Goal: Task Accomplishment & Management: Manage account settings

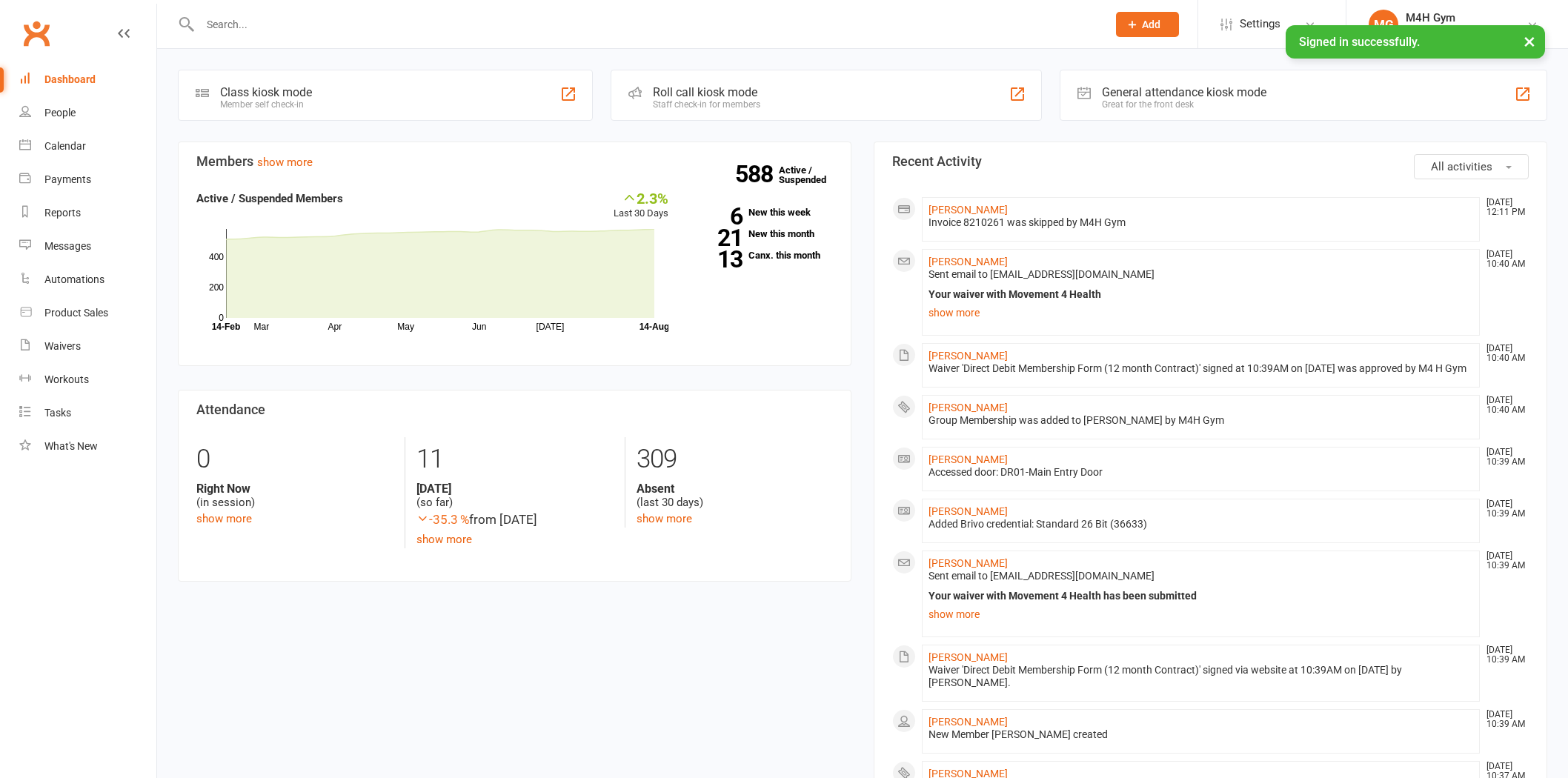
click at [405, 27] on input "text" at bounding box center [646, 24] width 901 height 21
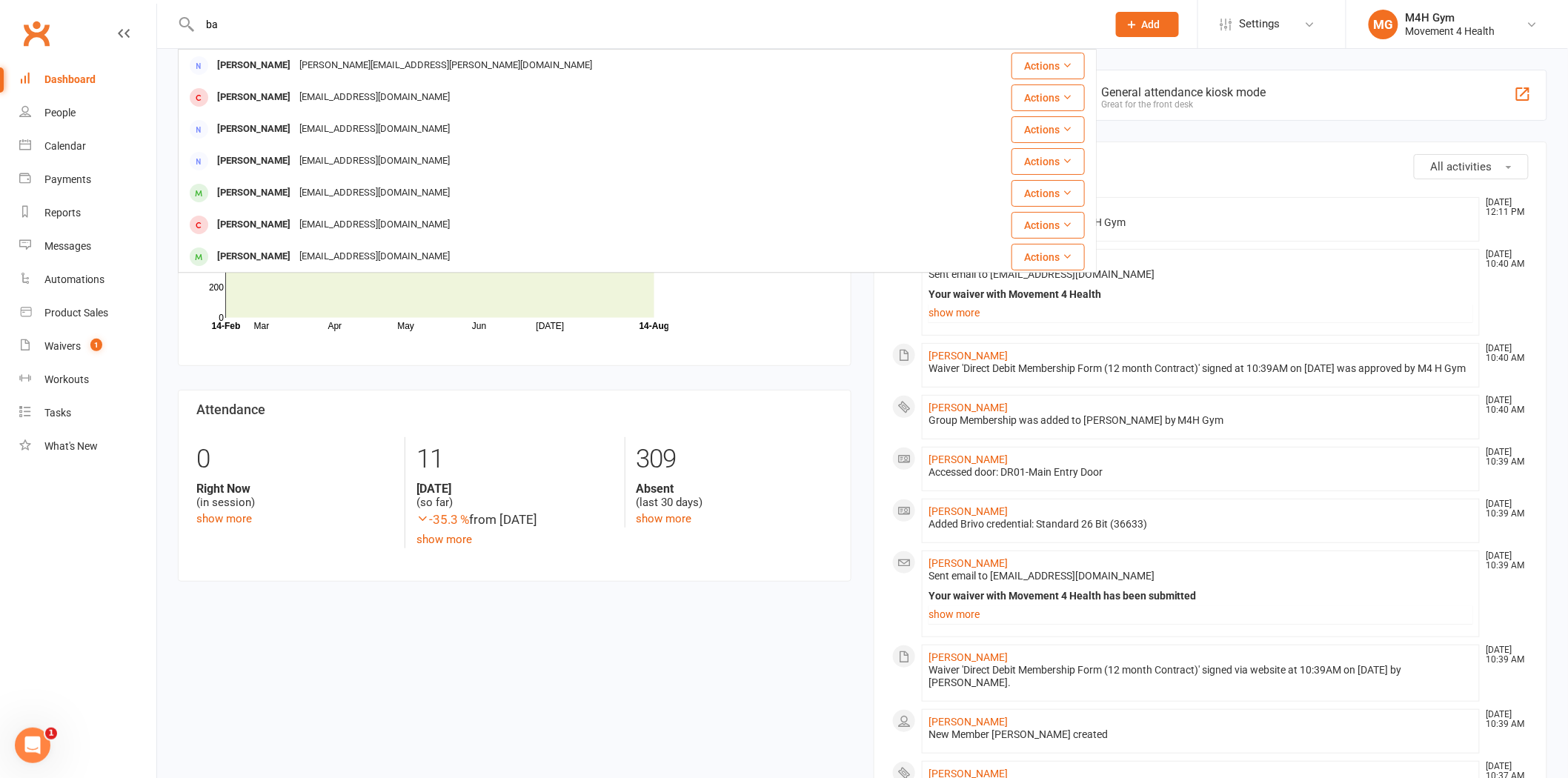
type input "b"
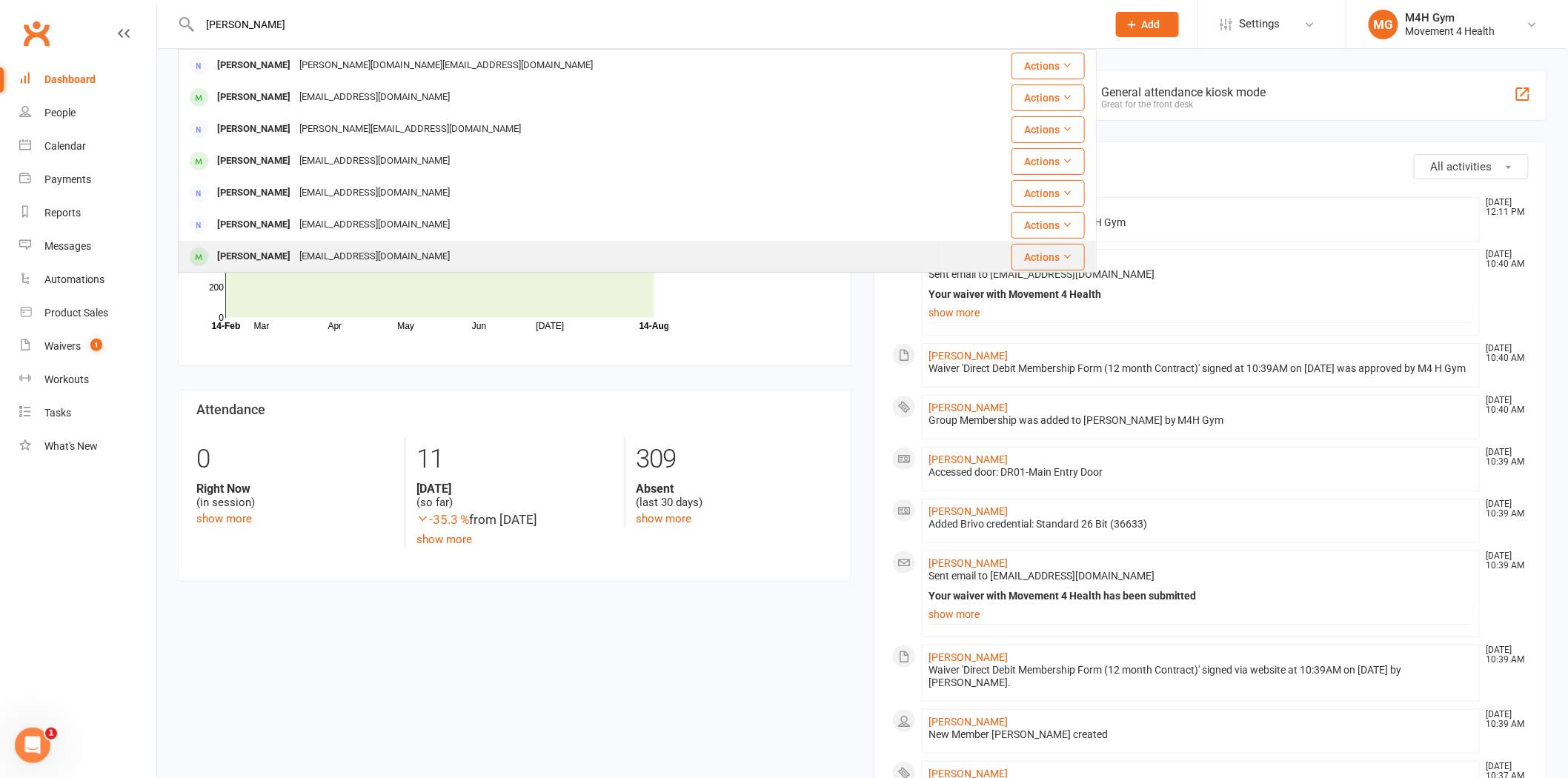
type input "[PERSON_NAME]"
click at [293, 254] on div "[PERSON_NAME]" at bounding box center [253, 257] width 82 height 22
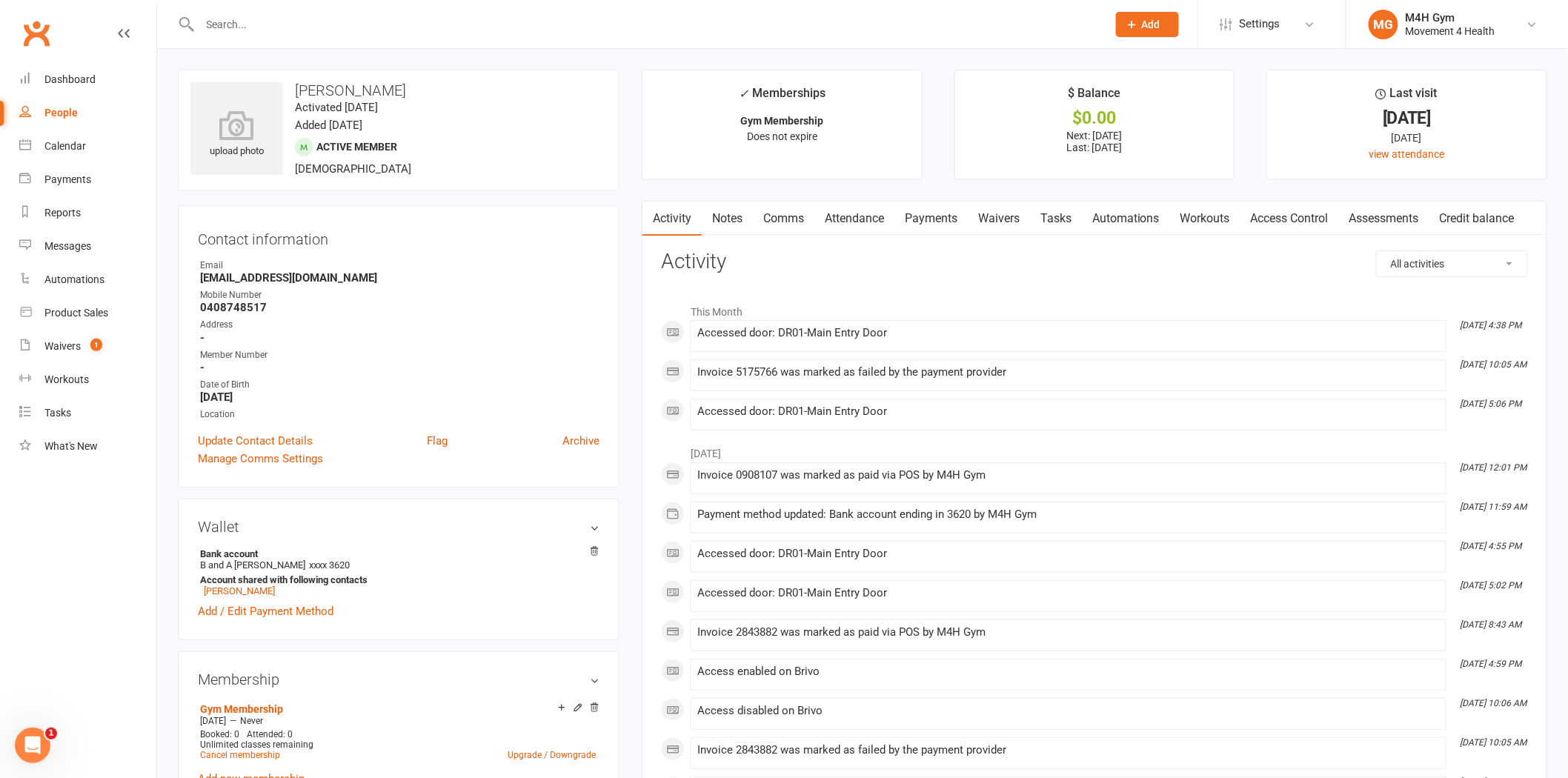
click at [382, 85] on h3 "[PERSON_NAME]" at bounding box center [399, 90] width 416 height 17
copy h3 "Greeneberg"
click at [919, 226] on link "Payments" at bounding box center [931, 218] width 73 height 34
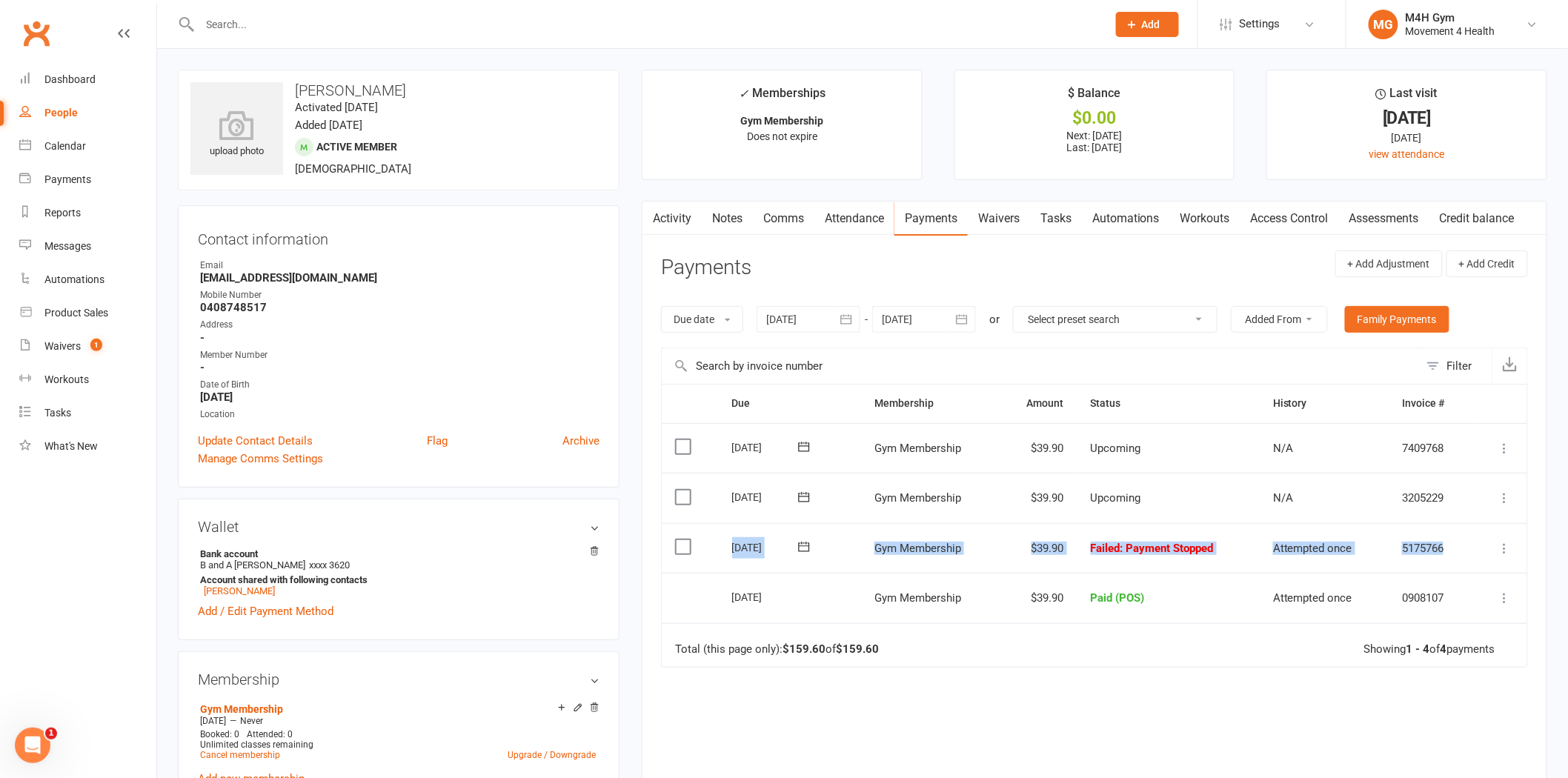
drag, startPoint x: 722, startPoint y: 544, endPoint x: 1510, endPoint y: 560, distance: 788.2
click at [1510, 560] on tr "Select this 07 Aug 2025 Bason Greeneberg Gym Membership $39.90 Failed : Payment…" at bounding box center [1094, 548] width 865 height 51
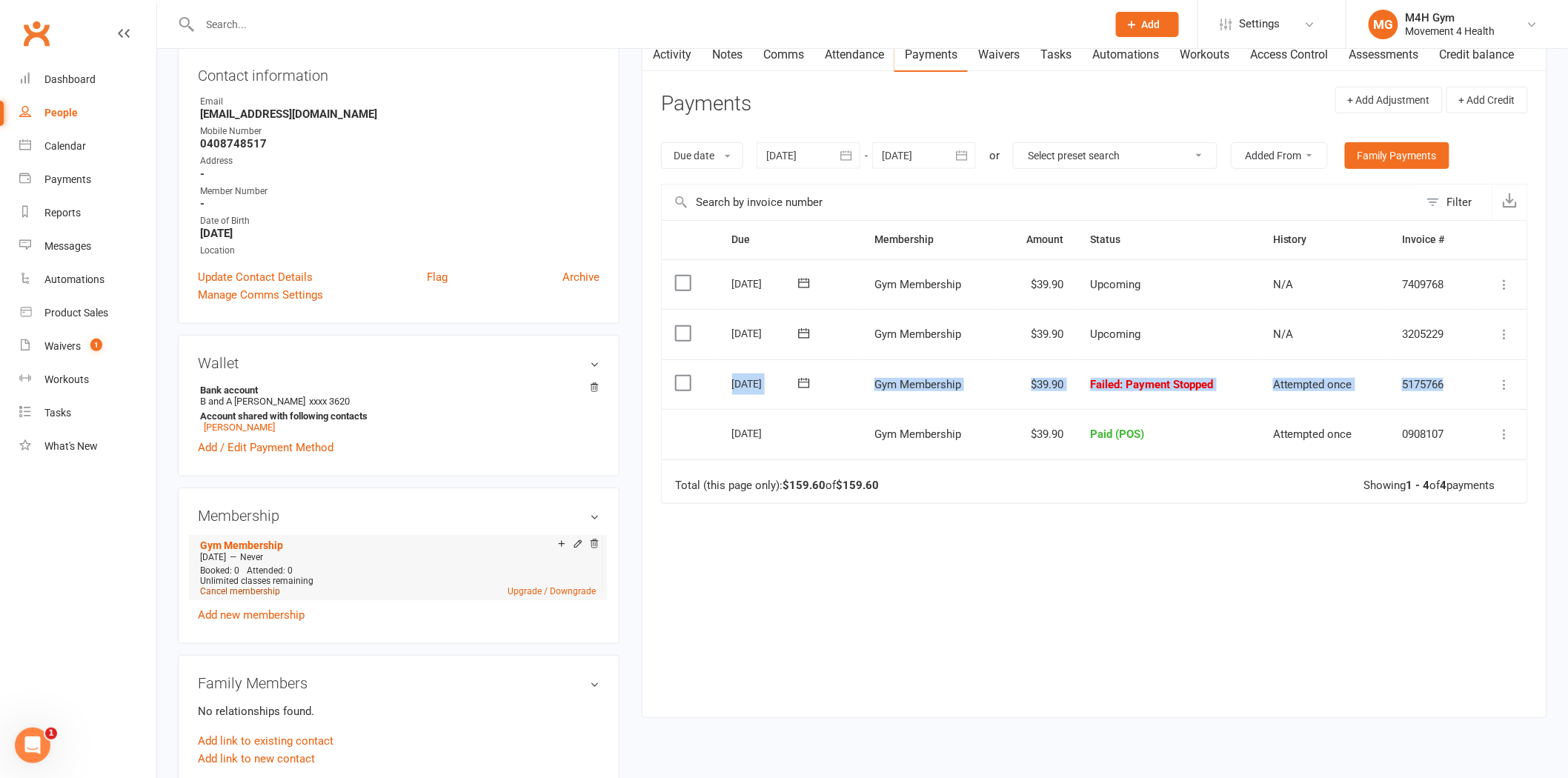
scroll to position [164, 0]
click at [268, 616] on link "Add new membership" at bounding box center [251, 615] width 107 height 13
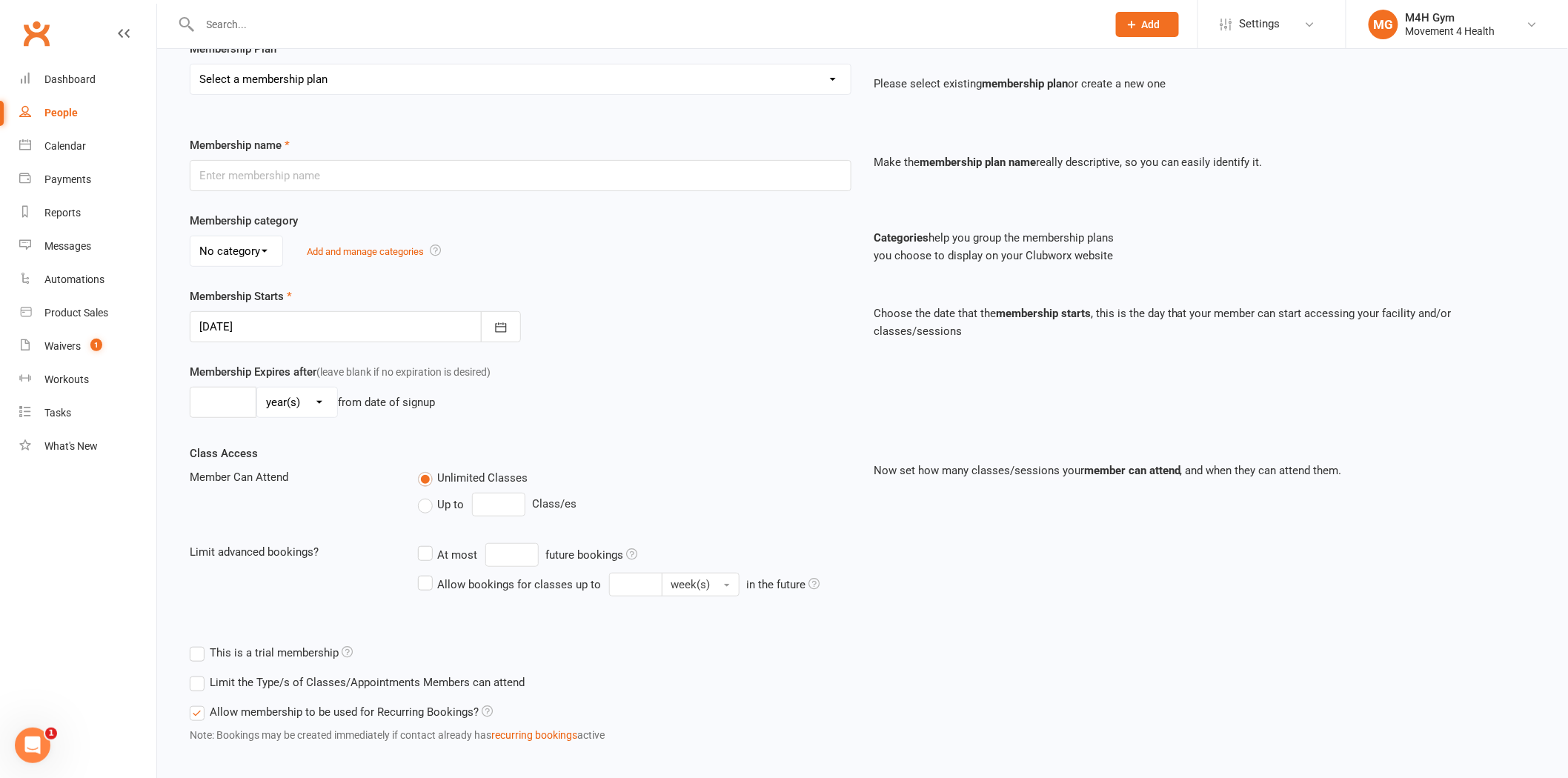
scroll to position [203, 0]
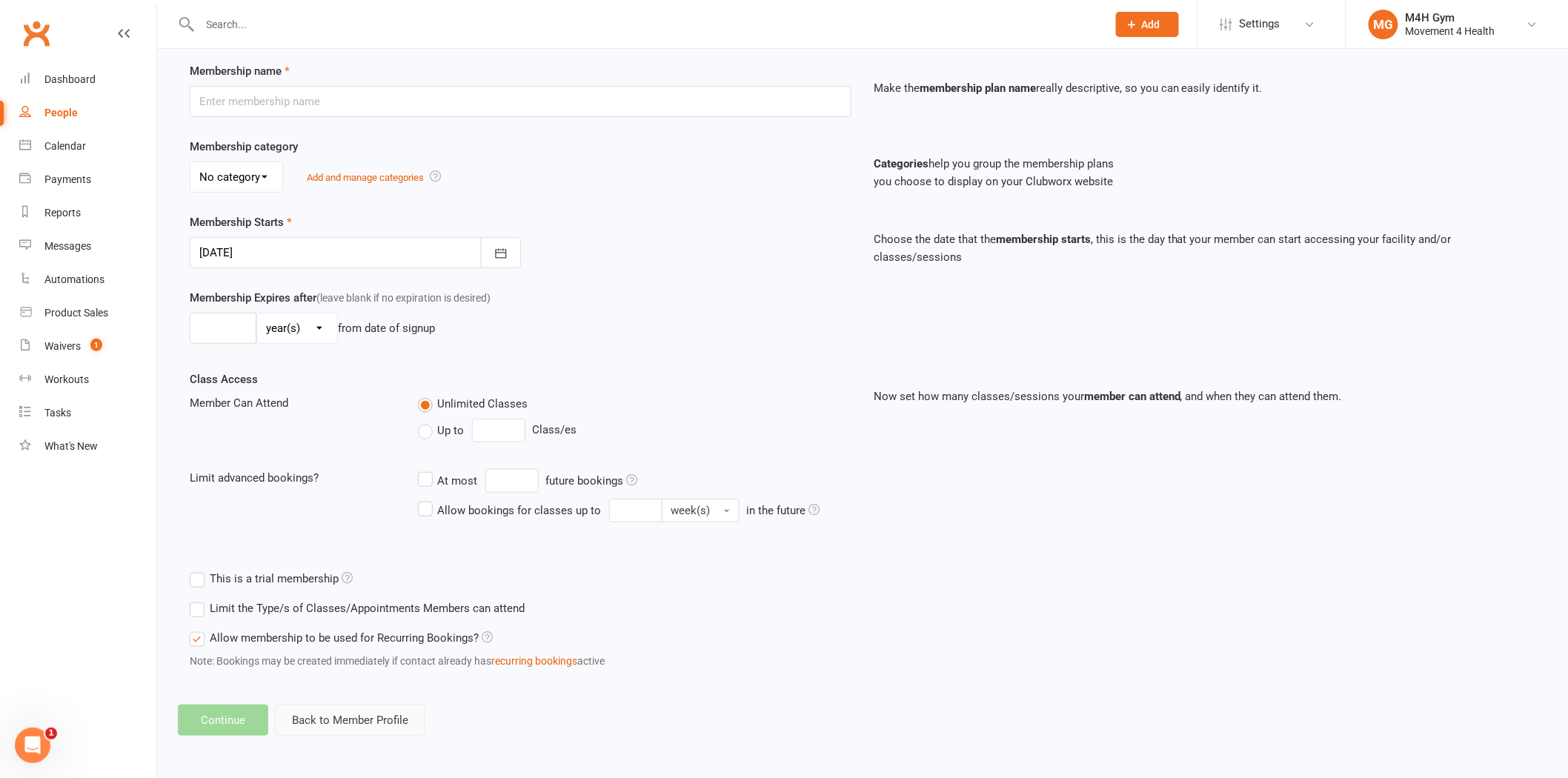
click at [386, 720] on button "Back to Member Profile" at bounding box center [349, 721] width 150 height 32
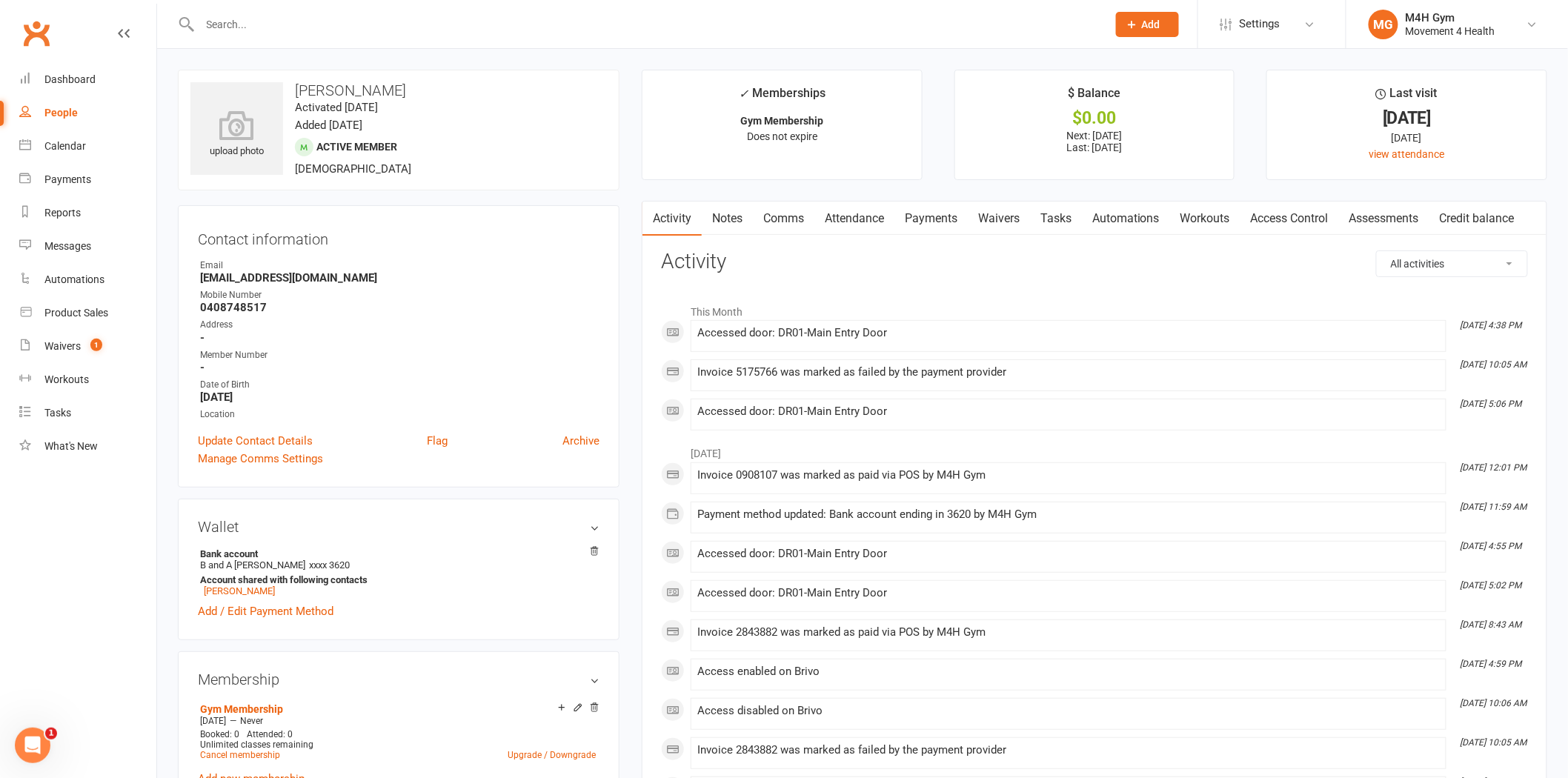
click at [954, 224] on link "Payments" at bounding box center [931, 218] width 73 height 34
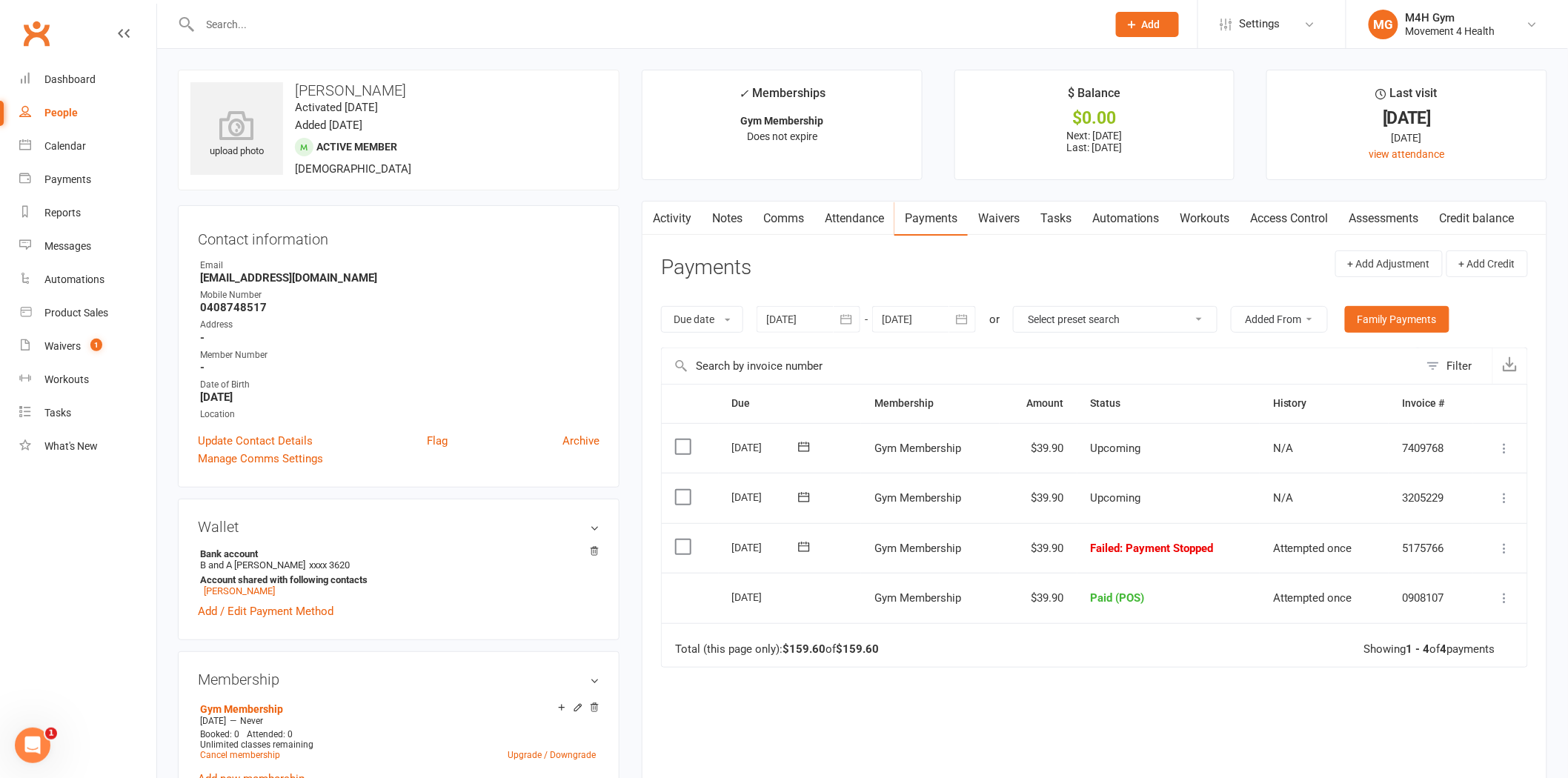
scroll to position [82, 0]
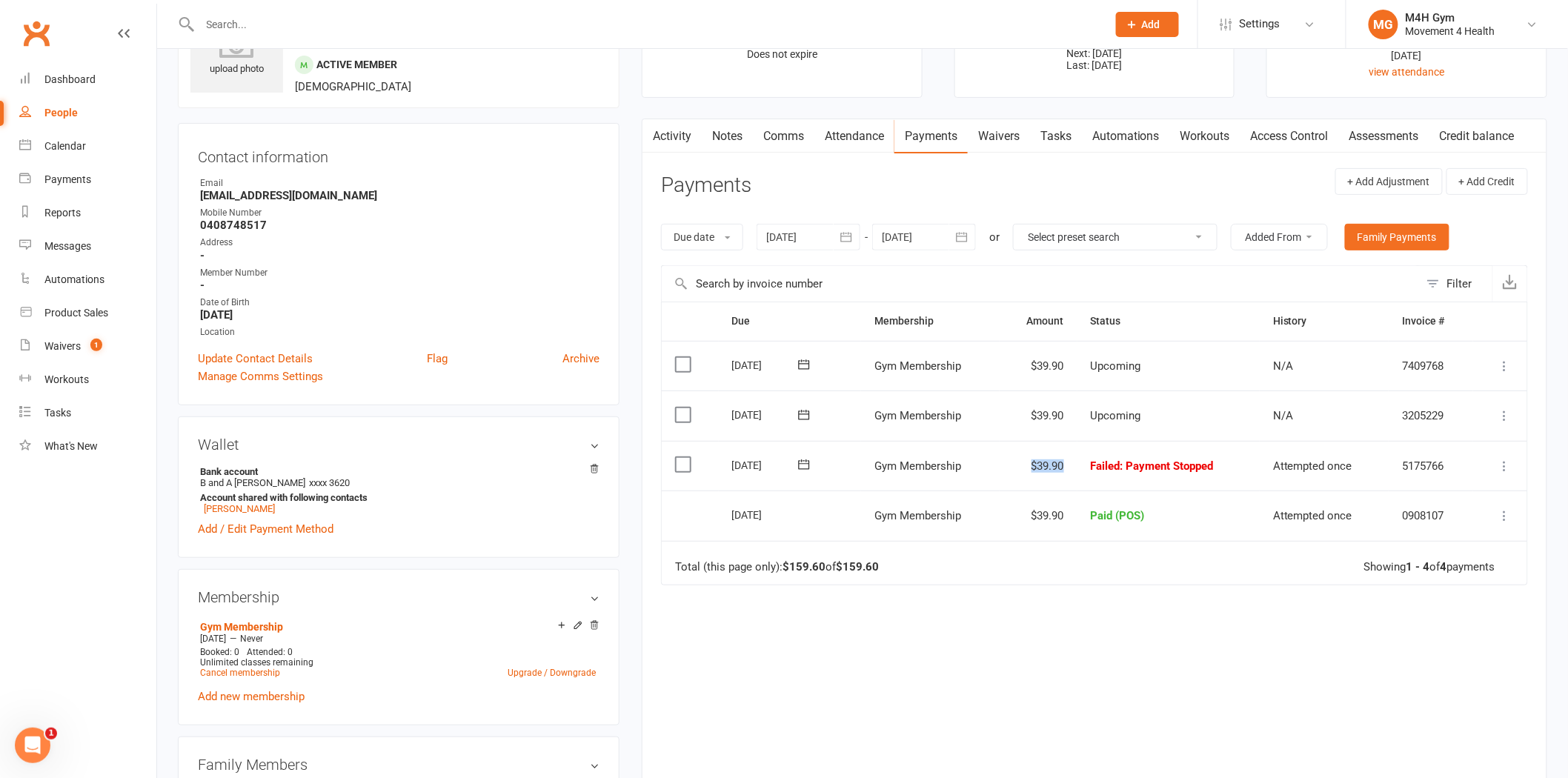
drag, startPoint x: 1068, startPoint y: 467, endPoint x: 1025, endPoint y: 464, distance: 43.1
click at [1025, 464] on td "$39.90" at bounding box center [1039, 466] width 78 height 51
click at [1508, 470] on icon at bounding box center [1505, 466] width 15 height 15
click at [1464, 519] on link "Mark as Paid (POS)" at bounding box center [1439, 525] width 147 height 30
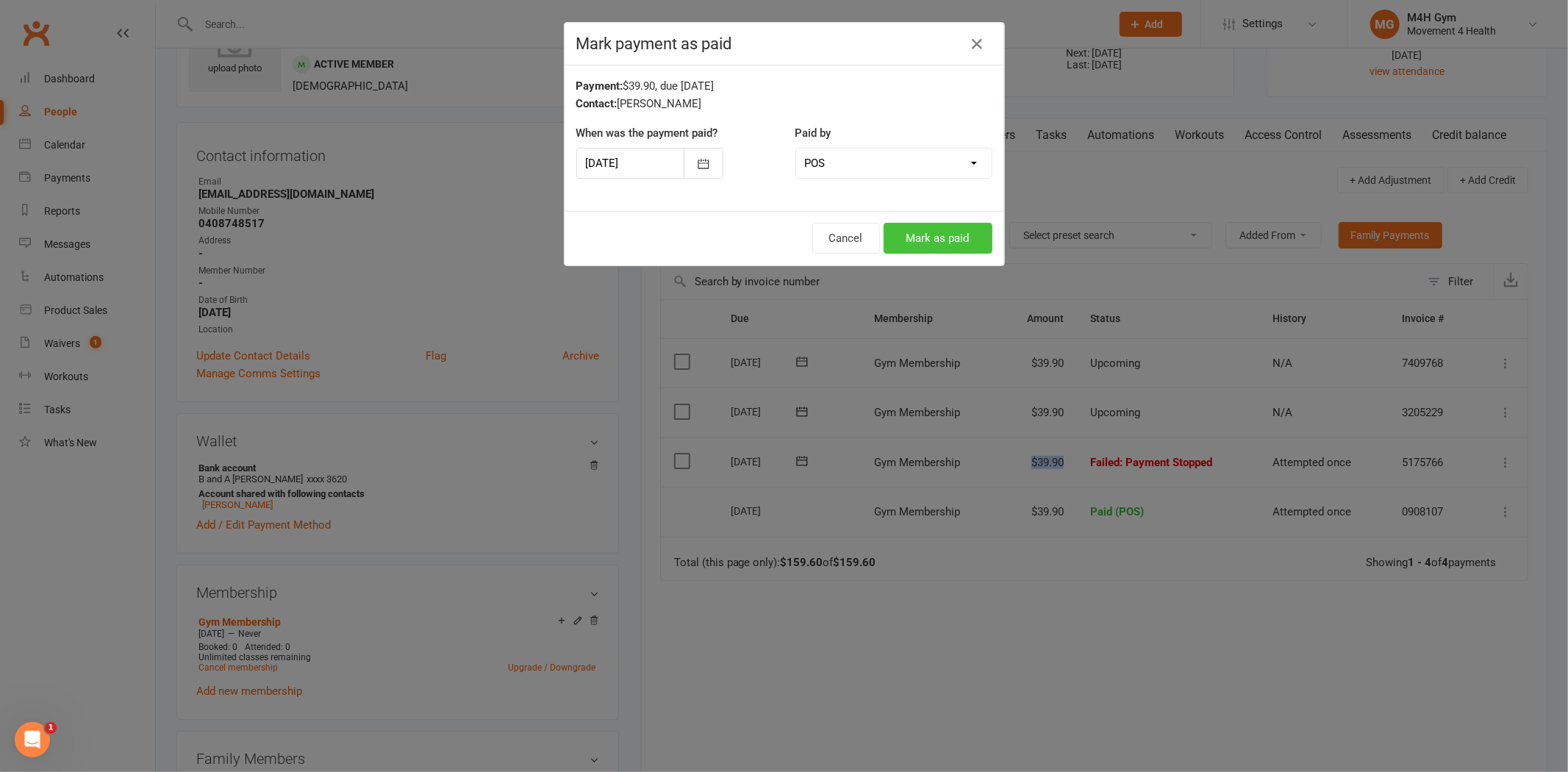
click at [924, 238] on button "Mark as paid" at bounding box center [938, 239] width 109 height 31
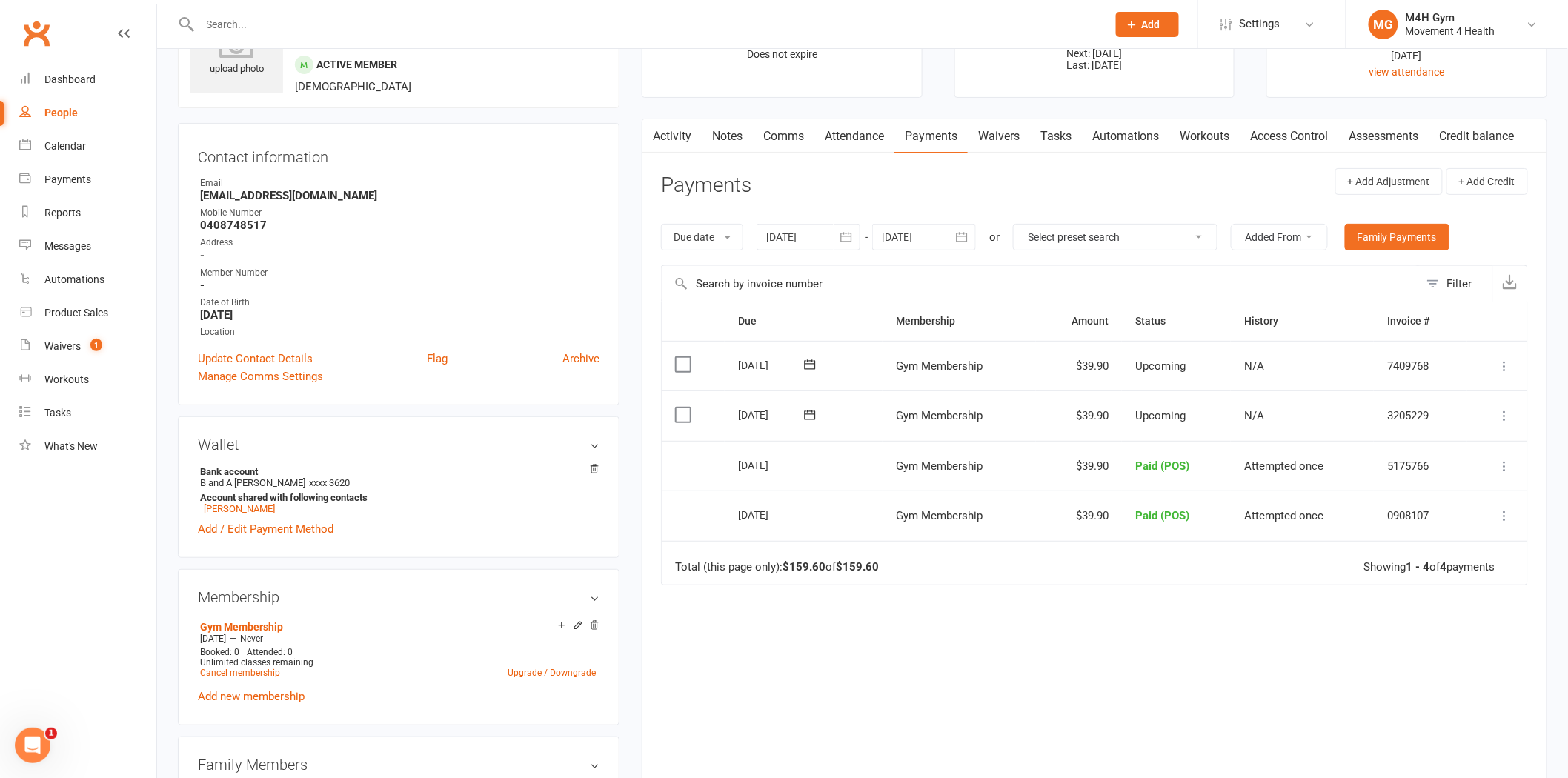
click at [319, 24] on input "text" at bounding box center [646, 24] width 901 height 21
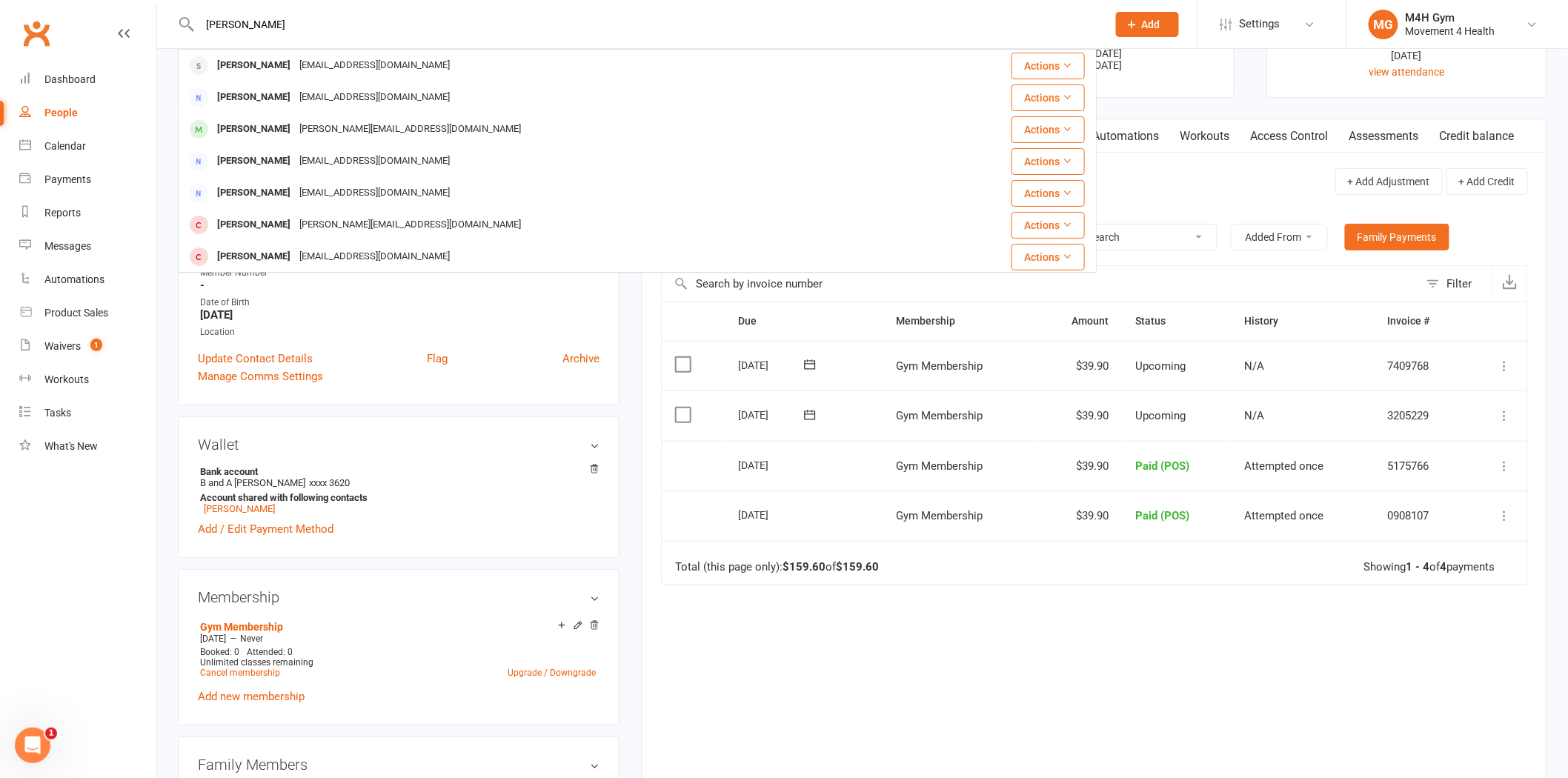
click at [298, 14] on input "sandy mc" at bounding box center [646, 24] width 901 height 21
type input "barry mc"
click at [282, 39] on div "barry mc Barry McCann barrymccann52@hotmail.com Actions Barry Winsch barry.wins…" at bounding box center [637, 24] width 919 height 48
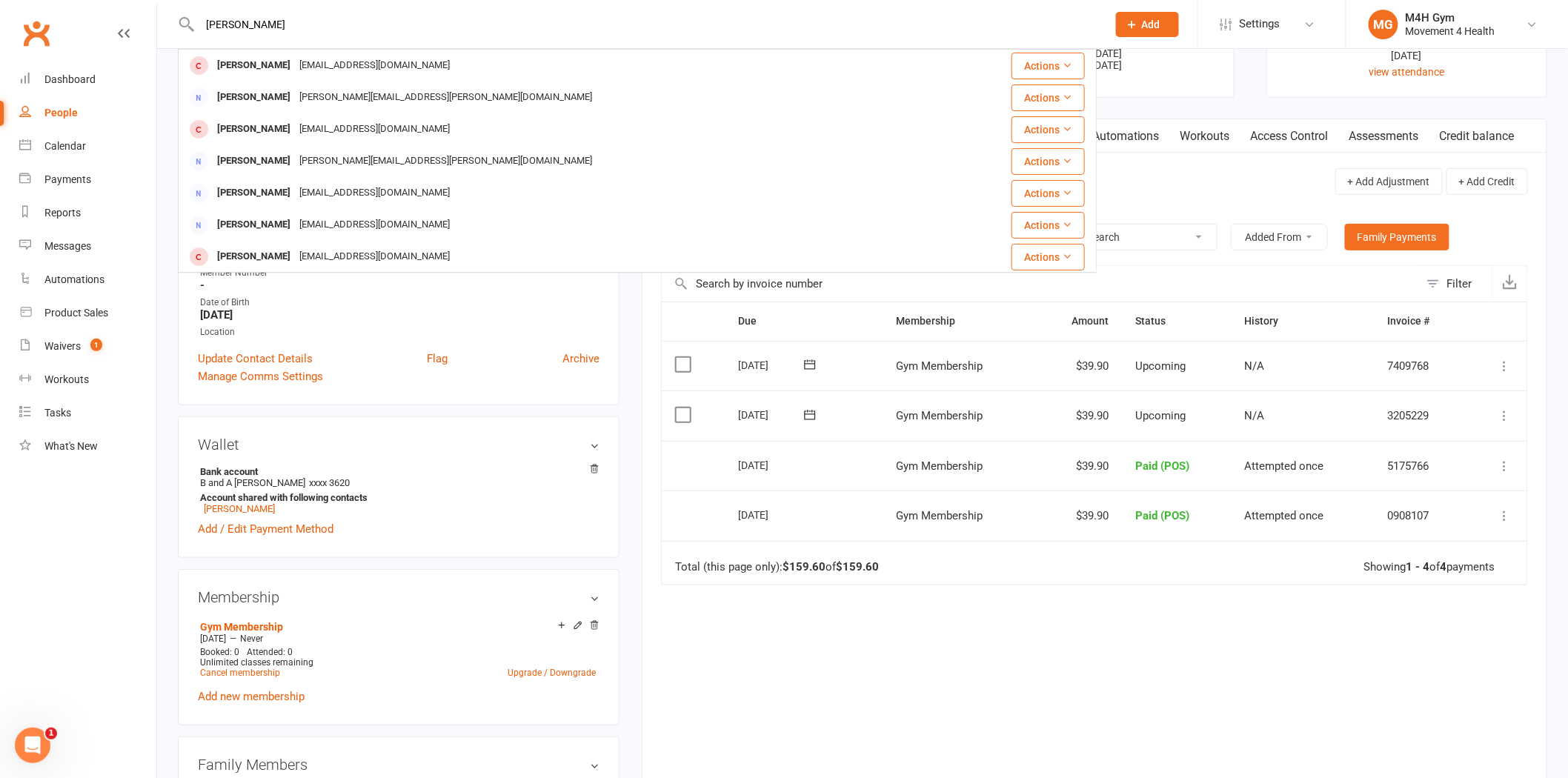
click at [275, 17] on input "barry mc" at bounding box center [646, 24] width 901 height 21
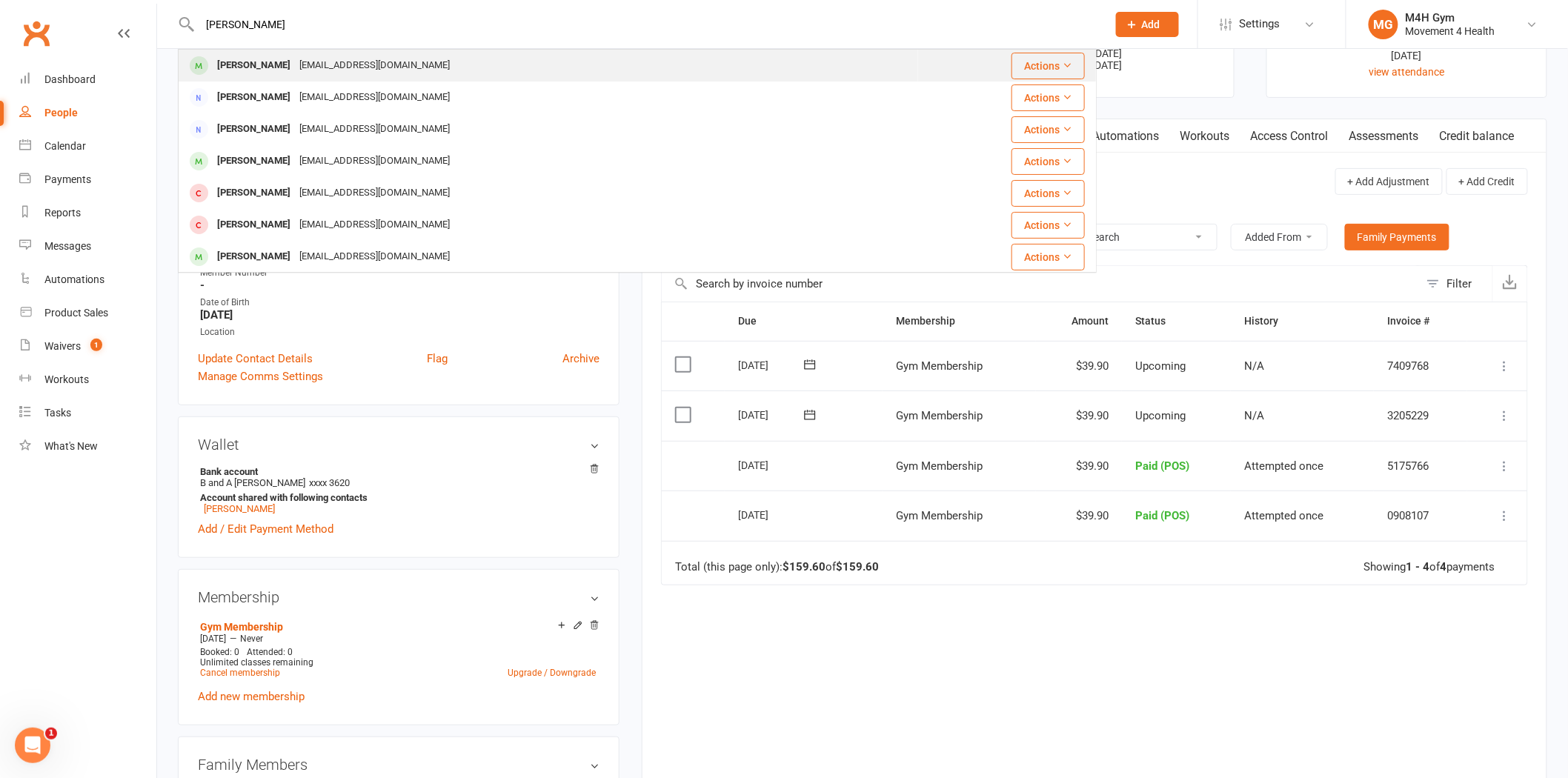
type input "leaane iselin"
click at [300, 59] on div "leaiselin66@gmail.com" at bounding box center [375, 66] width 159 height 22
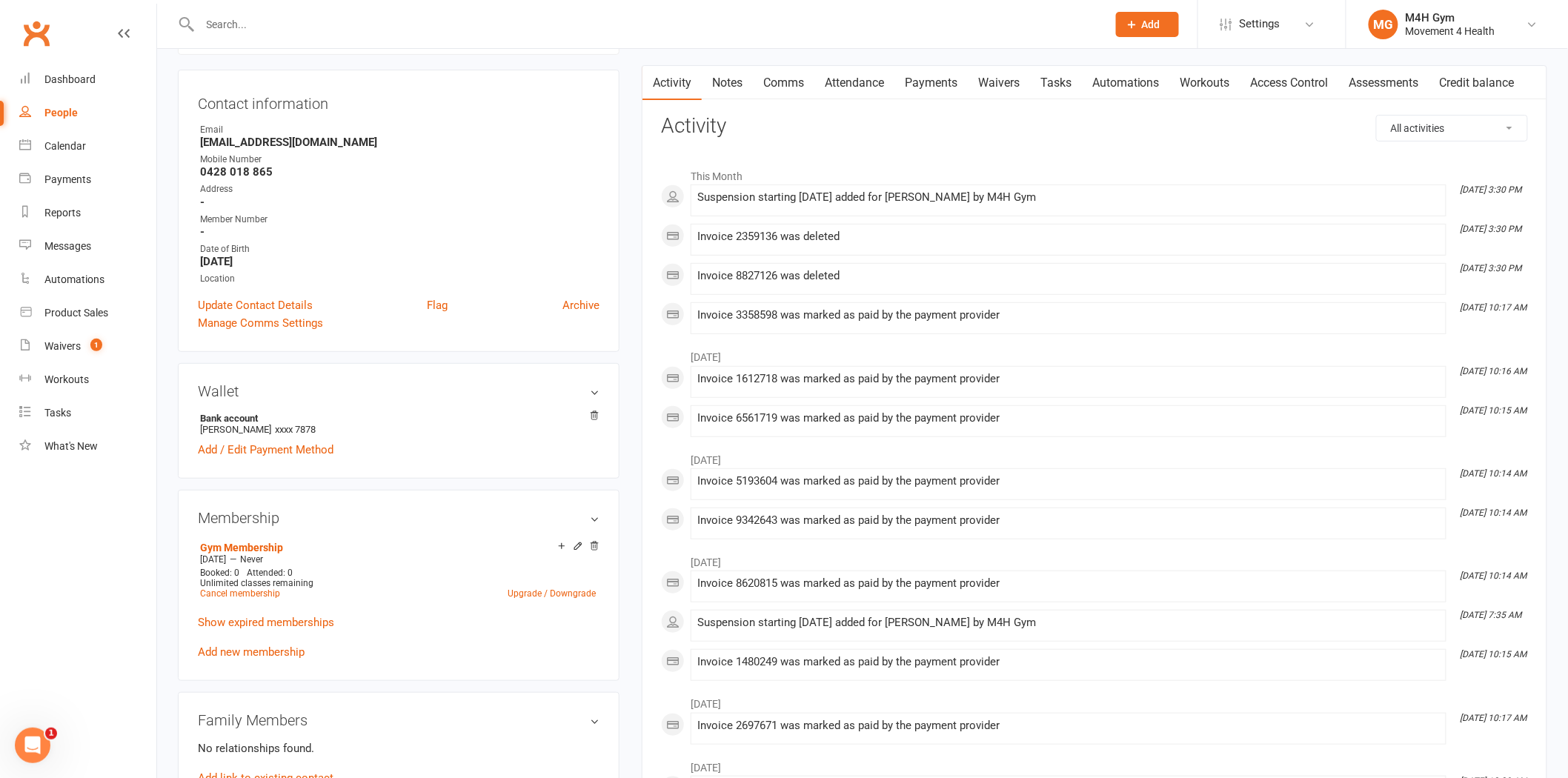
scroll to position [411, 0]
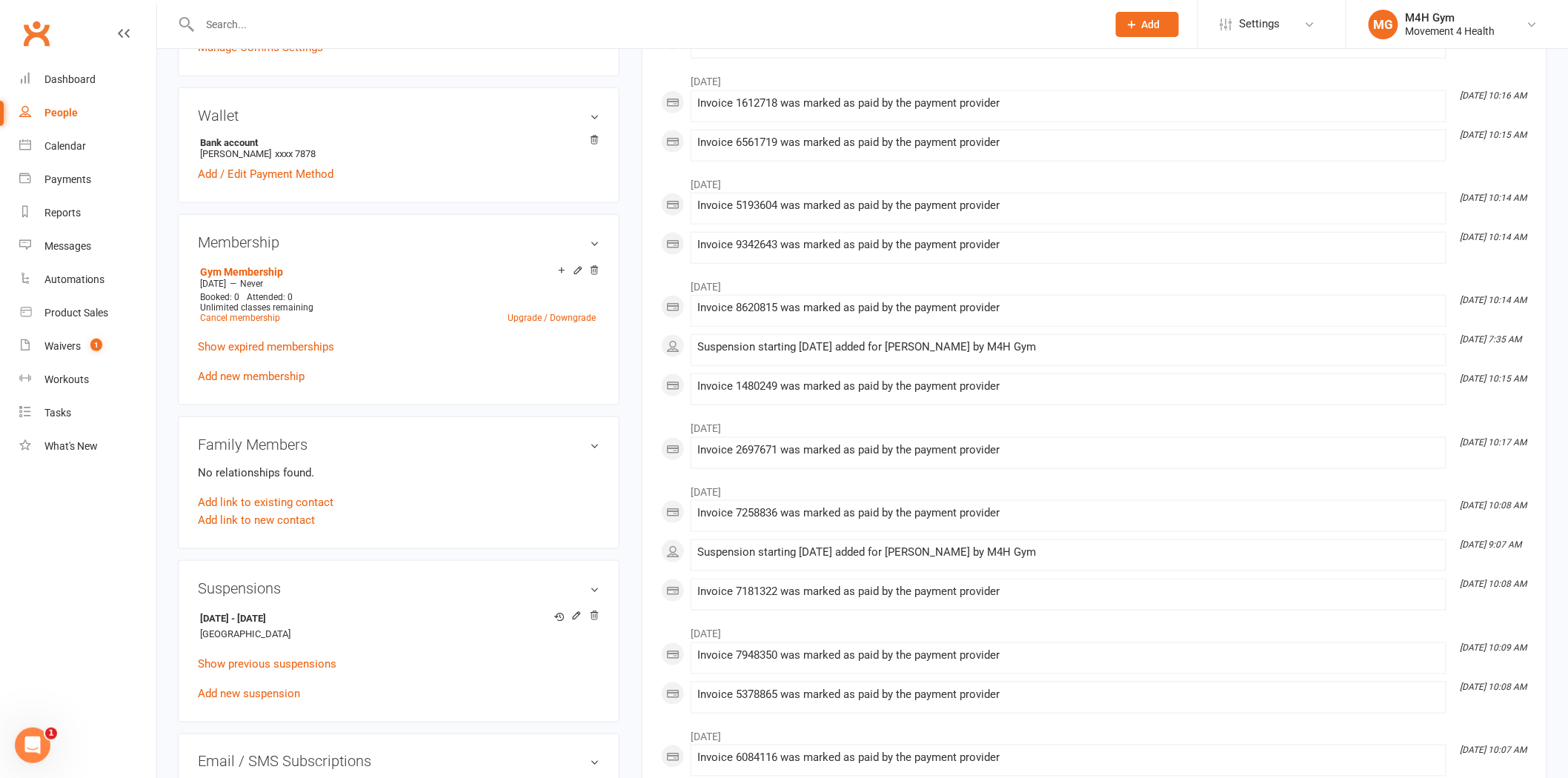
click at [247, 22] on input "text" at bounding box center [646, 24] width 901 height 21
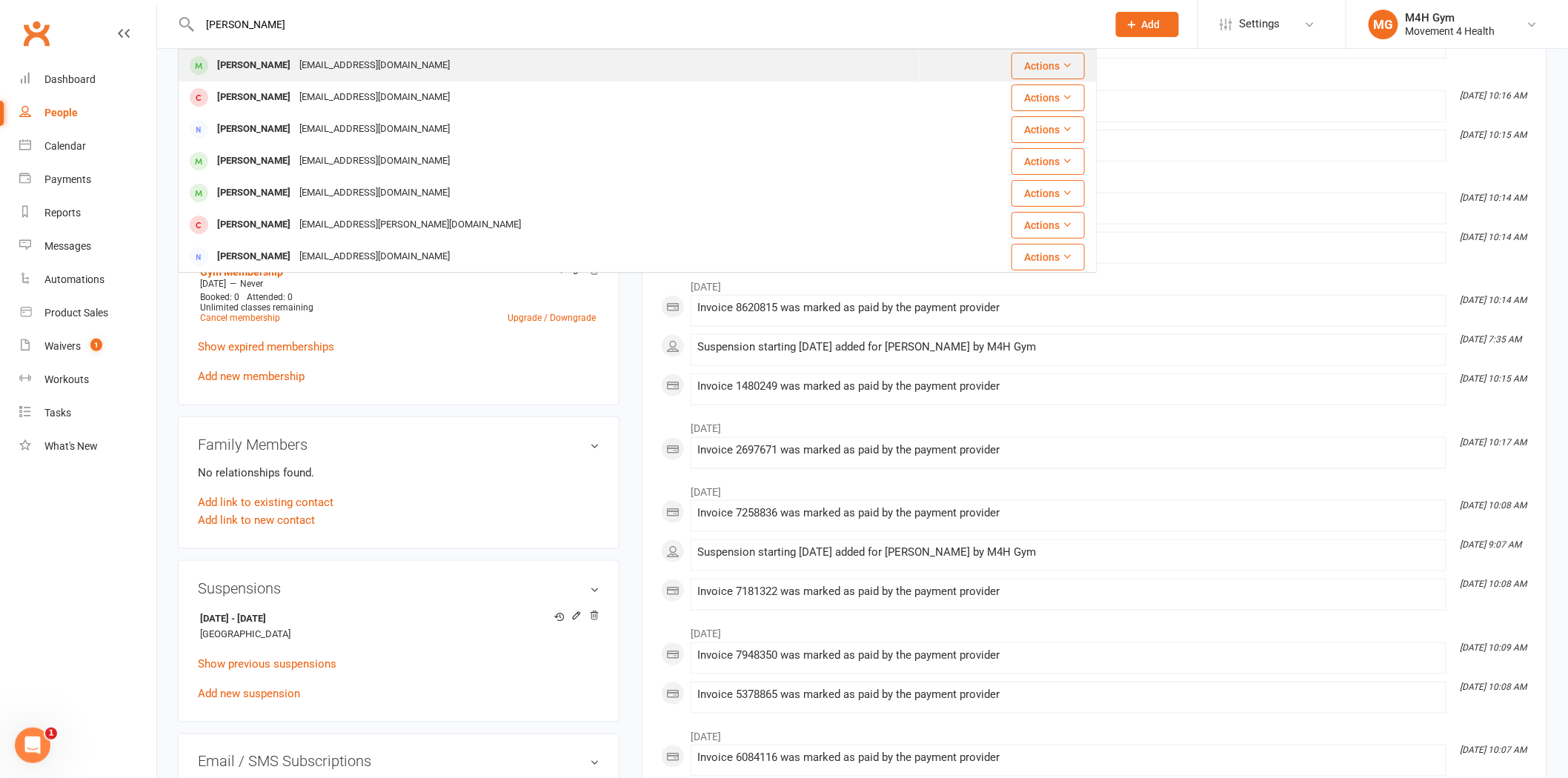
type input "chapman"
click at [313, 69] on div "kccc12c@gmail.com" at bounding box center [375, 66] width 159 height 22
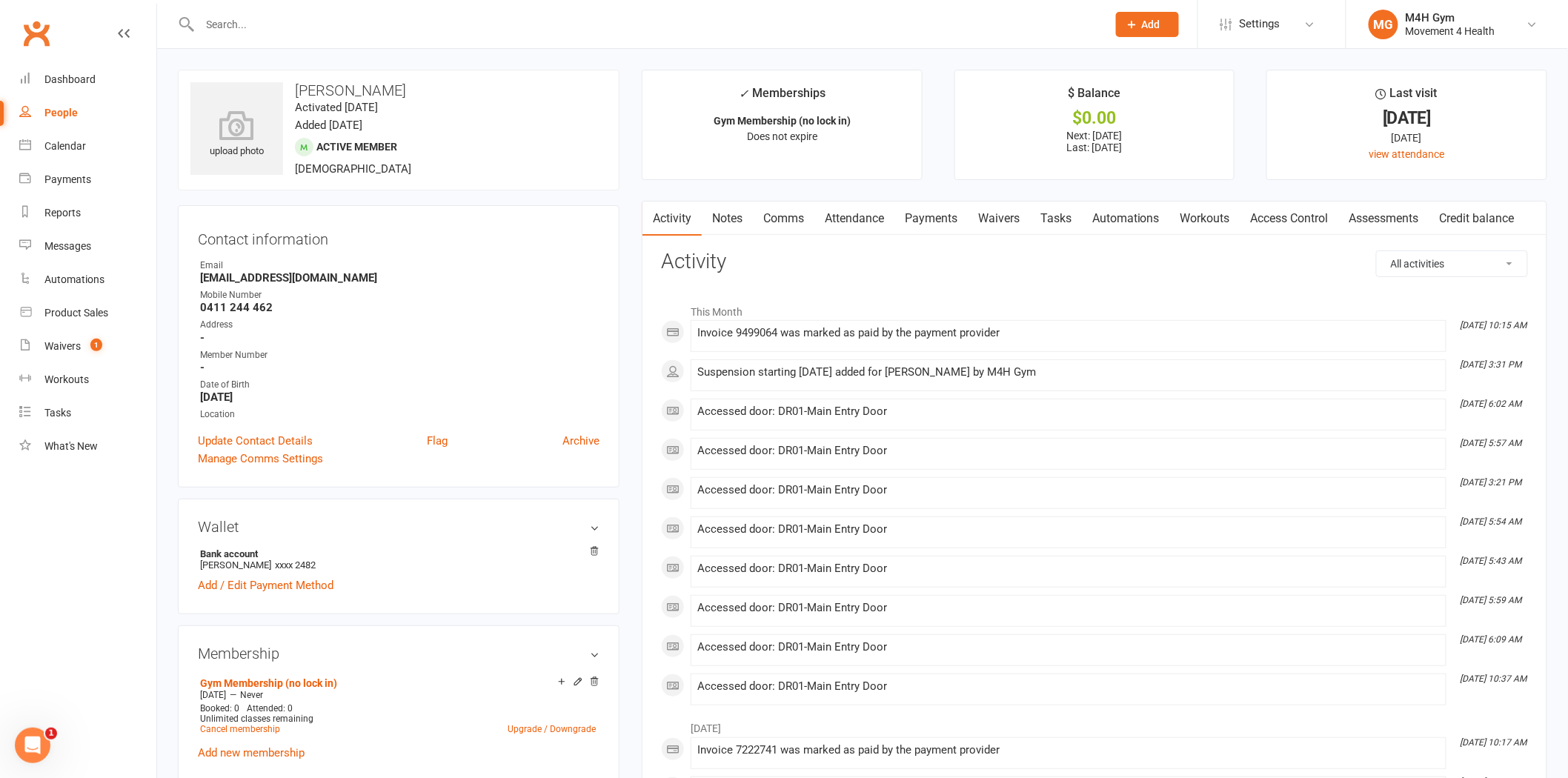
click at [338, 84] on h3 "Carl Chapman" at bounding box center [399, 90] width 416 height 17
copy h3 "Chapman"
click at [319, 18] on input "text" at bounding box center [646, 24] width 901 height 21
paste input "Chapman"
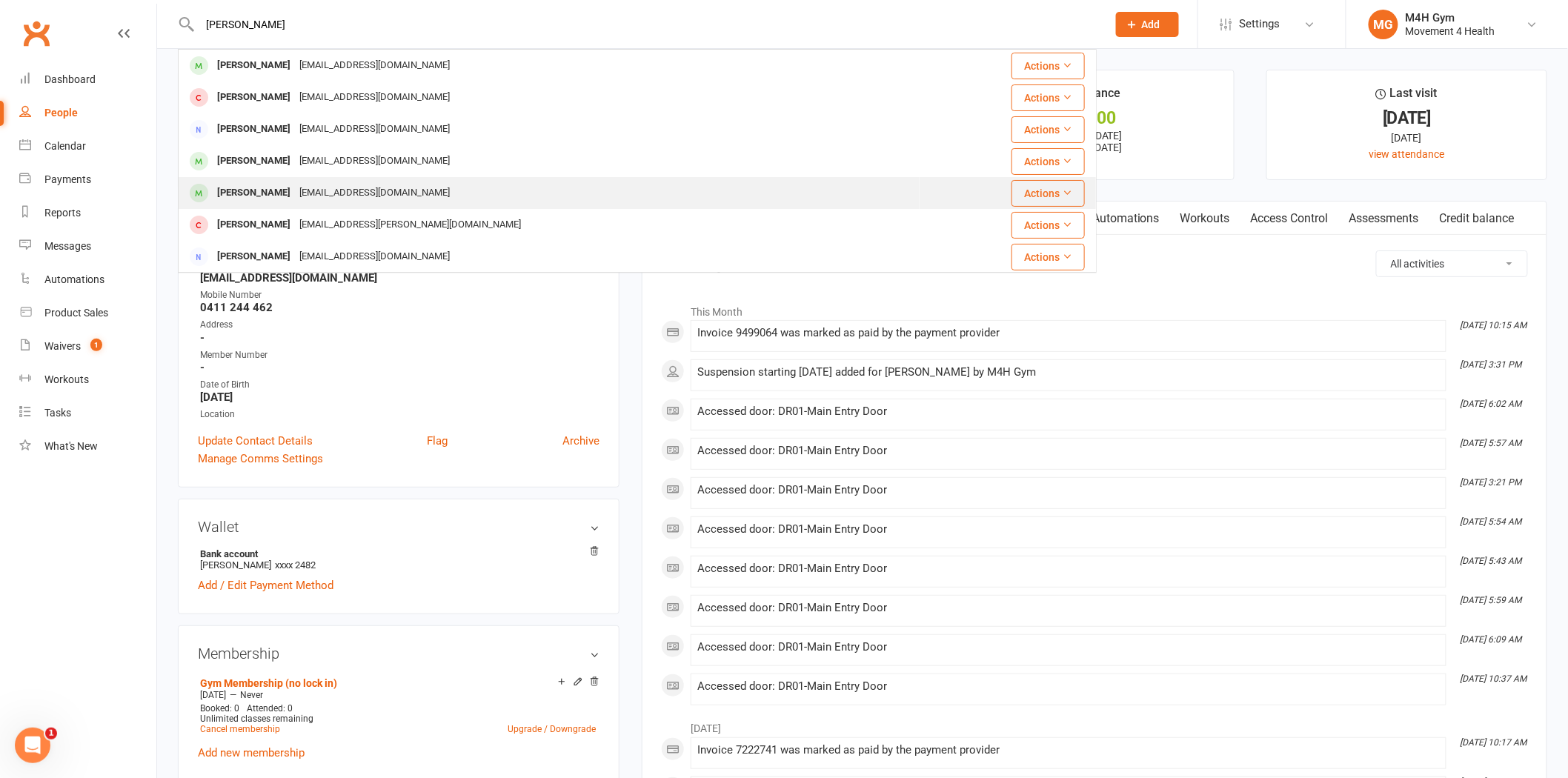
type input "Chapman"
click at [319, 185] on div "kccc12k@gmail.com" at bounding box center [375, 193] width 159 height 22
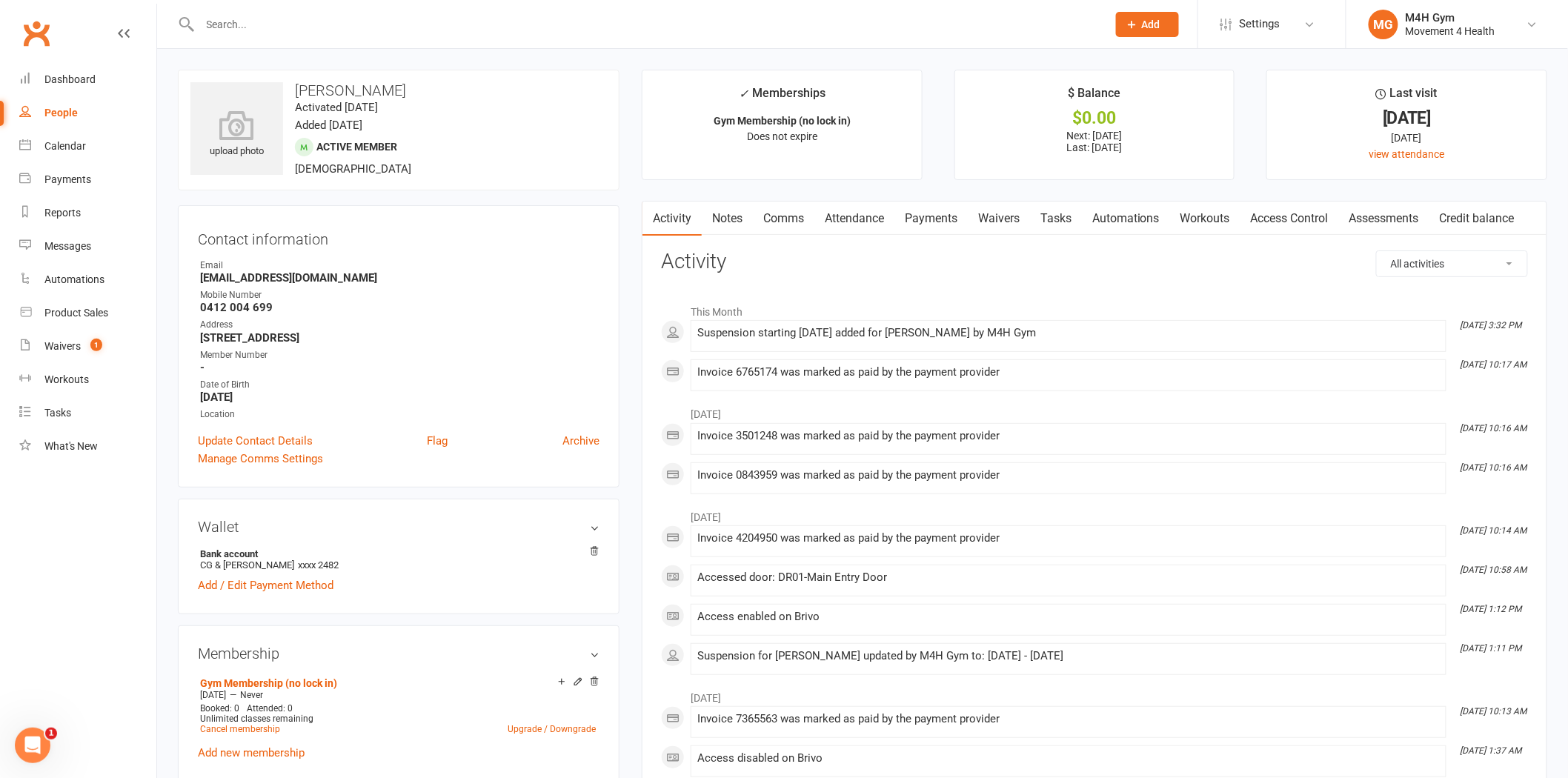
click at [271, 14] on input "text" at bounding box center [646, 24] width 901 height 21
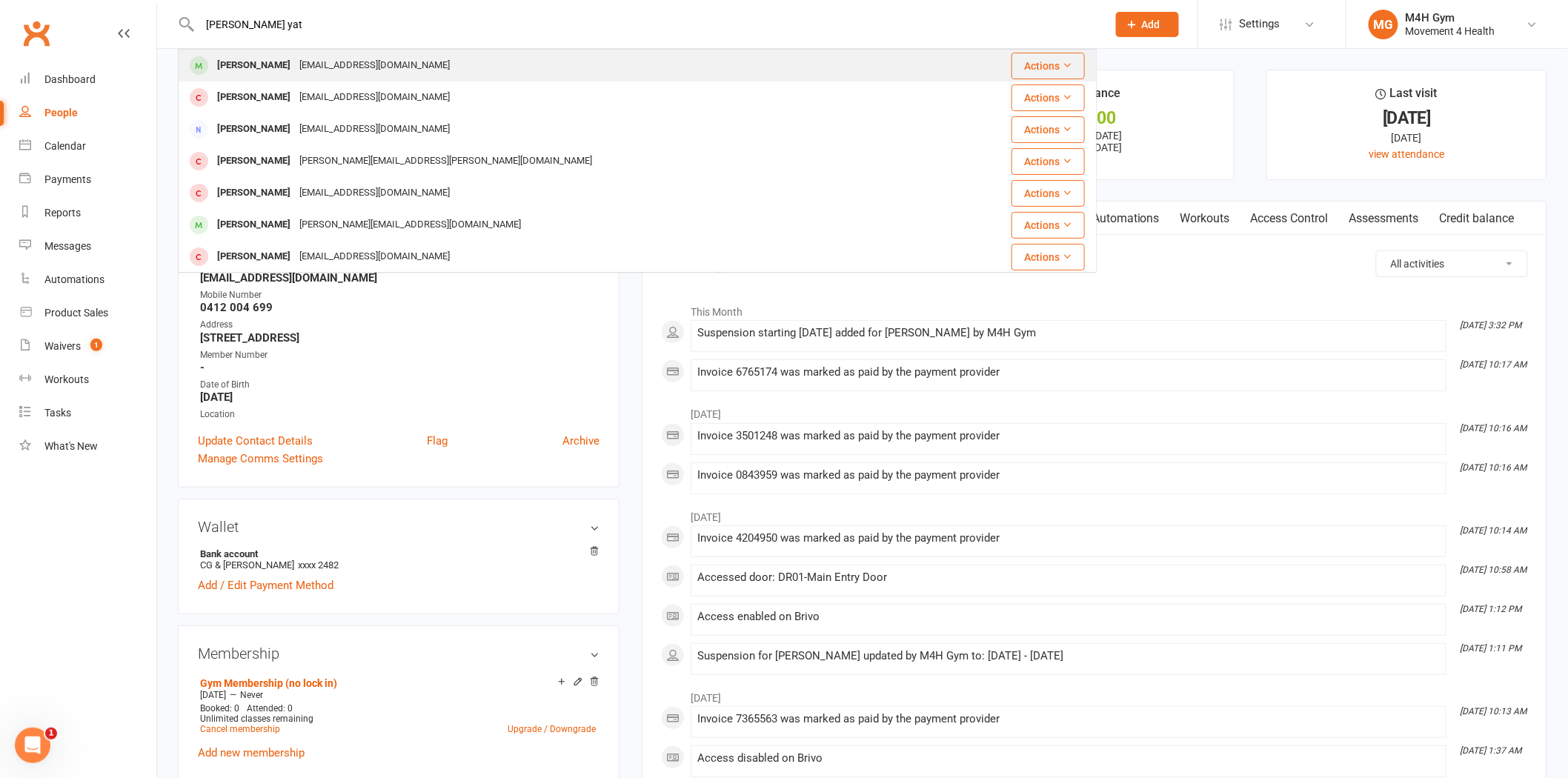
type input "dian yat"
click at [312, 66] on div "rendlesgarden@gmail.com" at bounding box center [375, 66] width 159 height 22
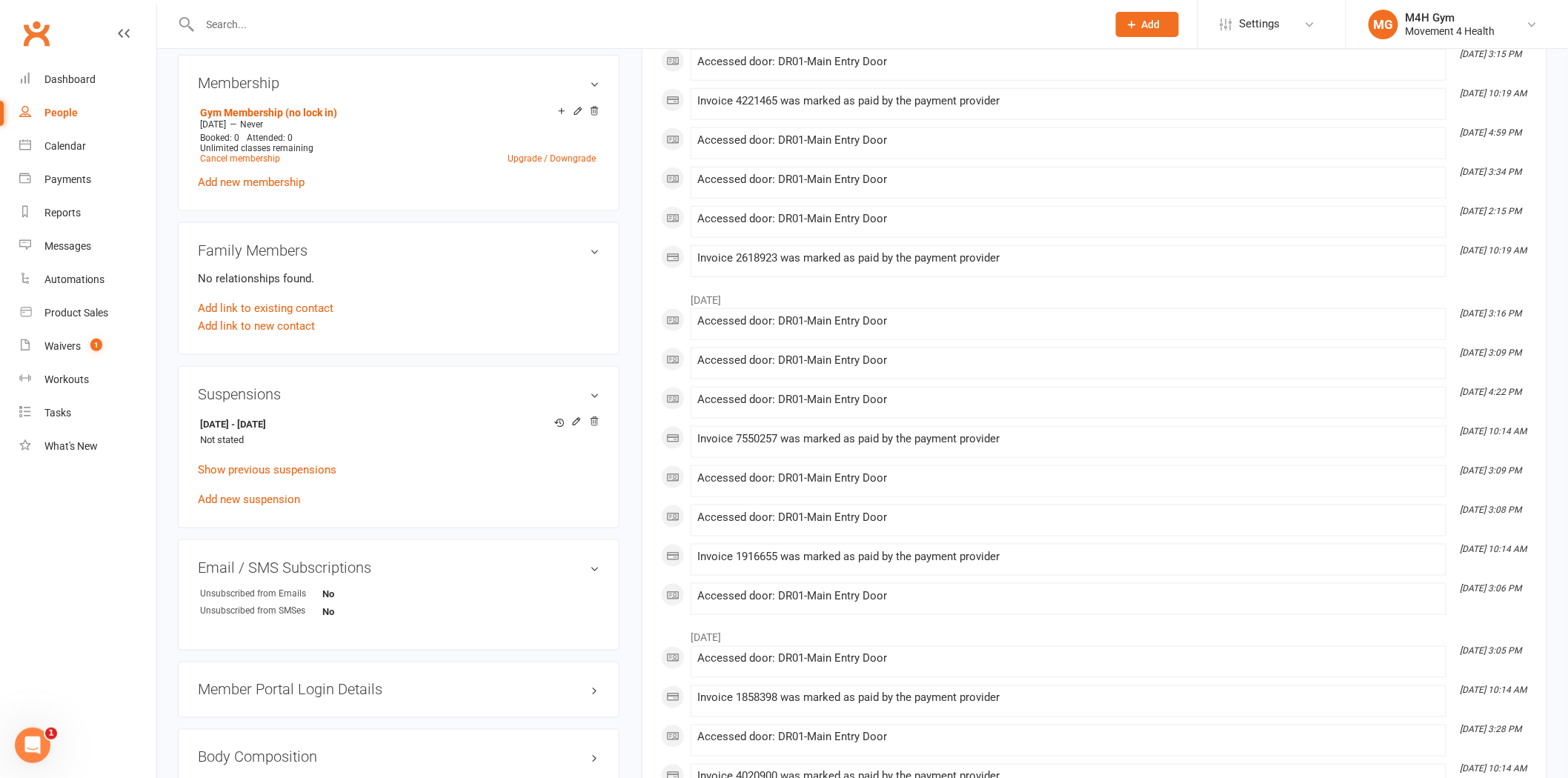
scroll to position [576, 0]
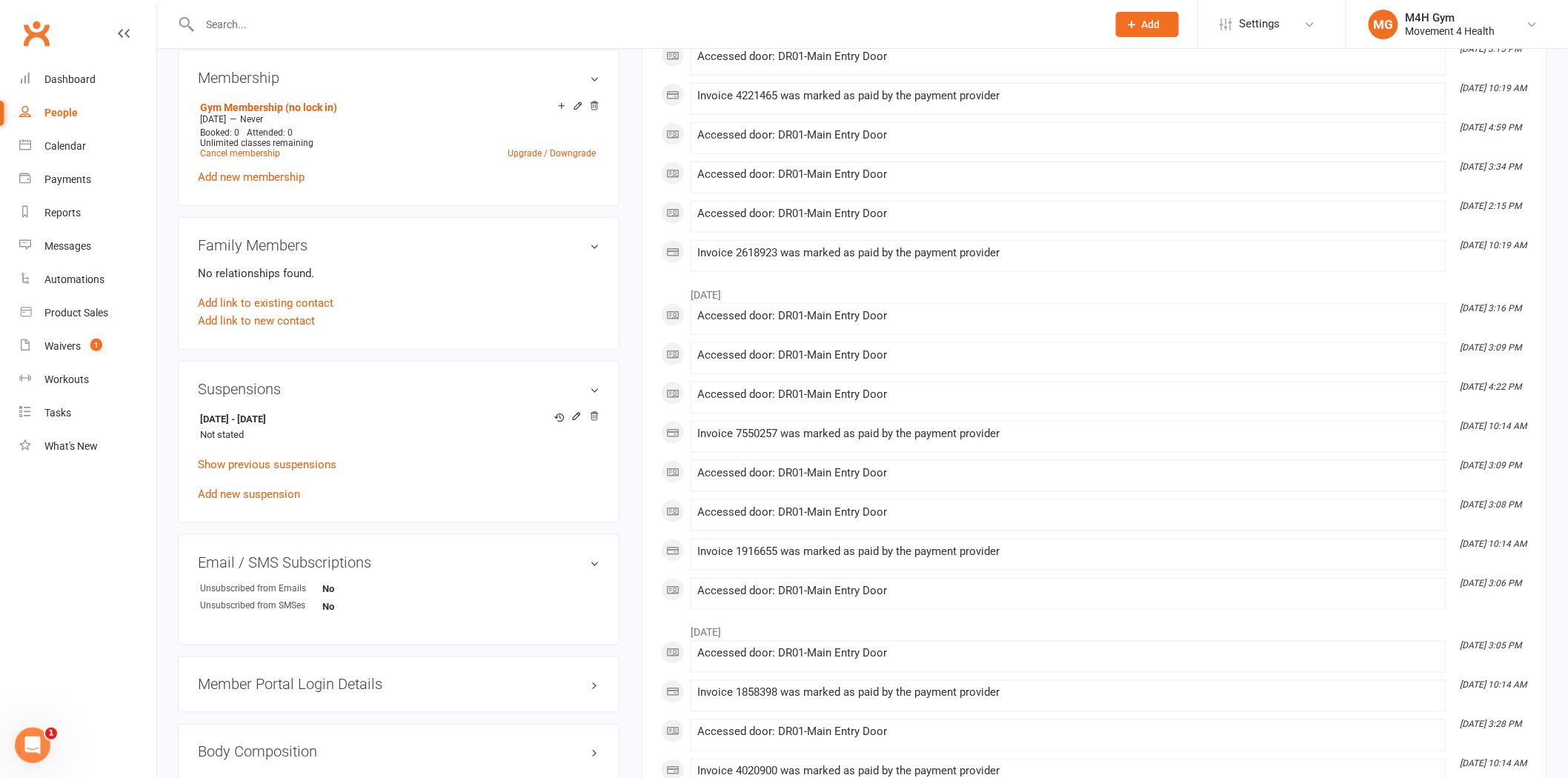
click at [246, 27] on input "text" at bounding box center [646, 24] width 901 height 21
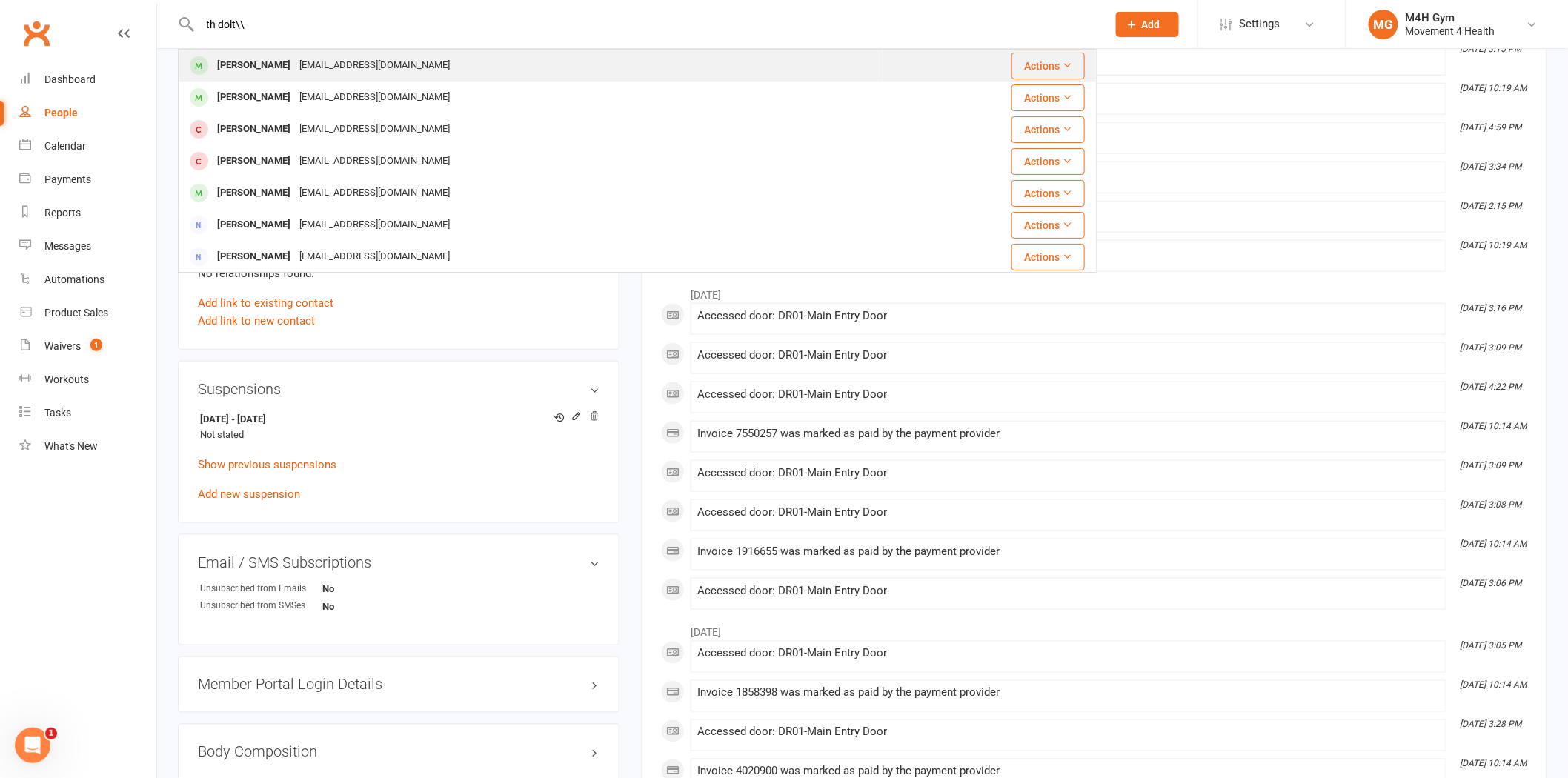
type input "th dolt\\"
click at [299, 58] on div "Tigertail1@gmail.com" at bounding box center [375, 66] width 159 height 22
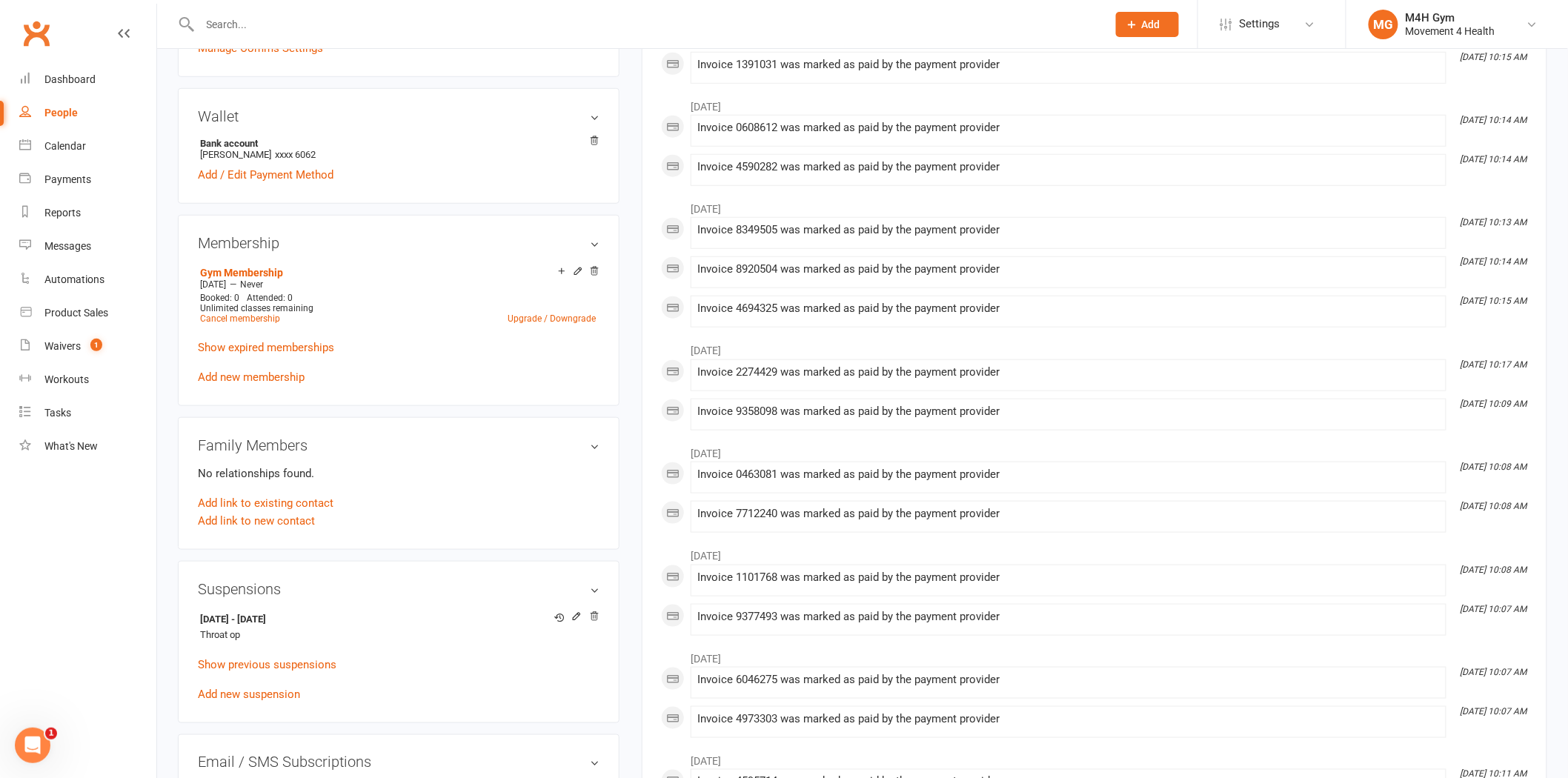
scroll to position [494, 0]
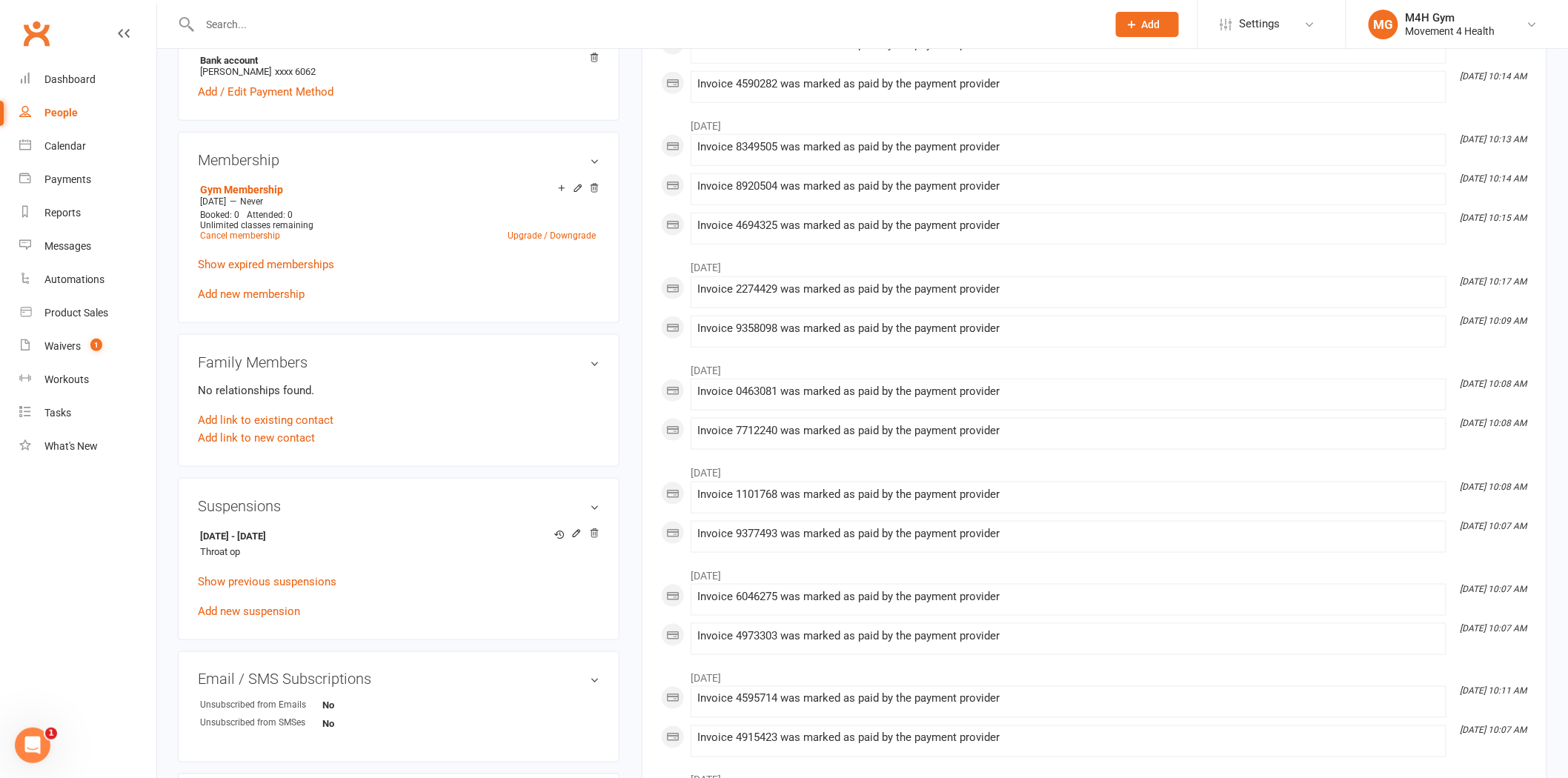
click at [378, 27] on input "text" at bounding box center [646, 24] width 901 height 21
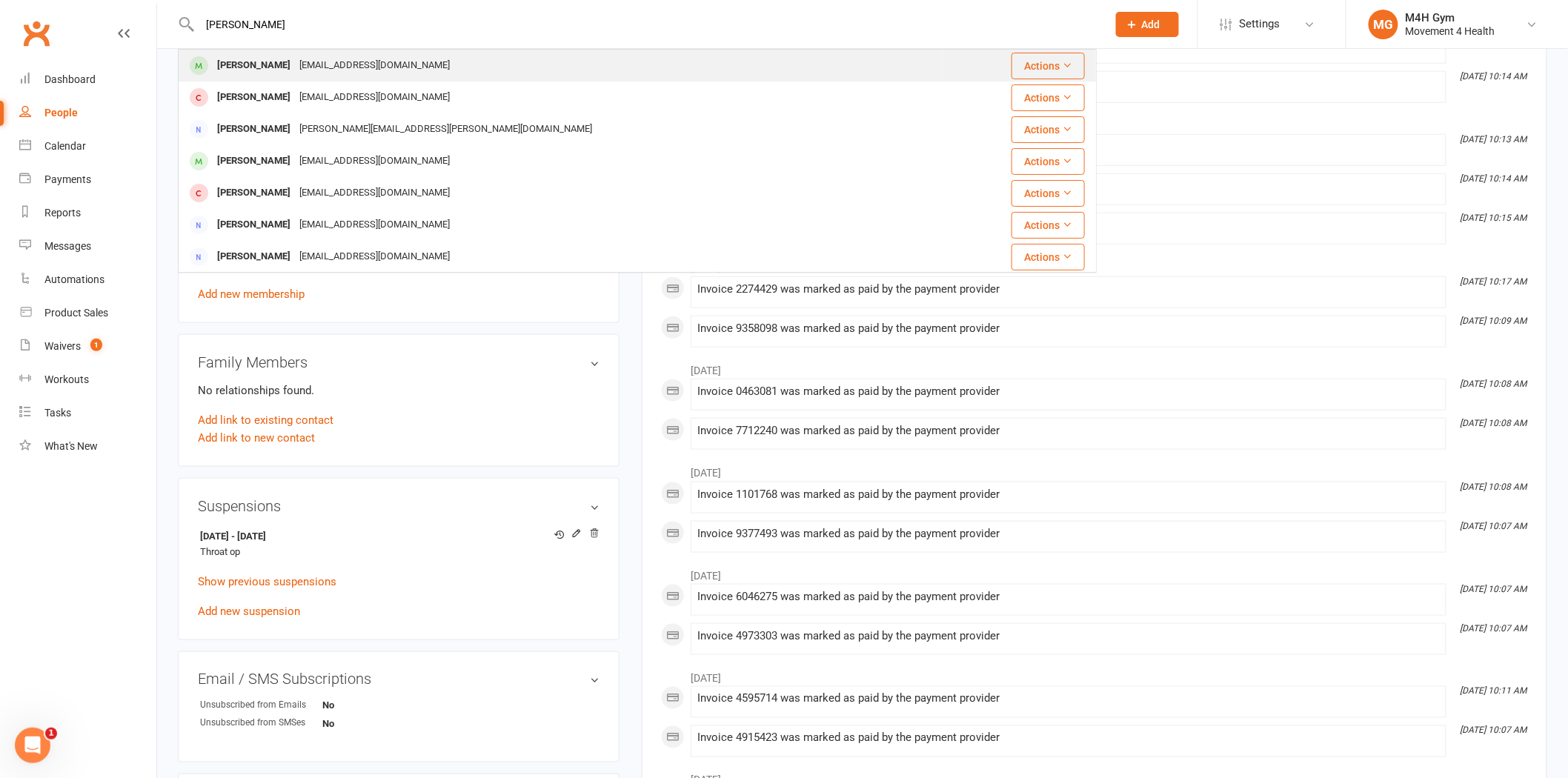
type input "bruce sutt"
click at [383, 71] on div "bjandlrsutton@bigpond.com" at bounding box center [375, 66] width 159 height 22
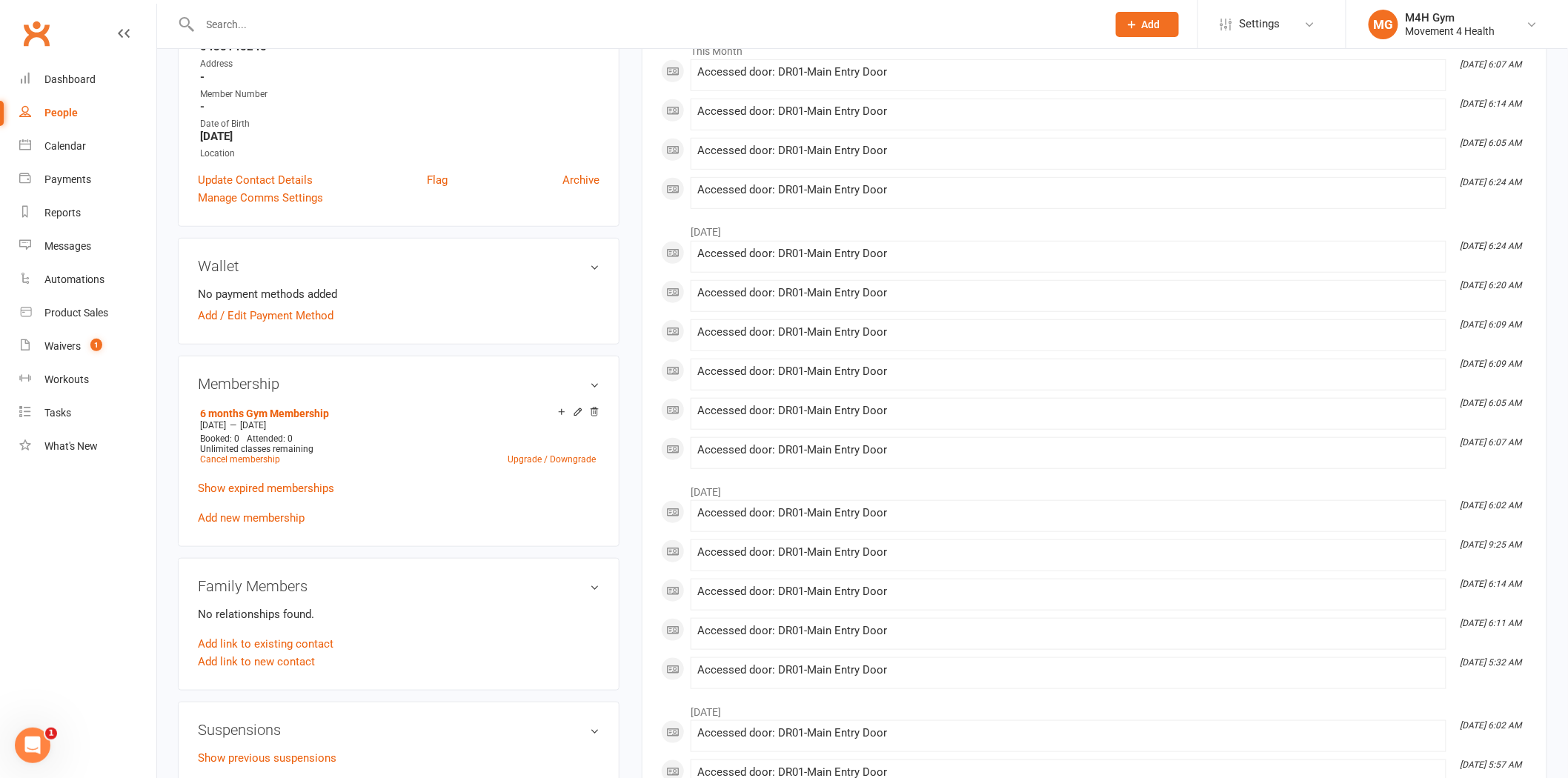
scroll to position [411, 0]
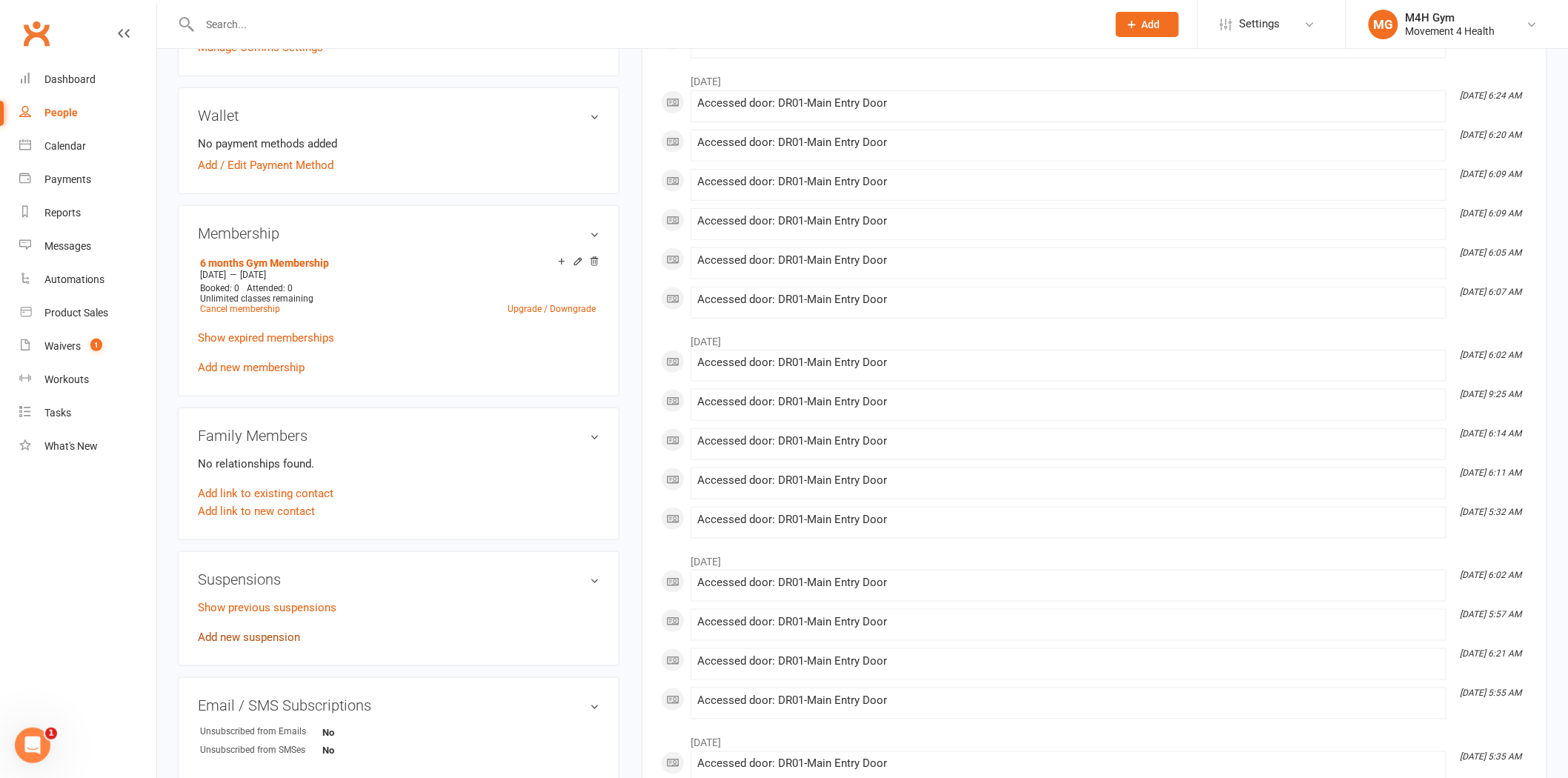
click at [281, 634] on link "Add new suspension" at bounding box center [249, 637] width 102 height 13
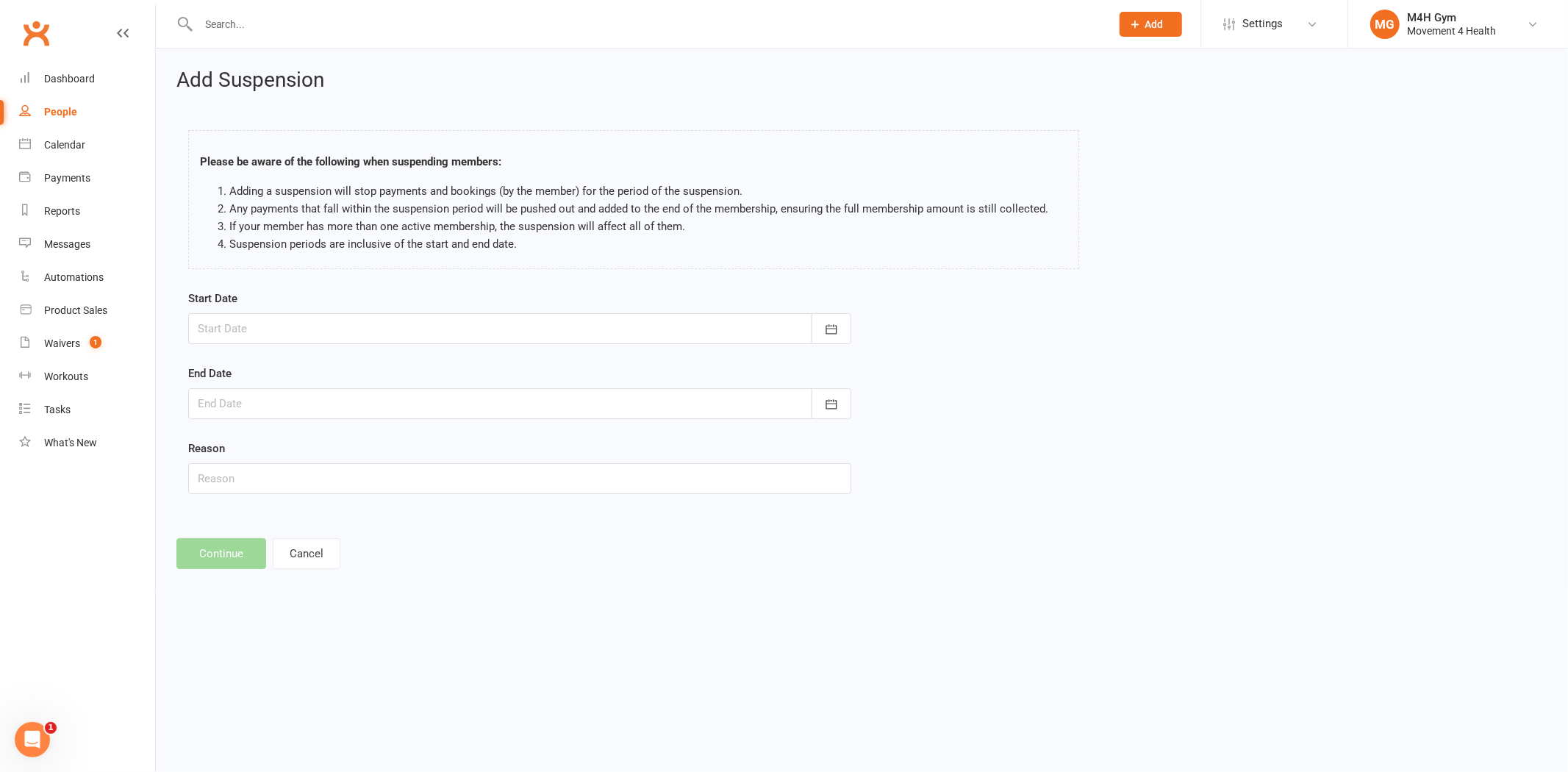
click at [390, 329] on div at bounding box center [520, 329] width 663 height 31
click at [347, 528] on span "27" at bounding box center [345, 533] width 12 height 12
type input "27 Aug 2025"
click at [318, 402] on div at bounding box center [520, 404] width 663 height 31
click at [430, 444] on button "button" at bounding box center [445, 441] width 31 height 26
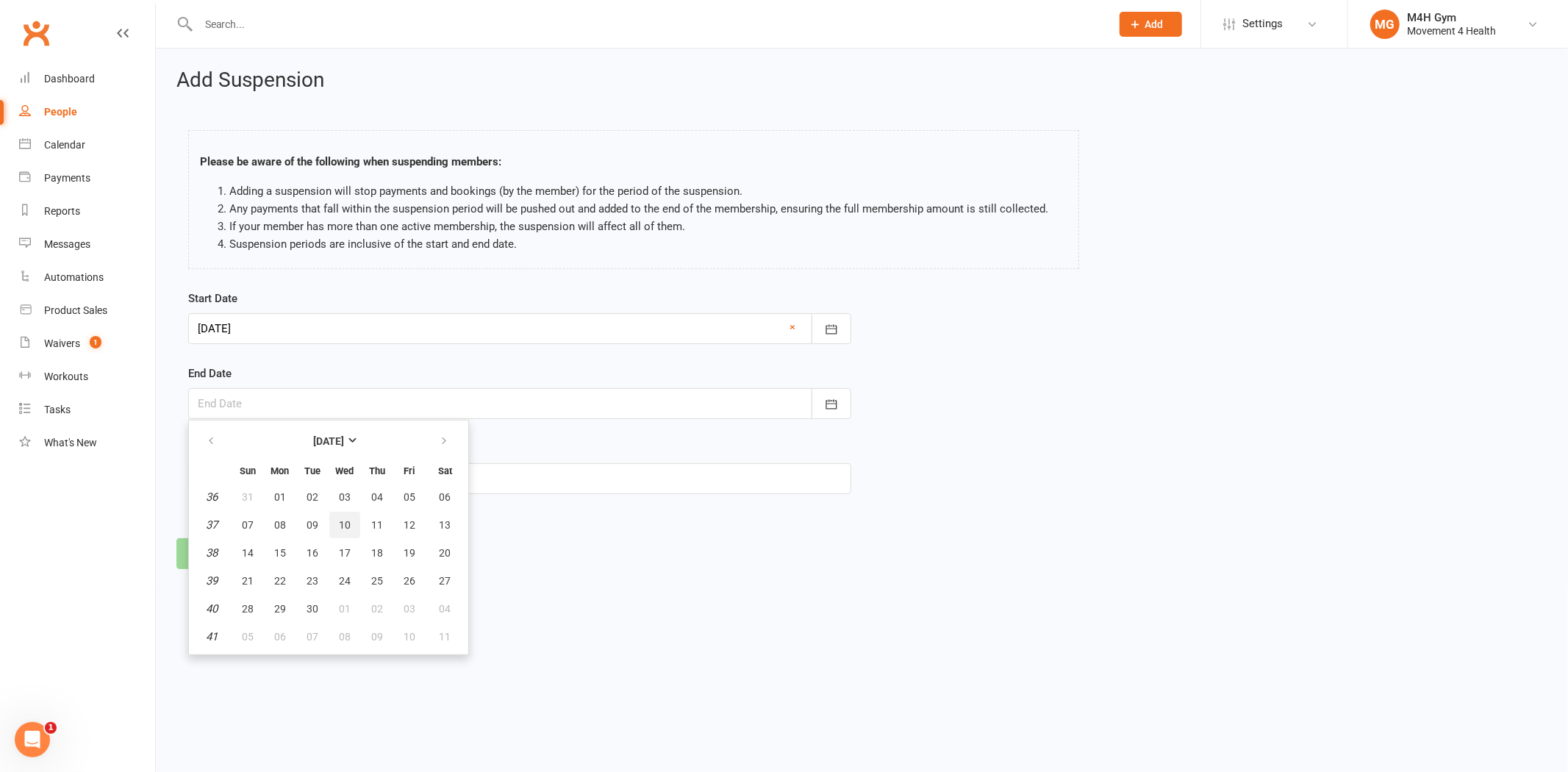
click at [338, 513] on button "10" at bounding box center [345, 525] width 31 height 26
type input "10 Sep 2025"
click at [321, 465] on input "text" at bounding box center [520, 479] width 663 height 31
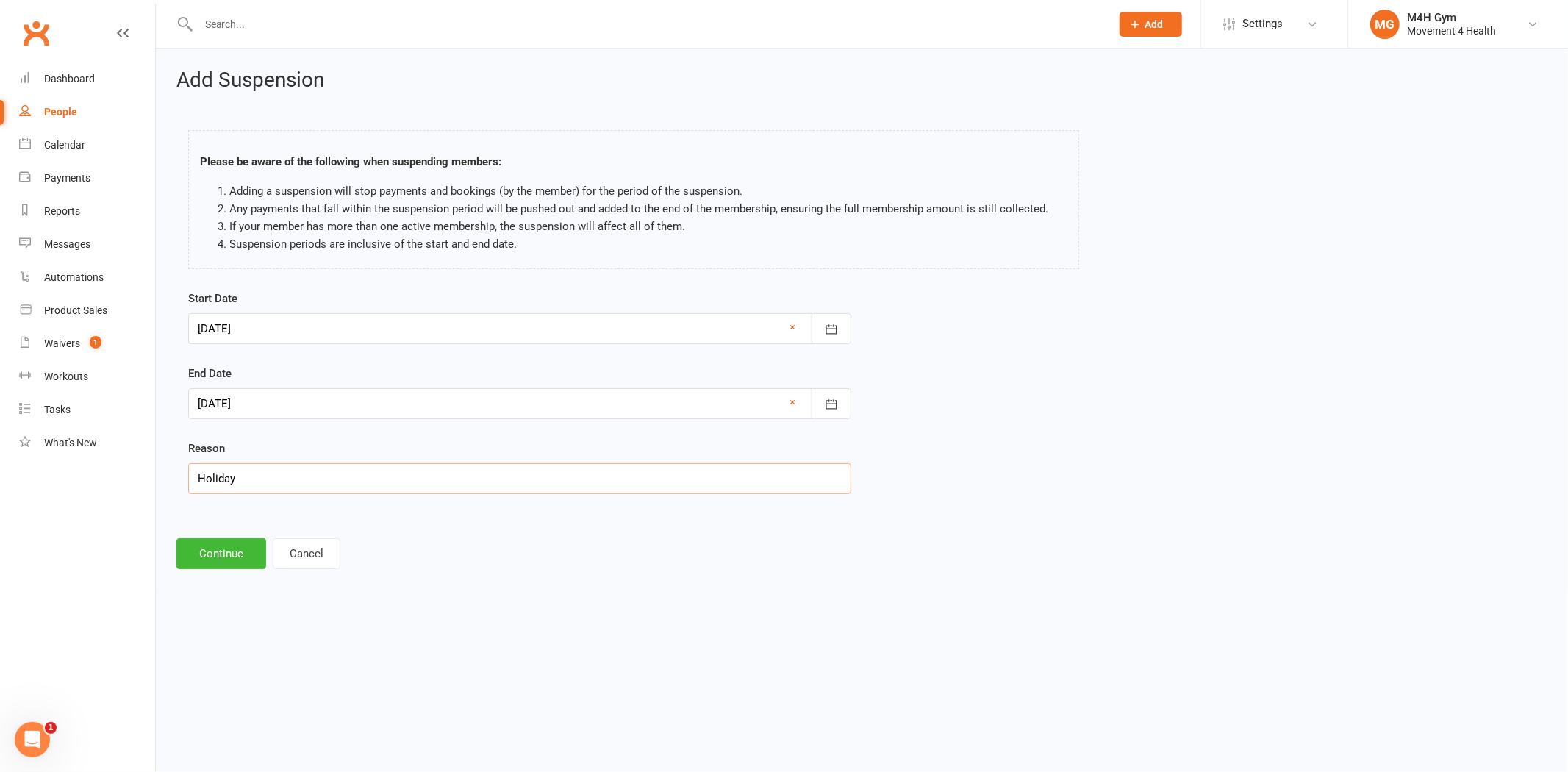
type input "Holiday"
click at [231, 554] on button "Continue" at bounding box center [221, 554] width 90 height 31
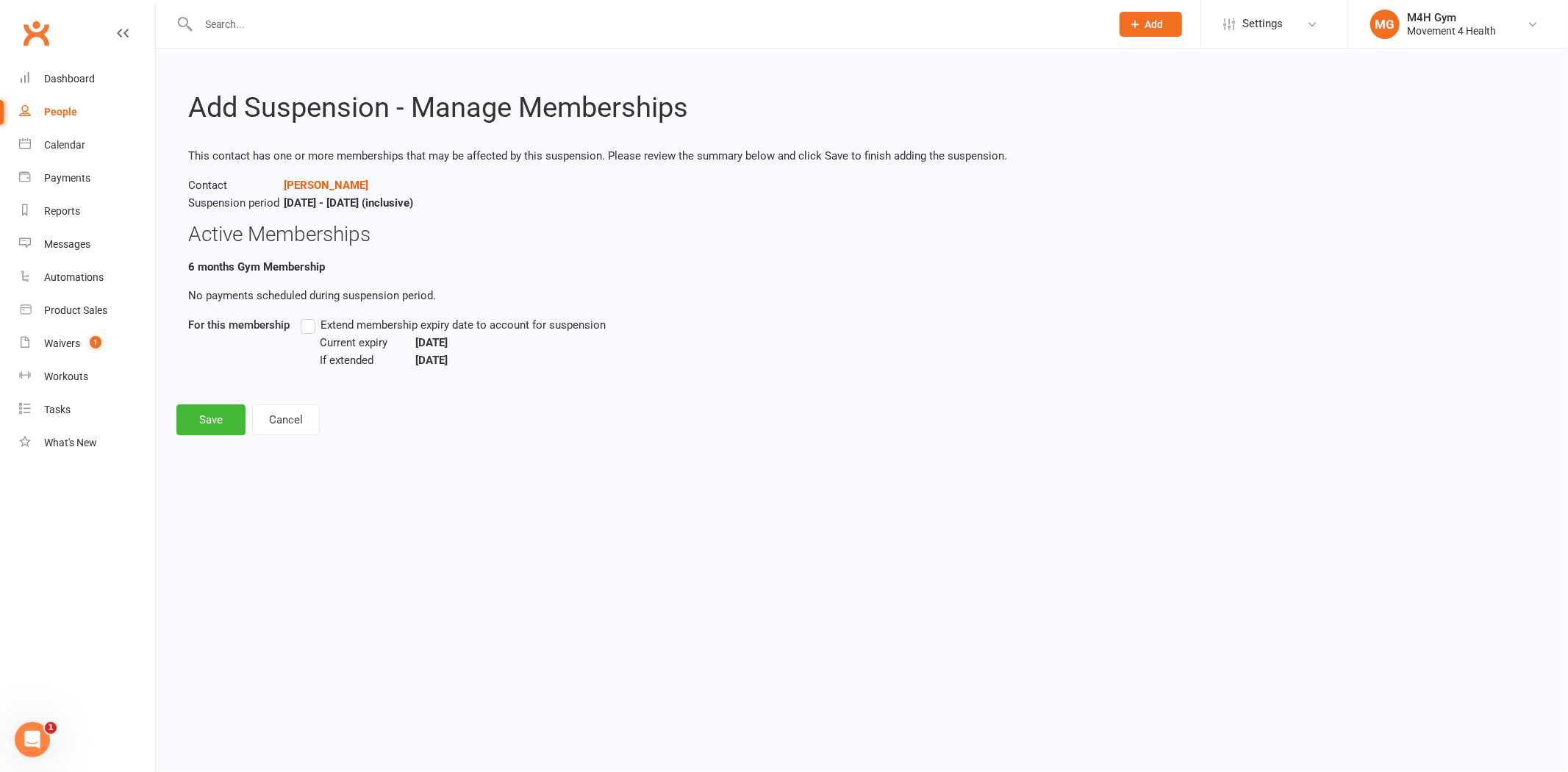
click at [314, 325] on label "Extend membership expiry date to account for suspension" at bounding box center [453, 324] width 305 height 17
click at [310, 316] on input "Extend membership expiry date to account for suspension" at bounding box center [305, 316] width 10 height 0
click at [214, 410] on button "Save" at bounding box center [211, 420] width 69 height 31
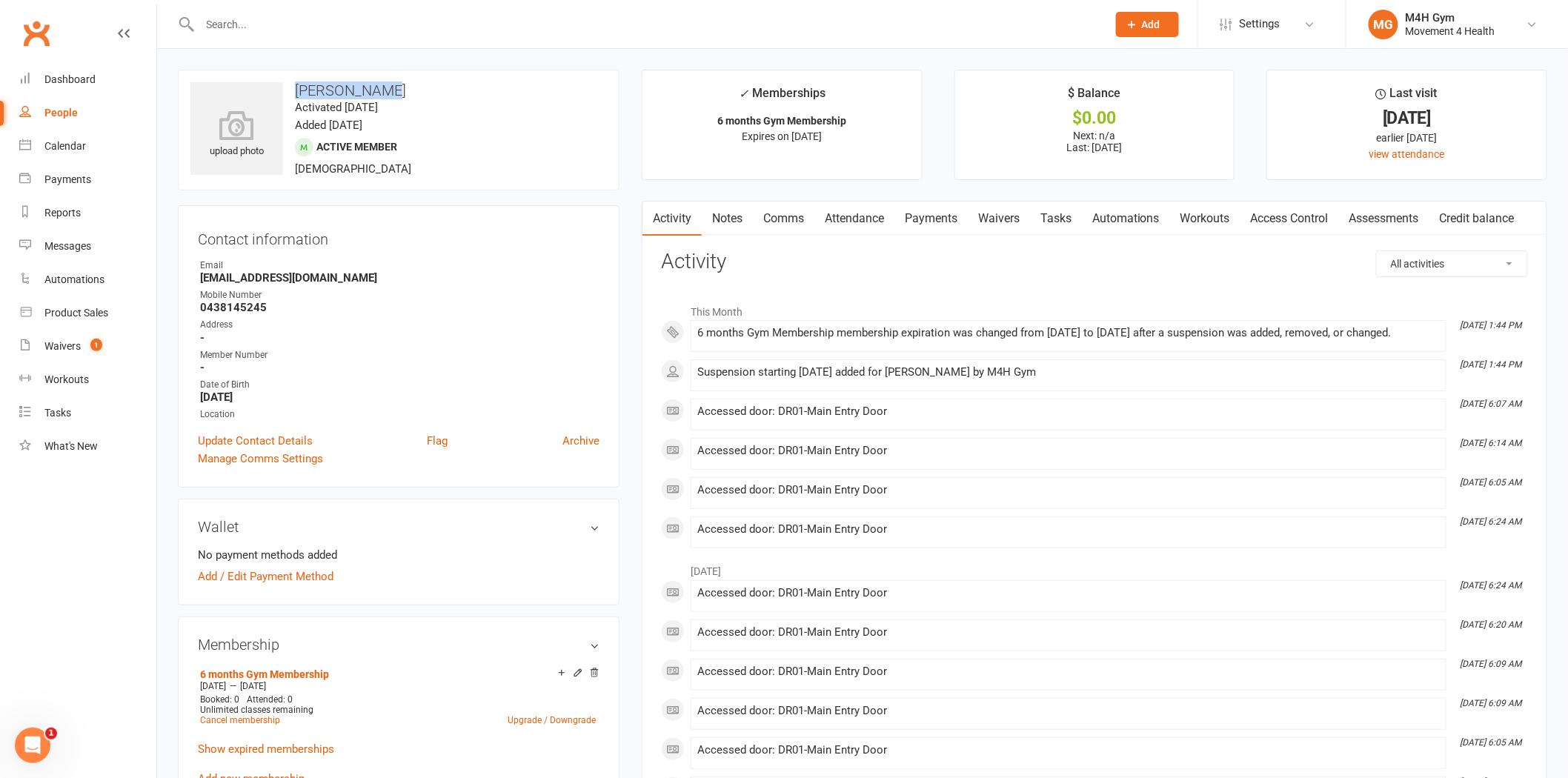
drag, startPoint x: 292, startPoint y: 77, endPoint x: 382, endPoint y: 89, distance: 90.8
click at [382, 89] on div "upload photo Bruce Sutton Activated 19 February, 2024 Added 19 February, 2024 A…" at bounding box center [398, 130] width 441 height 121
copy h3 "Bruce Sutton"
click at [267, 21] on input "text" at bounding box center [646, 24] width 901 height 21
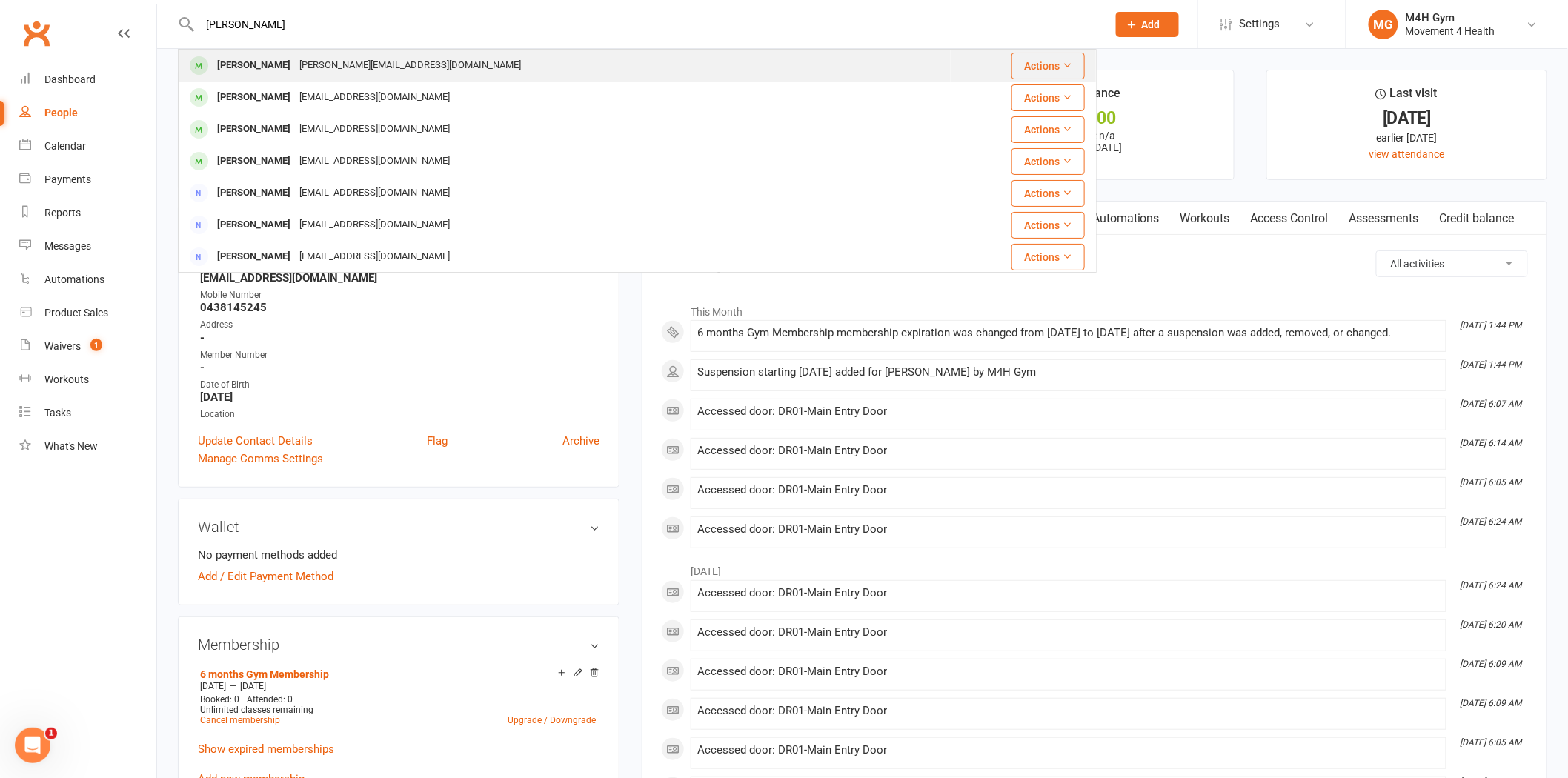
type input "ken bro"
click at [295, 61] on div "ken@brccabinets.com" at bounding box center [411, 66] width 231 height 22
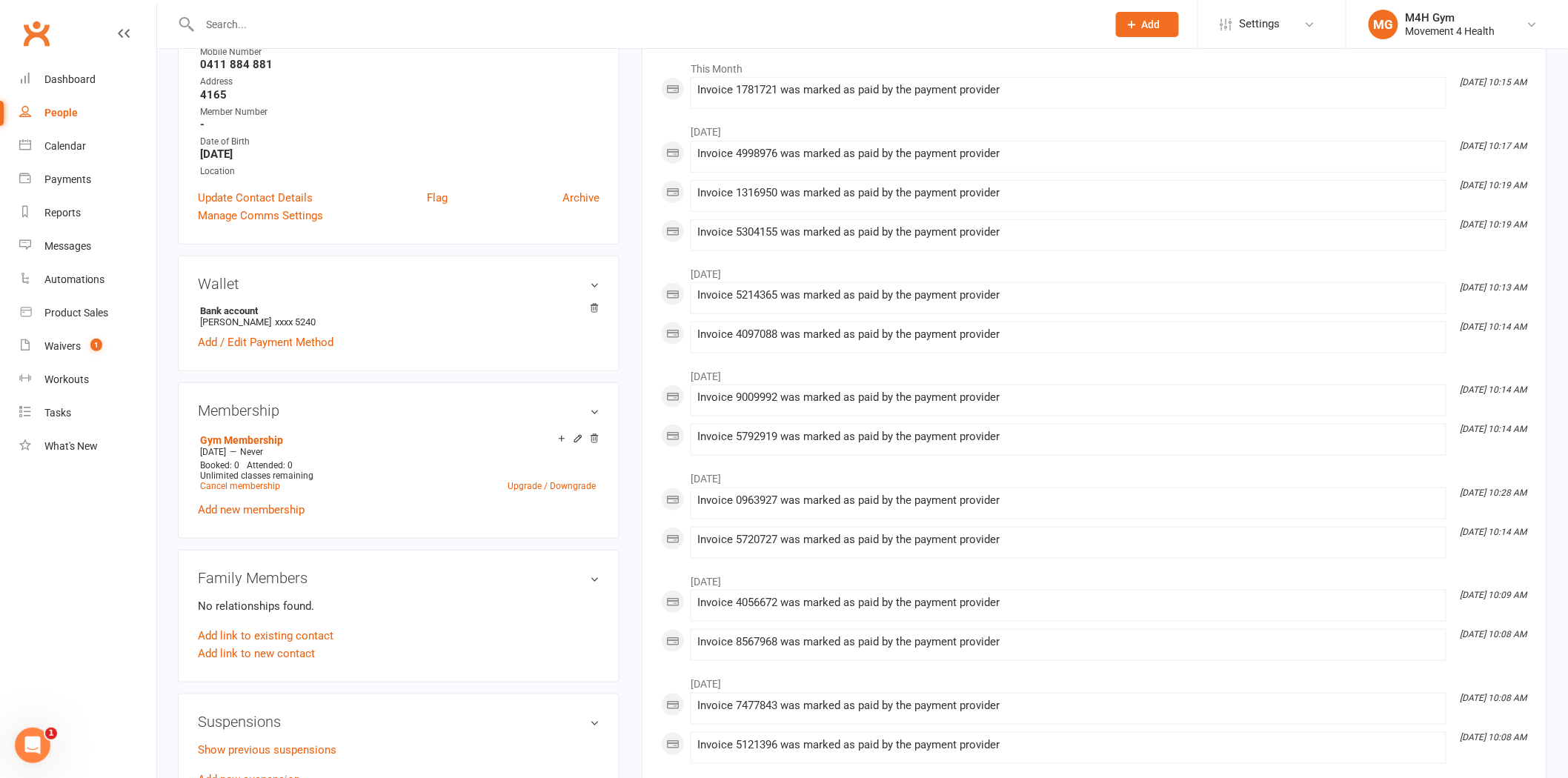
scroll to position [329, 0]
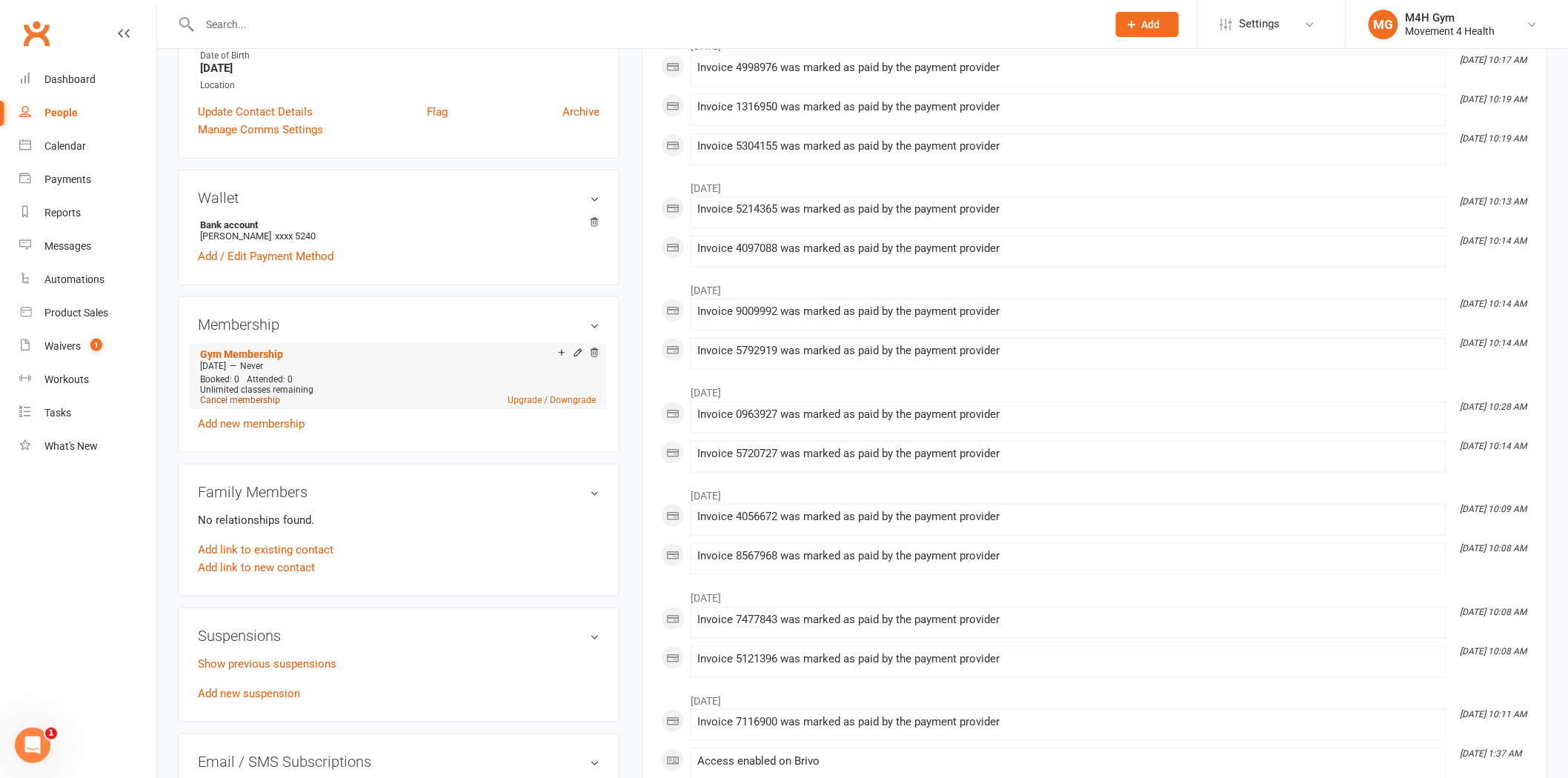
click at [233, 396] on link "Cancel membership" at bounding box center [240, 400] width 80 height 11
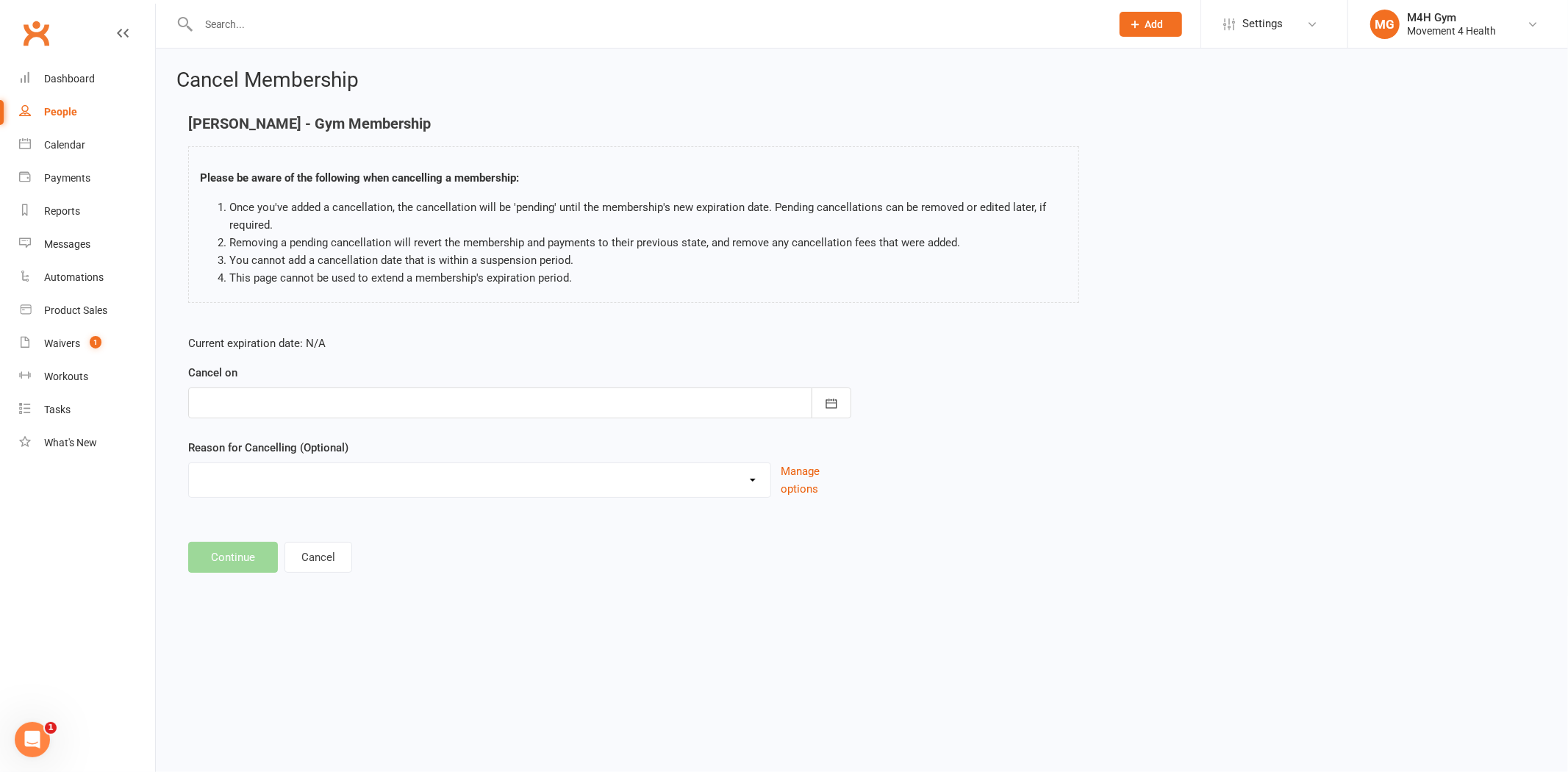
click at [387, 408] on div at bounding box center [520, 403] width 663 height 31
click at [439, 441] on icon "button" at bounding box center [444, 440] width 11 height 12
click at [450, 326] on div "Current expiration date: N/A Cancel on October 2025 Sun Mon Tue Wed Thu Fri Sat…" at bounding box center [519, 421] width 686 height 195
click at [314, 559] on button "Cancel" at bounding box center [319, 557] width 67 height 31
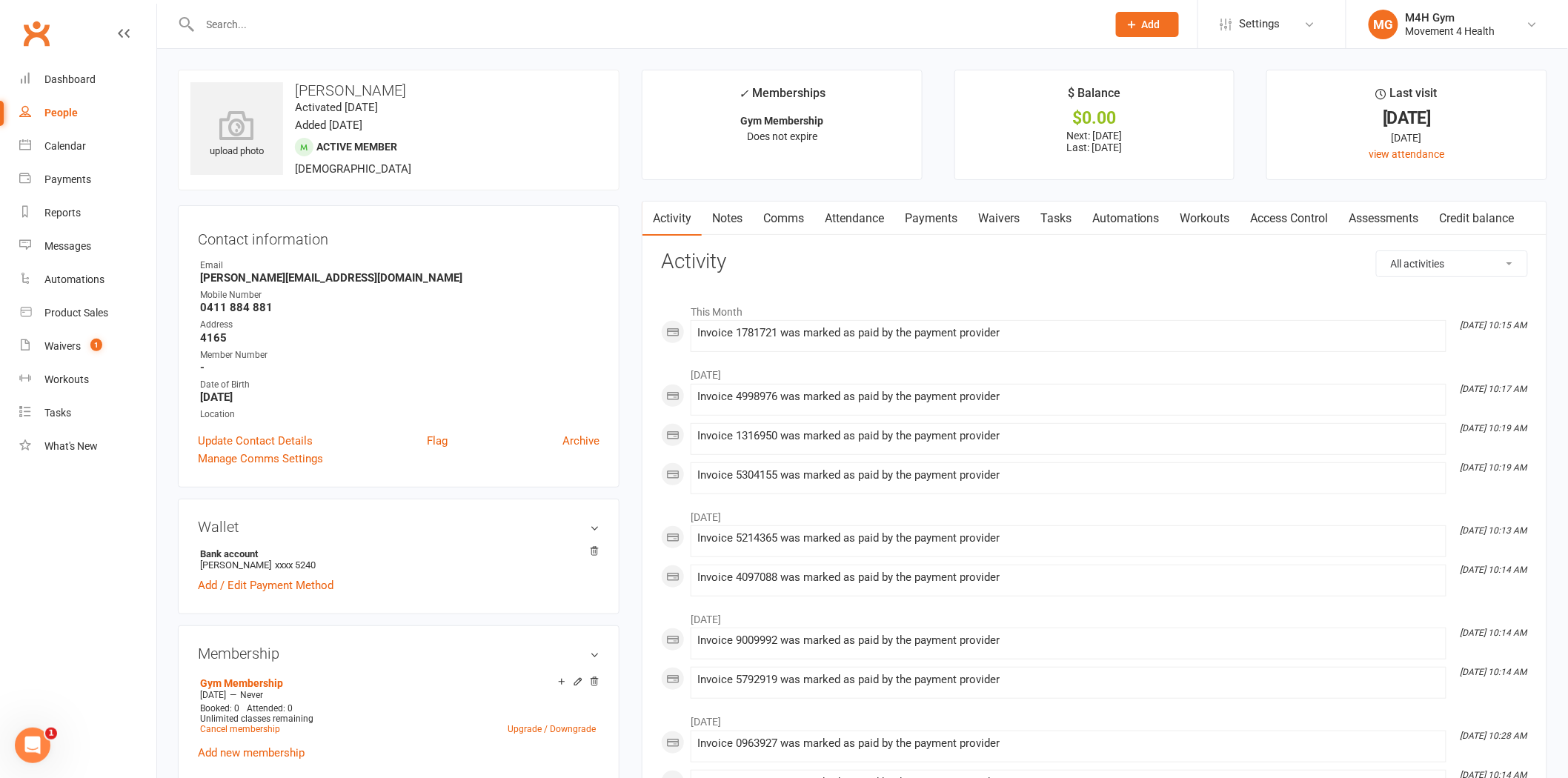
click at [910, 227] on link "Payments" at bounding box center [931, 218] width 73 height 34
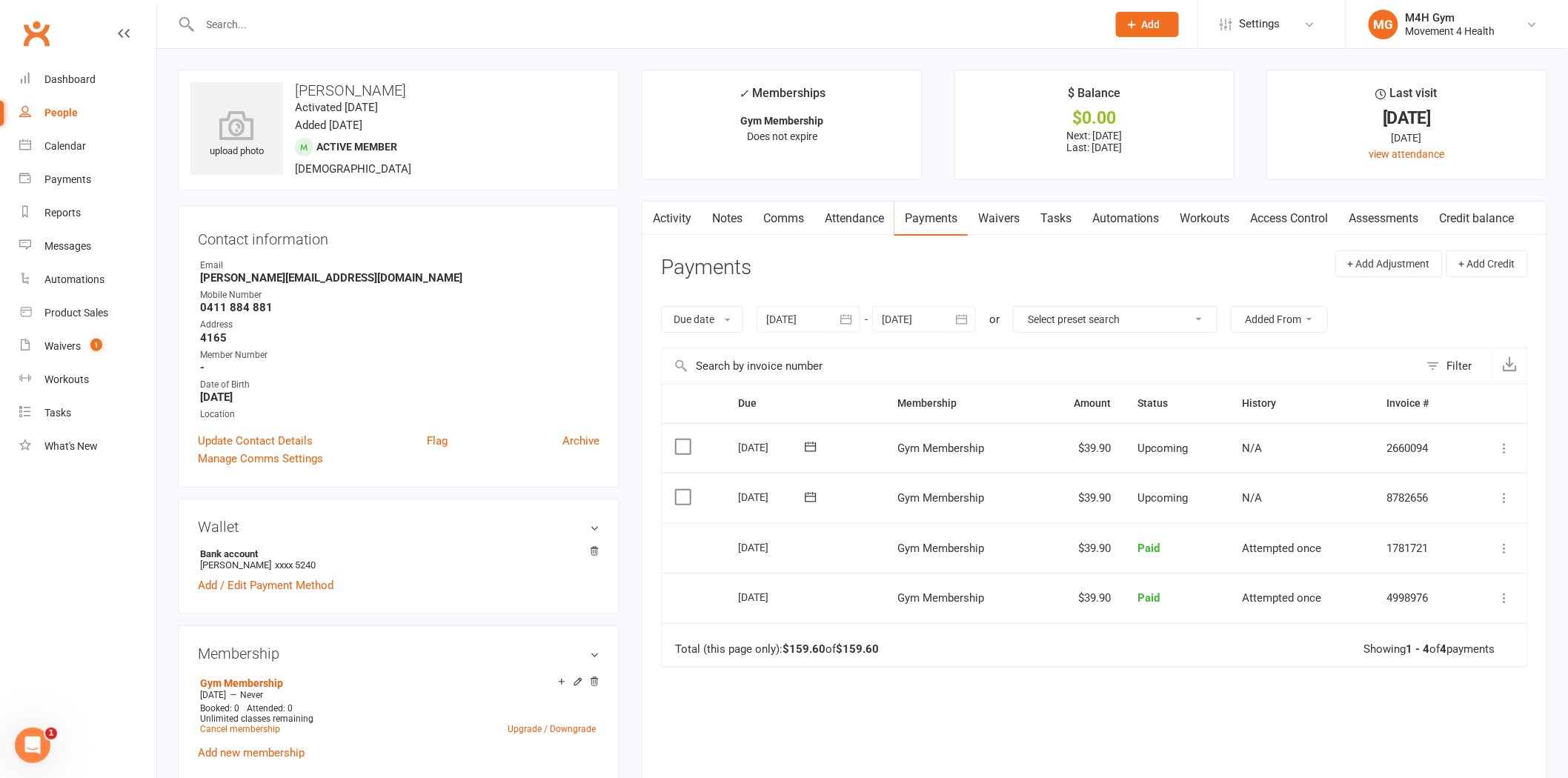
click at [908, 330] on div at bounding box center [923, 319] width 104 height 27
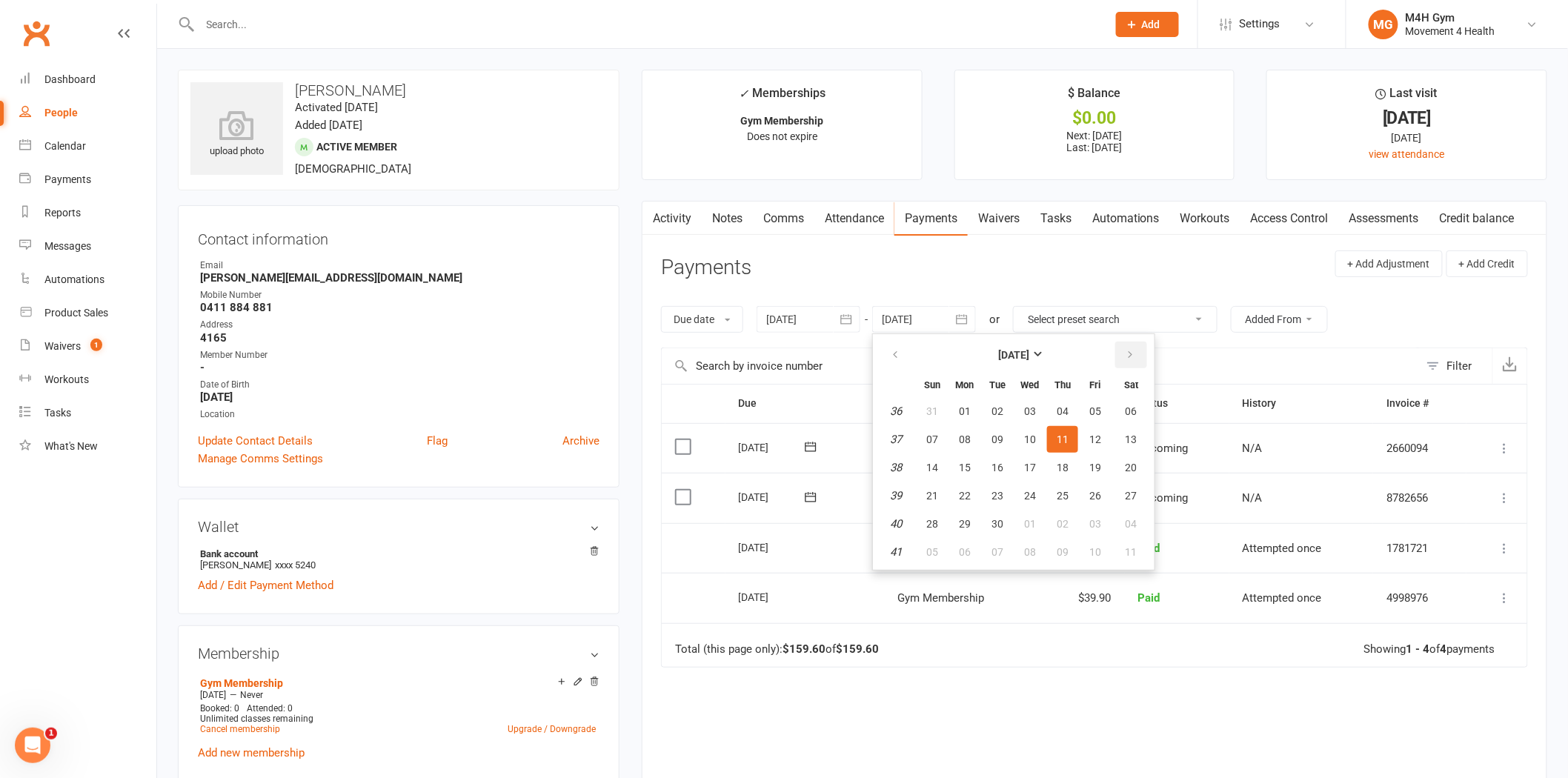
click at [1115, 356] on button "button" at bounding box center [1131, 355] width 32 height 27
click at [1025, 520] on span "29" at bounding box center [1030, 523] width 12 height 12
type input "29 Oct 2025"
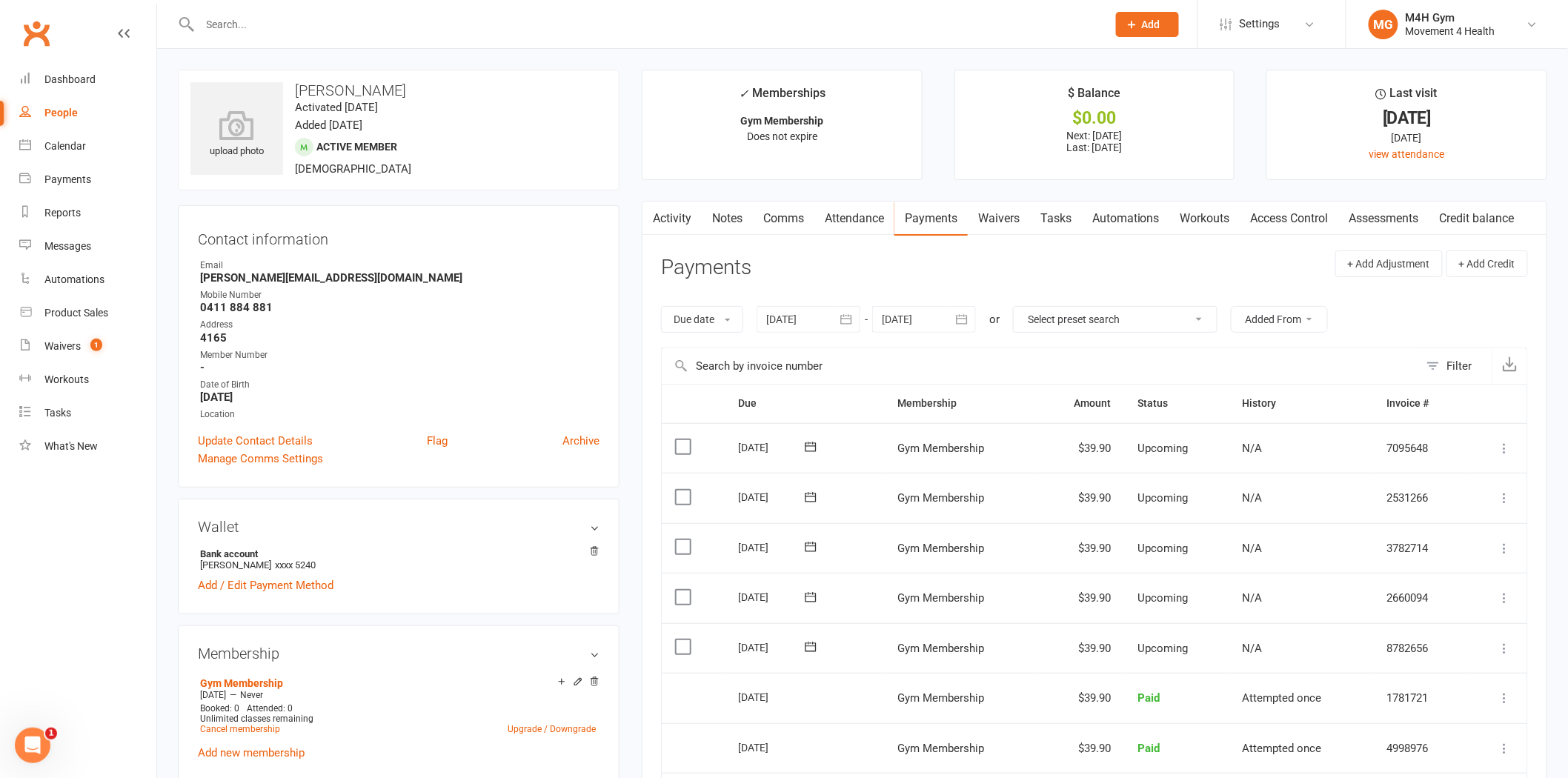
click at [450, 16] on input "text" at bounding box center [646, 24] width 901 height 21
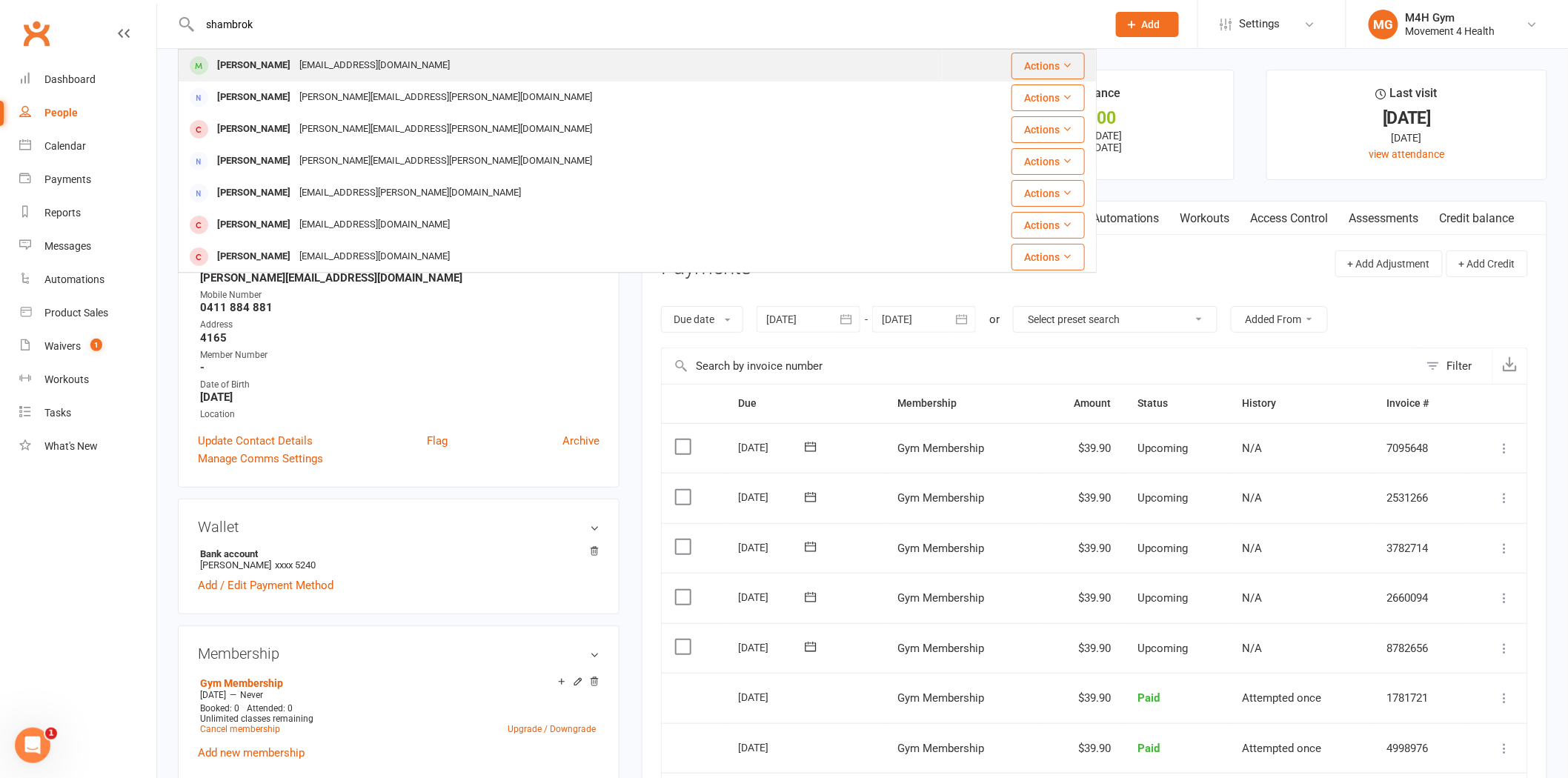
type input "shambrok"
click at [358, 64] on div "shammy@fastmail.com" at bounding box center [375, 66] width 159 height 22
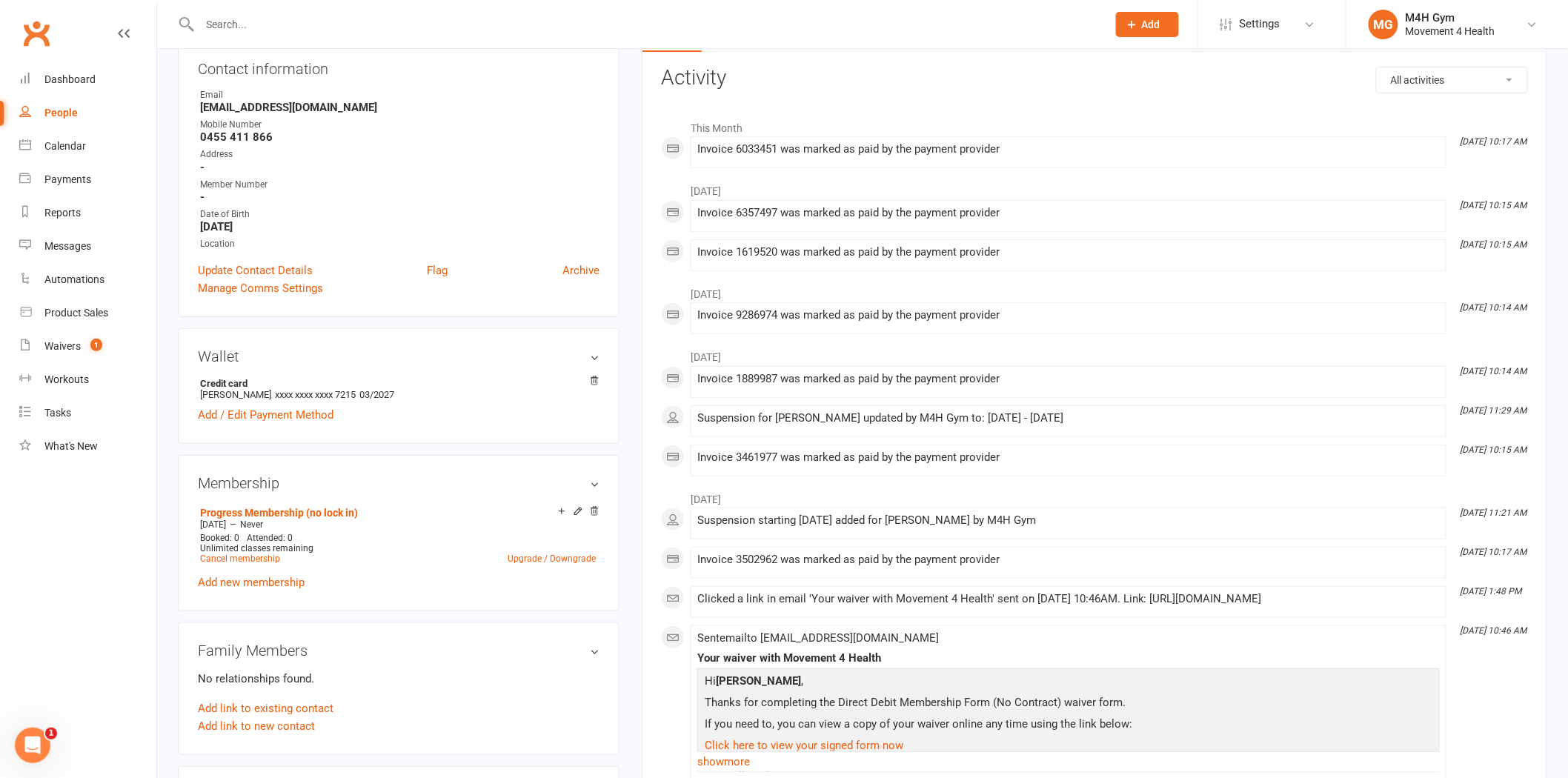
scroll to position [329, 0]
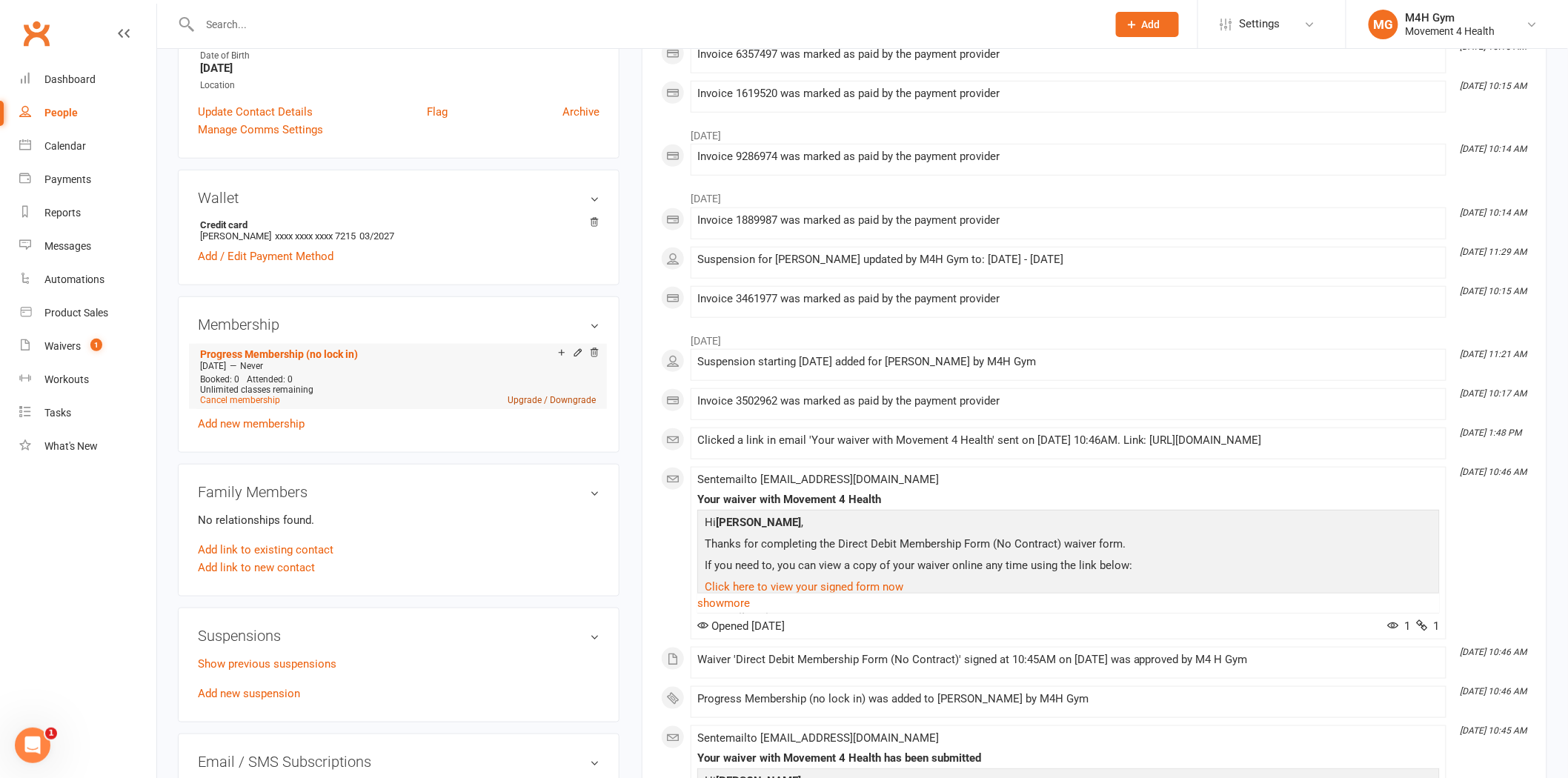
click at [524, 400] on link "Upgrade / Downgrade" at bounding box center [552, 400] width 88 height 11
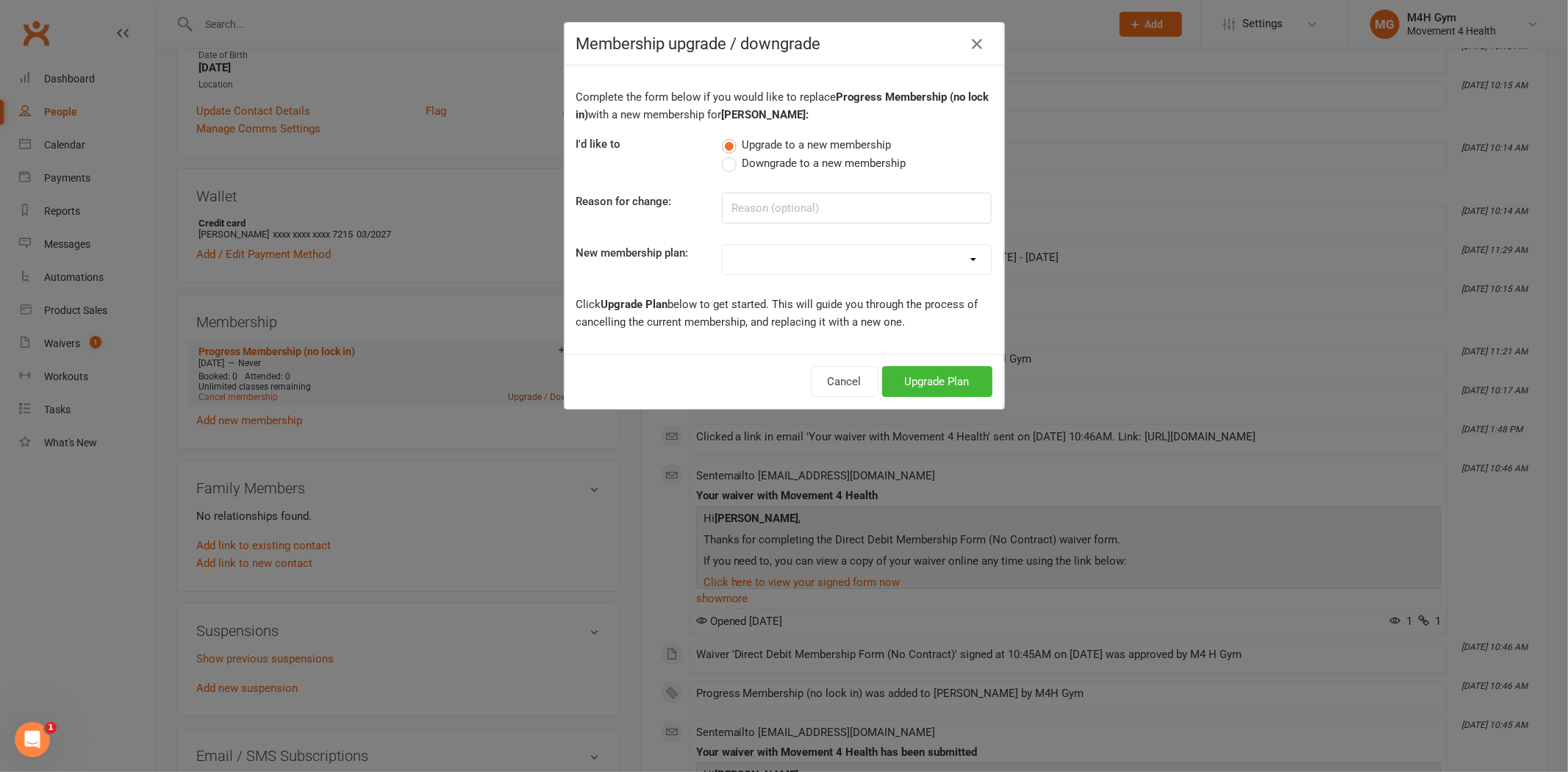
click at [520, 397] on div "Membership upgrade / downgrade Complete the form below if you would like to rep…" at bounding box center [784, 386] width 1568 height 772
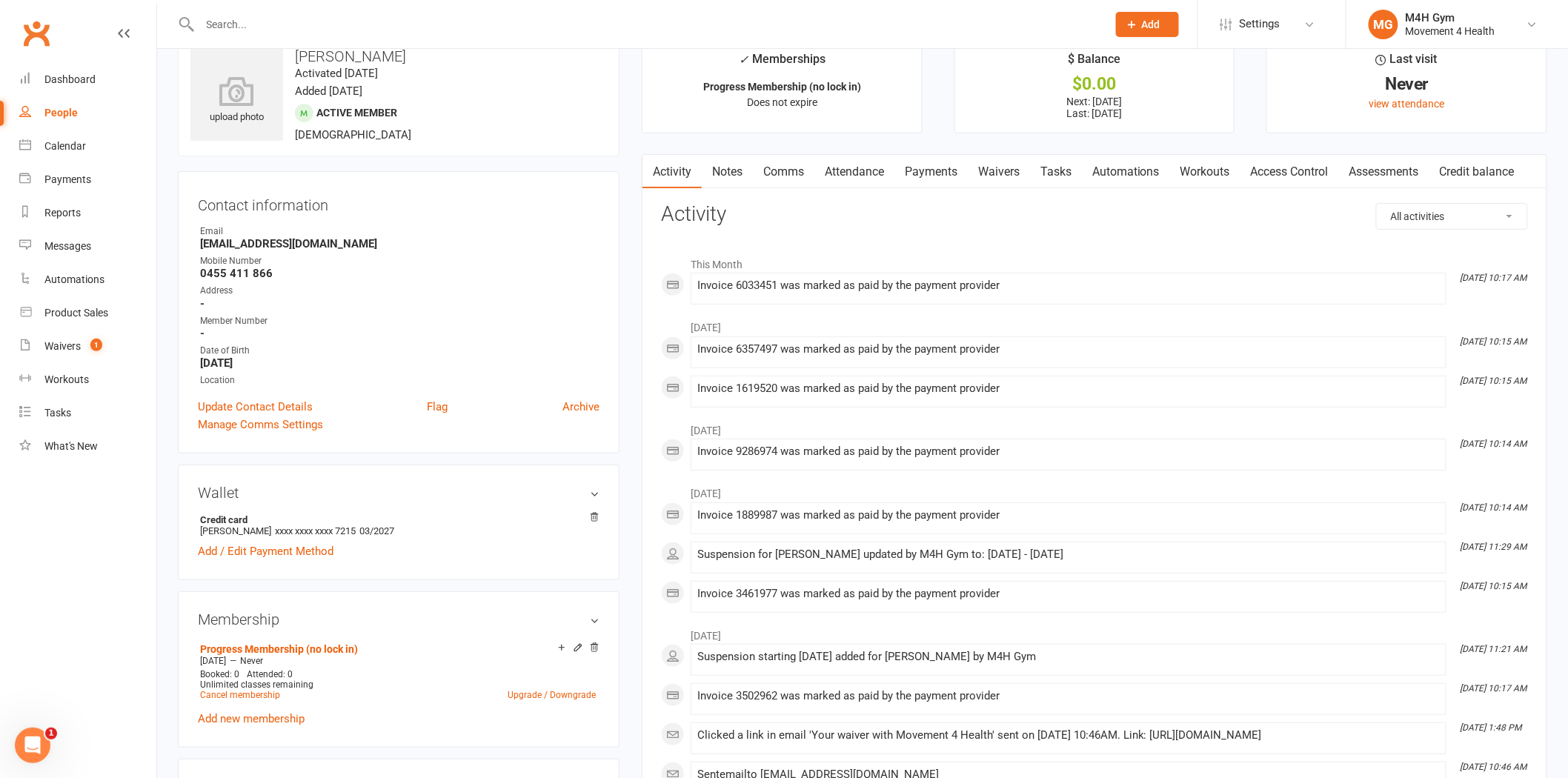
scroll to position [0, 0]
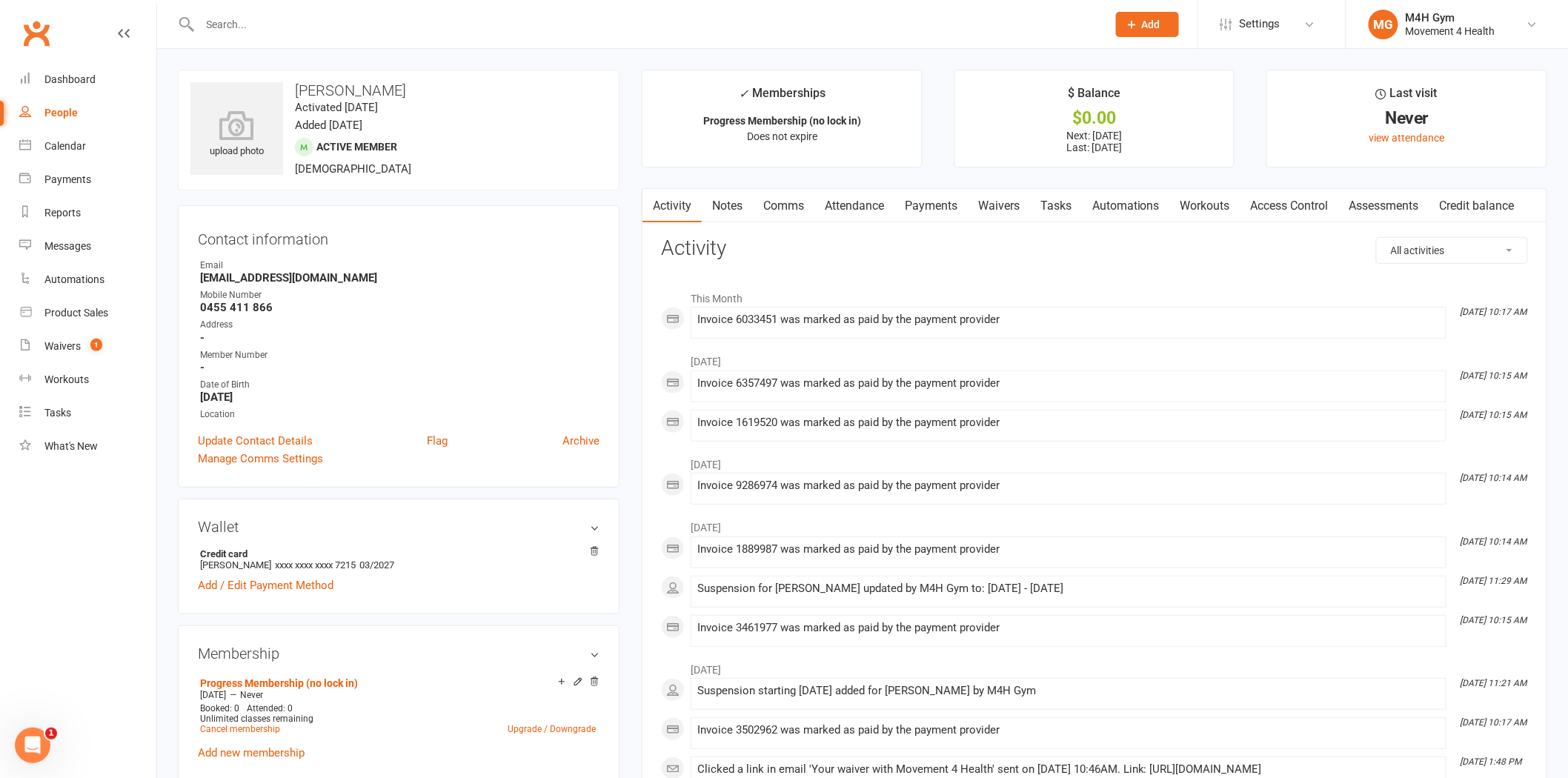
click at [940, 206] on link "Payments" at bounding box center [931, 206] width 73 height 34
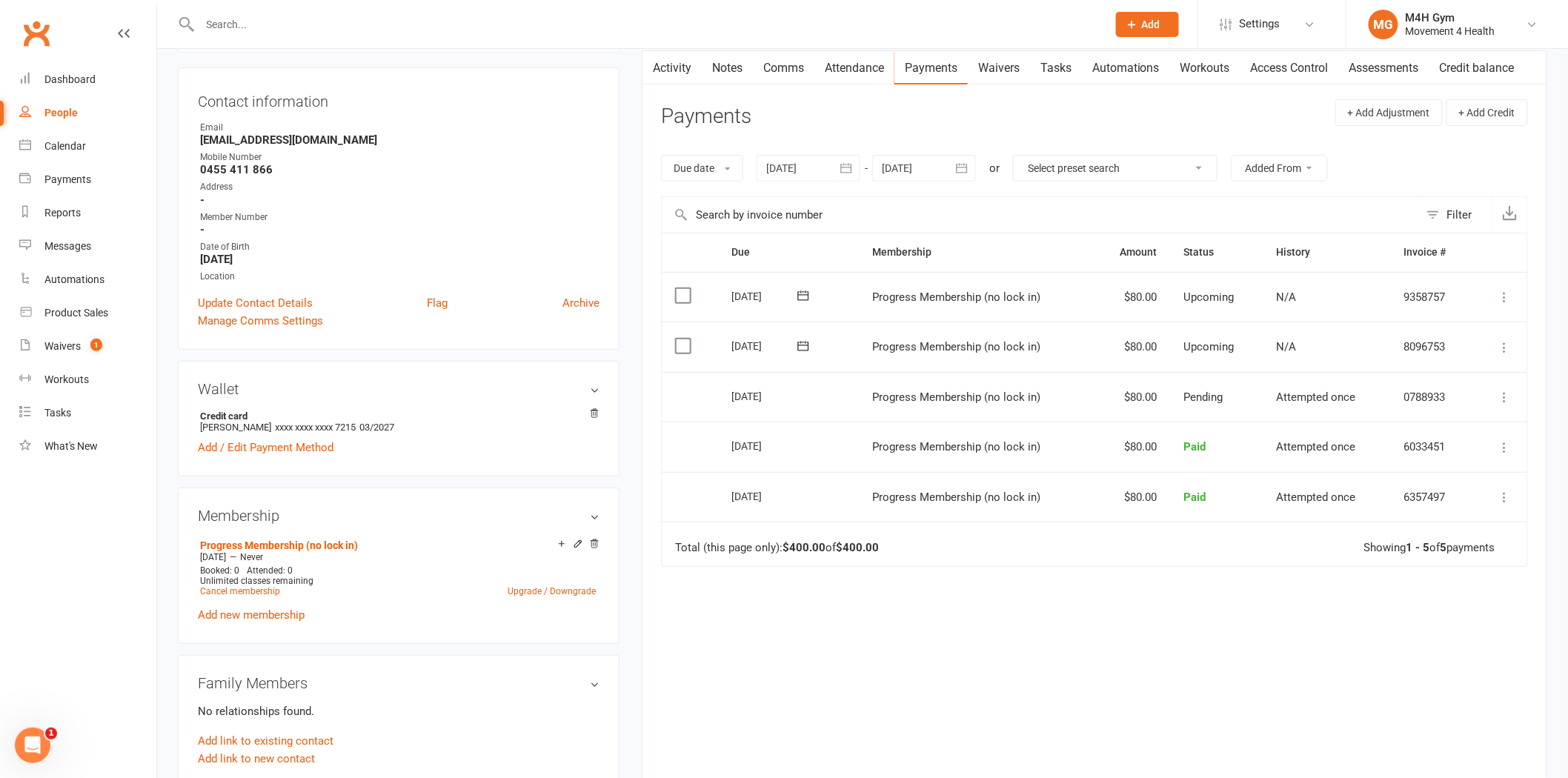
scroll to position [164, 0]
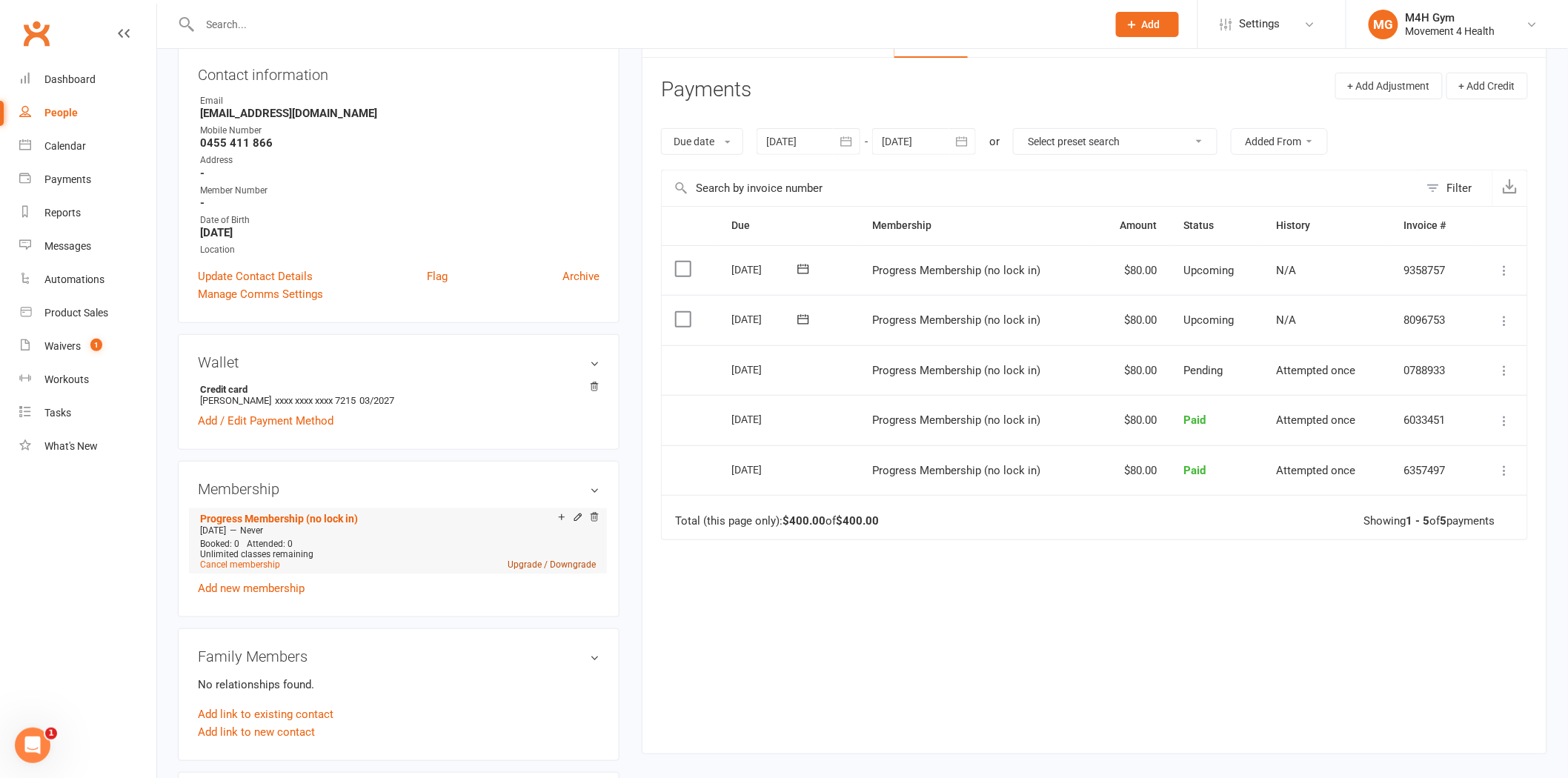
click at [563, 567] on link "Upgrade / Downgrade" at bounding box center [552, 564] width 88 height 11
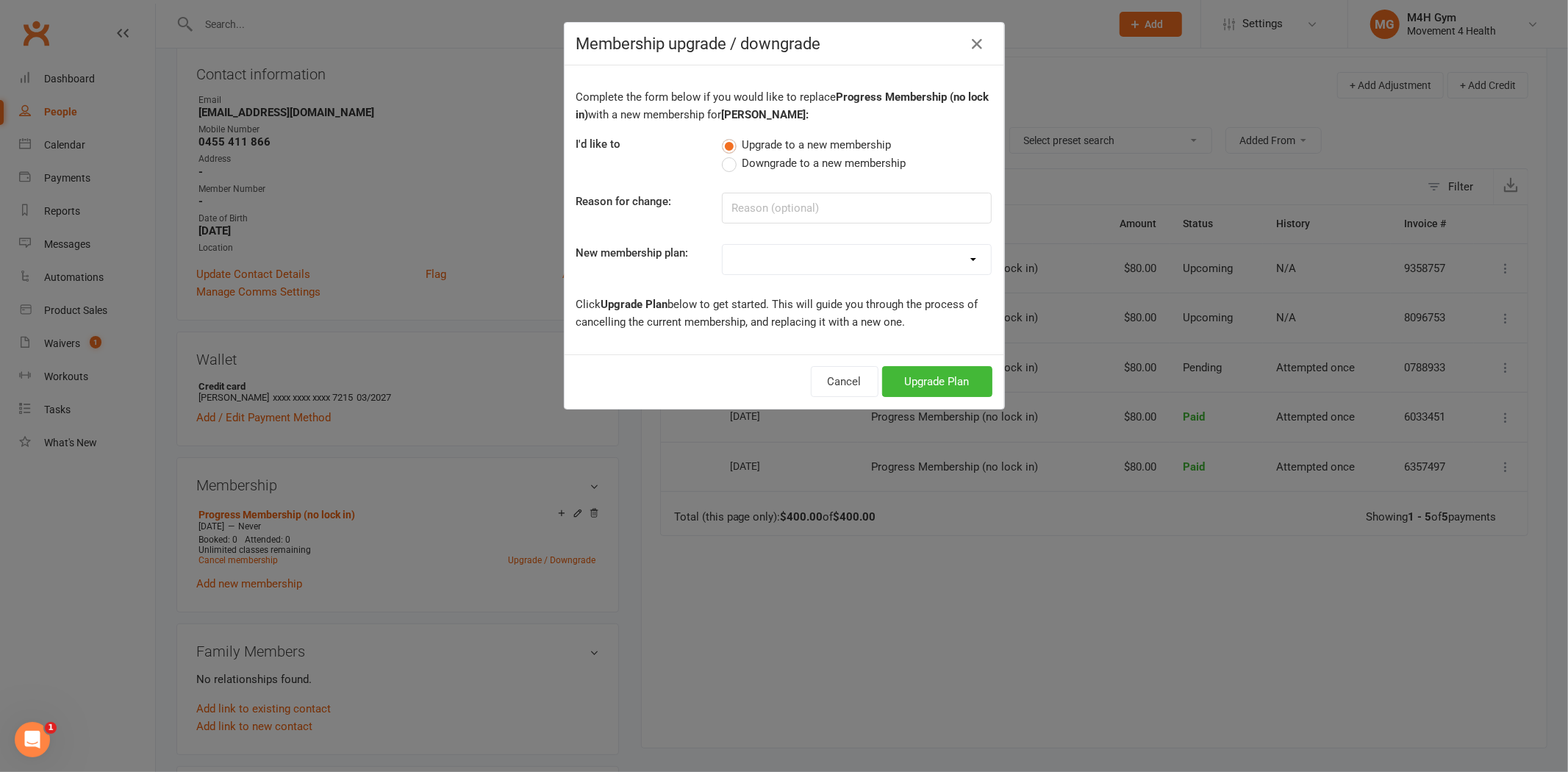
click at [746, 224] on div "Complete the form below if you would like to replace Progress Membership (no lo…" at bounding box center [784, 210] width 440 height 289
click at [761, 209] on input at bounding box center [857, 208] width 270 height 31
type input "Gym access"
click at [772, 265] on select "Gym Membership Group Membership Gym + Group Membership Gym Membership (no lock …" at bounding box center [857, 259] width 268 height 30
select select "3"
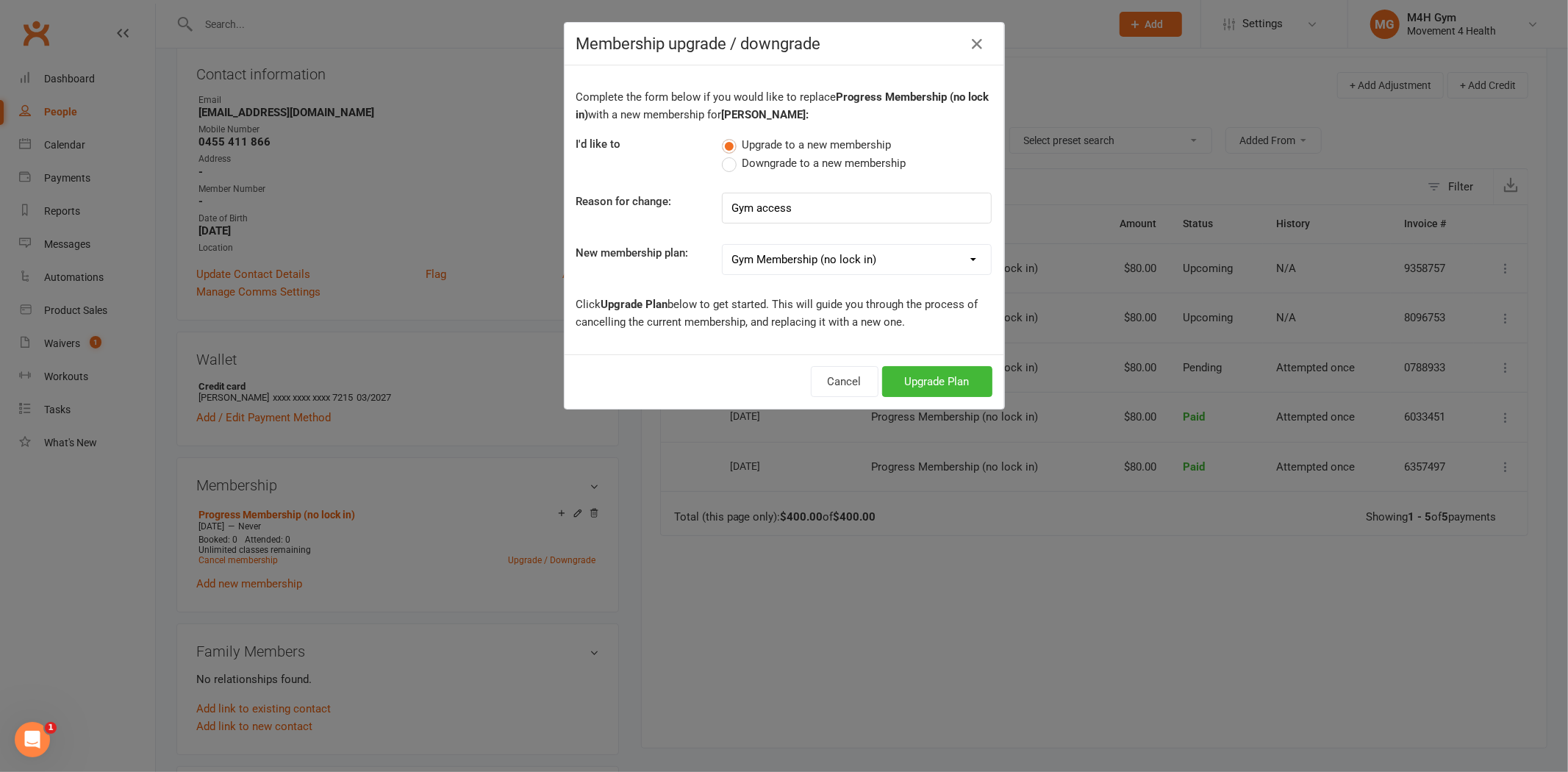
click at [723, 244] on select "Gym Membership Group Membership Gym + Group Membership Gym Membership (no lock …" at bounding box center [857, 259] width 268 height 30
click at [729, 169] on label "Downgrade to a new membership" at bounding box center [813, 163] width 184 height 17
click at [729, 155] on input "Downgrade to a new membership" at bounding box center [727, 155] width 10 height 0
click at [728, 142] on label "Upgrade to a new membership" at bounding box center [806, 144] width 169 height 17
click at [728, 136] on input "Upgrade to a new membership" at bounding box center [727, 136] width 10 height 0
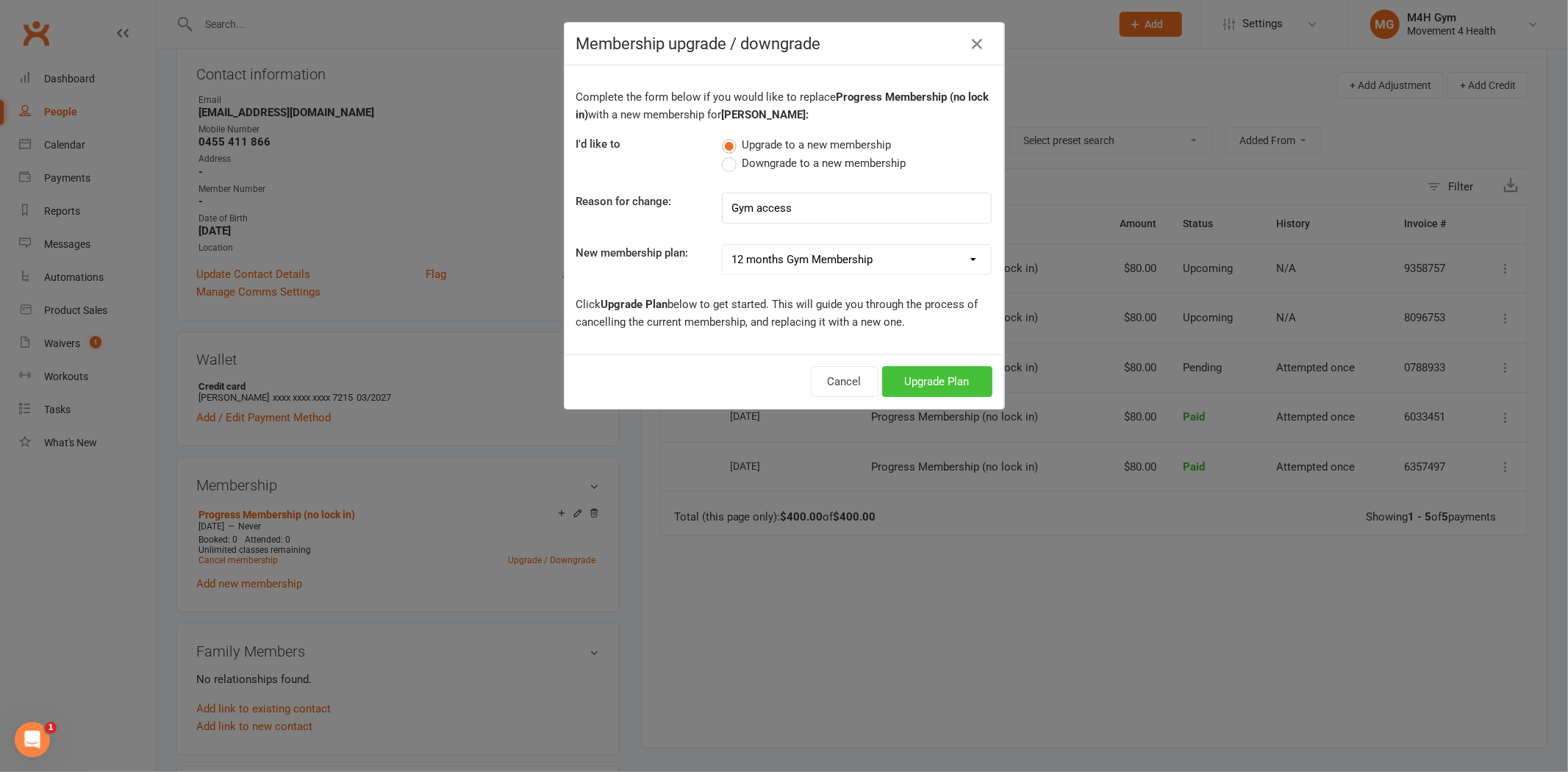
click at [932, 375] on button "Upgrade Plan" at bounding box center [938, 382] width 110 height 31
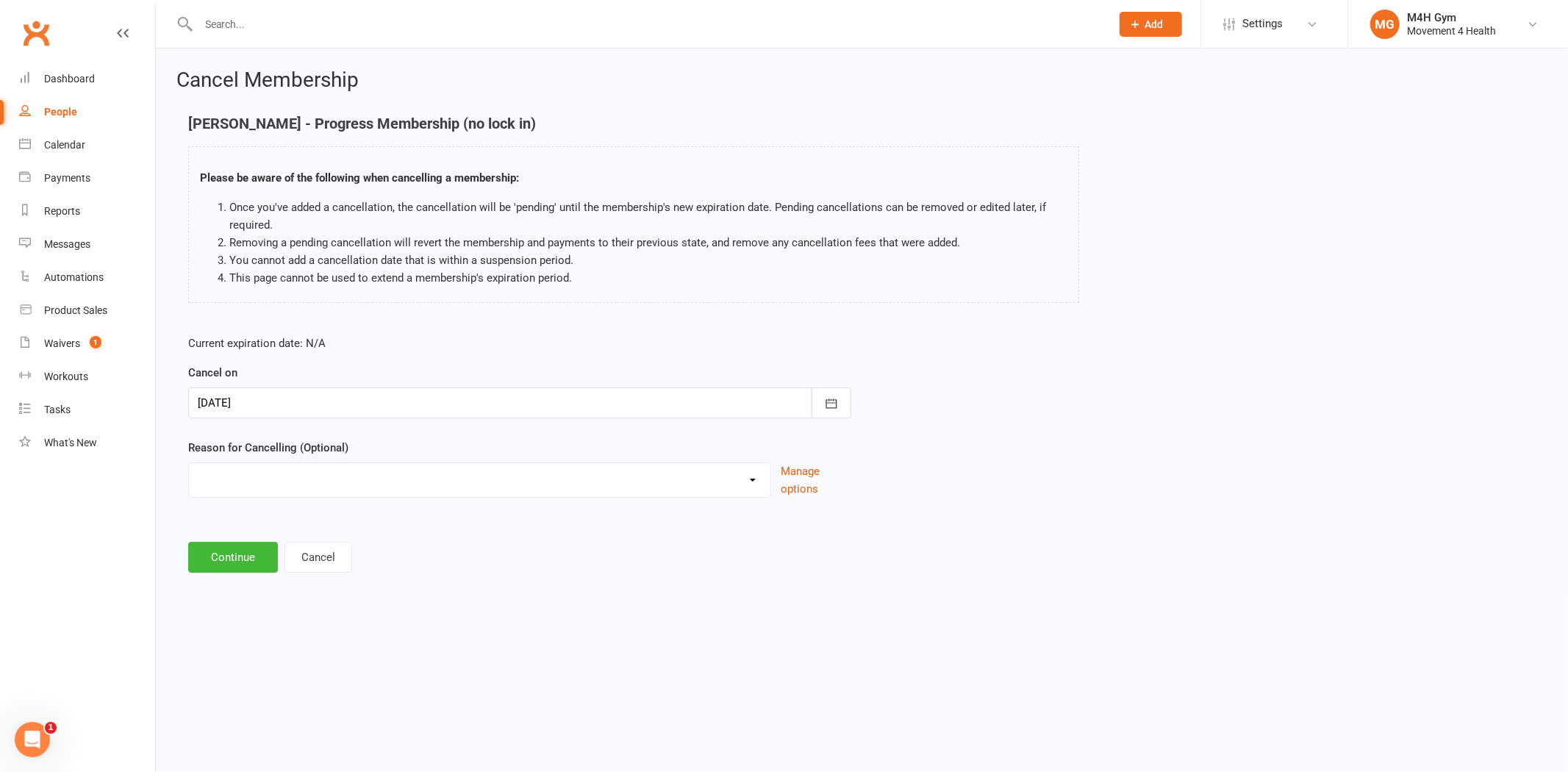
click at [412, 402] on div at bounding box center [520, 403] width 663 height 31
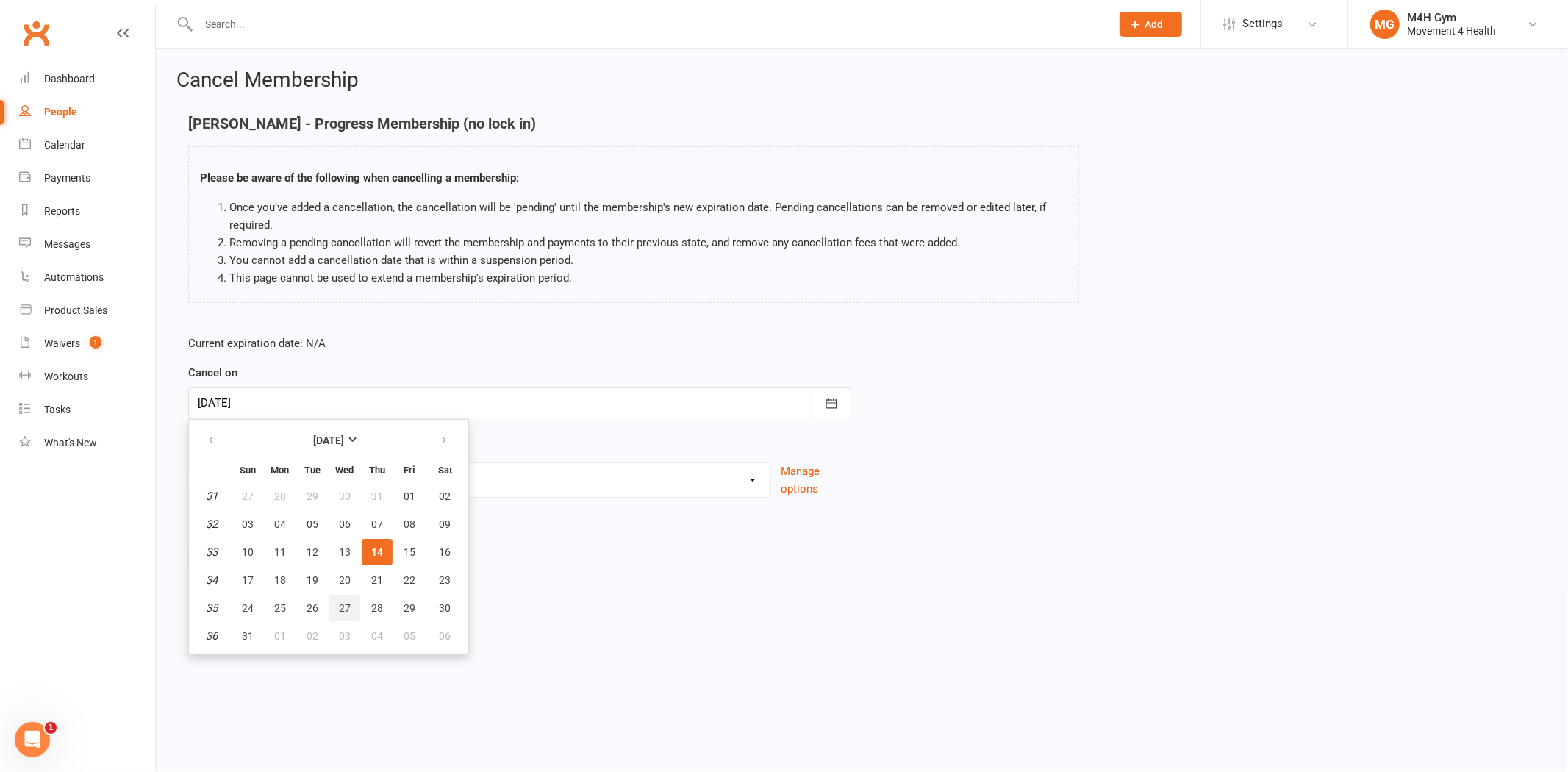
click at [344, 607] on span "27" at bounding box center [345, 608] width 12 height 12
type input "27 Aug 2025"
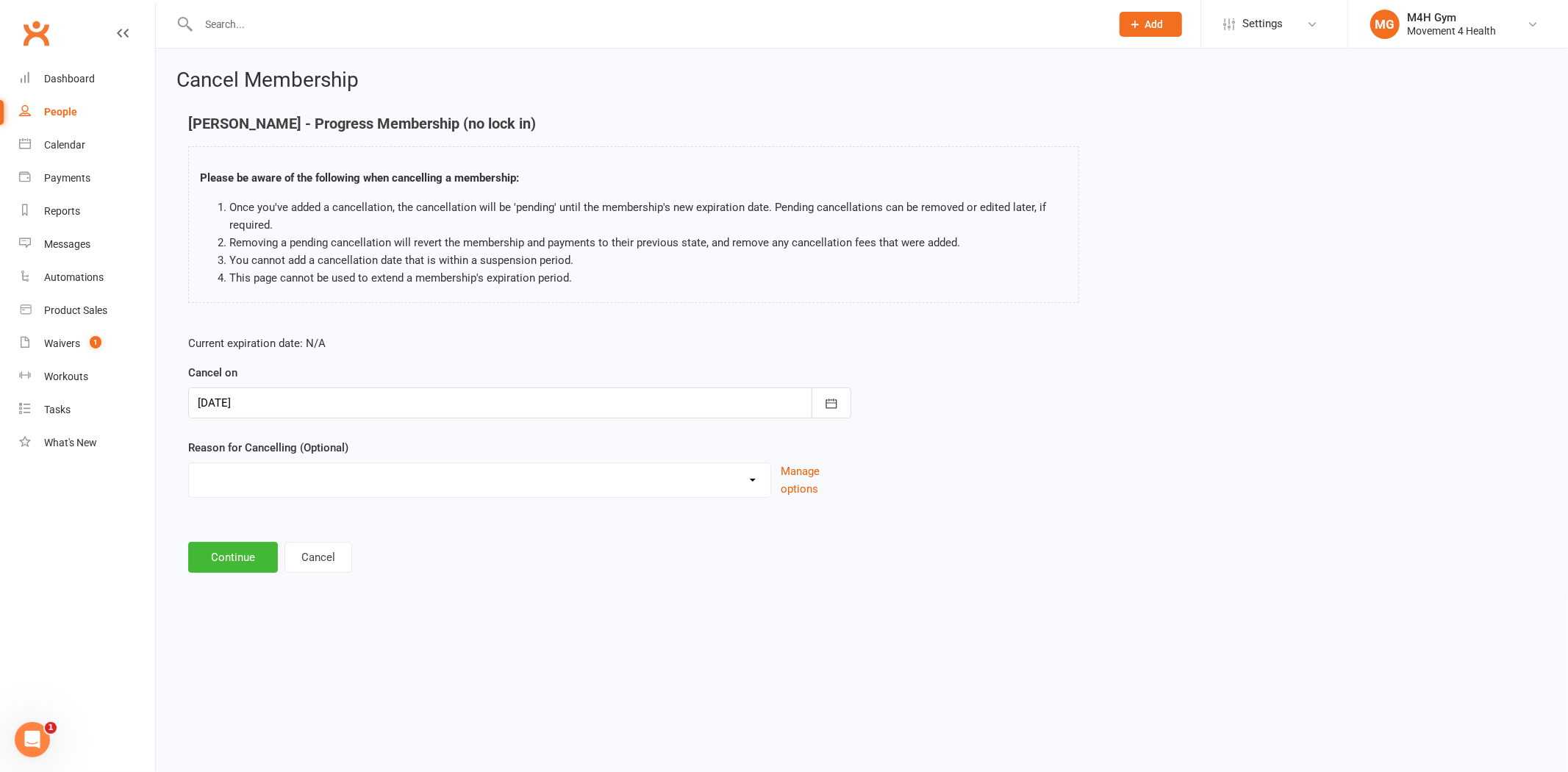
click at [354, 482] on select "Holiday Injury Other reason" at bounding box center [480, 478] width 582 height 30
select select "2"
click at [189, 463] on select "Holiday Injury Other reason" at bounding box center [480, 478] width 582 height 30
click at [290, 556] on input at bounding box center [520, 557] width 663 height 31
type input "Not mentioned"
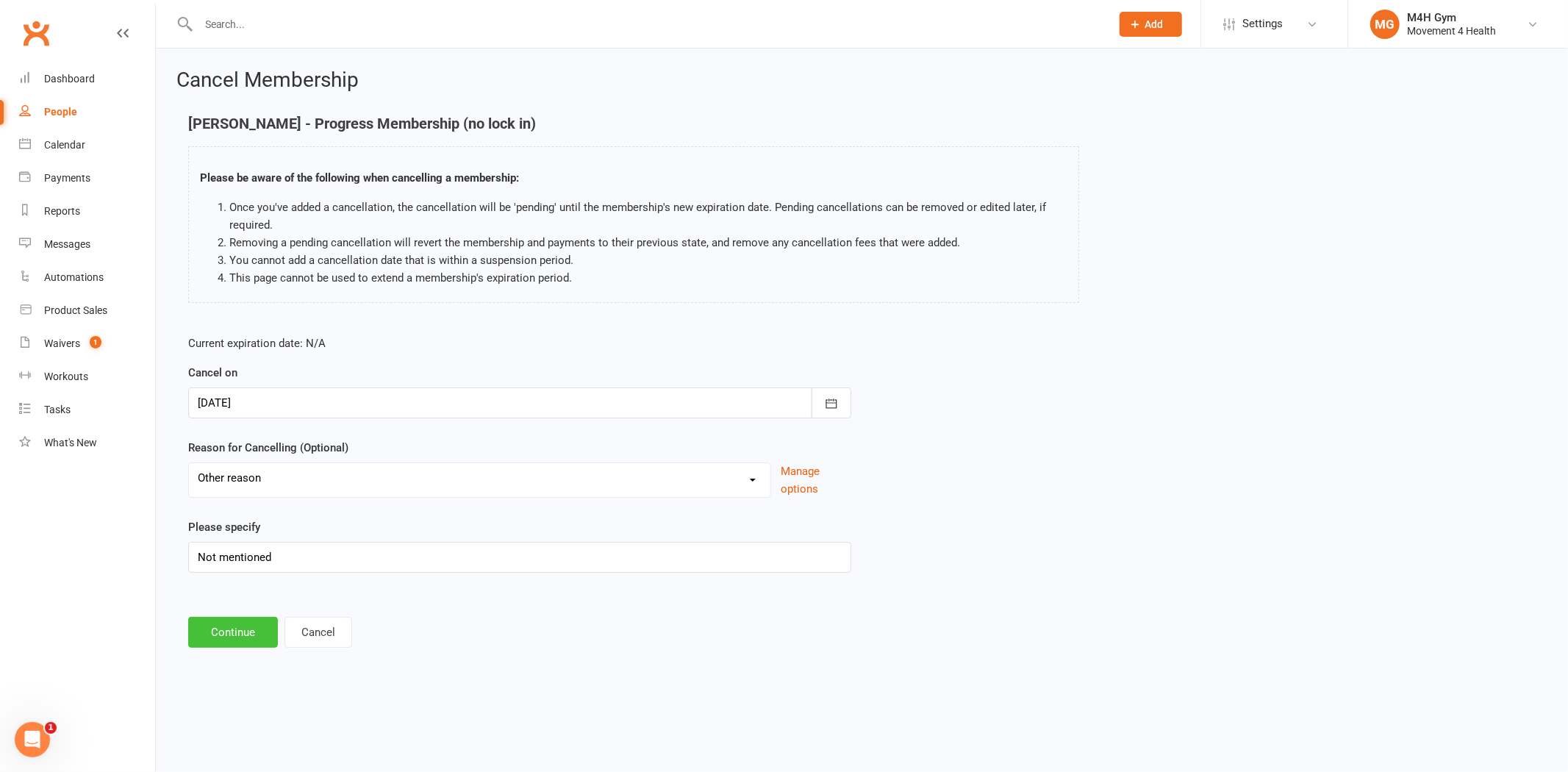
click at [230, 621] on button "Continue" at bounding box center [233, 632] width 90 height 31
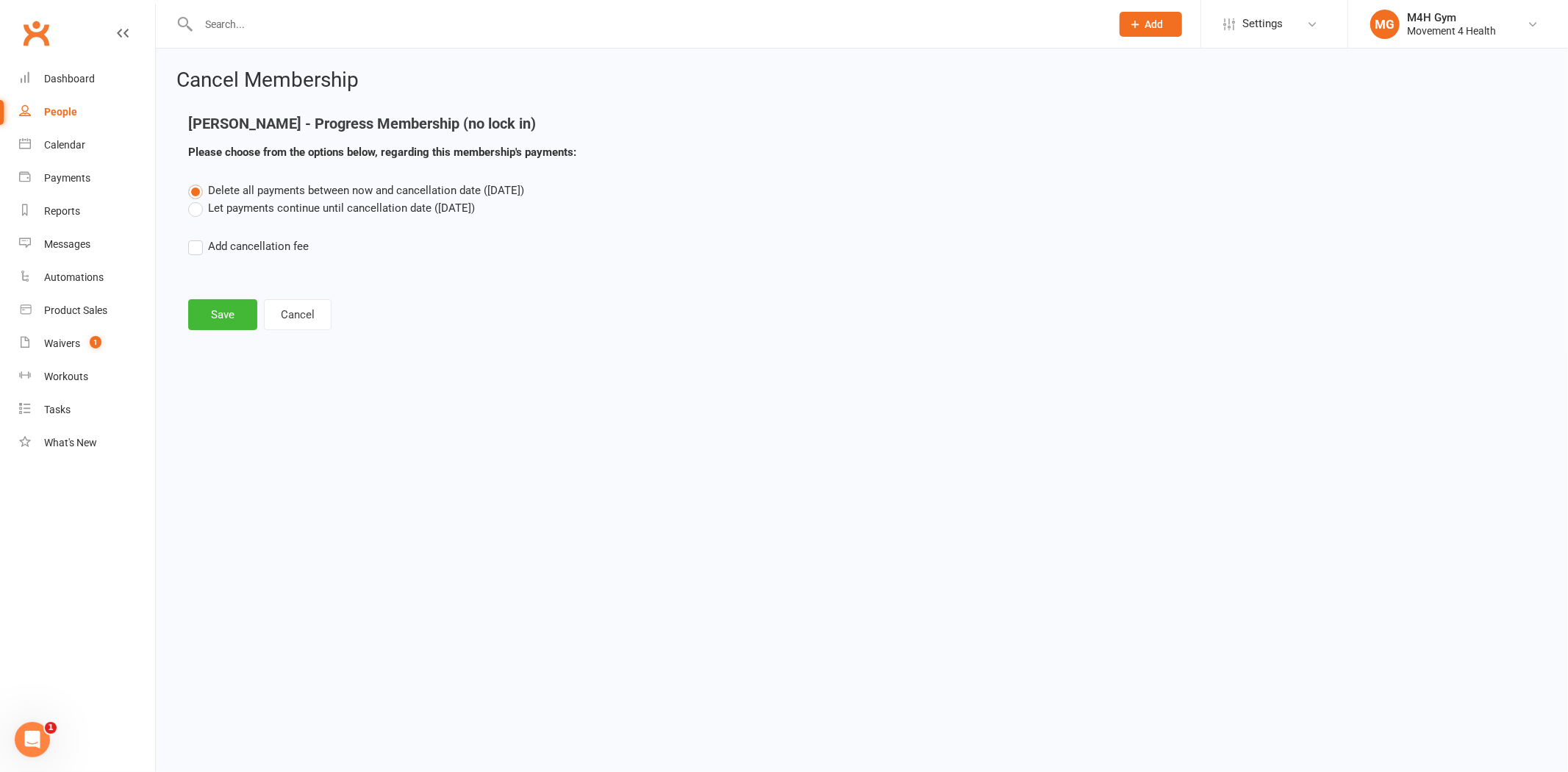
click at [240, 208] on label "Let payments continue until cancellation date (Aug 27, 2025)" at bounding box center [332, 207] width 286 height 17
click at [198, 199] on input "Let payments continue until cancellation date (Aug 27, 2025)" at bounding box center [193, 199] width 10 height 0
click at [214, 306] on button "Save" at bounding box center [223, 315] width 69 height 31
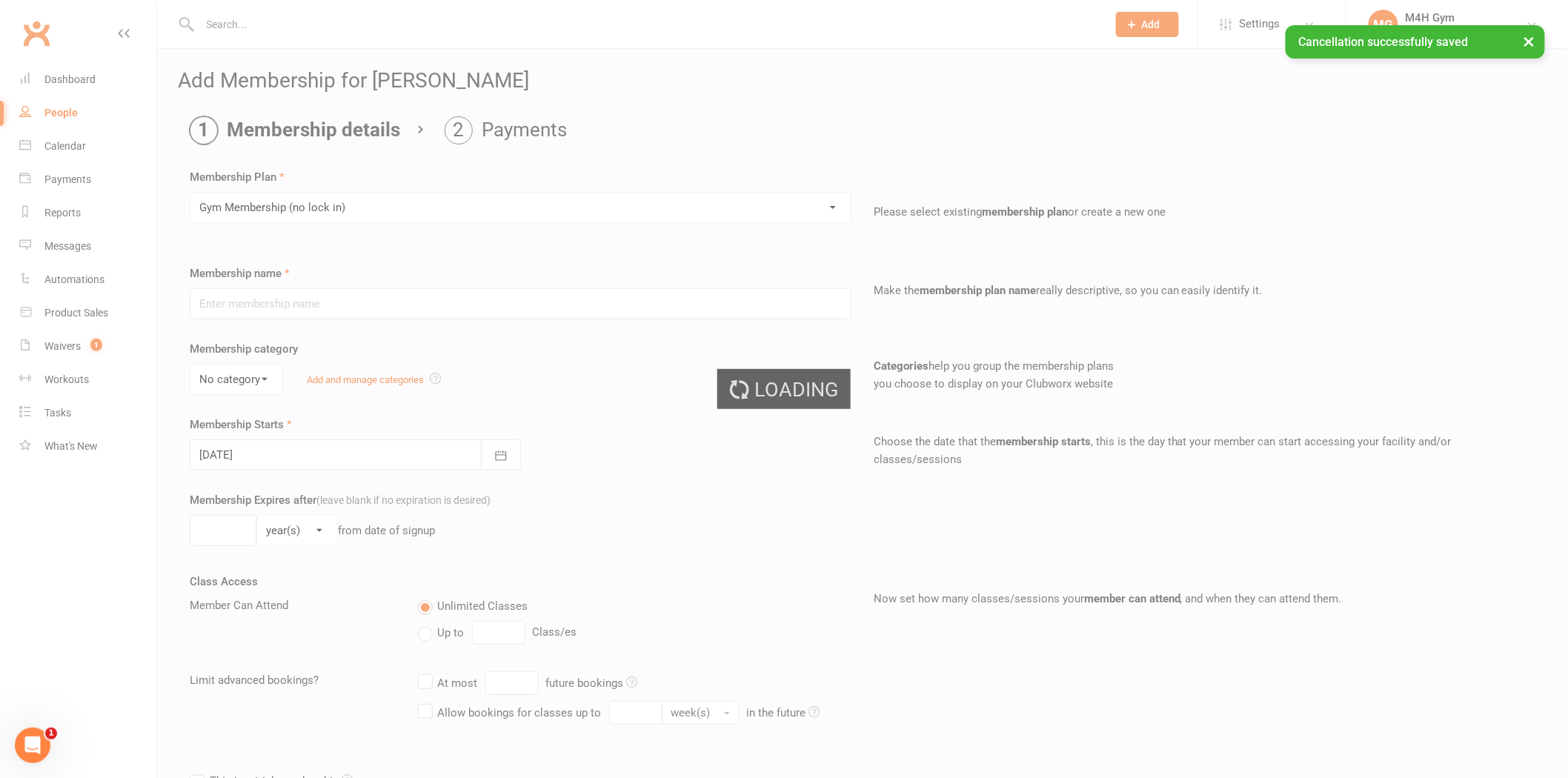
type input "Gym Membership (no lock in)"
select select "3"
type input "0"
select select "2"
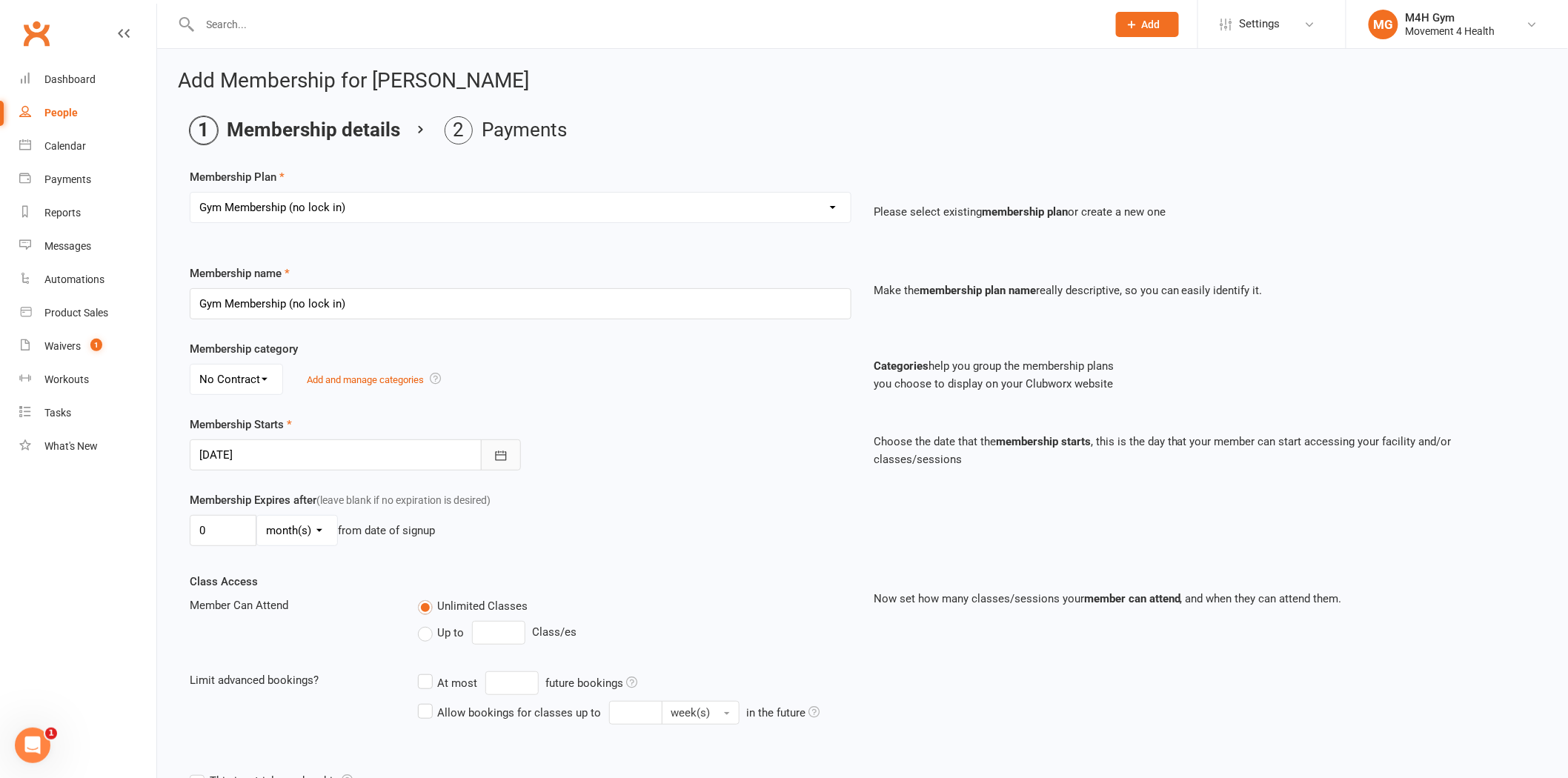
click at [494, 454] on icon "button" at bounding box center [501, 455] width 15 height 15
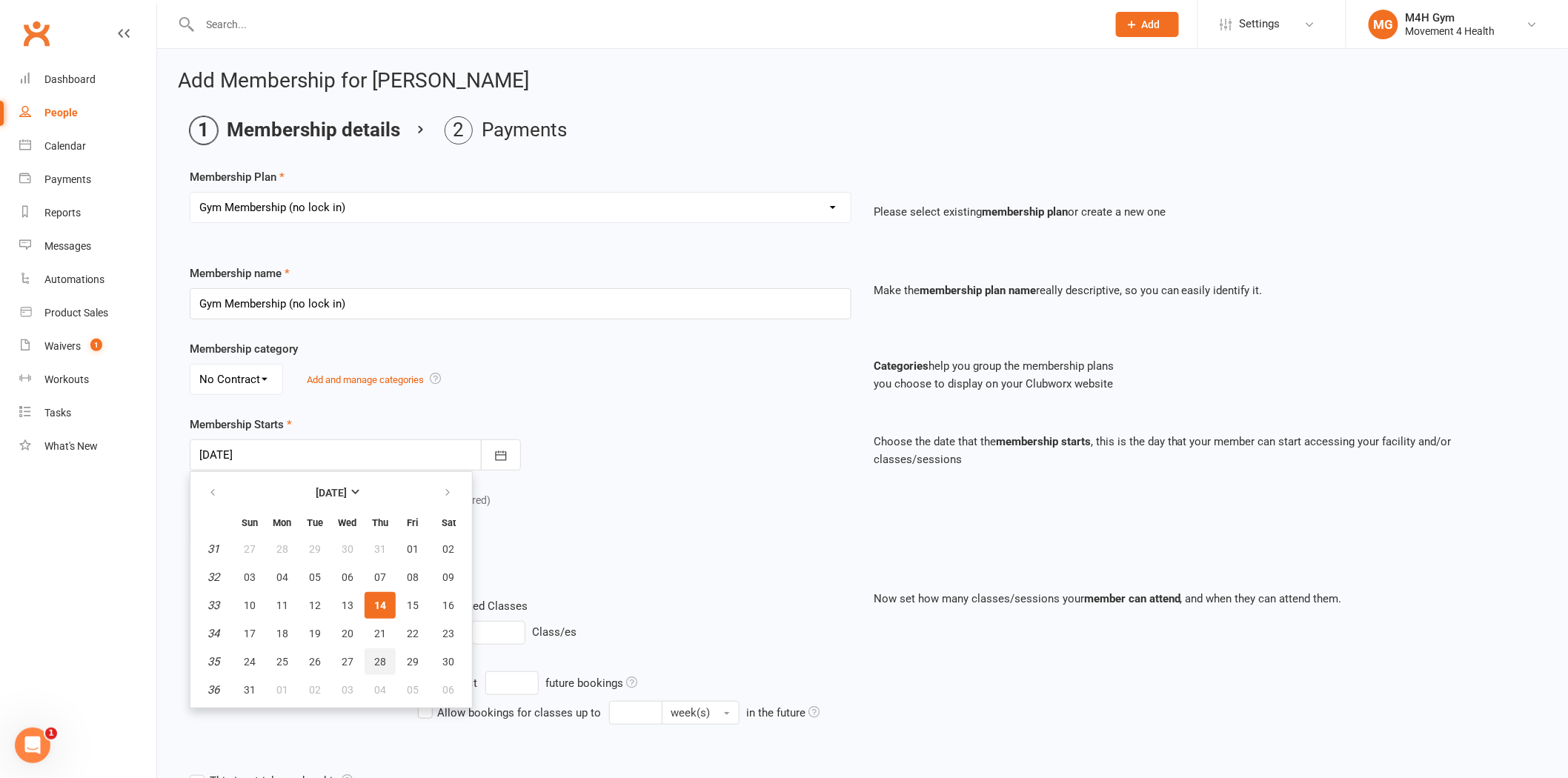
click at [374, 656] on span "28" at bounding box center [380, 662] width 12 height 12
type input "28 Aug 2025"
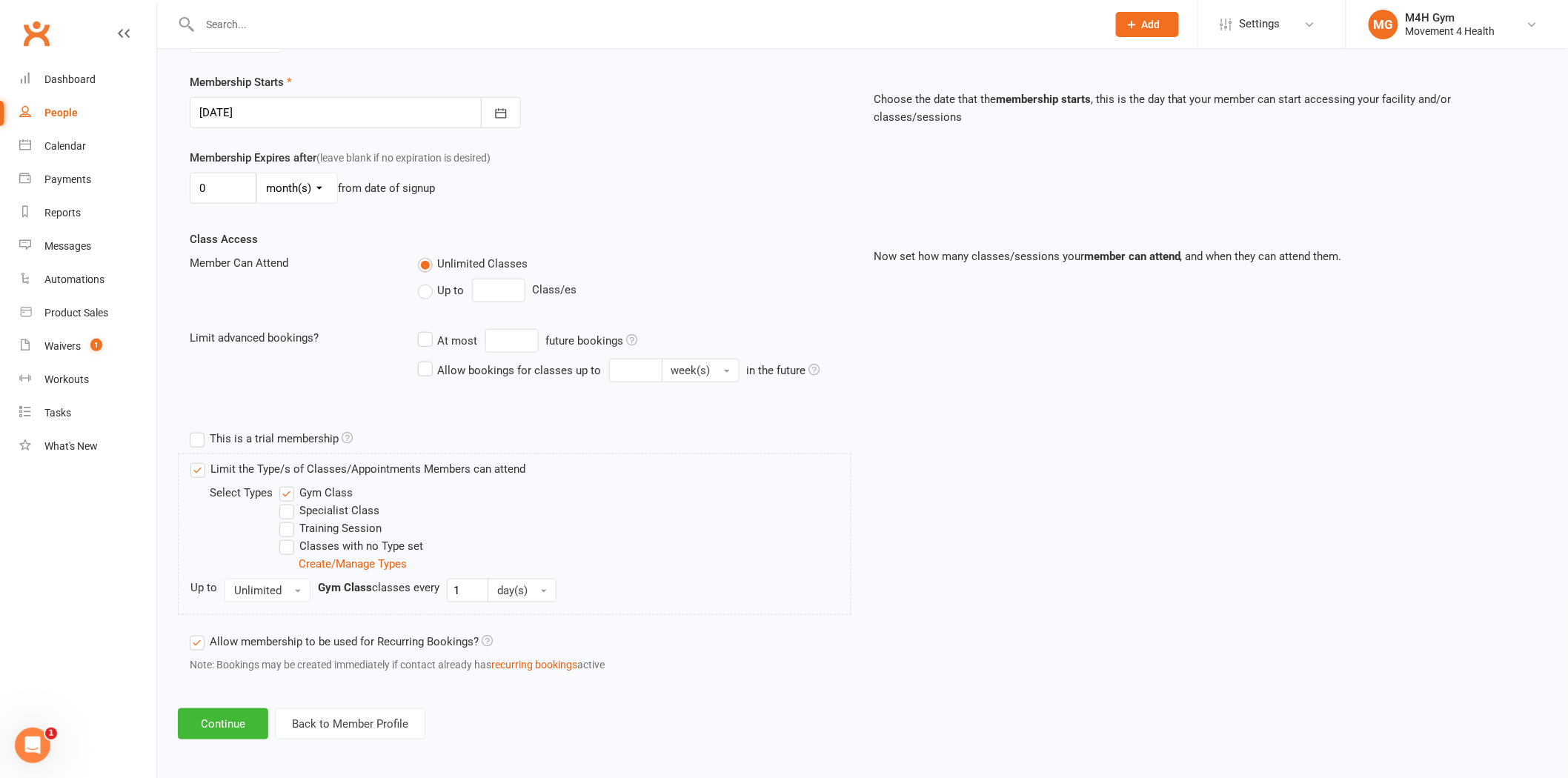
scroll to position [346, 0]
click at [220, 724] on button "Continue" at bounding box center [222, 721] width 90 height 32
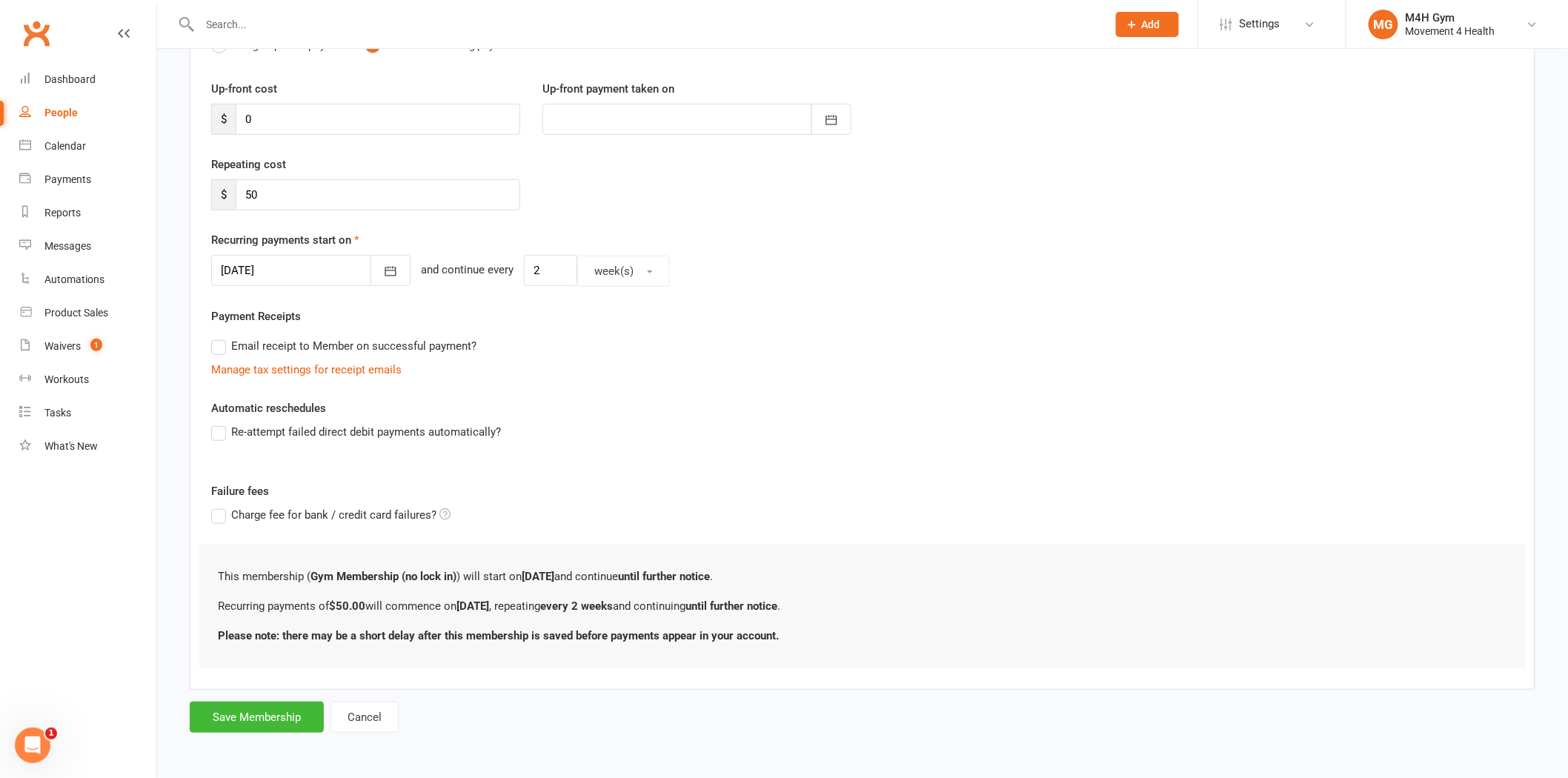
scroll to position [0, 0]
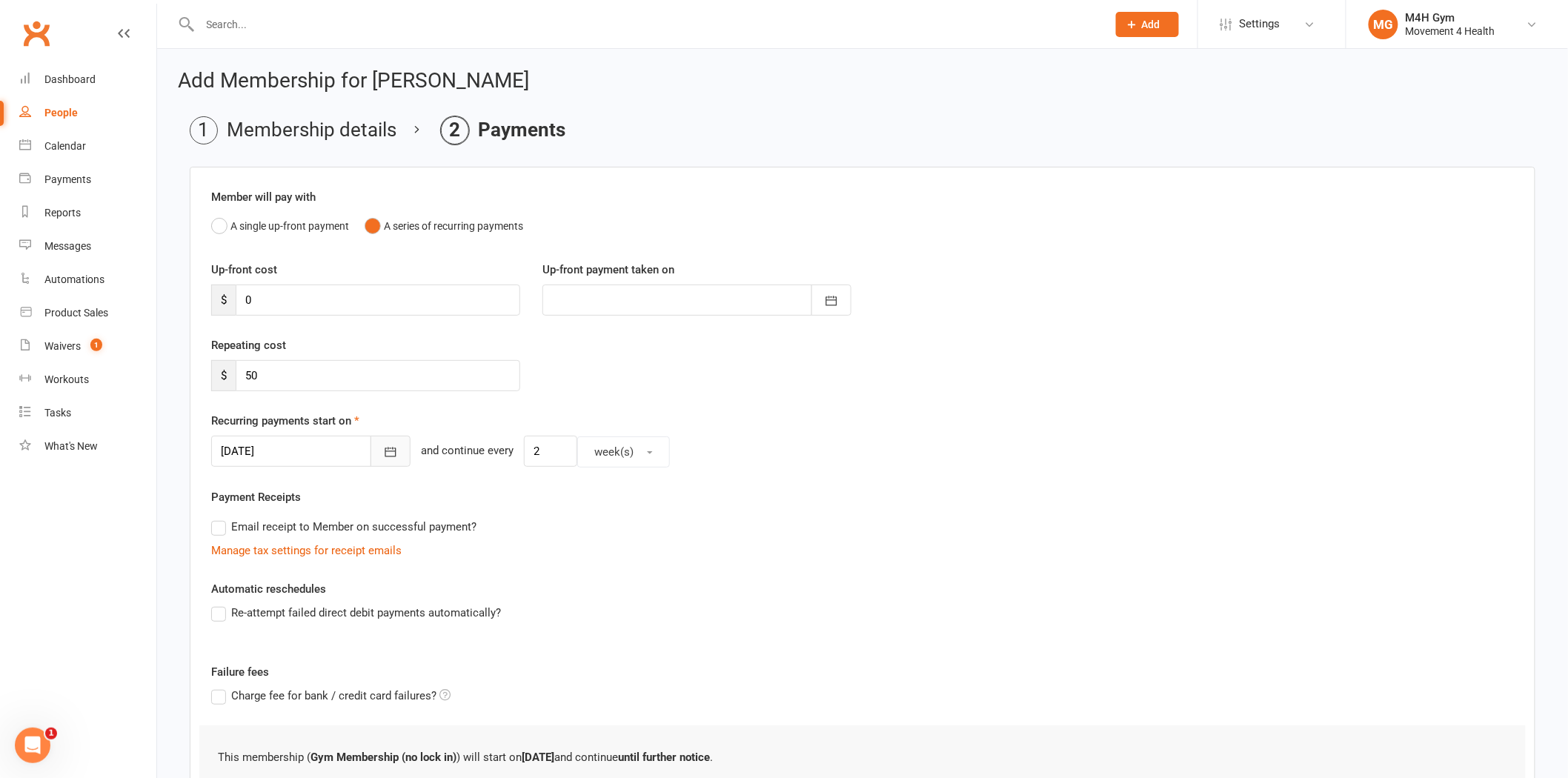
click at [383, 445] on icon "button" at bounding box center [391, 452] width 15 height 15
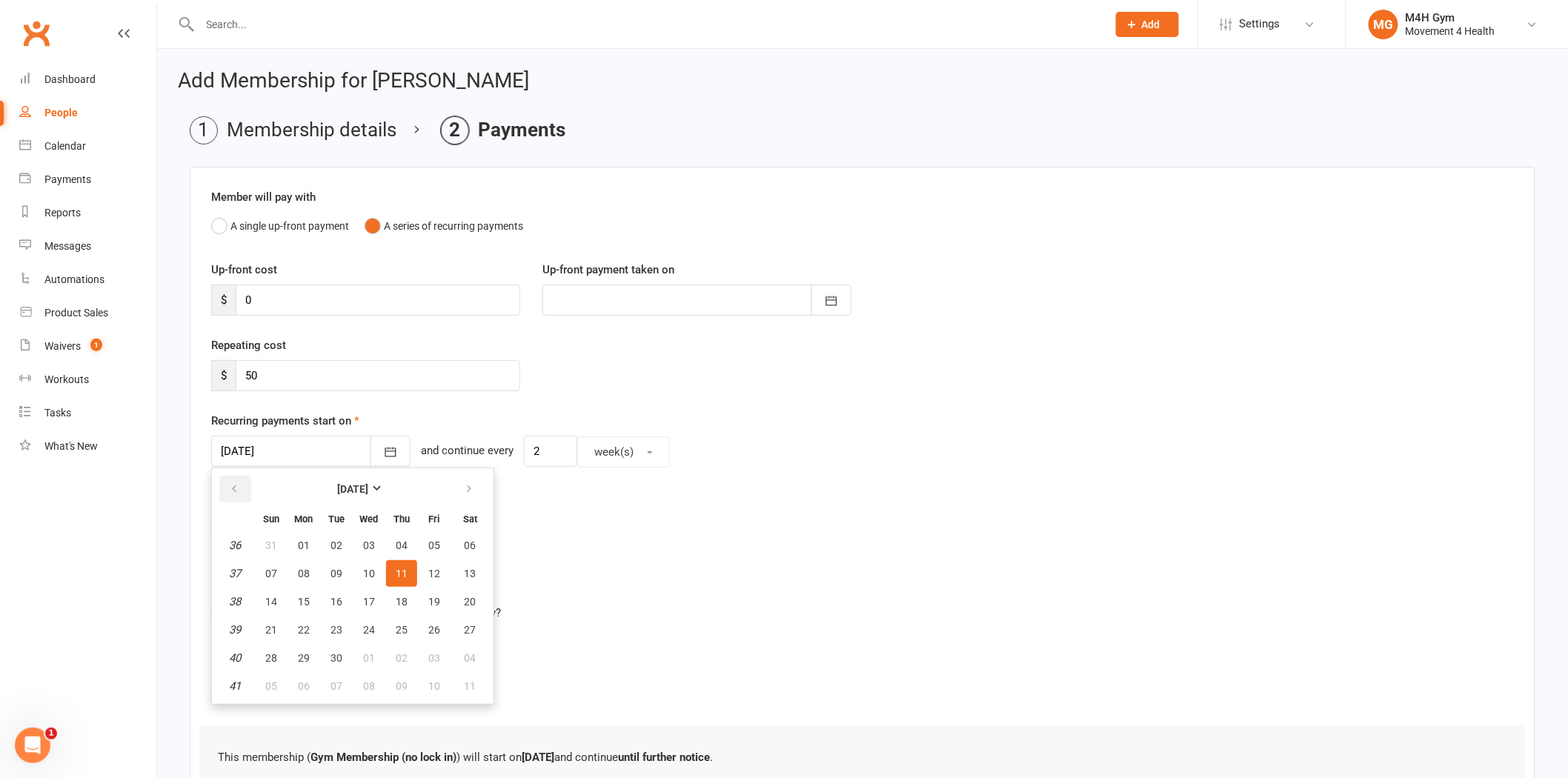
click at [226, 484] on button "button" at bounding box center [235, 489] width 32 height 27
click at [400, 652] on span "28" at bounding box center [402, 658] width 12 height 12
type input "28 Aug 2025"
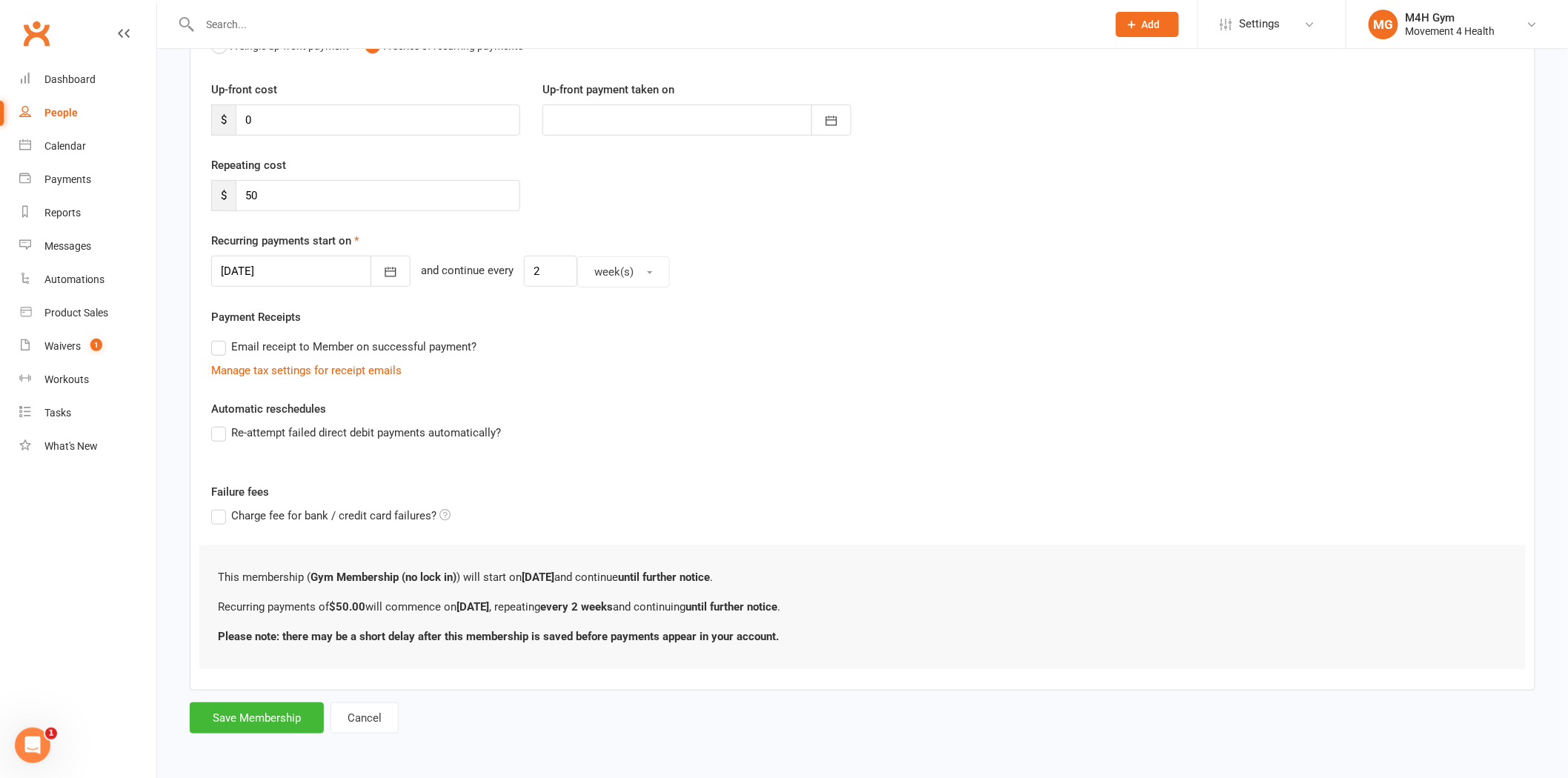
scroll to position [181, 0]
click at [275, 707] on button "Save Membership" at bounding box center [257, 717] width 134 height 32
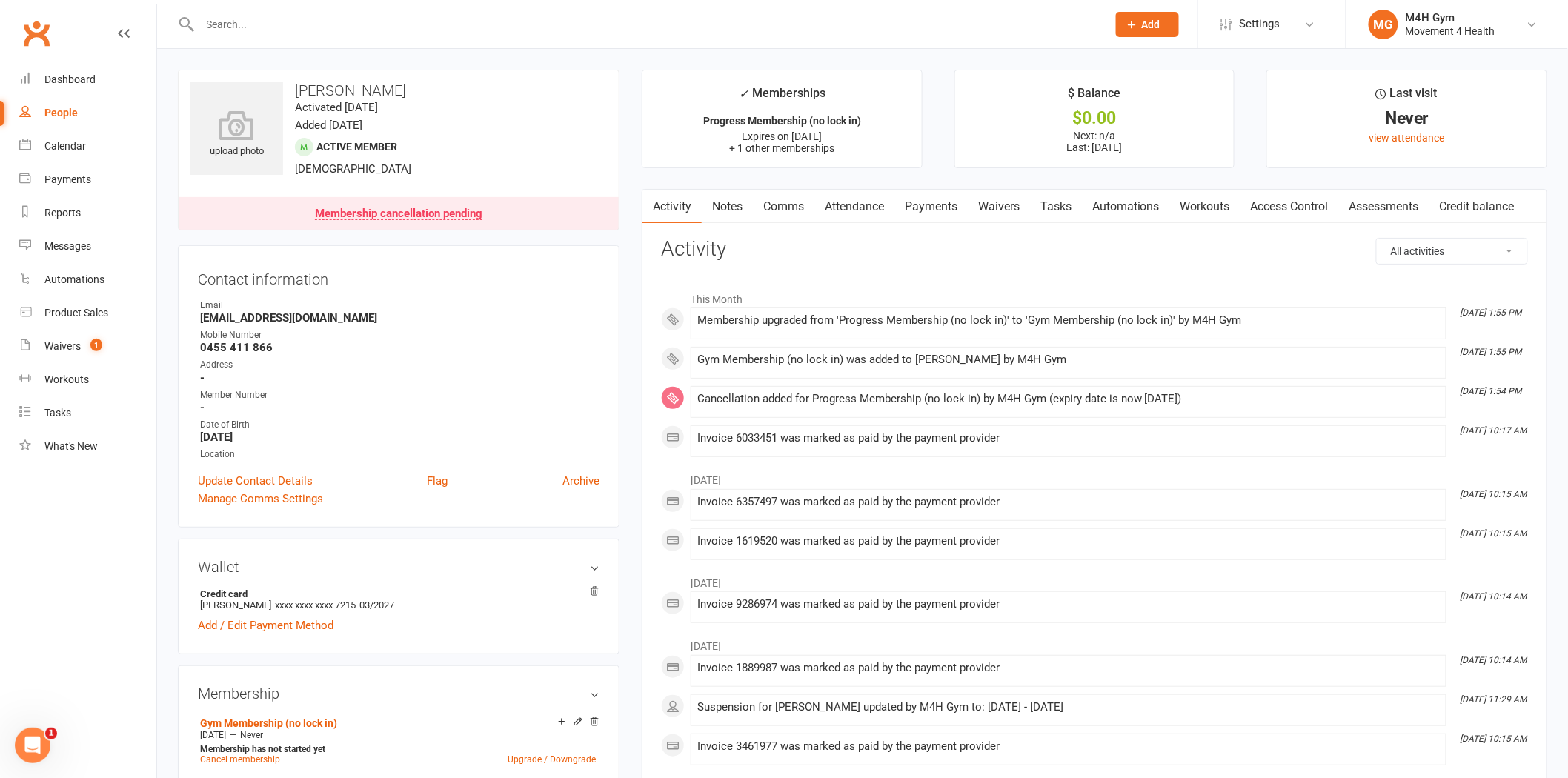
click at [939, 212] on link "Payments" at bounding box center [931, 207] width 73 height 34
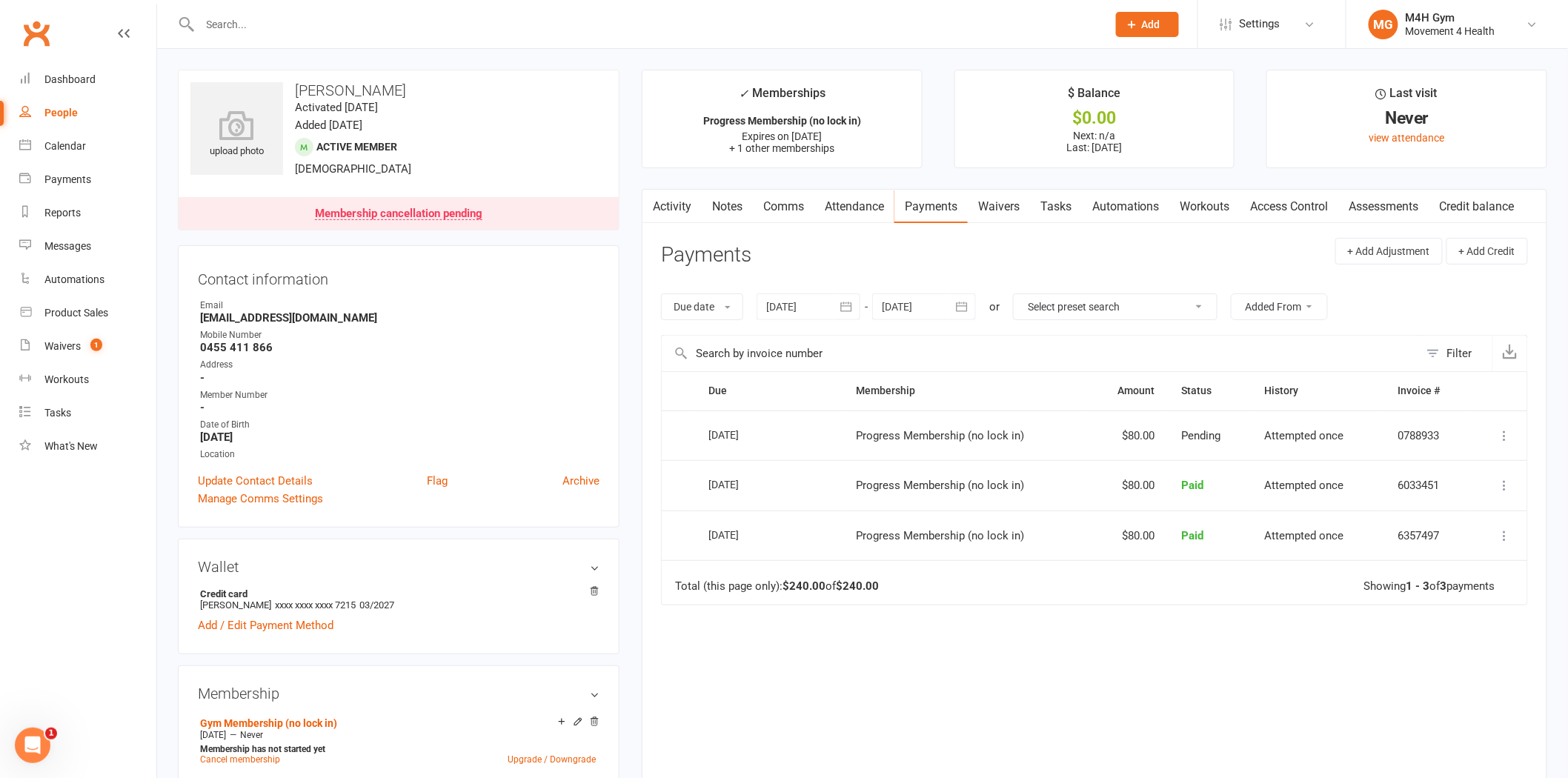
click at [946, 309] on div at bounding box center [923, 307] width 104 height 27
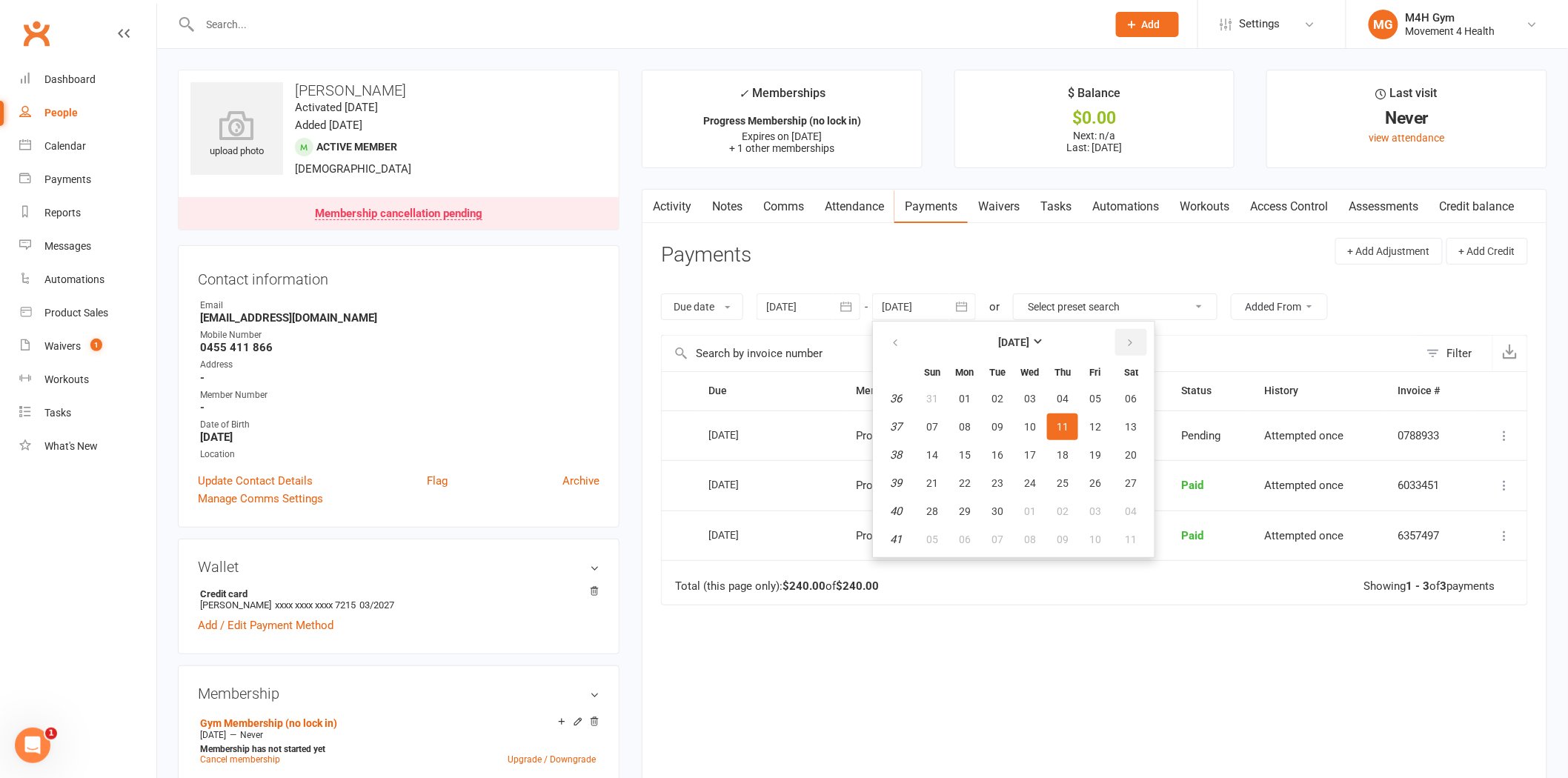
click at [1115, 338] on button "button" at bounding box center [1131, 343] width 32 height 27
click at [1031, 427] on span "05" at bounding box center [1030, 426] width 12 height 12
type input "05 Nov 2025"
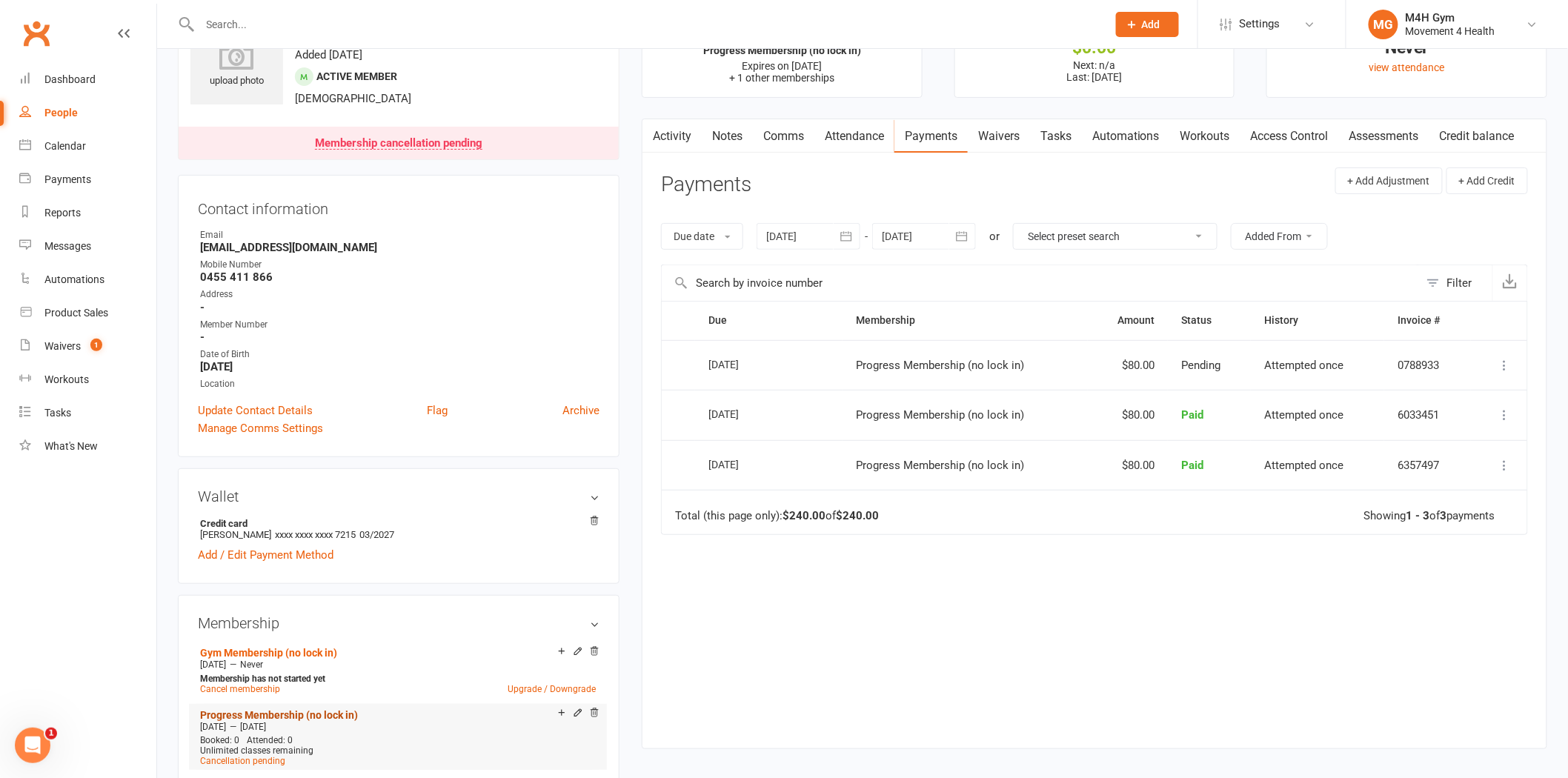
scroll to position [164, 0]
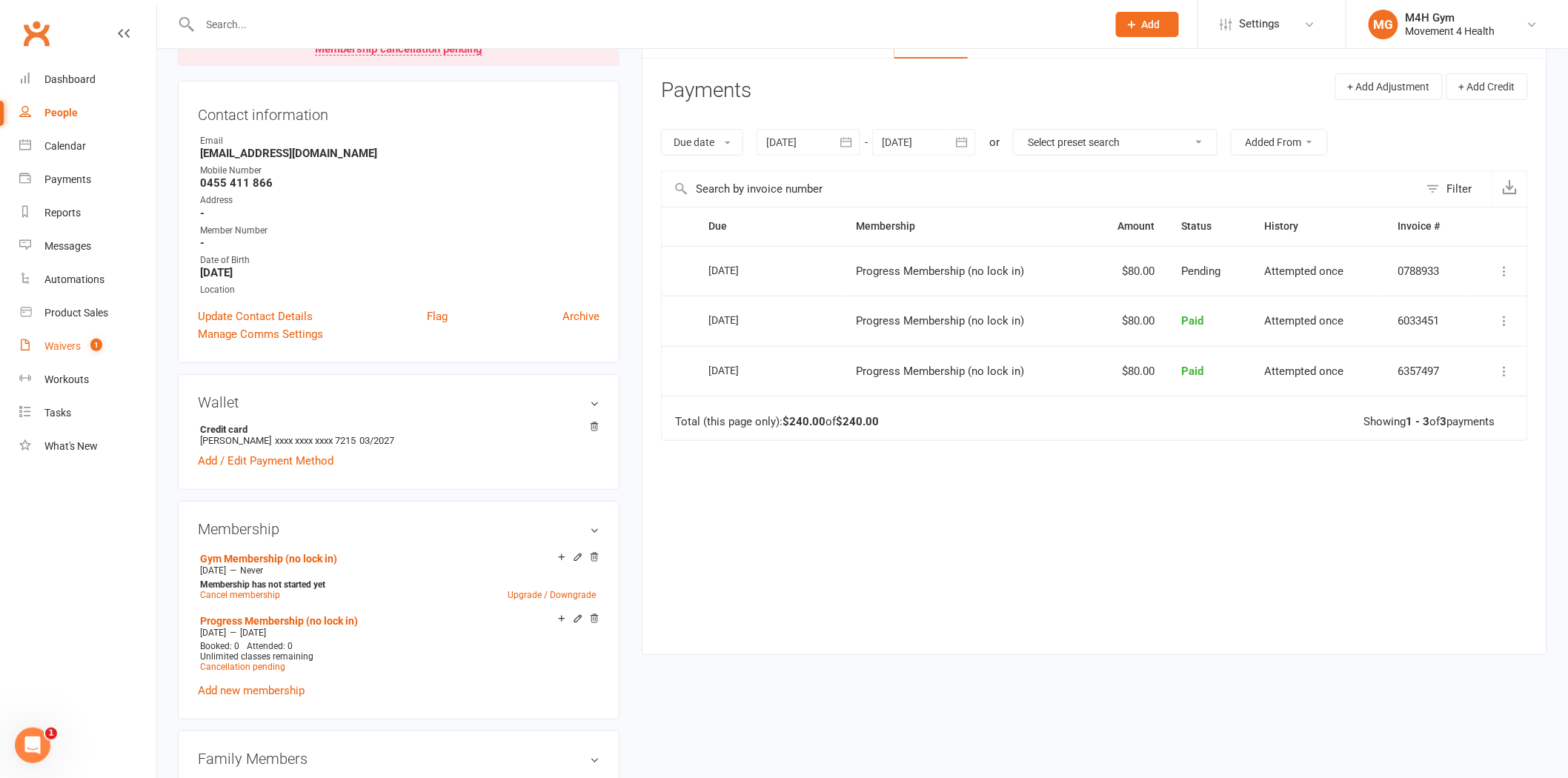
click at [105, 342] on link "Waivers 1" at bounding box center [87, 347] width 137 height 33
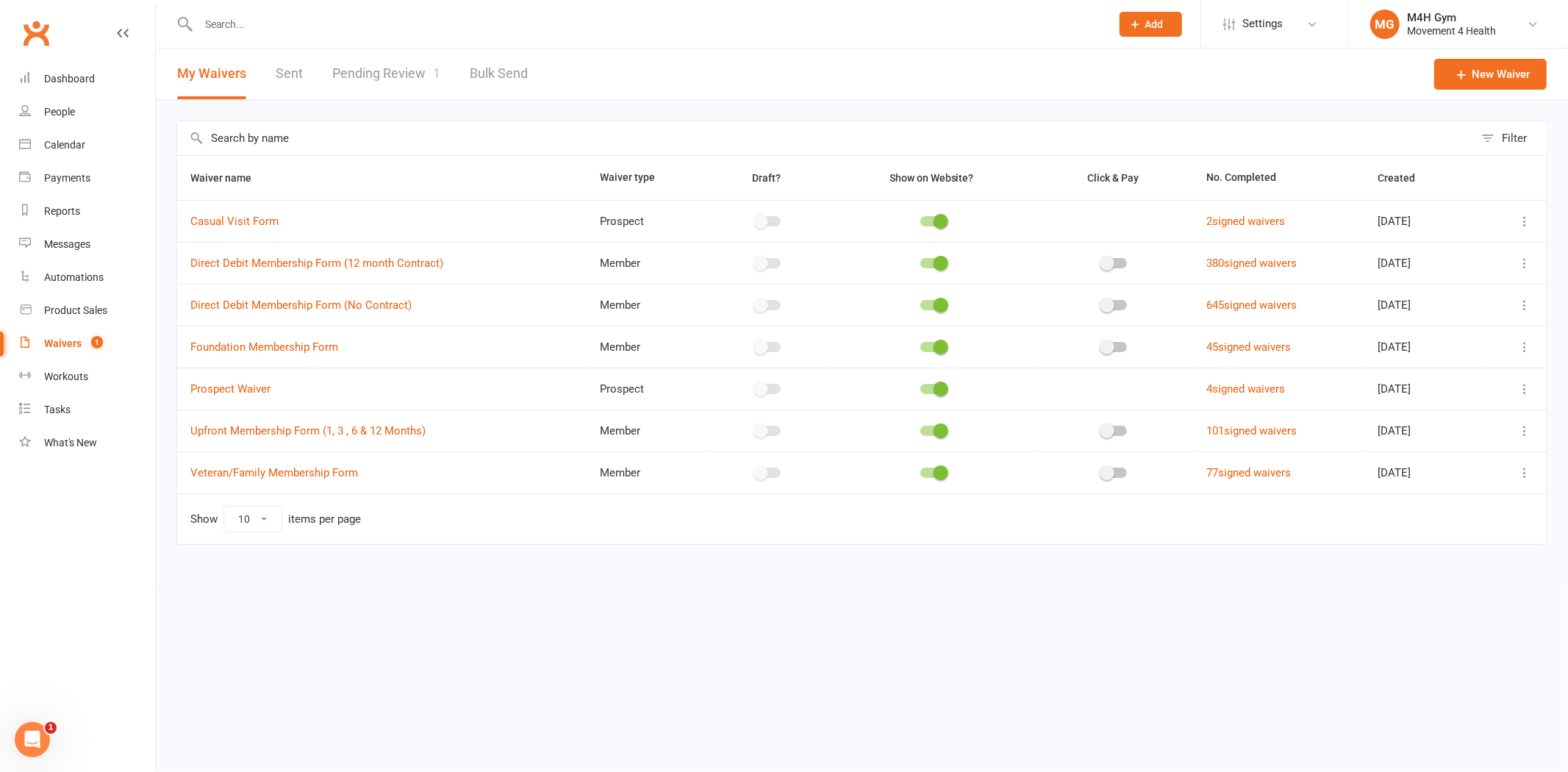
click at [1519, 299] on icon at bounding box center [1525, 305] width 15 height 15
click at [1434, 383] on link "Copy external link to clipboard" at bounding box center [1447, 393] width 173 height 30
click at [353, 70] on link "Pending Review 1" at bounding box center [386, 74] width 108 height 51
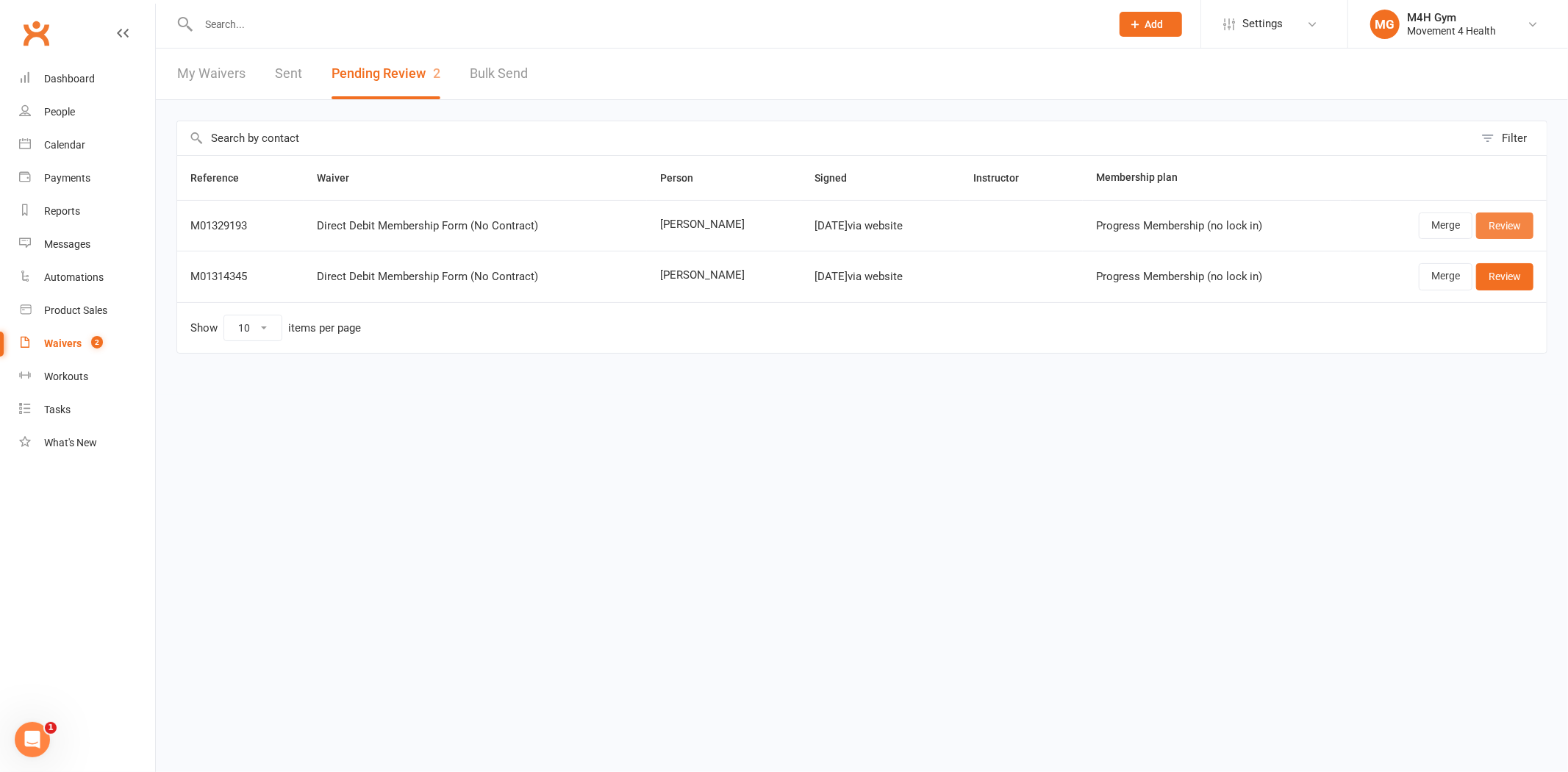
click at [1485, 226] on link "Review" at bounding box center [1505, 226] width 58 height 26
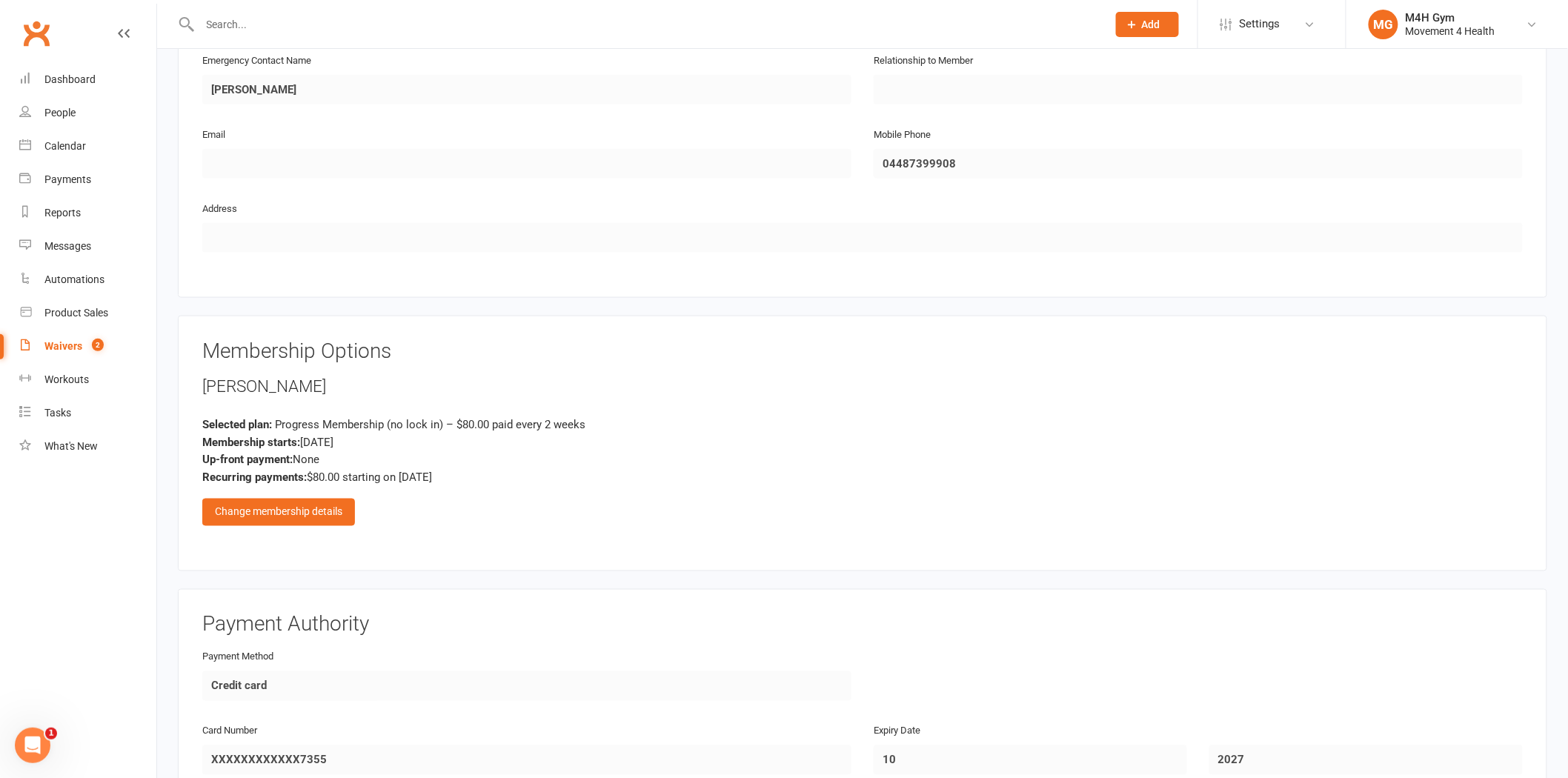
scroll to position [823, 0]
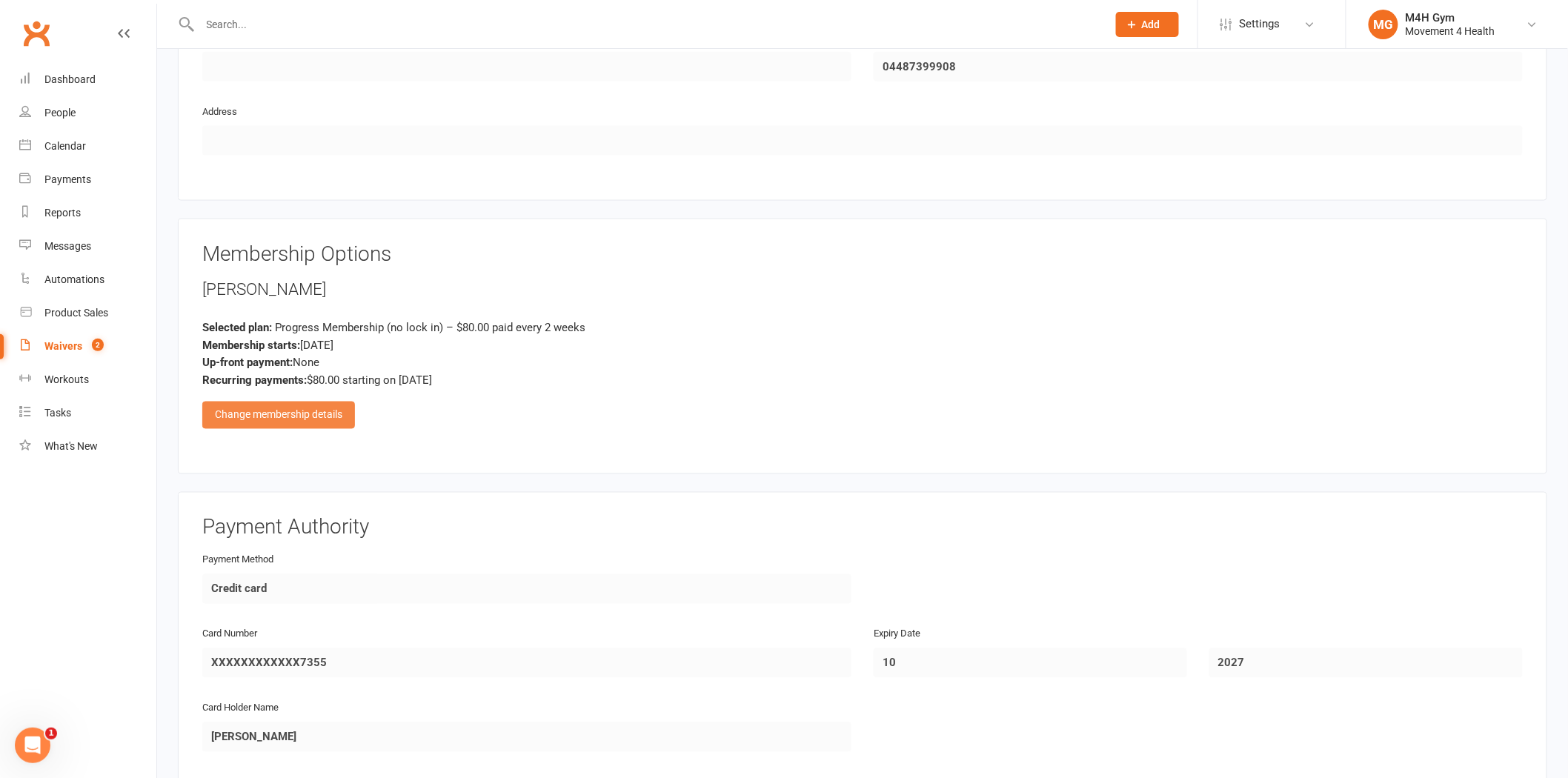
click at [301, 416] on div "Change membership details" at bounding box center [279, 415] width 153 height 27
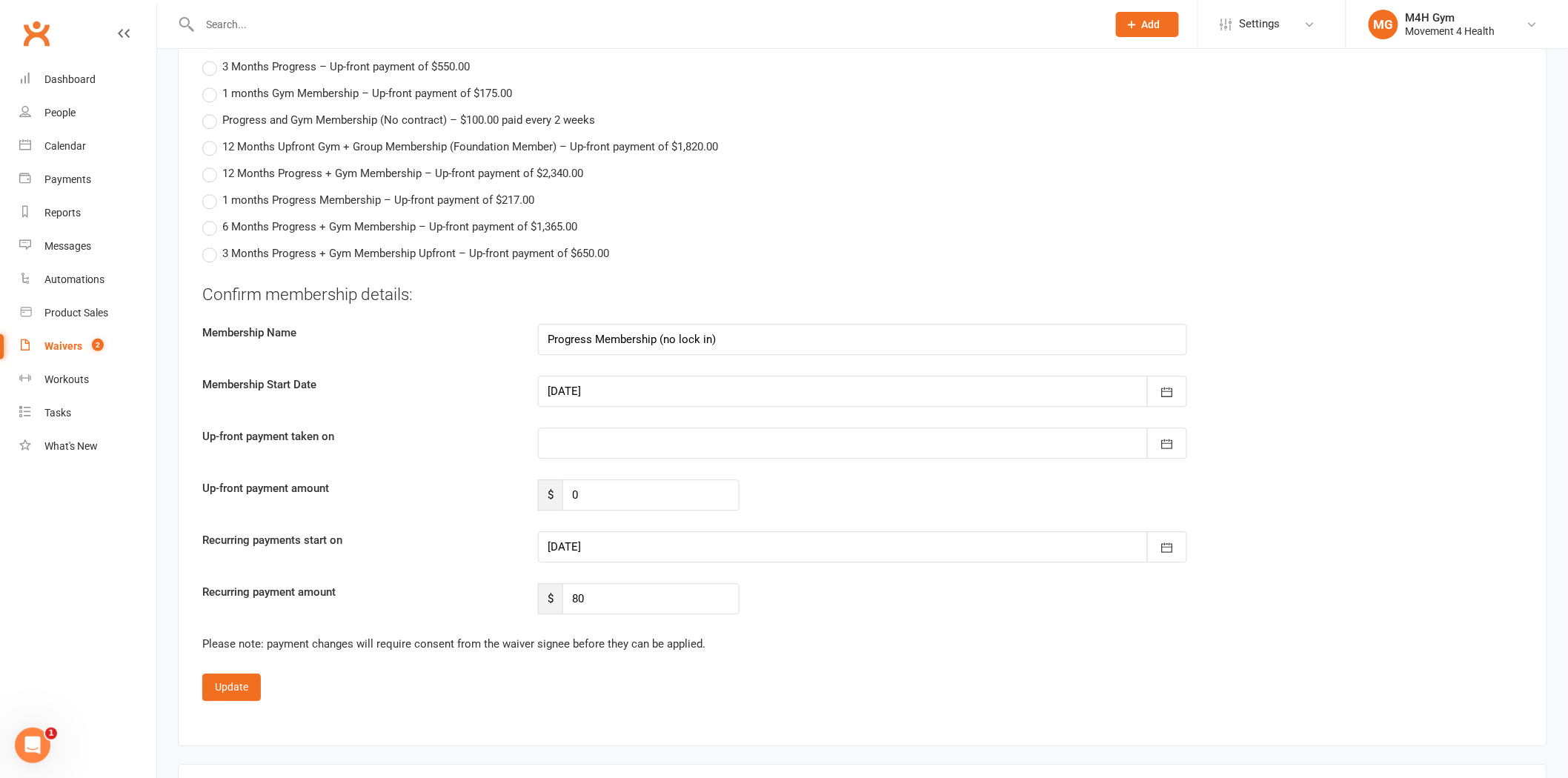
scroll to position [1564, 0]
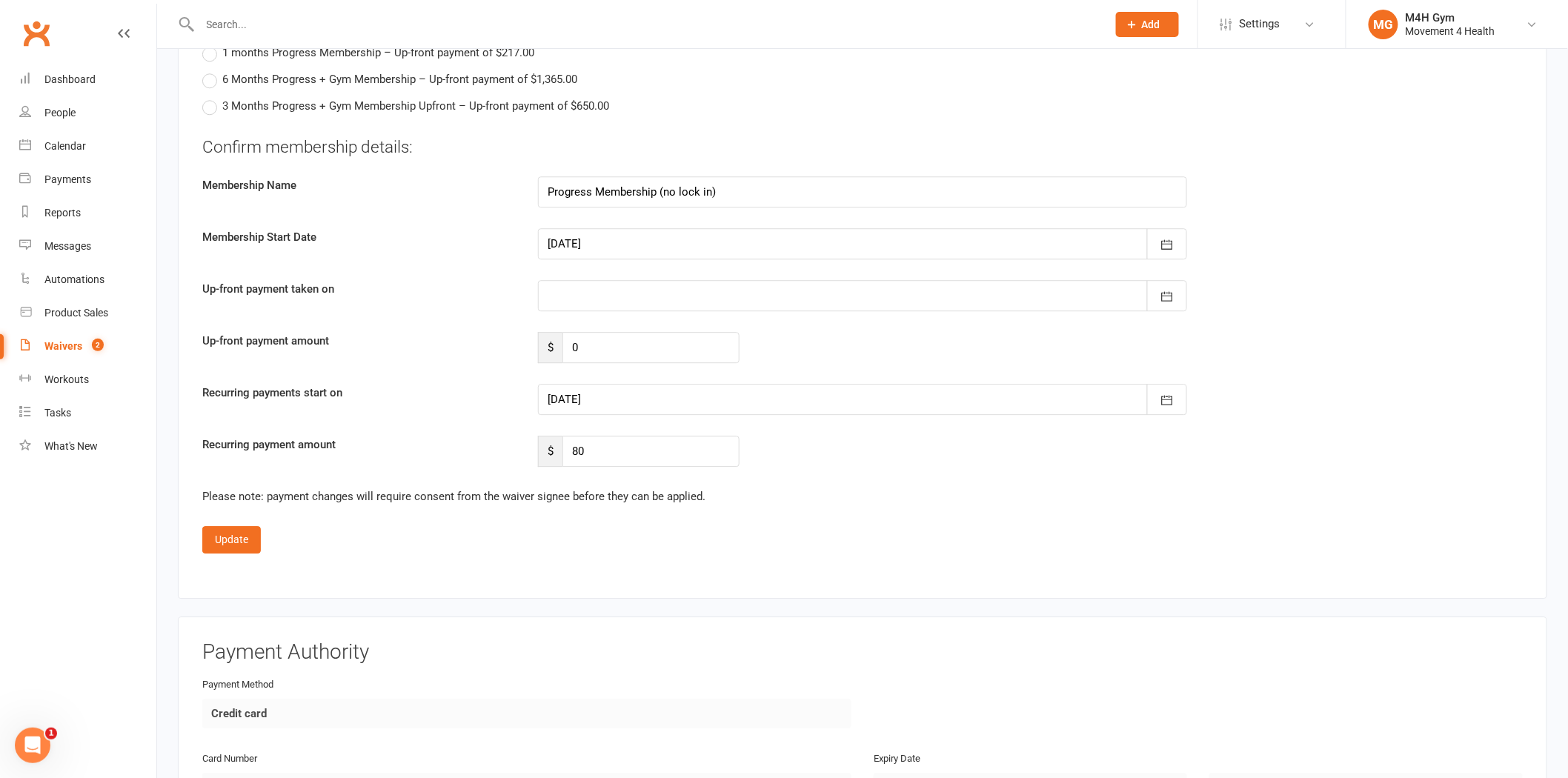
click at [624, 252] on div at bounding box center [863, 244] width 650 height 32
click at [620, 410] on button "18" at bounding box center [631, 422] width 32 height 27
type input "18 Aug 2025"
click at [664, 397] on div at bounding box center [863, 400] width 650 height 32
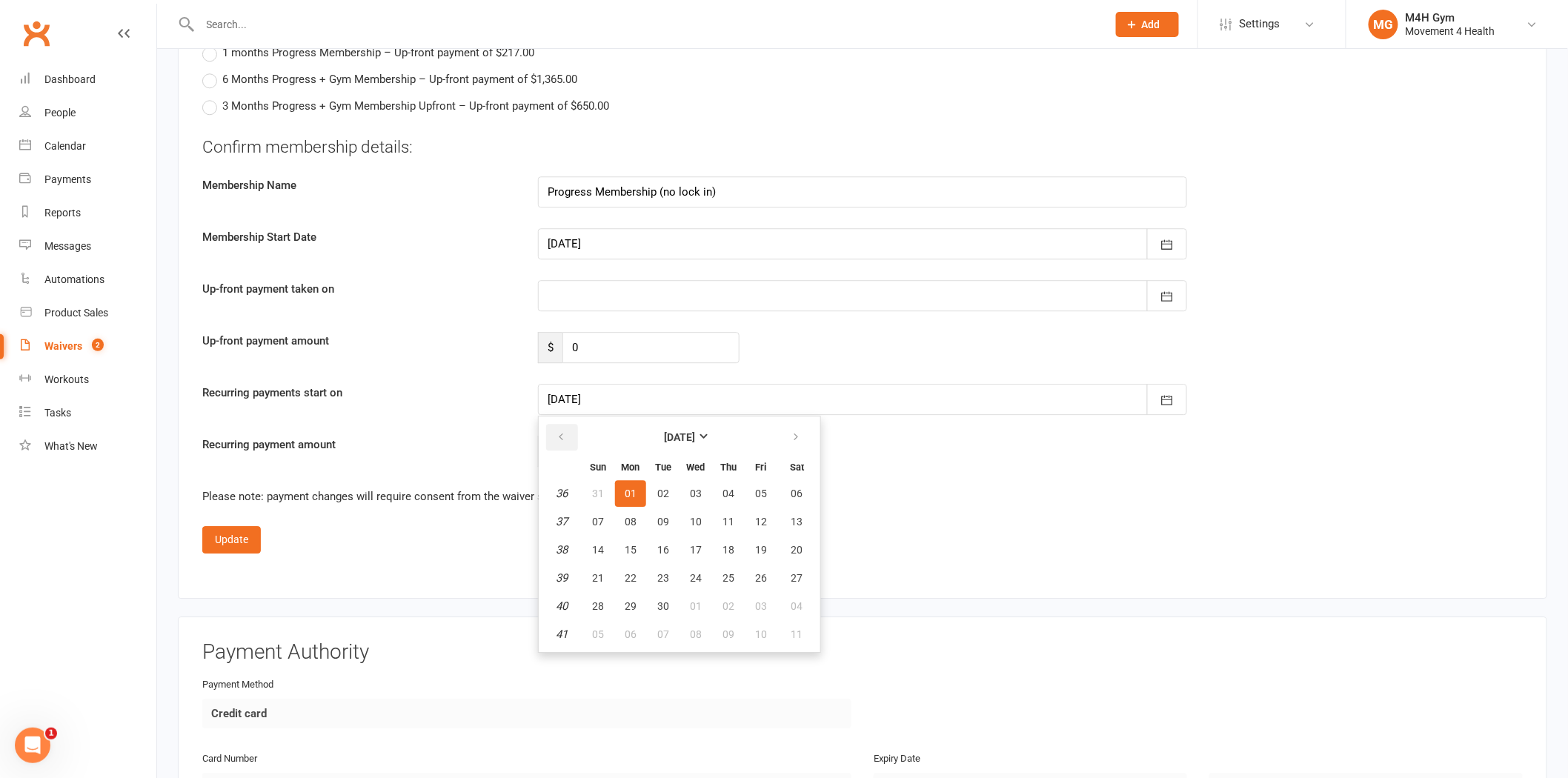
click at [562, 431] on icon "button" at bounding box center [561, 437] width 11 height 12
click at [723, 572] on span "21" at bounding box center [728, 578] width 12 height 12
type input "21 Aug 2025"
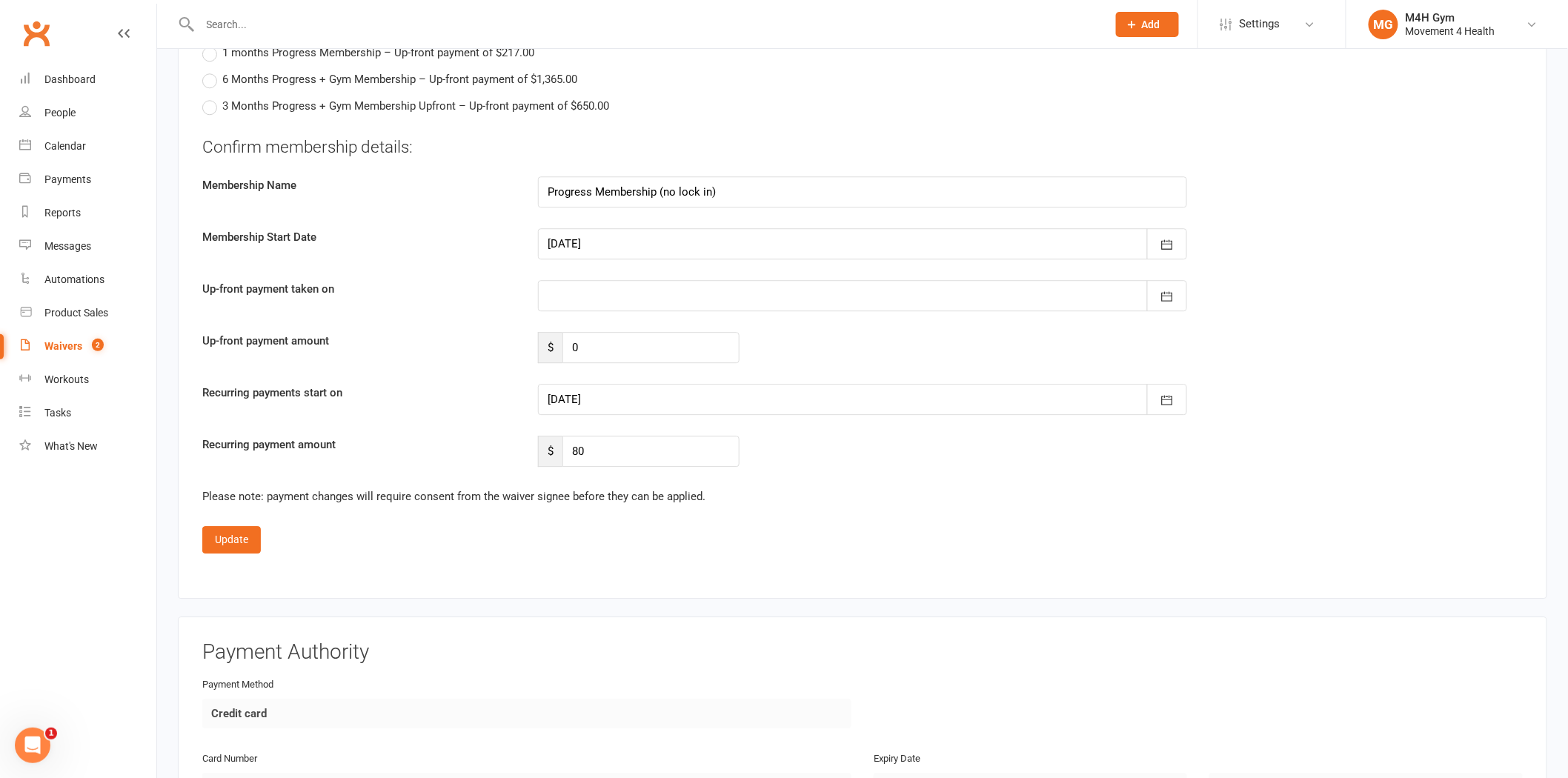
click at [639, 241] on div at bounding box center [863, 244] width 650 height 32
click at [660, 421] on button "19" at bounding box center [664, 422] width 32 height 27
type input "19 Aug 2025"
click at [621, 400] on div at bounding box center [863, 400] width 650 height 32
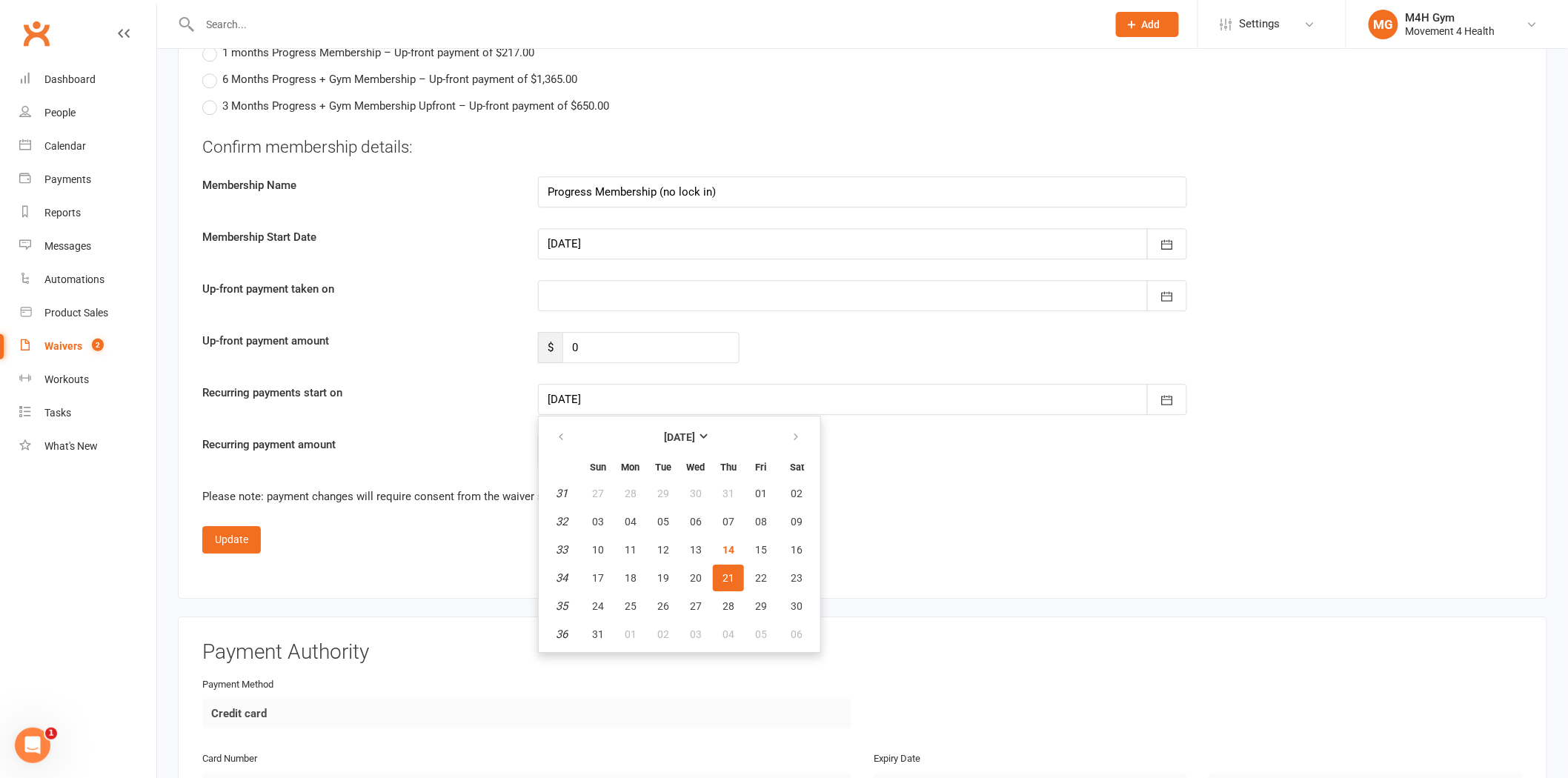
click at [728, 572] on span "21" at bounding box center [728, 578] width 12 height 12
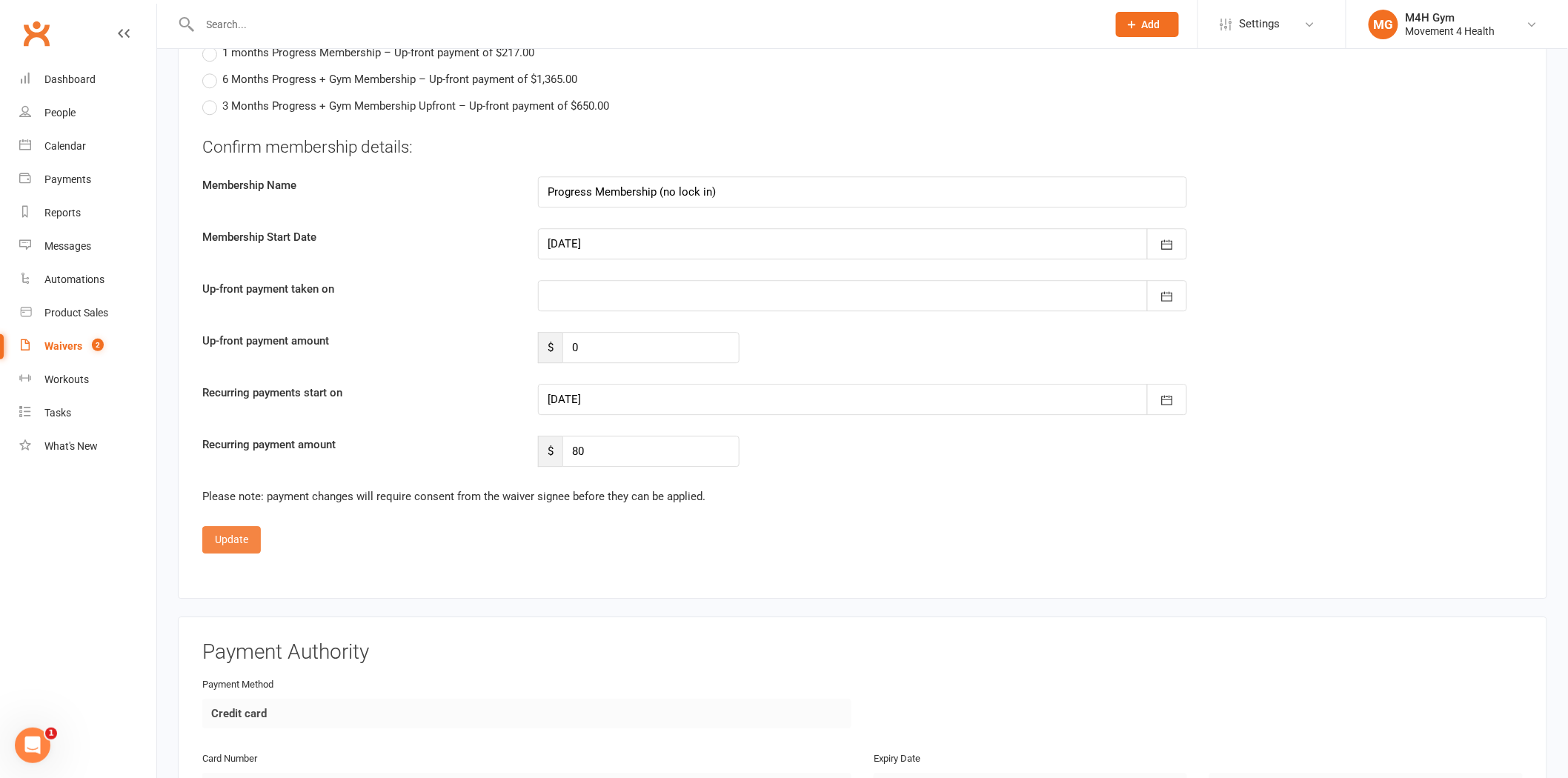
click at [232, 537] on button "Update" at bounding box center [231, 539] width 59 height 27
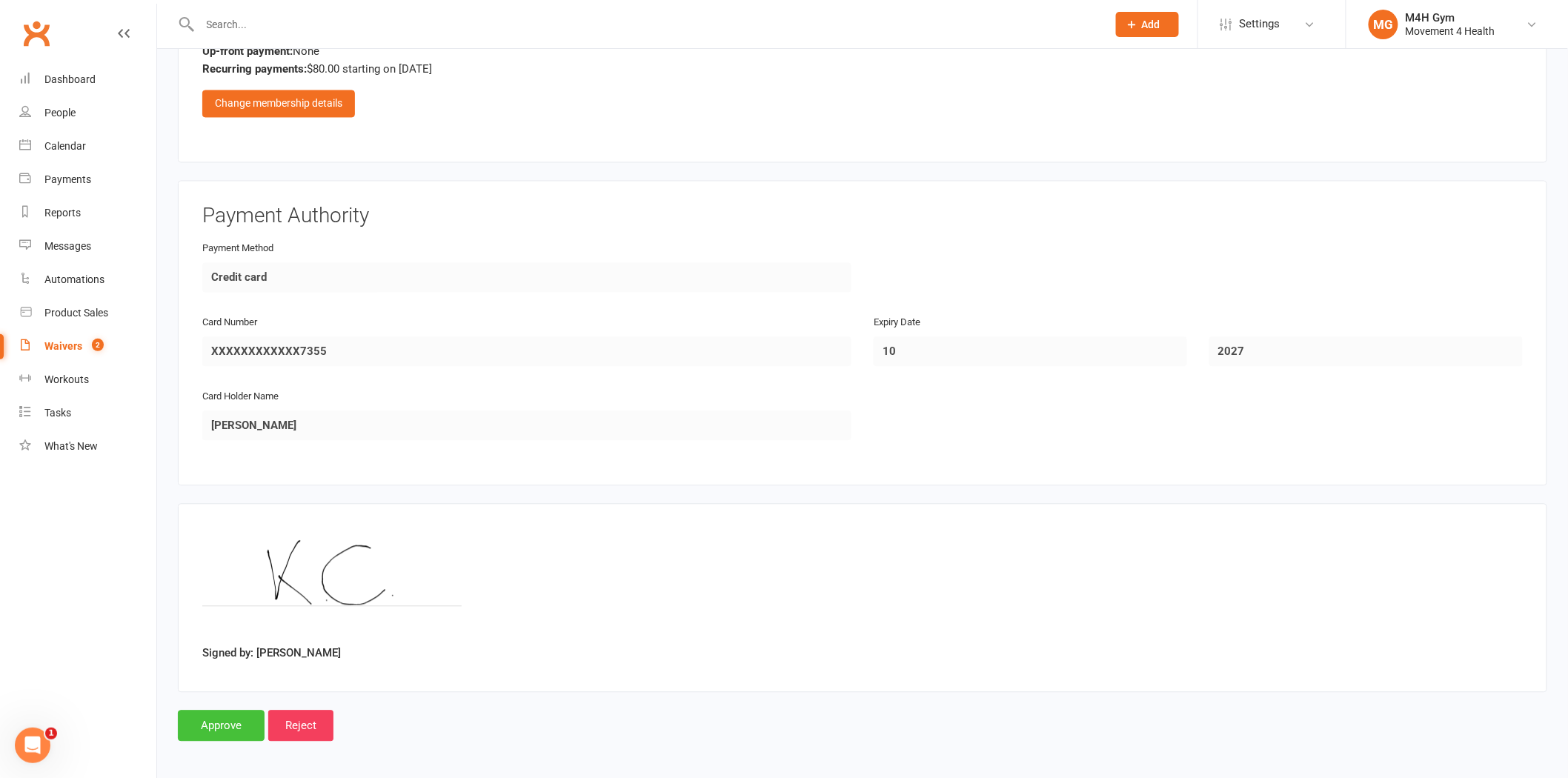
click at [220, 722] on input "Approve" at bounding box center [221, 727] width 87 height 32
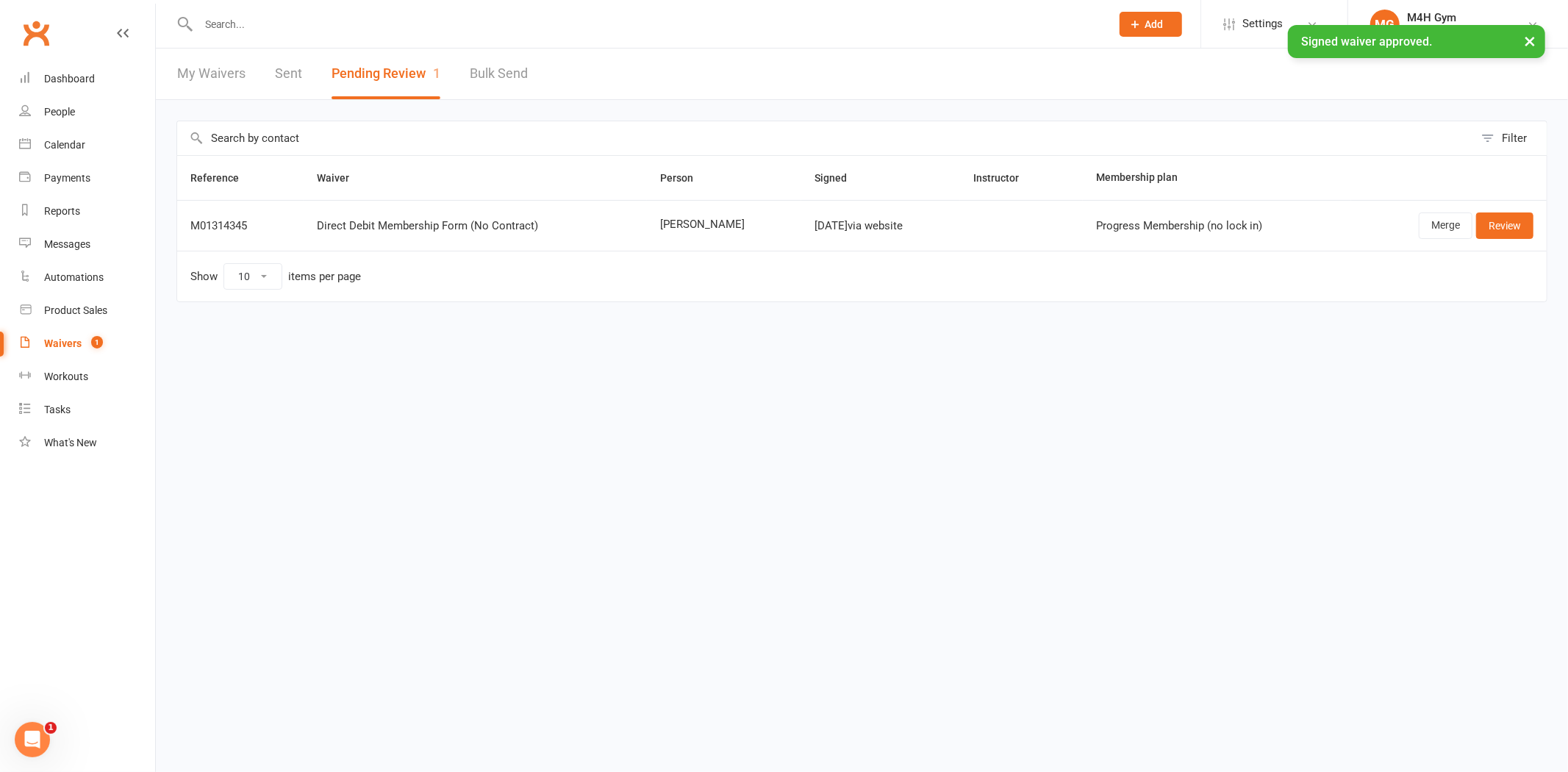
click at [393, 17] on input "text" at bounding box center [647, 24] width 906 height 21
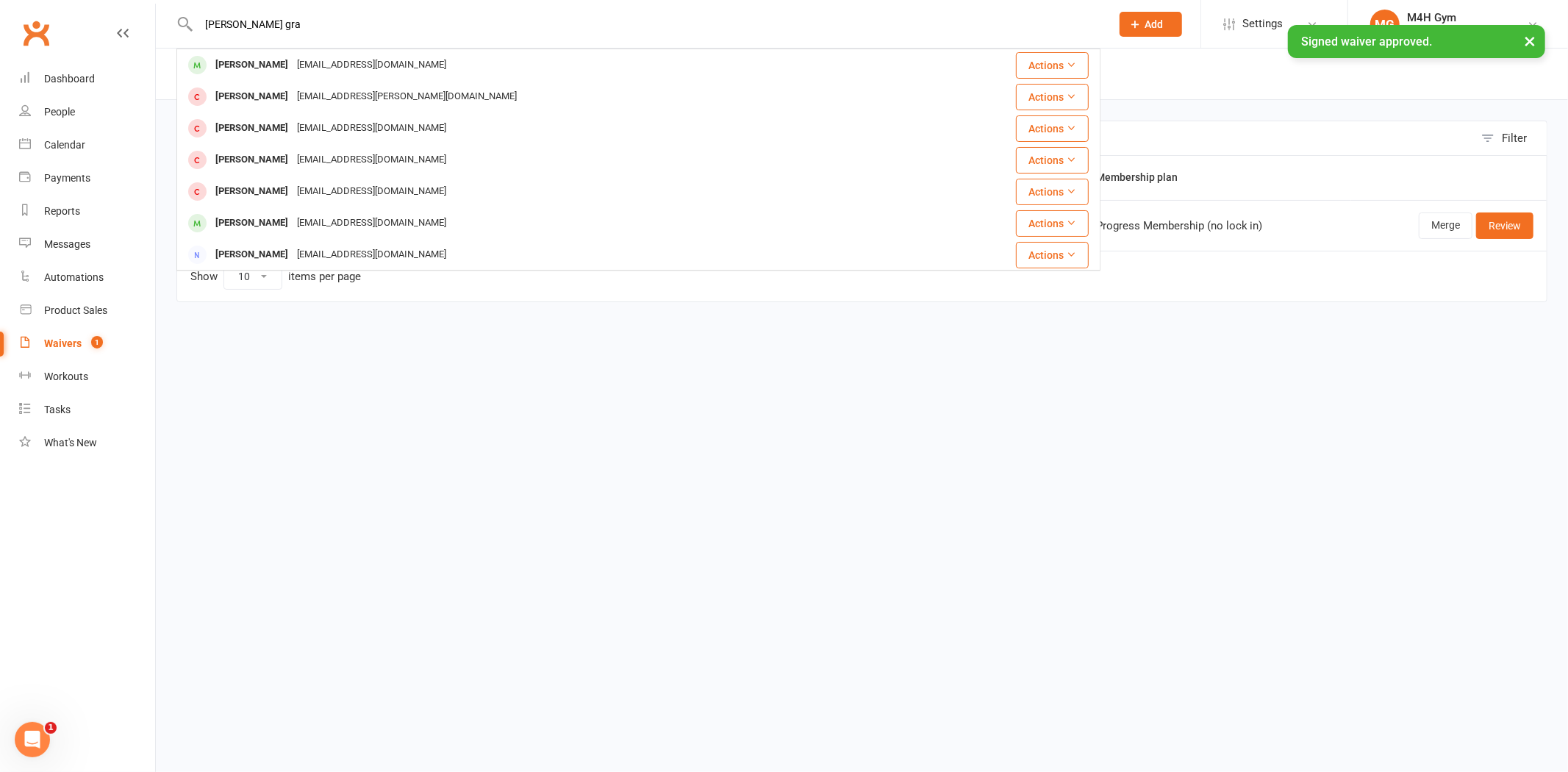
type input "kay gra"
click at [303, 61] on ui-view "kay gra Kay Graham karrakaygraham@gmail.com Actions Kay Clark kaisey.clark@gmai…" at bounding box center [784, 173] width 1568 height 340
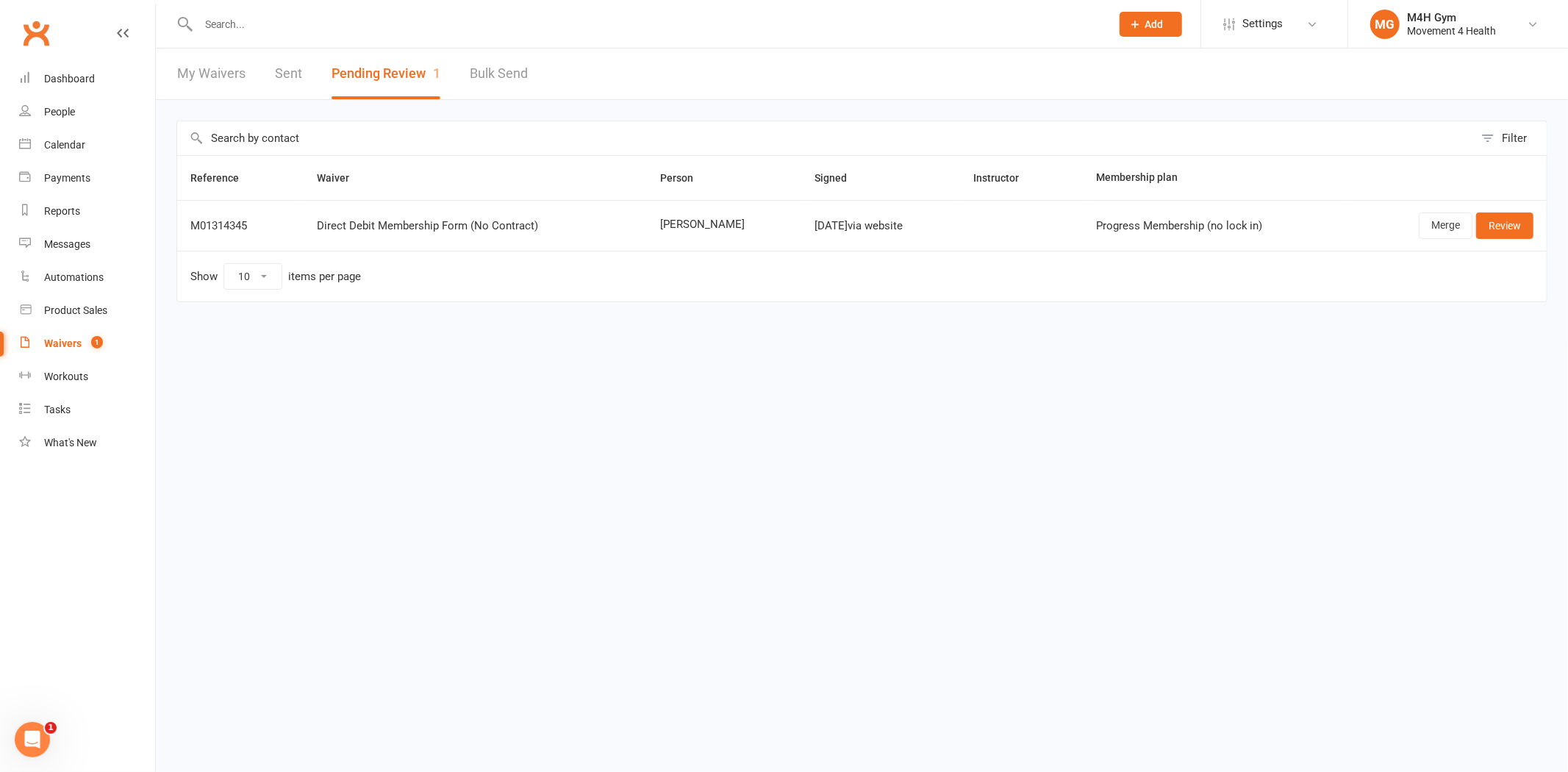
click at [285, 30] on input "text" at bounding box center [647, 24] width 906 height 21
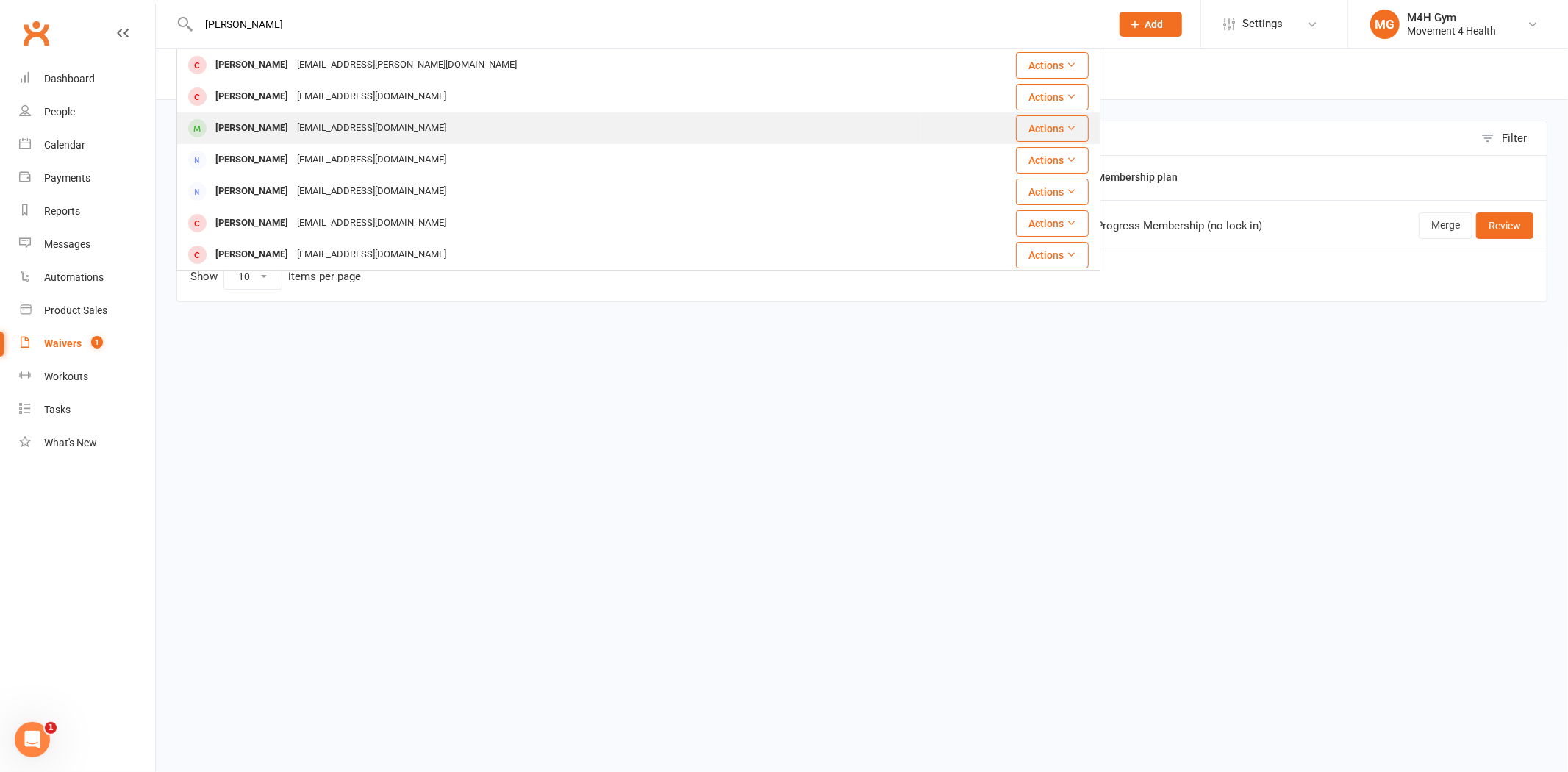
type input "kay"
click at [320, 126] on div "karrakaygraham@gmail.com" at bounding box center [372, 128] width 158 height 21
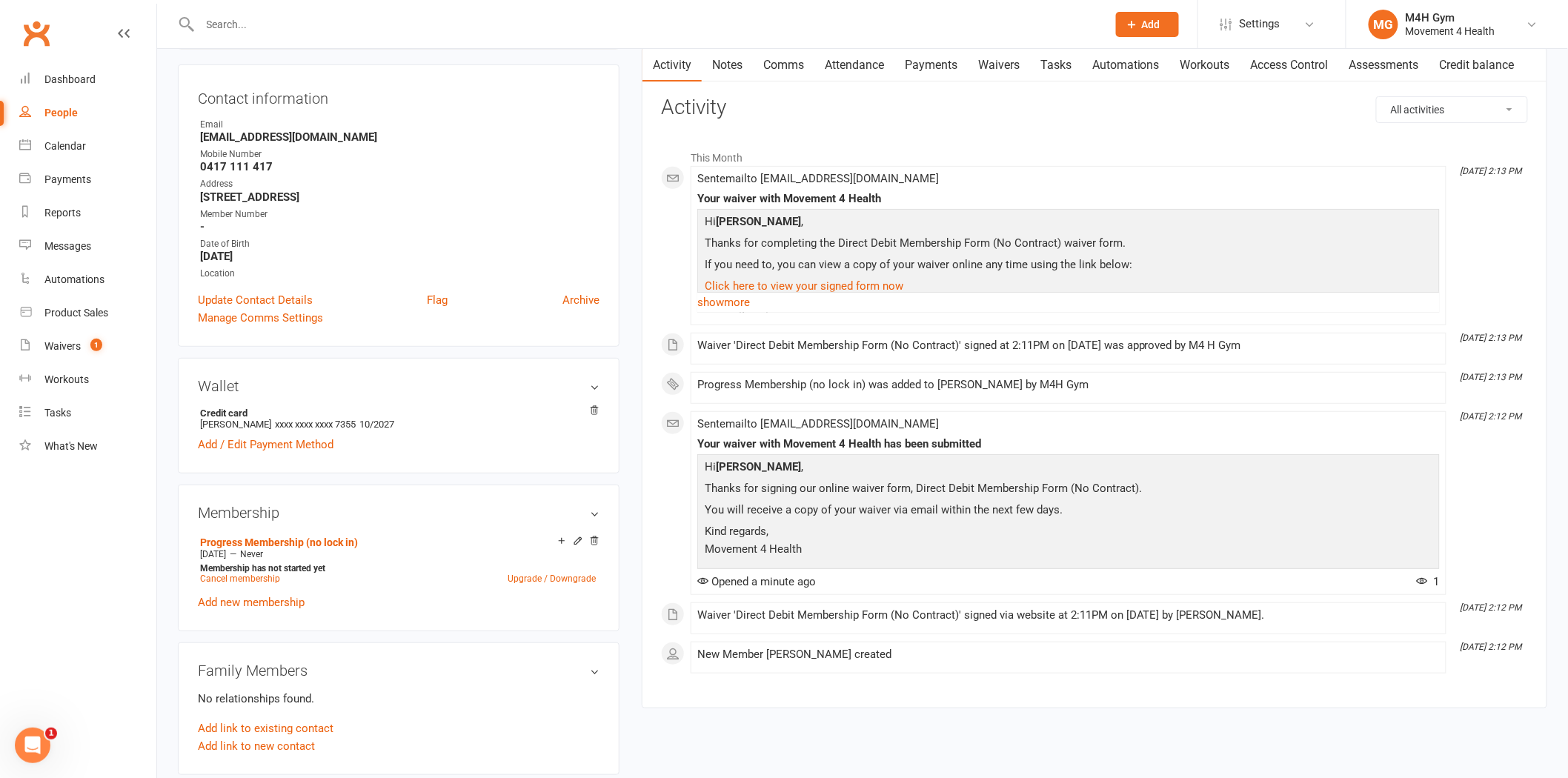
scroll to position [164, 0]
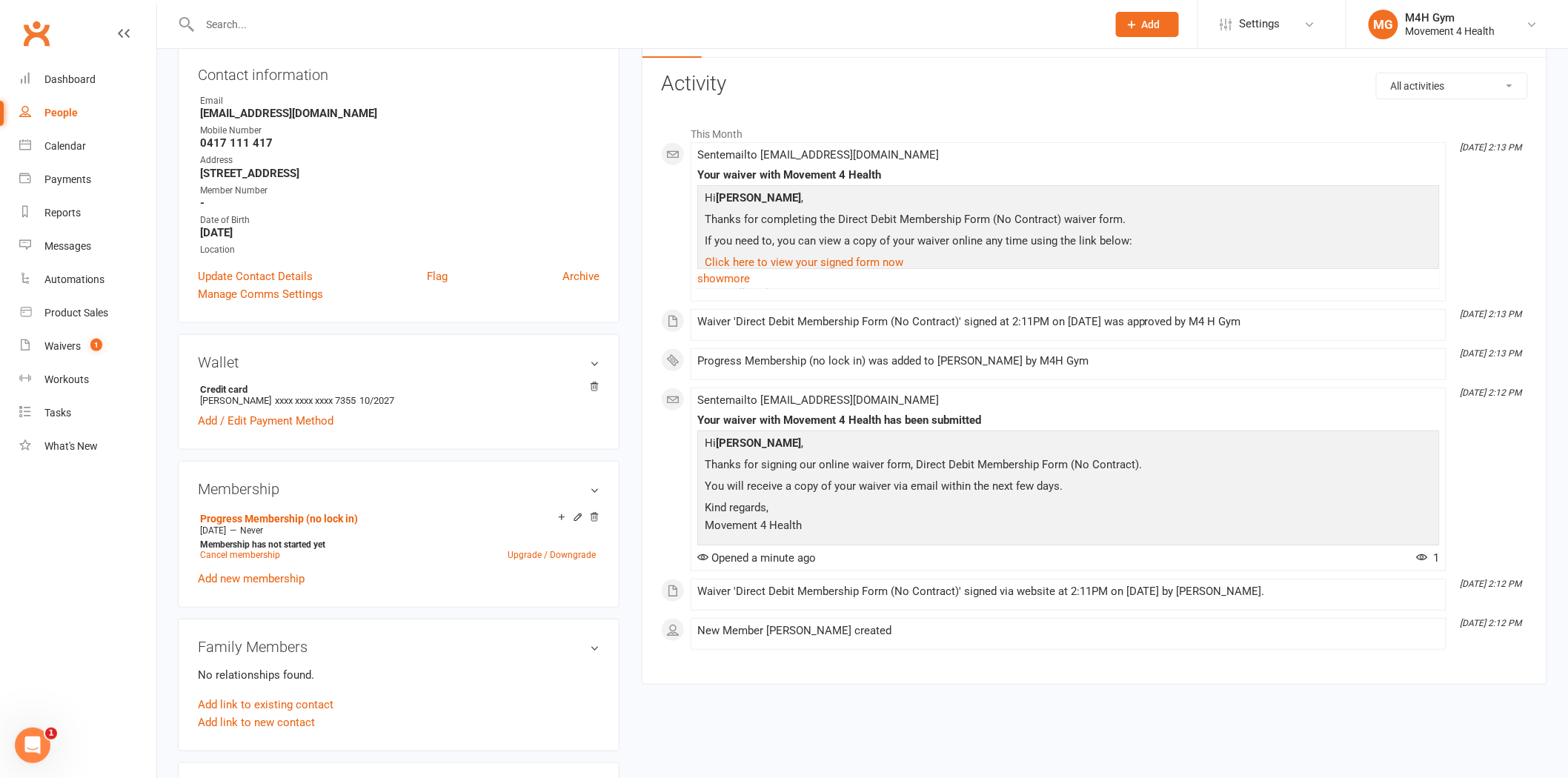
click at [475, 19] on input "text" at bounding box center [646, 24] width 901 height 21
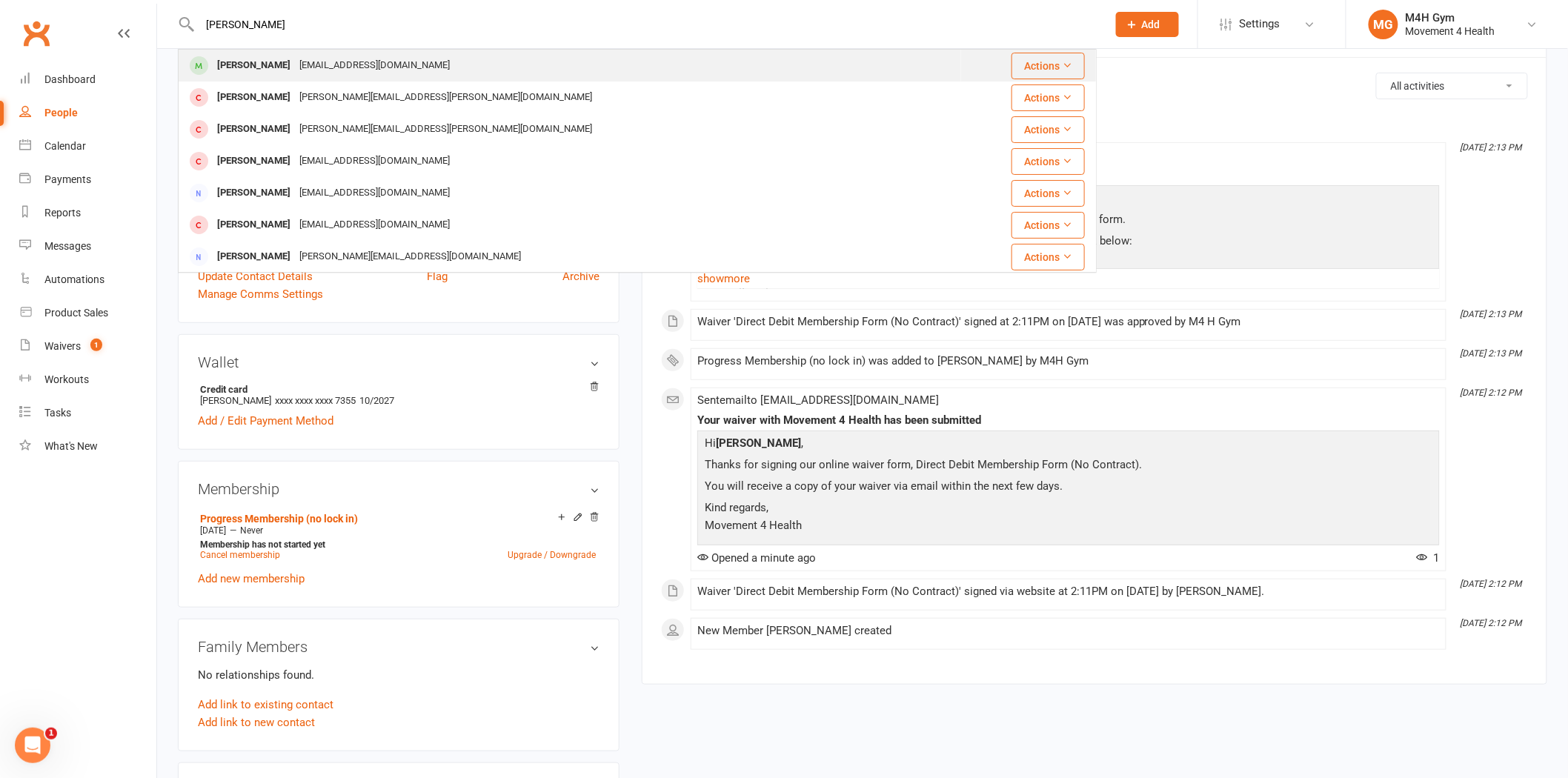
type input "david don"
click at [454, 76] on div "David Donald dddonald@appt.net.au" at bounding box center [570, 66] width 782 height 31
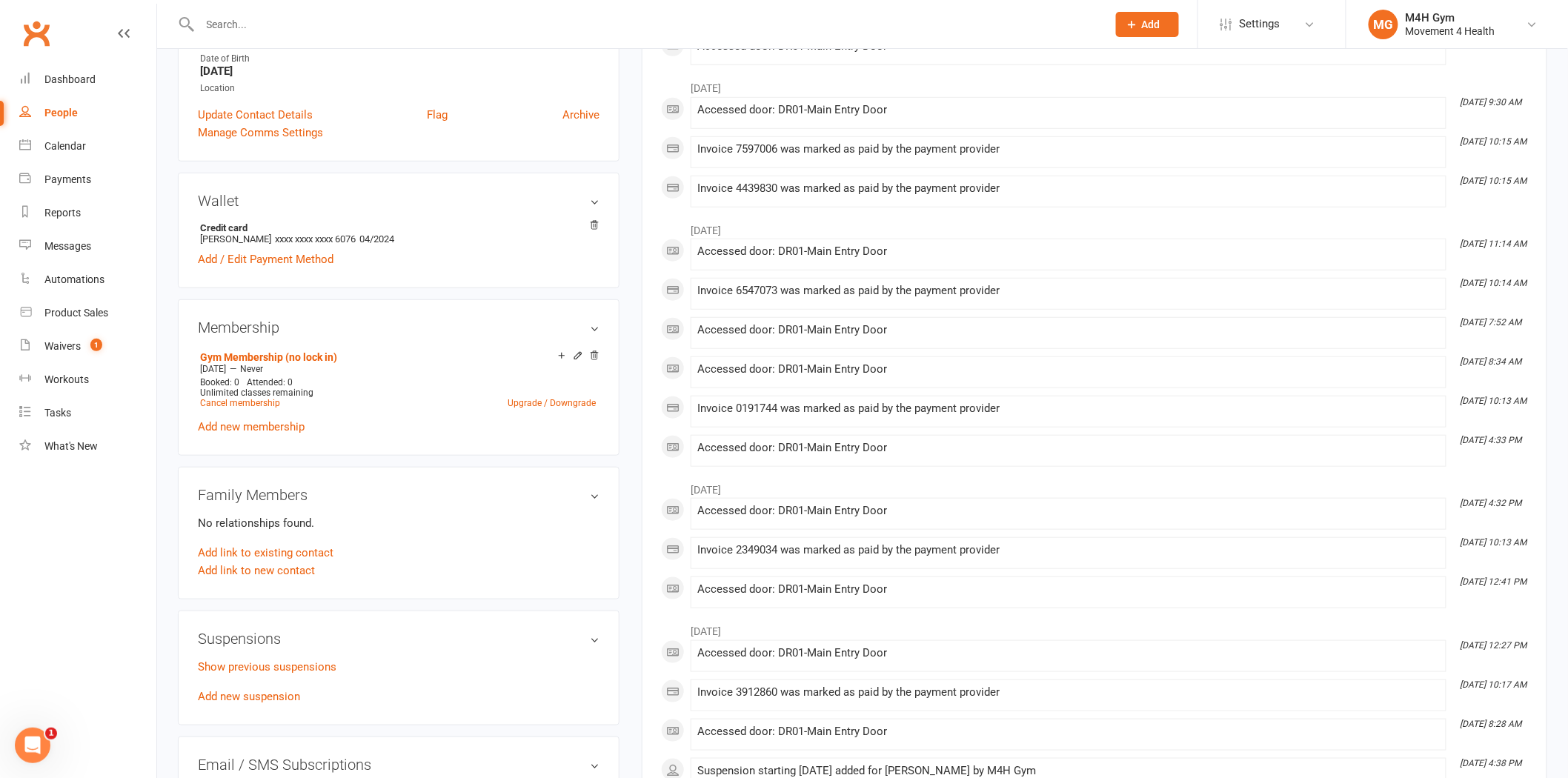
scroll to position [329, 0]
click at [257, 687] on link "Add new suspension" at bounding box center [249, 693] width 102 height 13
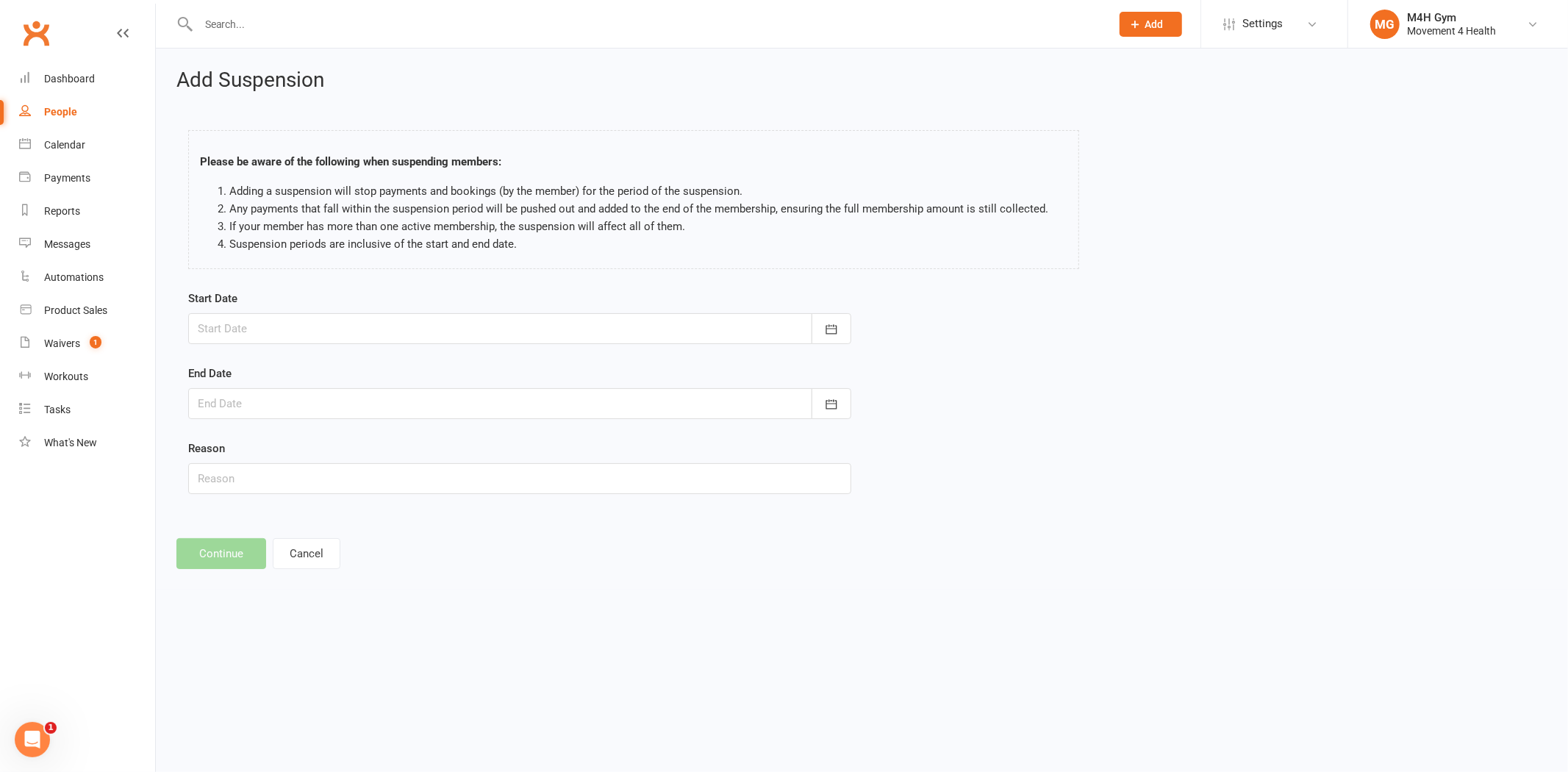
click at [394, 336] on div at bounding box center [520, 329] width 663 height 31
click at [341, 528] on span "27" at bounding box center [345, 533] width 12 height 12
type input "27 Aug 2025"
click at [407, 401] on div at bounding box center [520, 404] width 663 height 31
click at [452, 435] on button "button" at bounding box center [445, 441] width 31 height 26
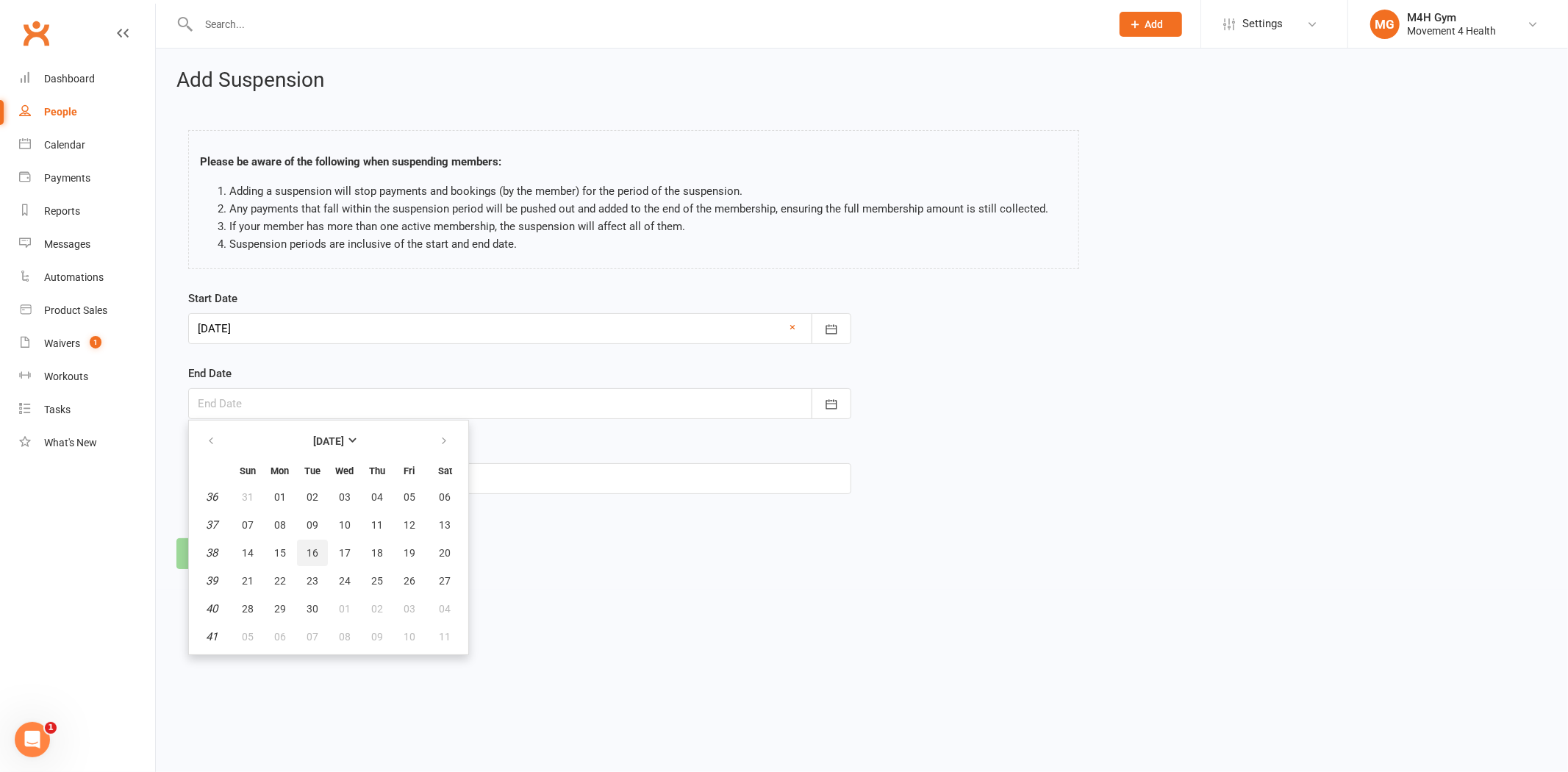
click at [307, 553] on span "16" at bounding box center [313, 553] width 12 height 12
type input "16 Sep 2025"
click at [369, 469] on input "text" at bounding box center [520, 479] width 663 height 31
type input "Holiday"
click at [231, 551] on button "Continue" at bounding box center [221, 554] width 90 height 31
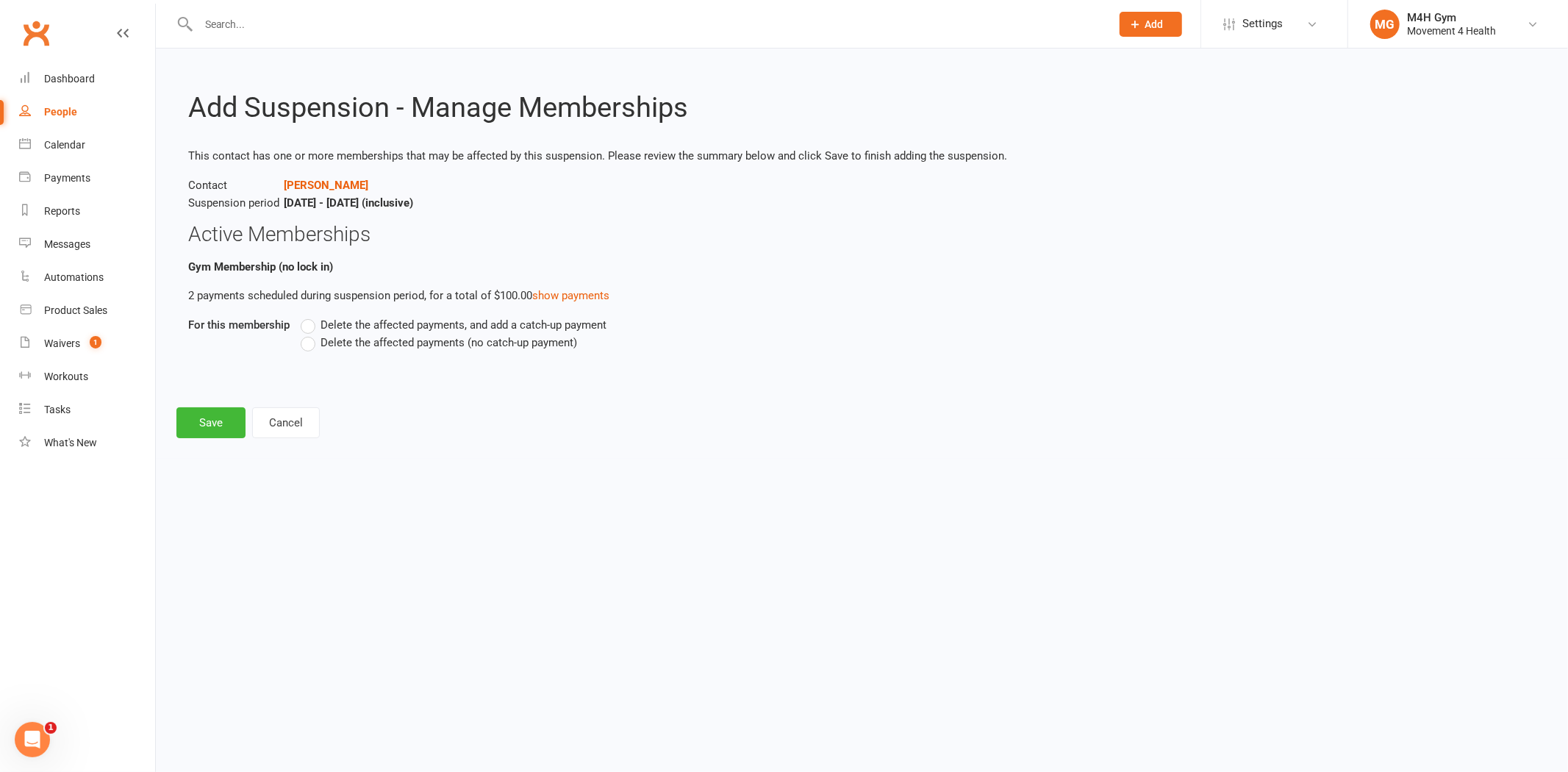
click at [421, 341] on span "Delete the affected payments (no catch-up payment)" at bounding box center [449, 342] width 257 height 16
click at [310, 334] on input "Delete the affected payments (no catch-up payment)" at bounding box center [305, 334] width 10 height 0
click at [230, 410] on button "Save" at bounding box center [211, 423] width 69 height 31
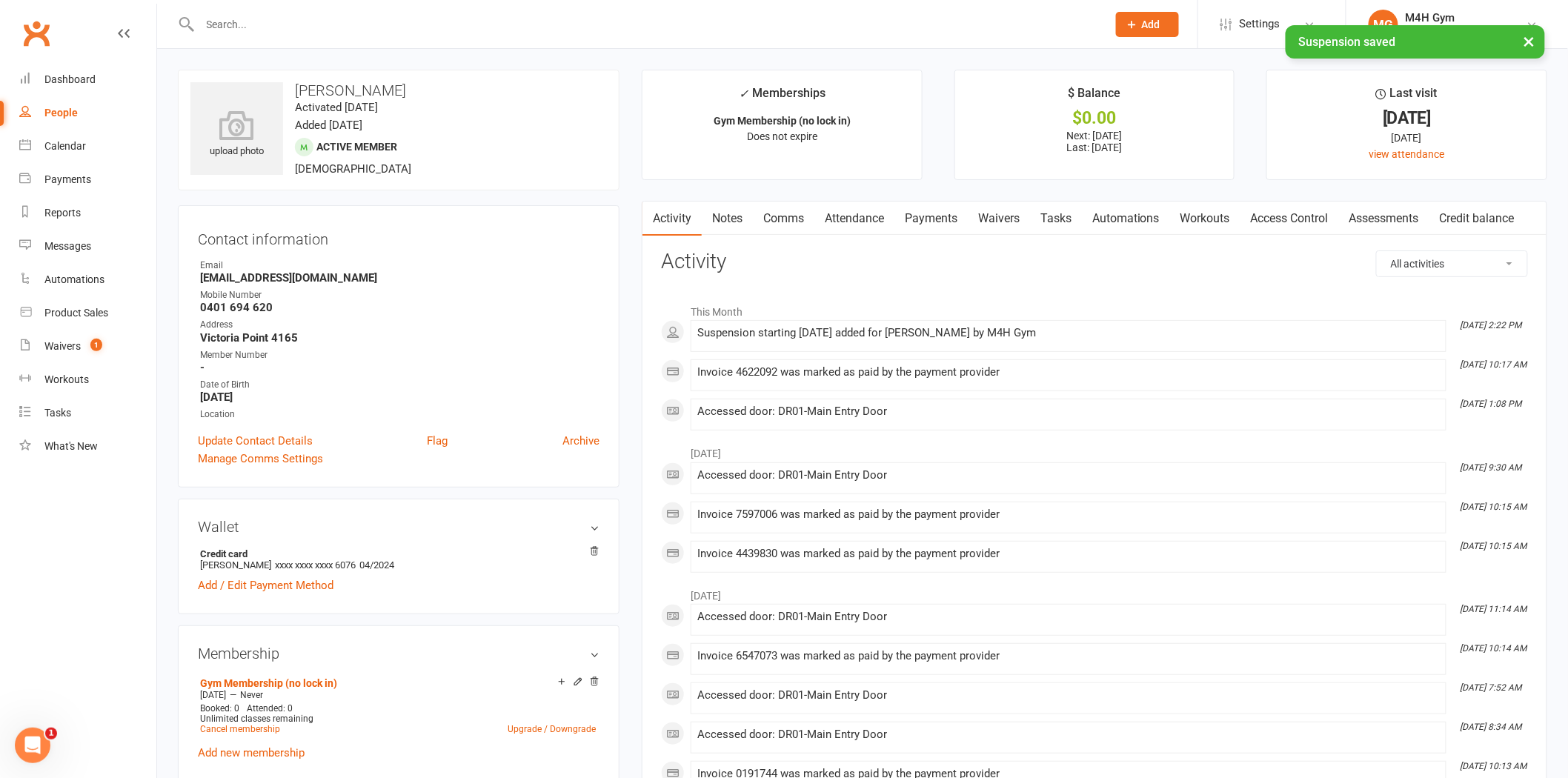
click at [352, 89] on h3 "David Donald" at bounding box center [399, 90] width 416 height 17
copy h3 "Donald"
click at [397, 18] on input "text" at bounding box center [646, 24] width 901 height 21
paste input "Donald"
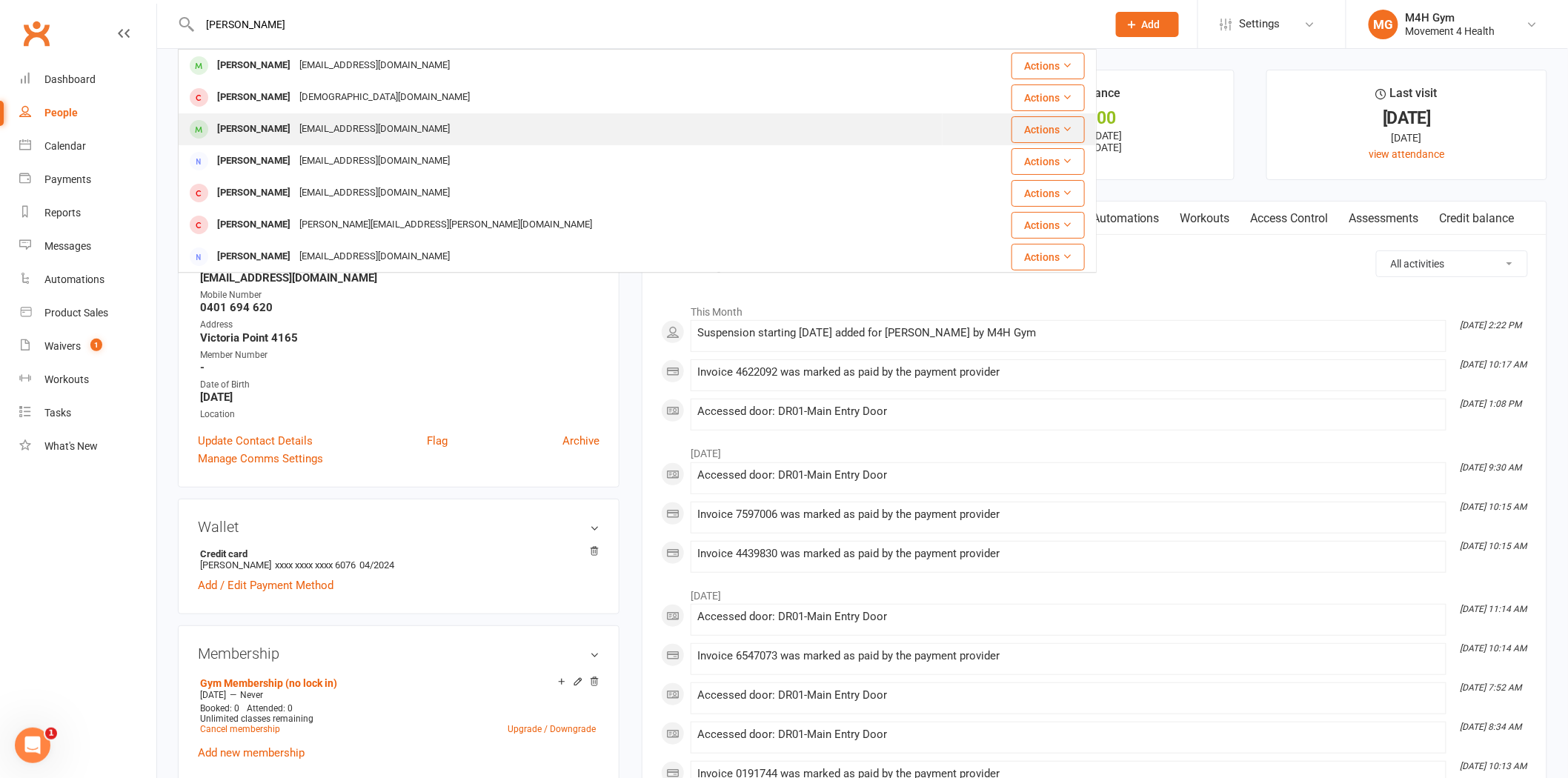
type input "Donald"
click at [368, 129] on div "dddonald@aapt.net.au" at bounding box center [375, 129] width 159 height 22
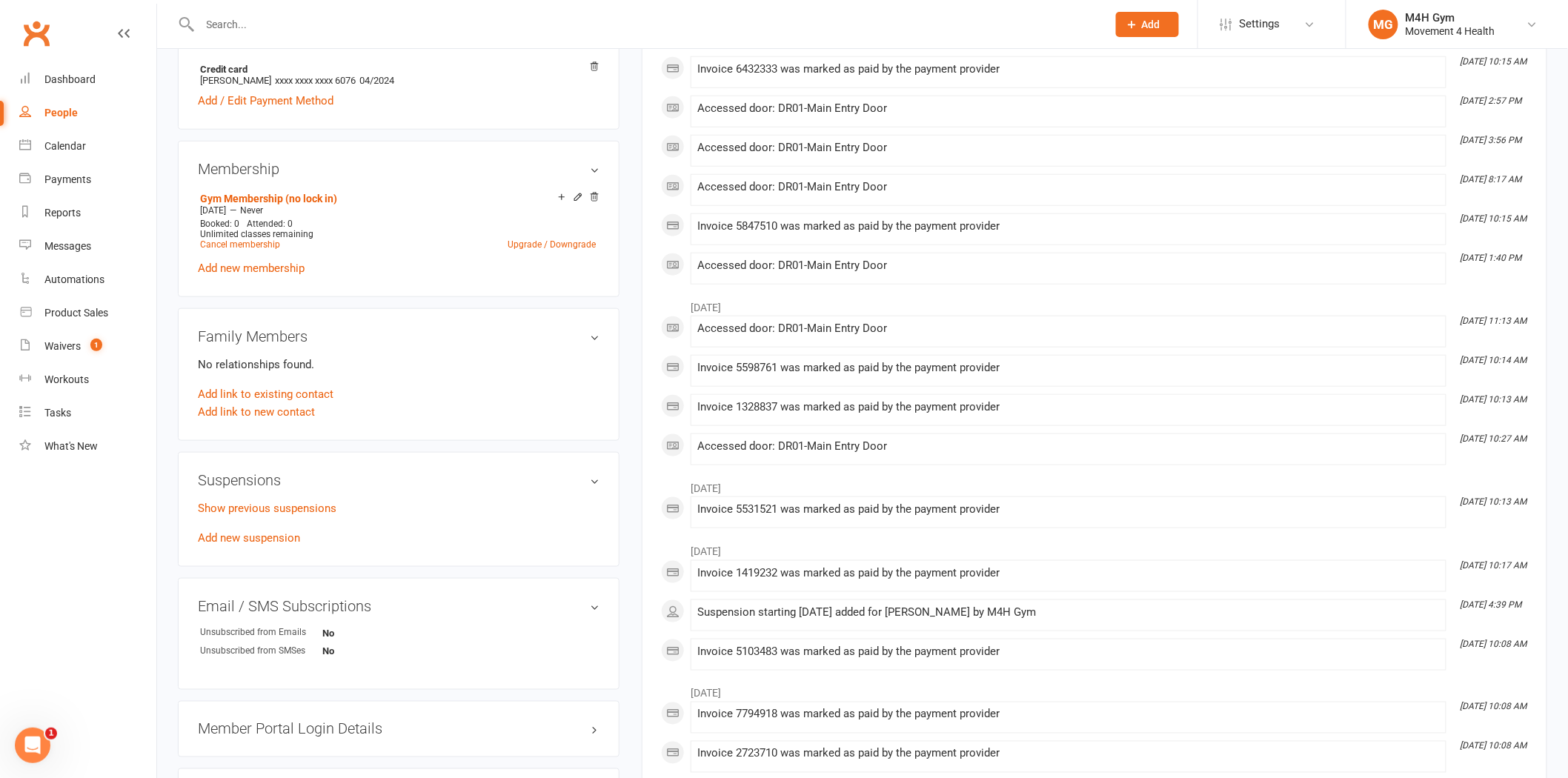
scroll to position [576, 0]
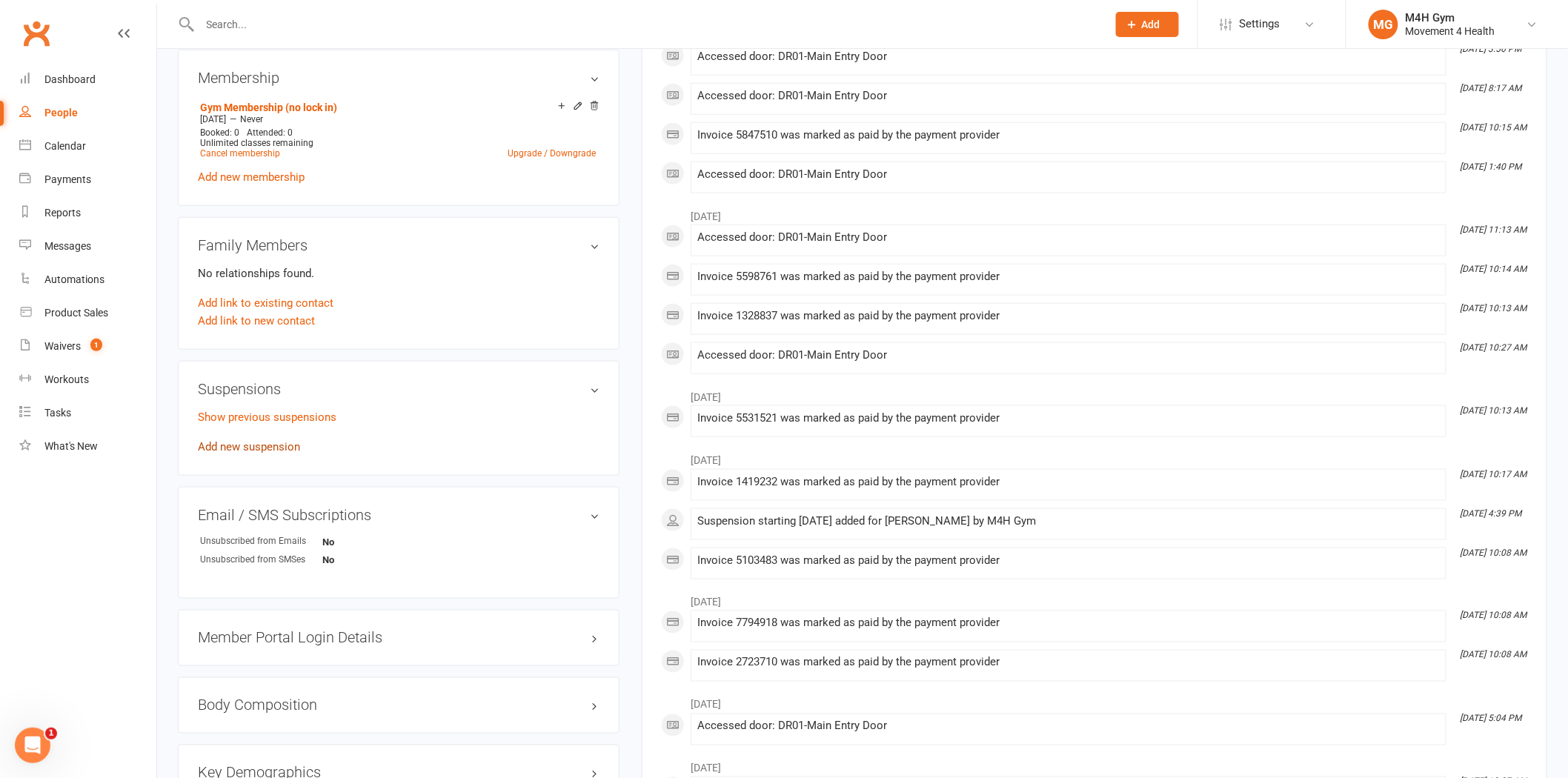
click at [273, 450] on link "Add new suspension" at bounding box center [249, 447] width 102 height 13
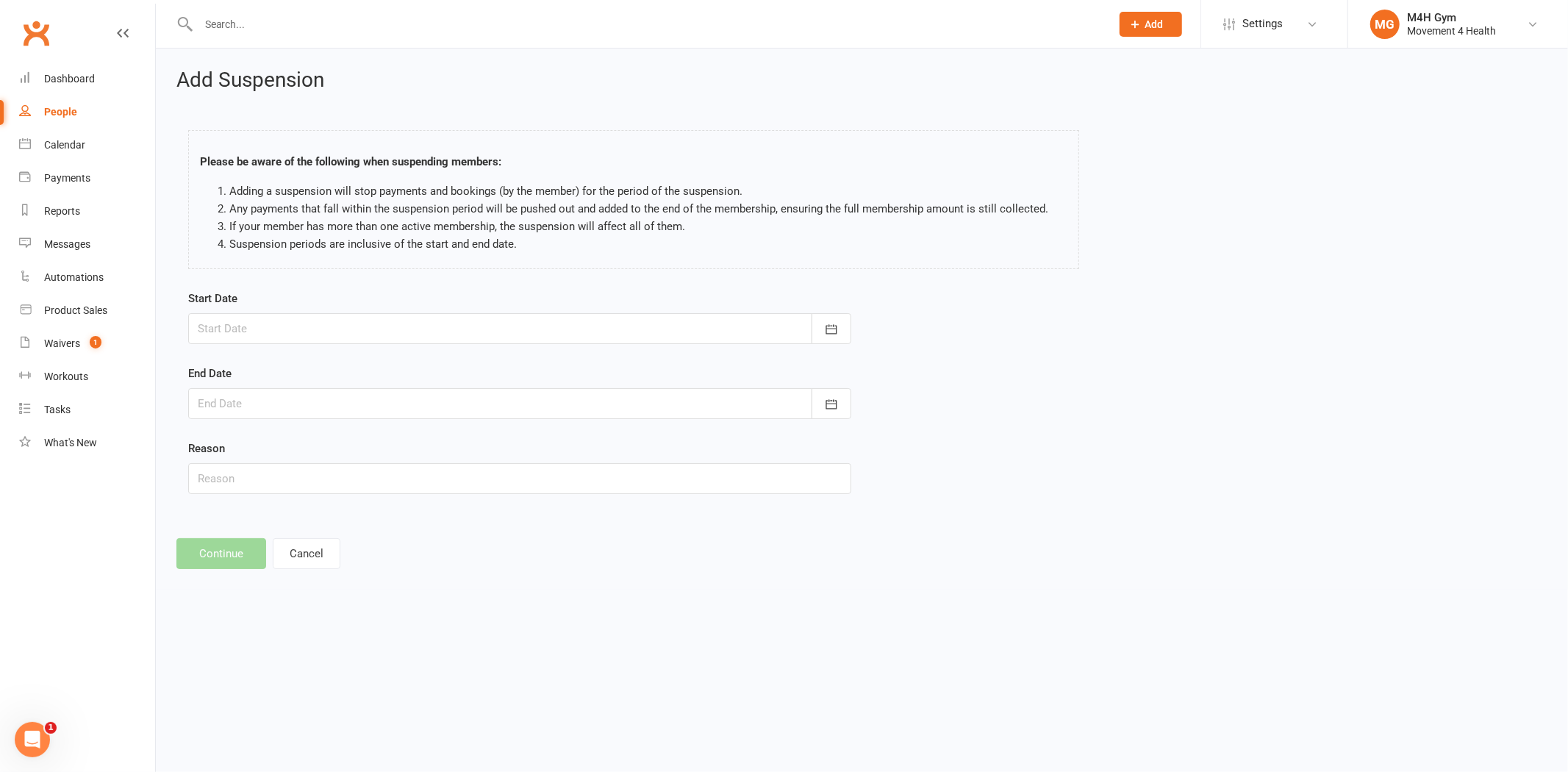
click at [479, 322] on div at bounding box center [520, 329] width 663 height 31
click at [331, 527] on button "27" at bounding box center [345, 533] width 31 height 26
type input "27 Aug 2025"
click at [424, 398] on div at bounding box center [520, 404] width 663 height 31
click at [438, 432] on button "button" at bounding box center [445, 441] width 31 height 26
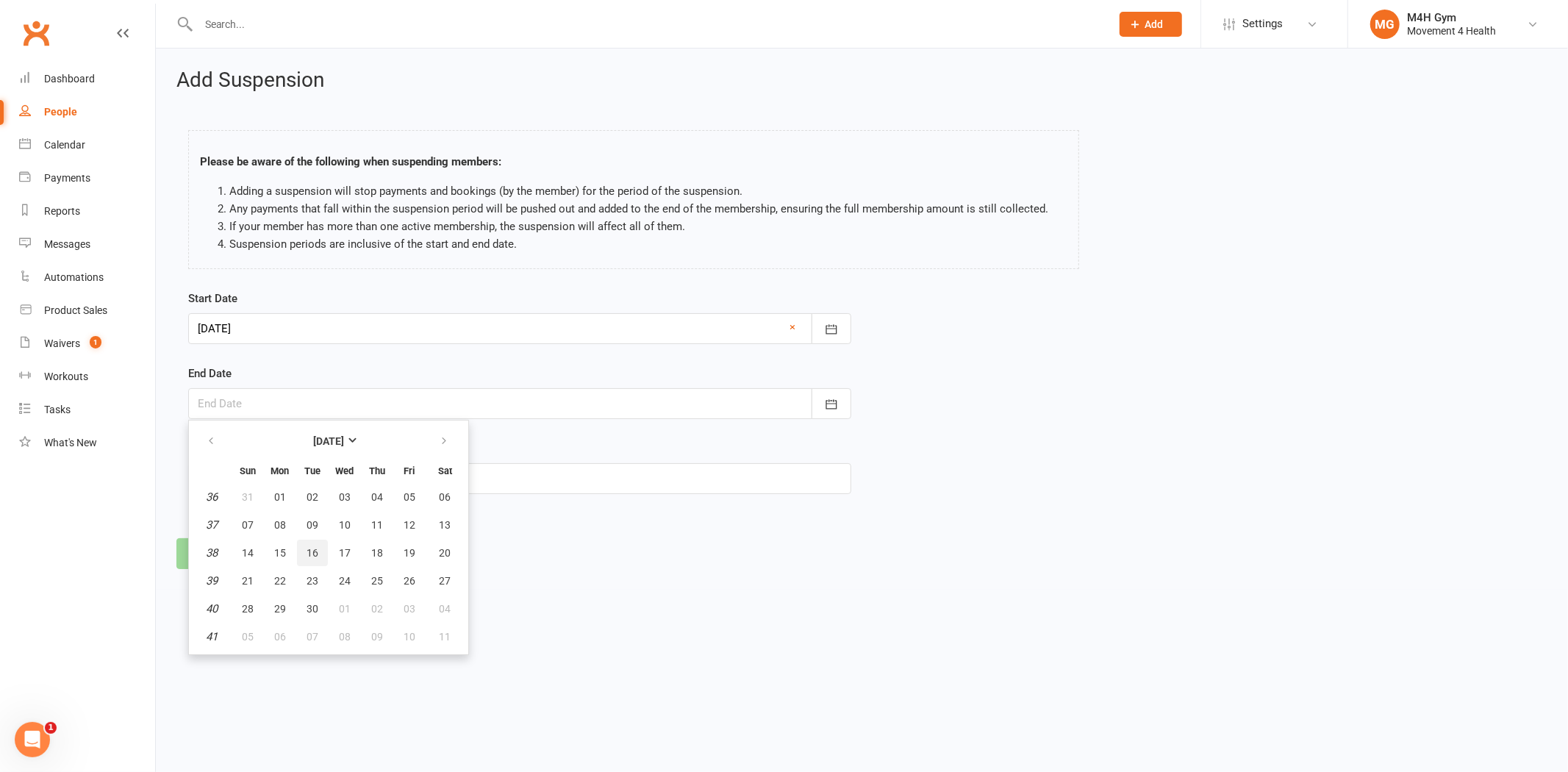
click at [310, 553] on span "16" at bounding box center [313, 553] width 12 height 12
type input "16 Sep 2025"
click at [397, 474] on input "text" at bounding box center [520, 479] width 663 height 31
type input "Holidays"
click at [218, 567] on button "Continue" at bounding box center [221, 554] width 90 height 31
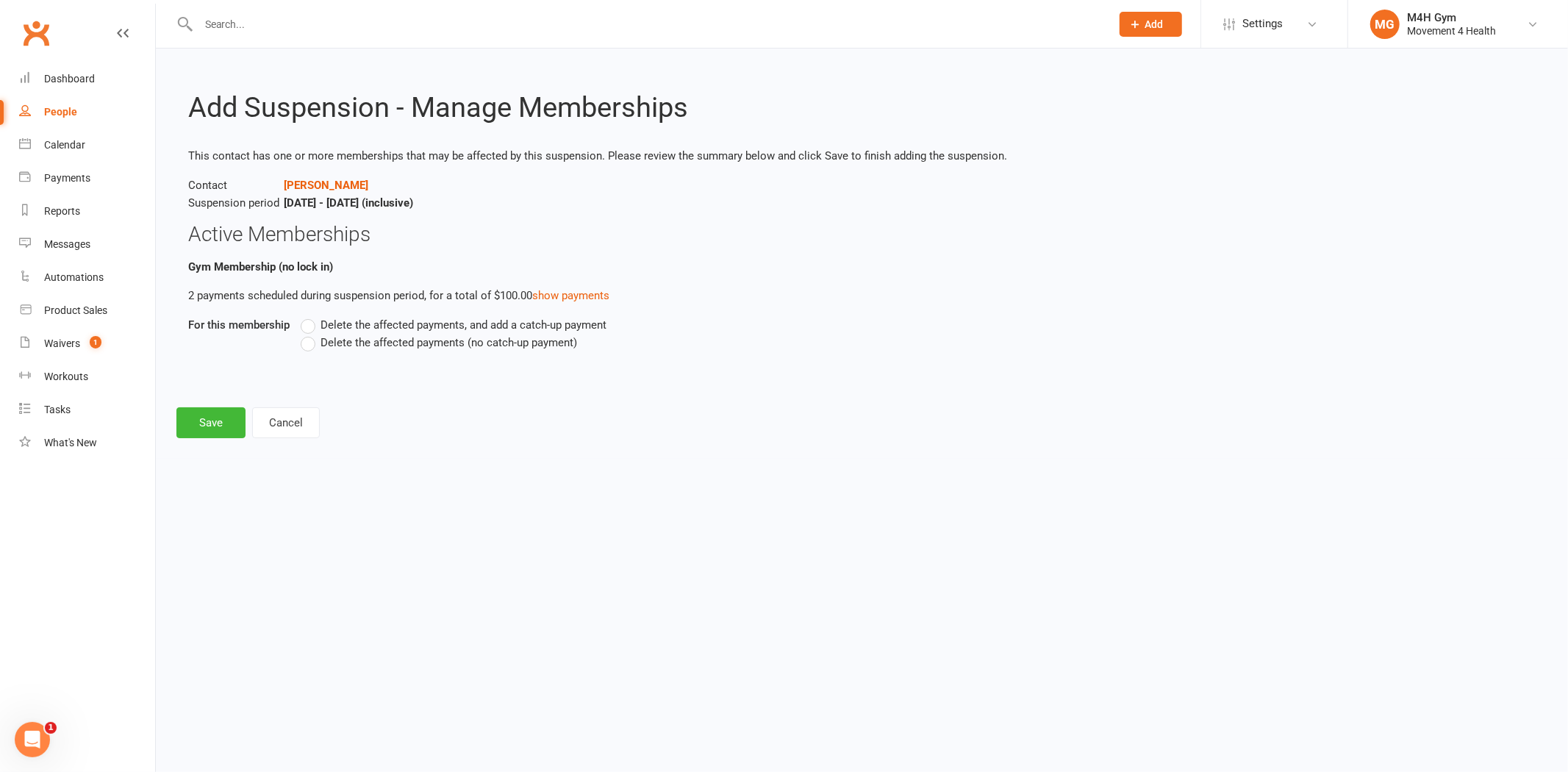
click at [394, 339] on span "Delete the affected payments (no catch-up payment)" at bounding box center [449, 342] width 257 height 16
click at [310, 334] on input "Delete the affected payments (no catch-up payment)" at bounding box center [305, 334] width 10 height 0
click at [207, 419] on button "Save" at bounding box center [211, 423] width 69 height 31
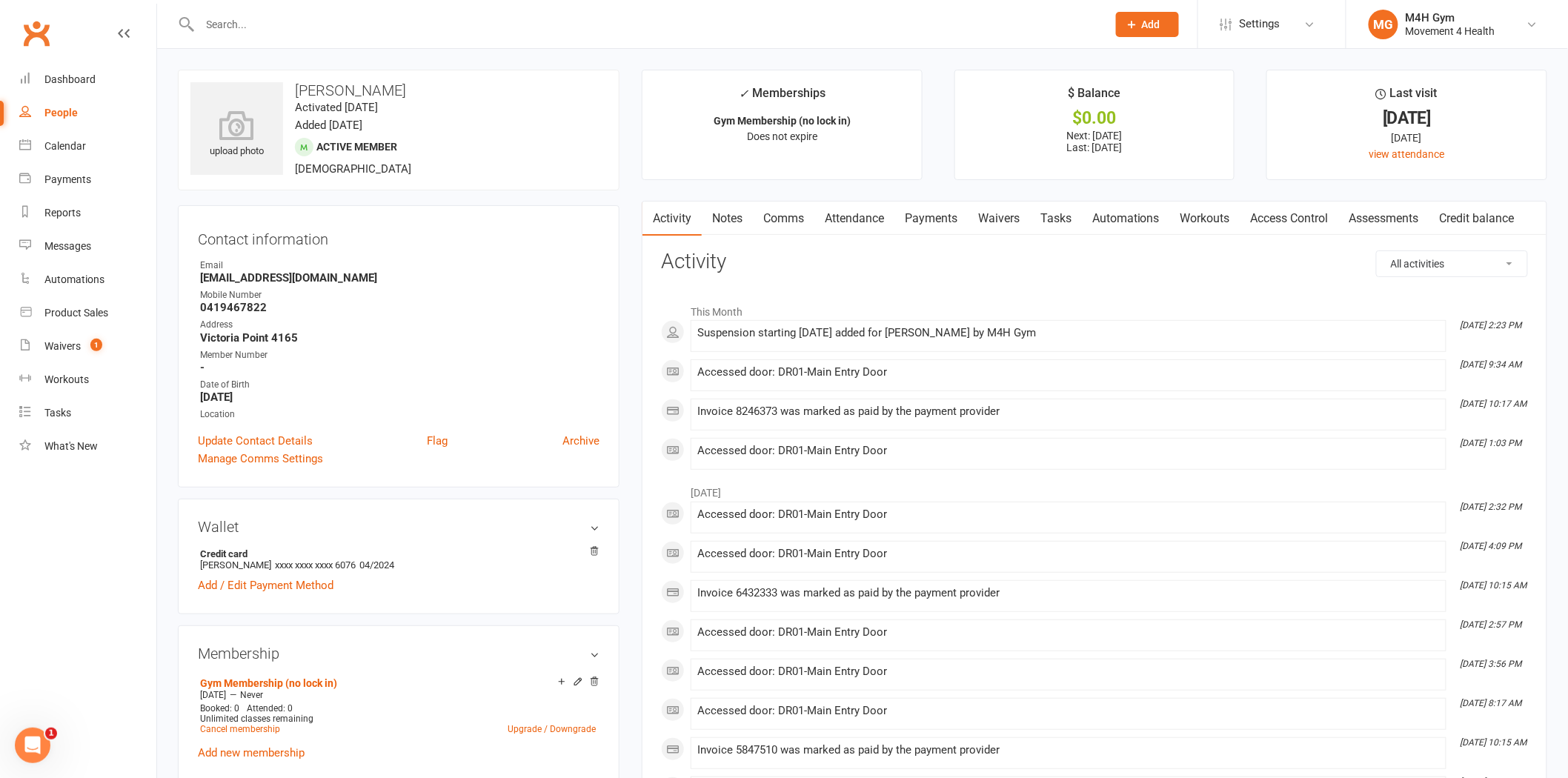
click at [455, 26] on input "text" at bounding box center [646, 24] width 901 height 21
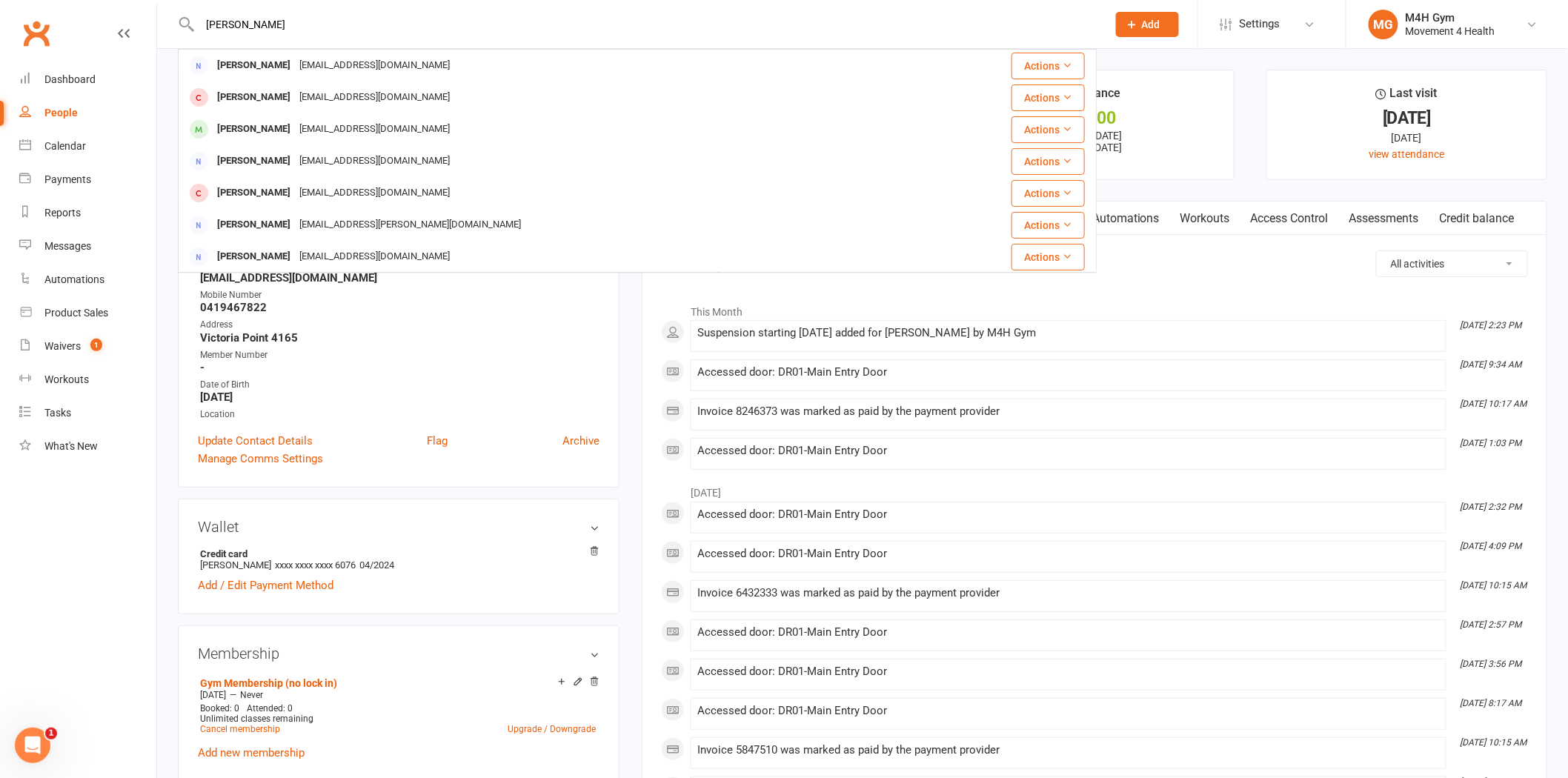
click at [418, 32] on input "fran" at bounding box center [646, 24] width 901 height 21
paste input "rancisco Arango"
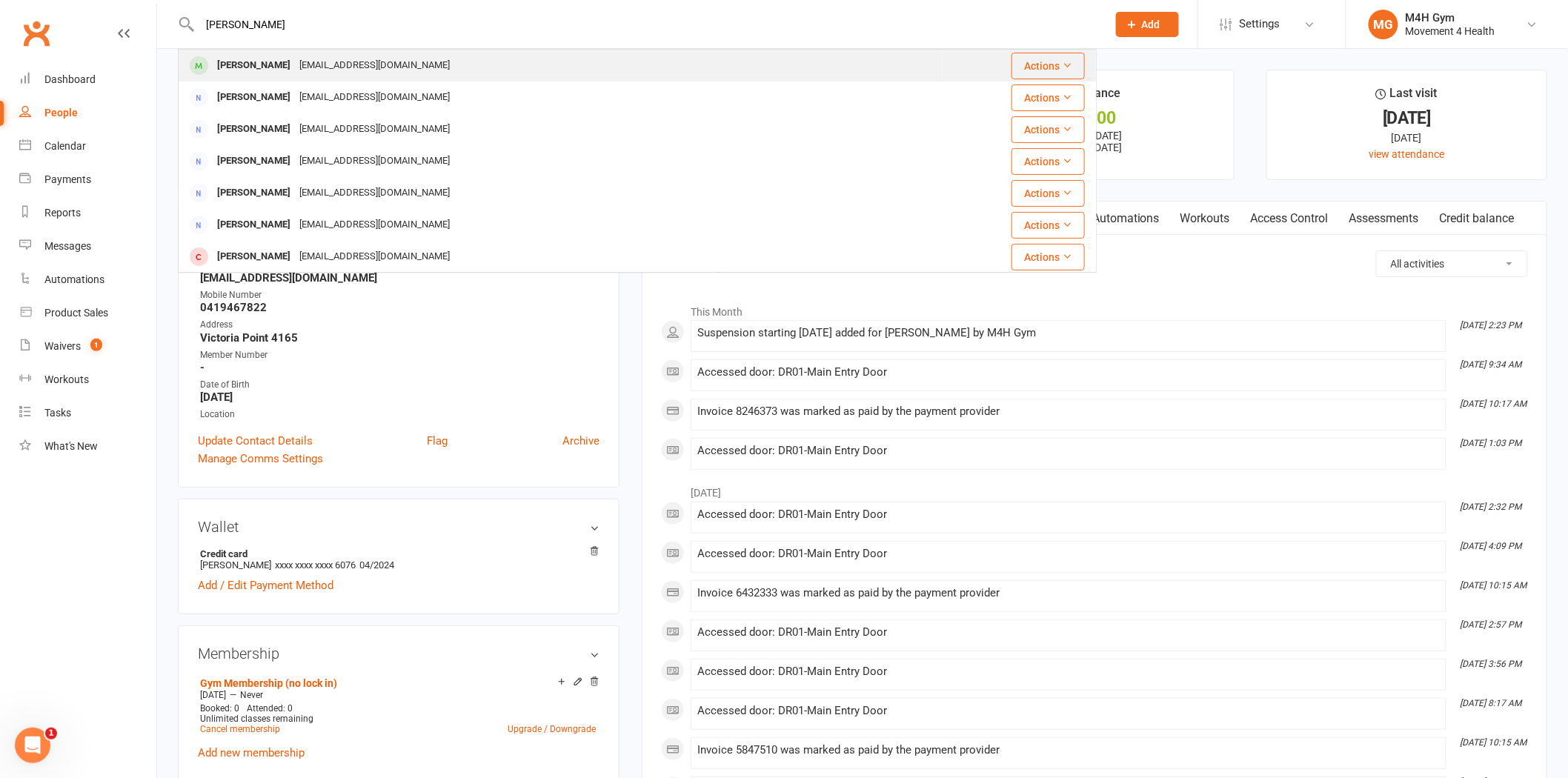
type input "rancisco Arango"
click at [246, 62] on div "Francisco Arango" at bounding box center [253, 66] width 82 height 22
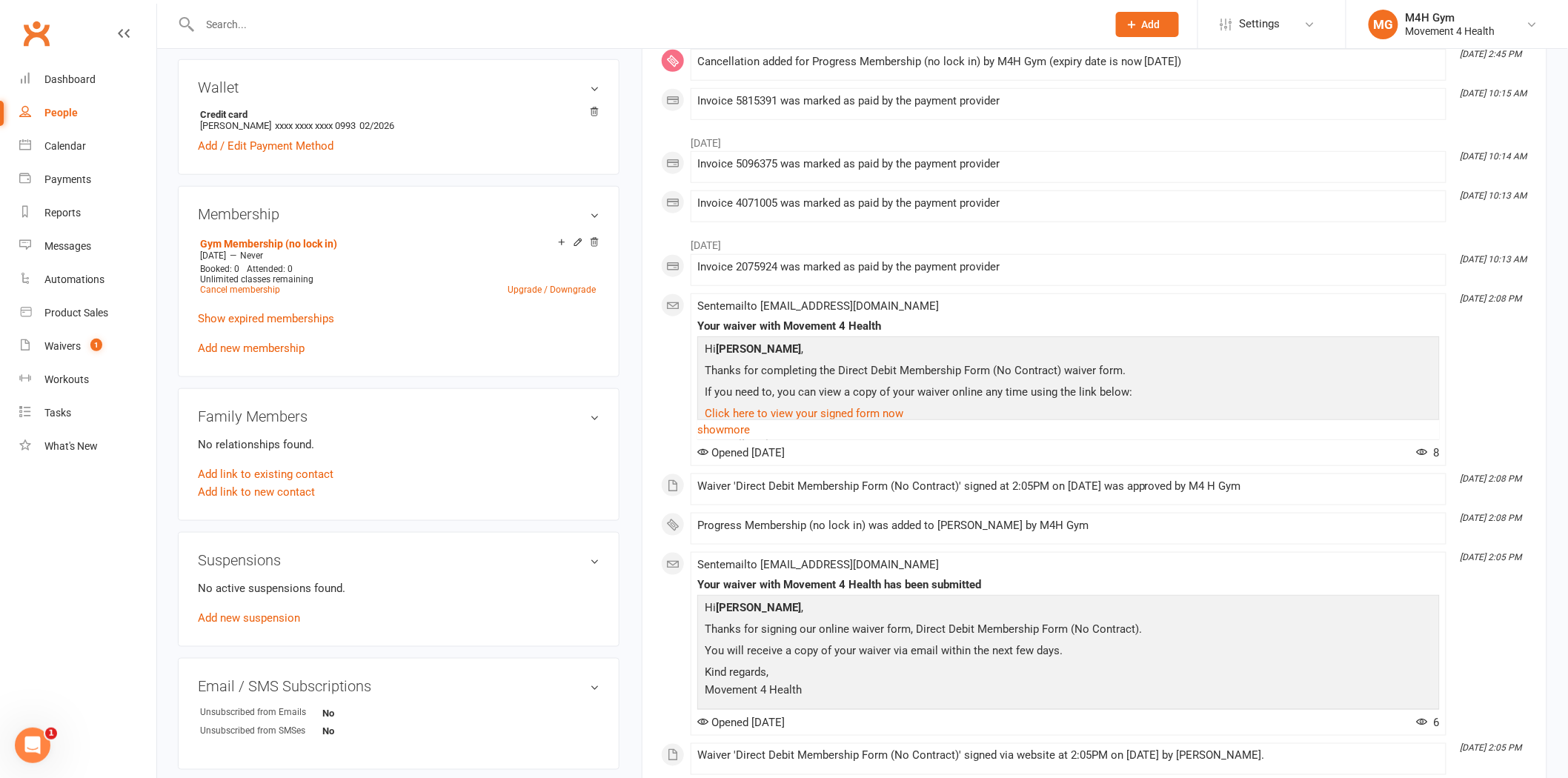
scroll to position [411, 0]
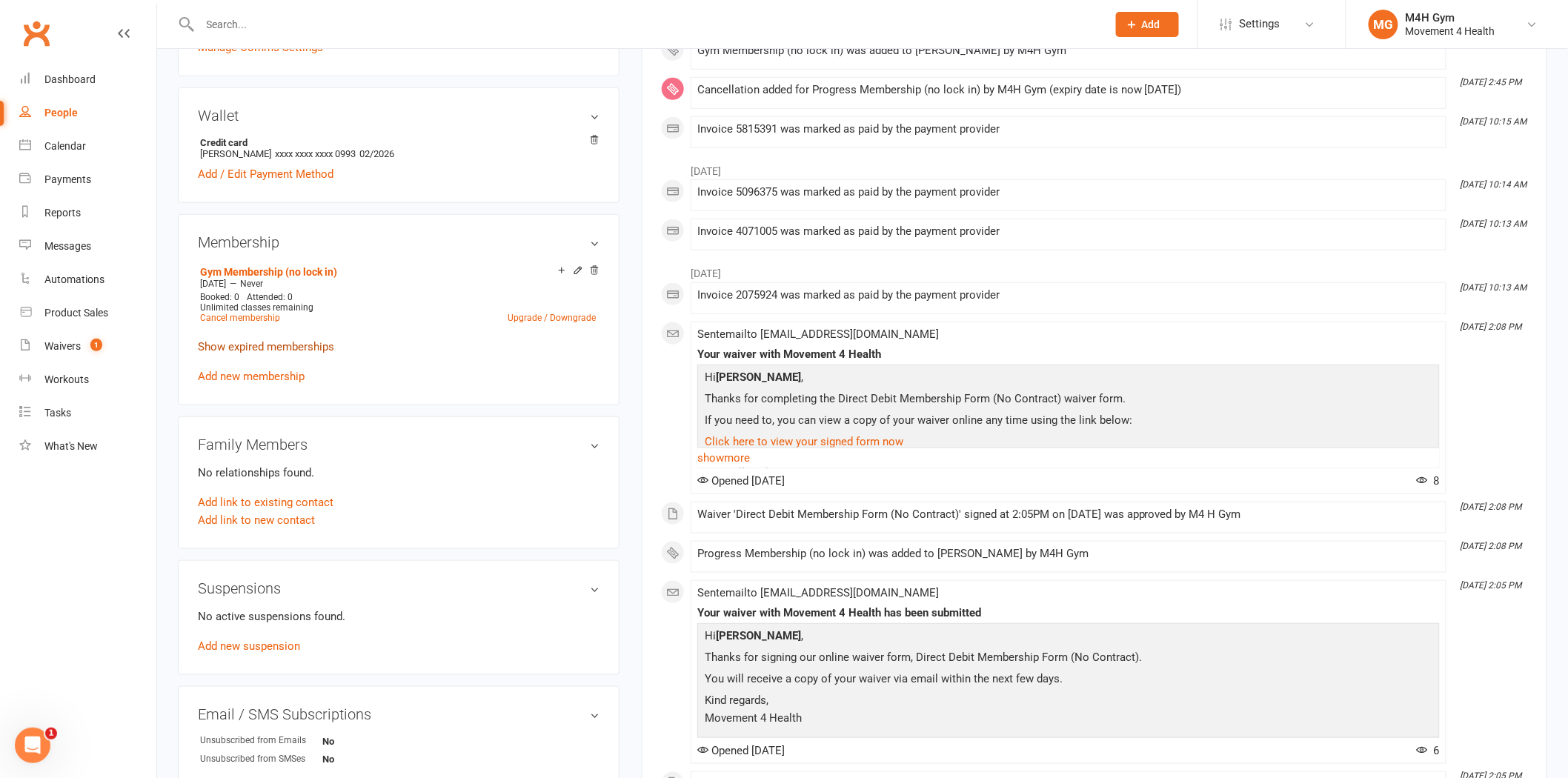
click at [304, 343] on link "Show expired memberships" at bounding box center [266, 347] width 136 height 13
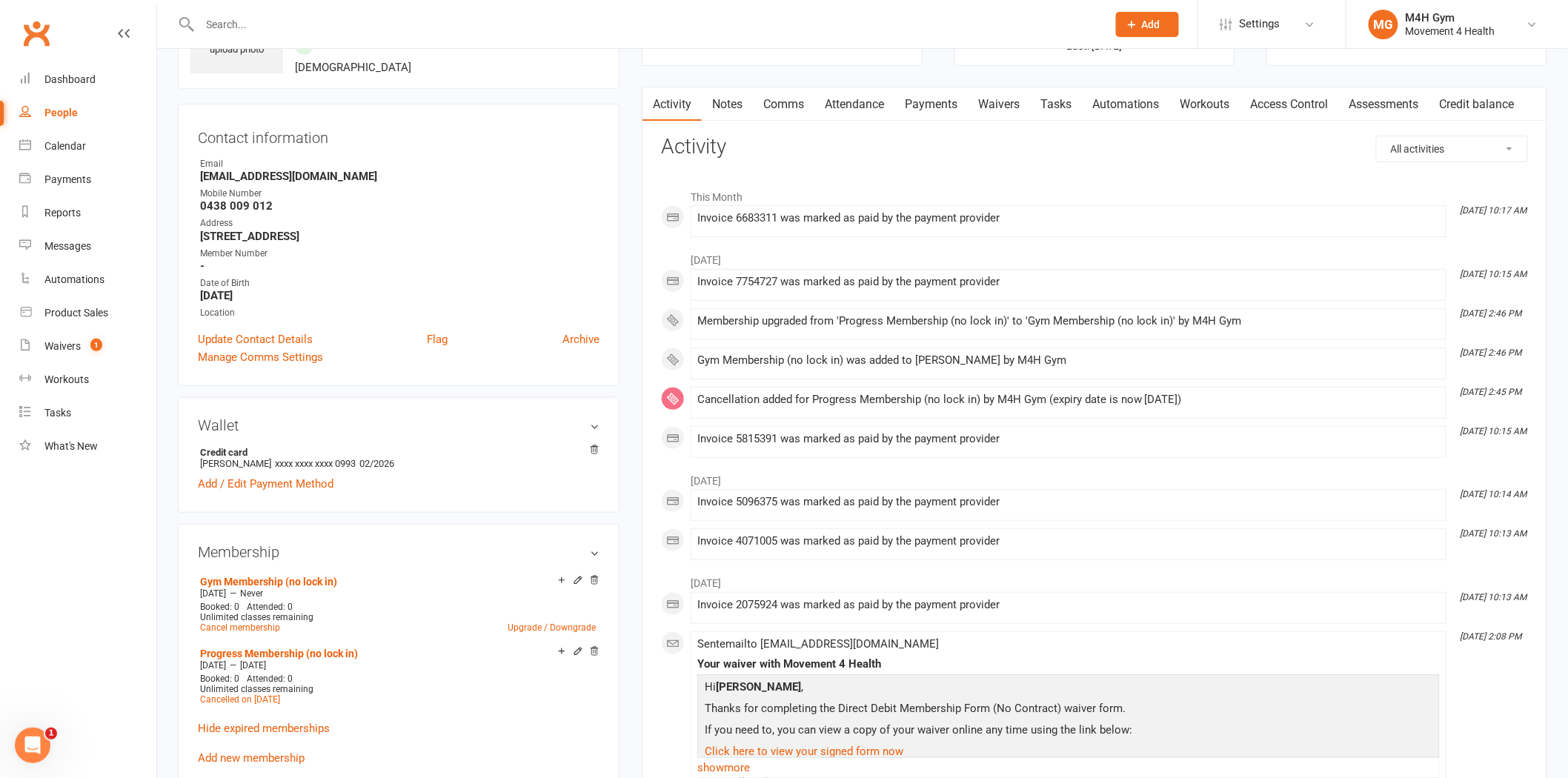
scroll to position [0, 0]
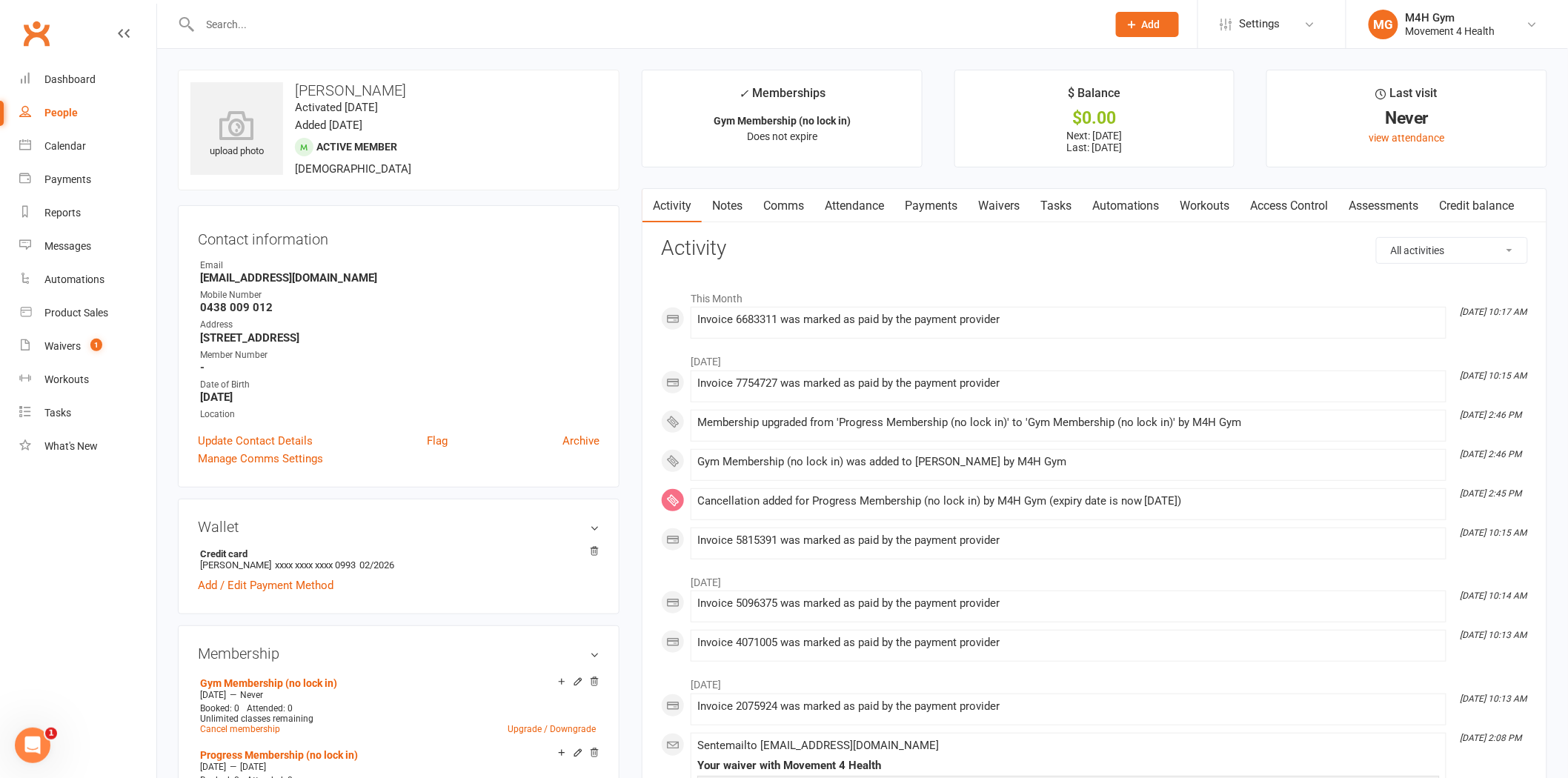
click at [368, 31] on input "text" at bounding box center [646, 24] width 901 height 21
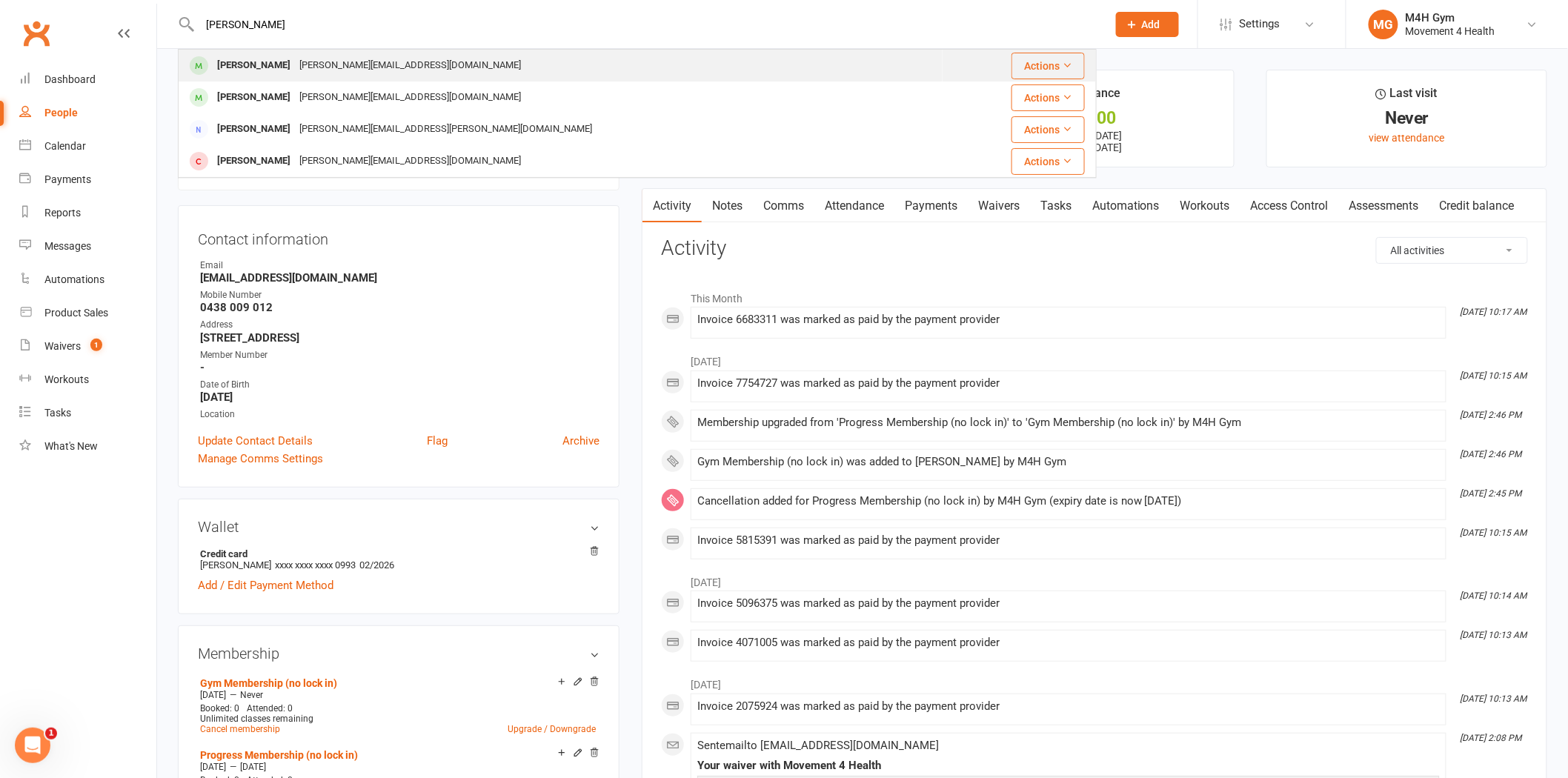
type input "nowak"
click at [295, 64] on div "w.nowak@bigpond.com" at bounding box center [411, 66] width 231 height 22
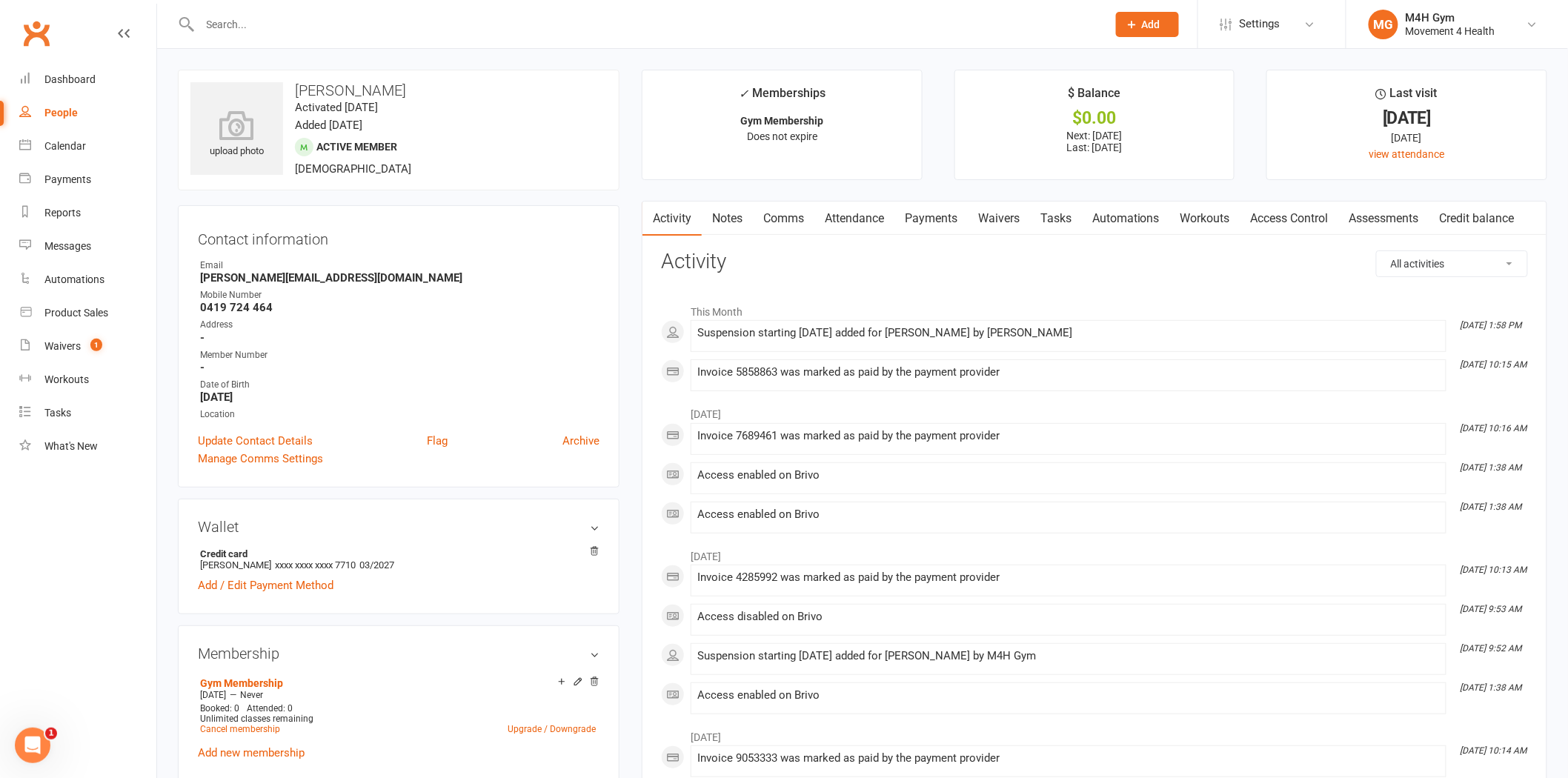
scroll to position [411, 0]
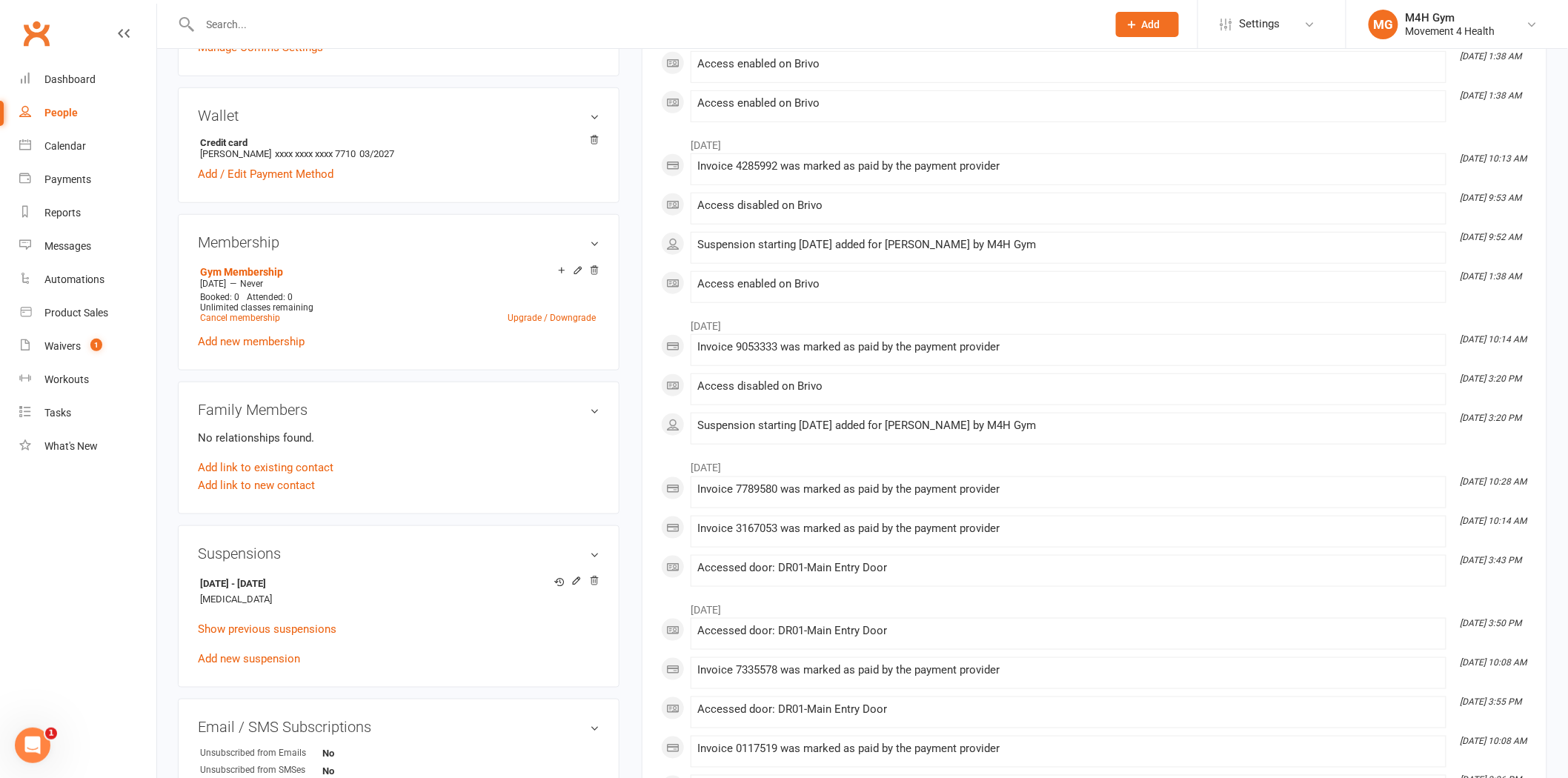
click at [329, 32] on input "text" at bounding box center [646, 24] width 901 height 21
paste input "athy Wileman"
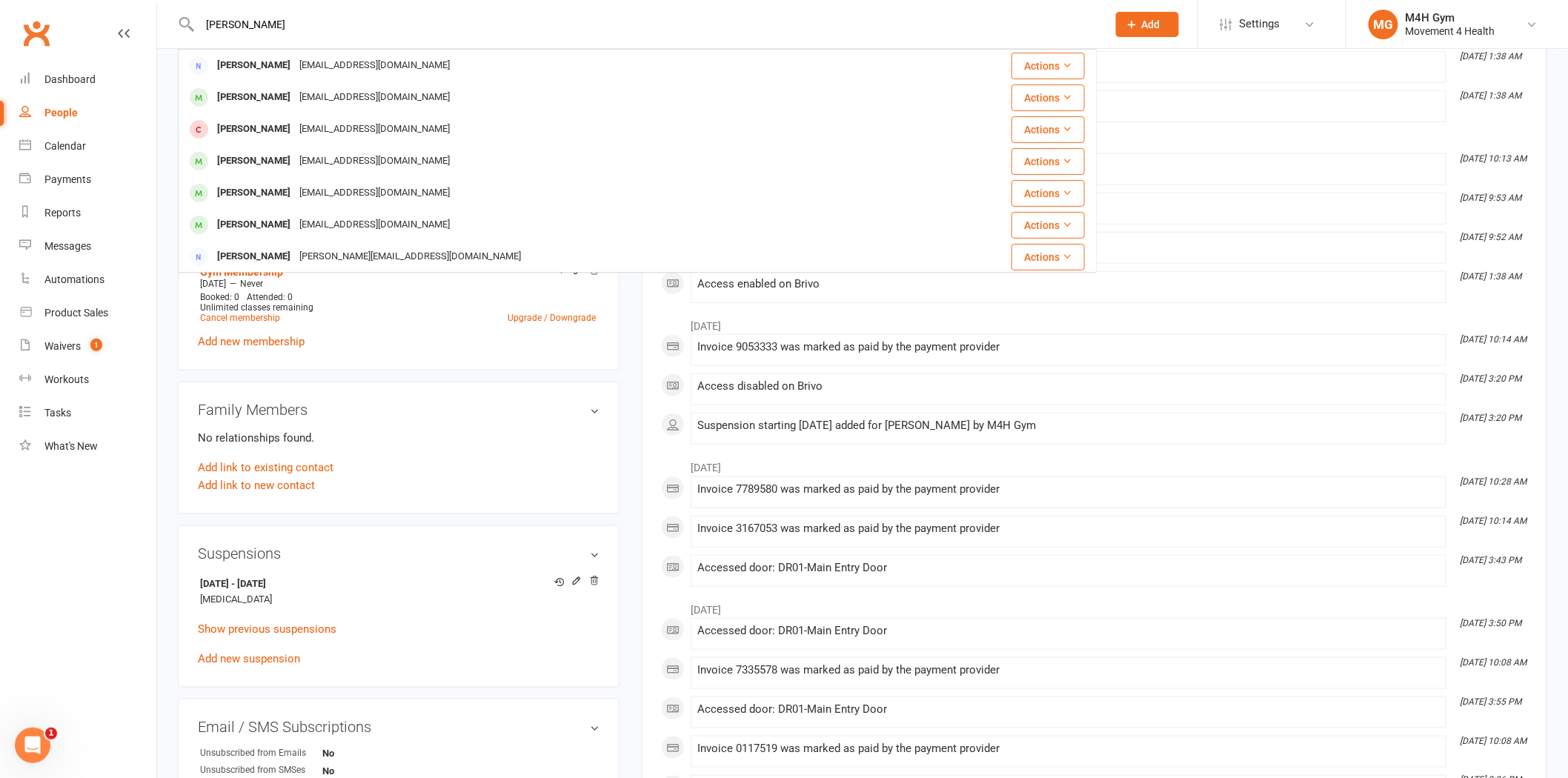
type input "kathy Wileman"
click at [169, 330] on div "upload photo Bill Nowak Activated 1 October, 2024 Added 1 October, 2024 Active …" at bounding box center [398, 493] width 464 height 1670
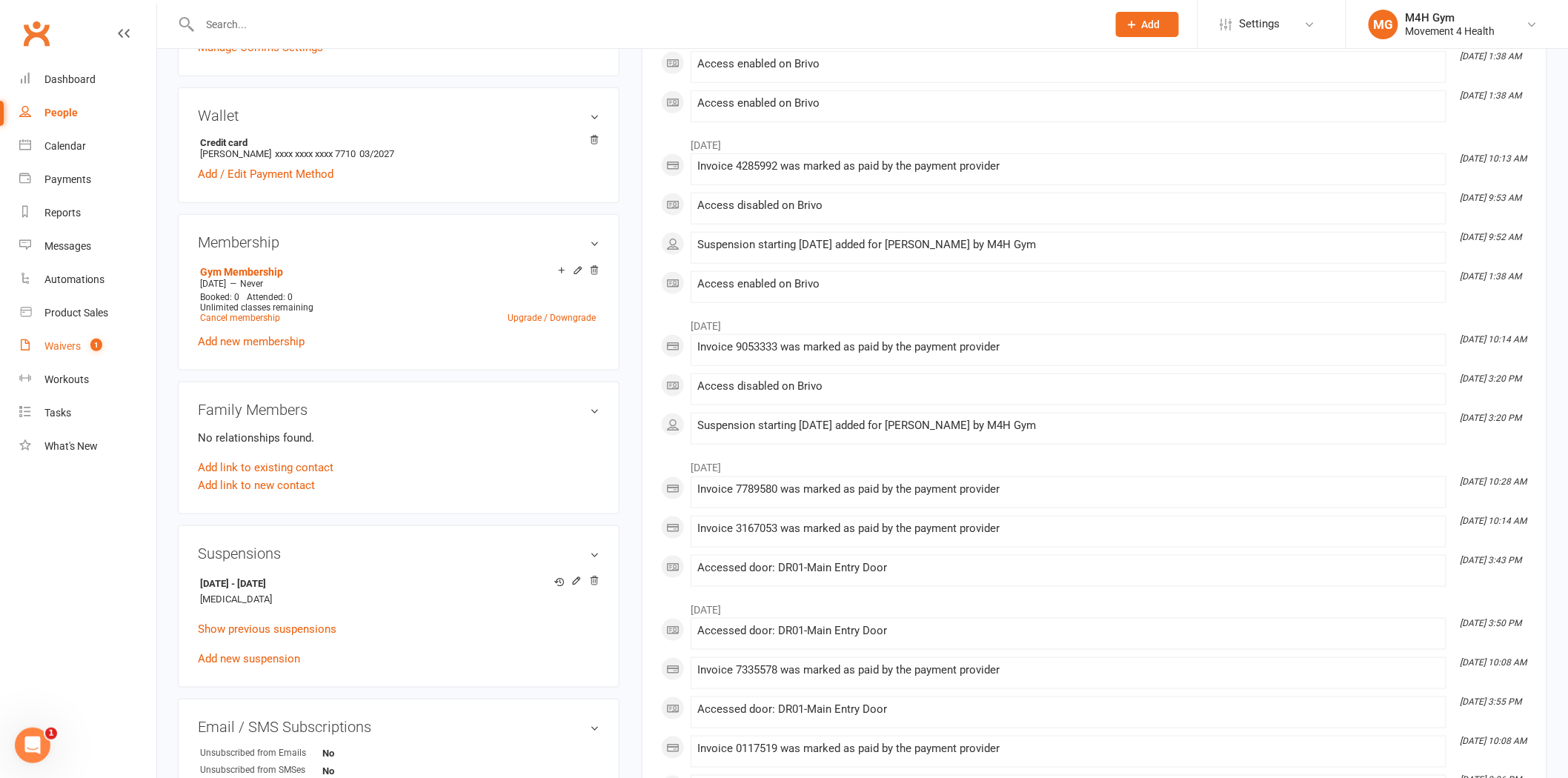
click at [100, 348] on span "1" at bounding box center [96, 344] width 12 height 12
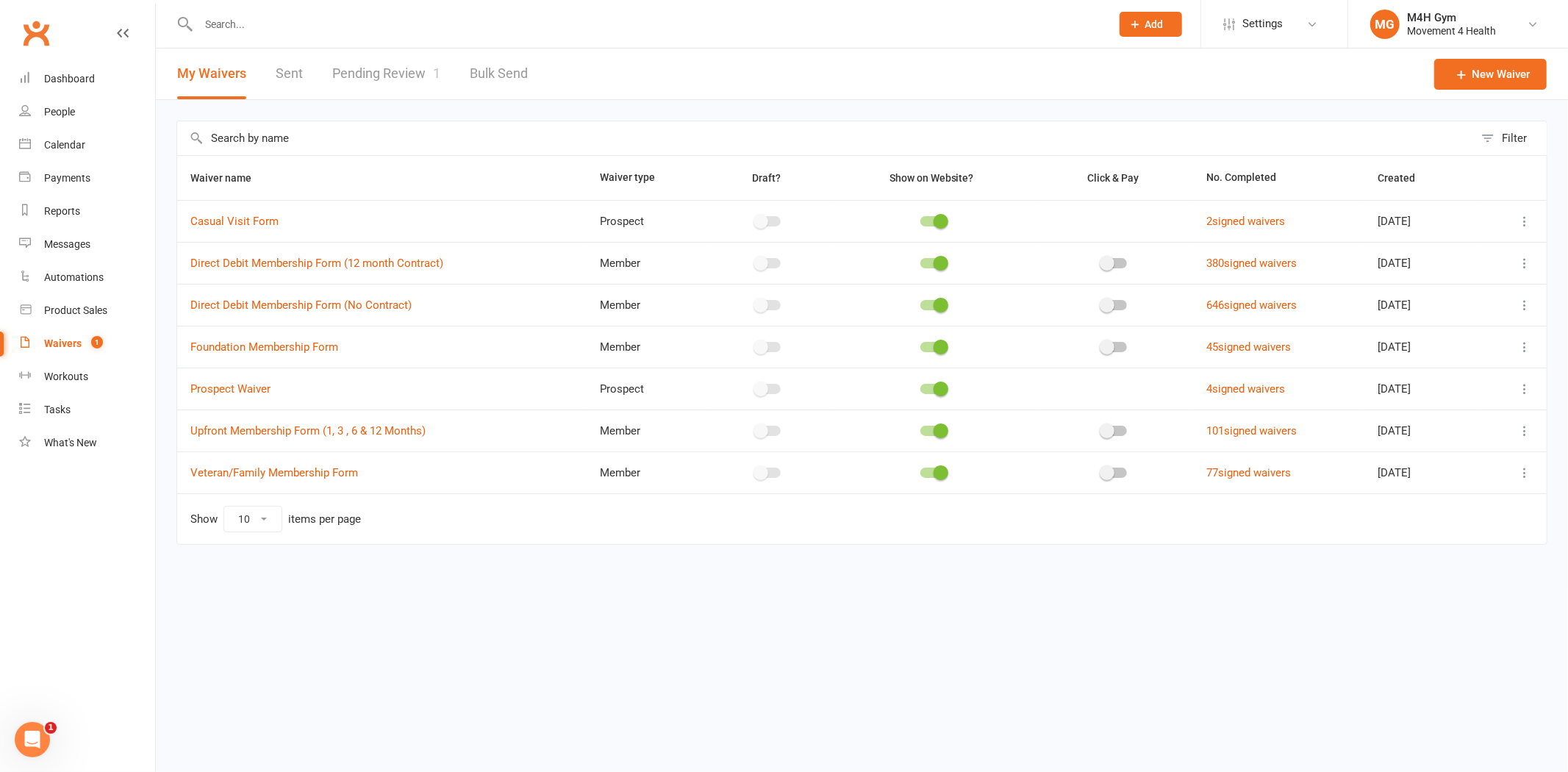
click at [1529, 304] on icon at bounding box center [1525, 305] width 15 height 15
click at [1426, 383] on link "Copy external link to clipboard" at bounding box center [1447, 393] width 173 height 30
click at [404, 66] on link "Pending Review 1" at bounding box center [386, 74] width 108 height 51
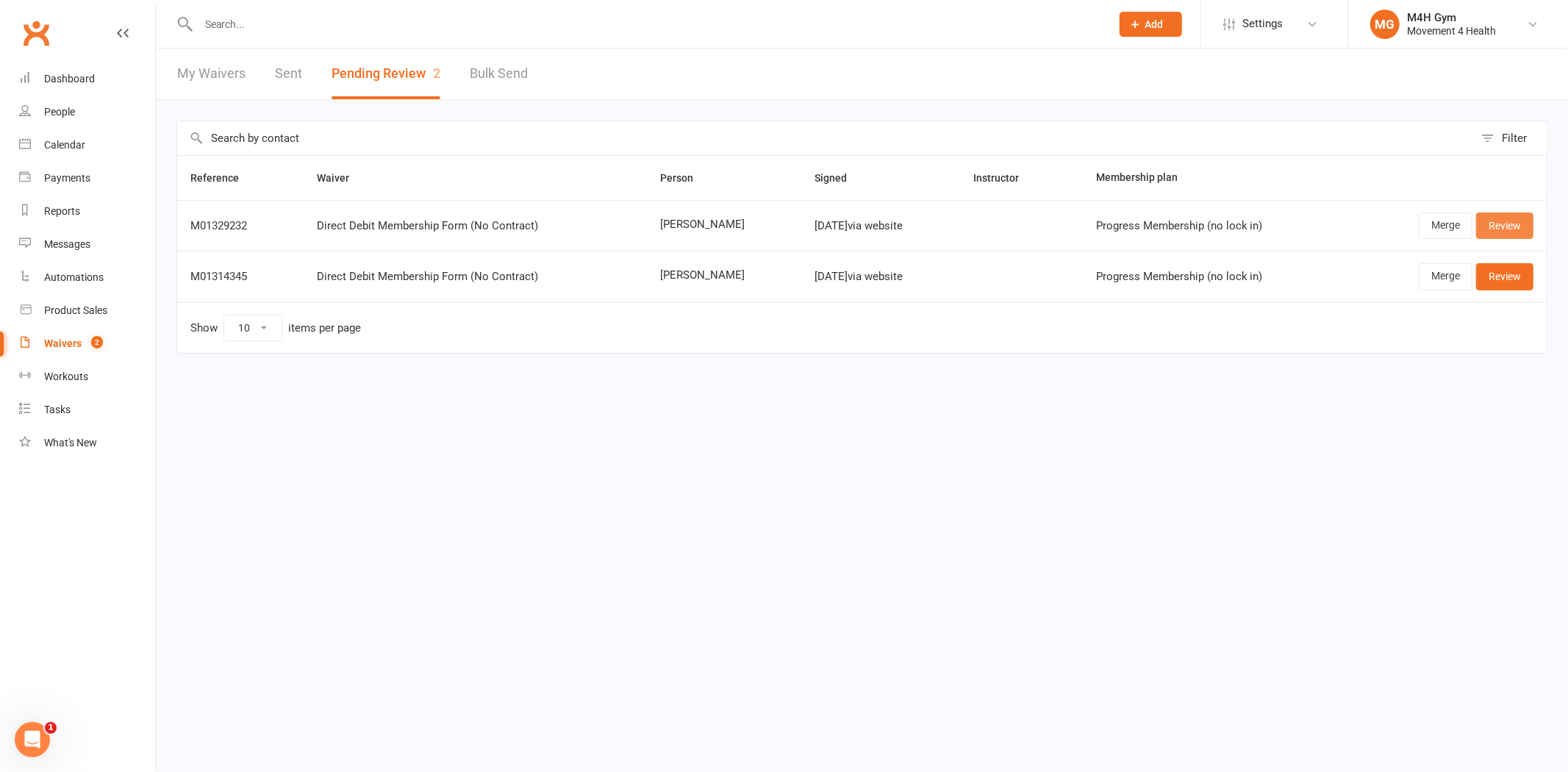
click at [1505, 221] on link "Review" at bounding box center [1505, 226] width 58 height 26
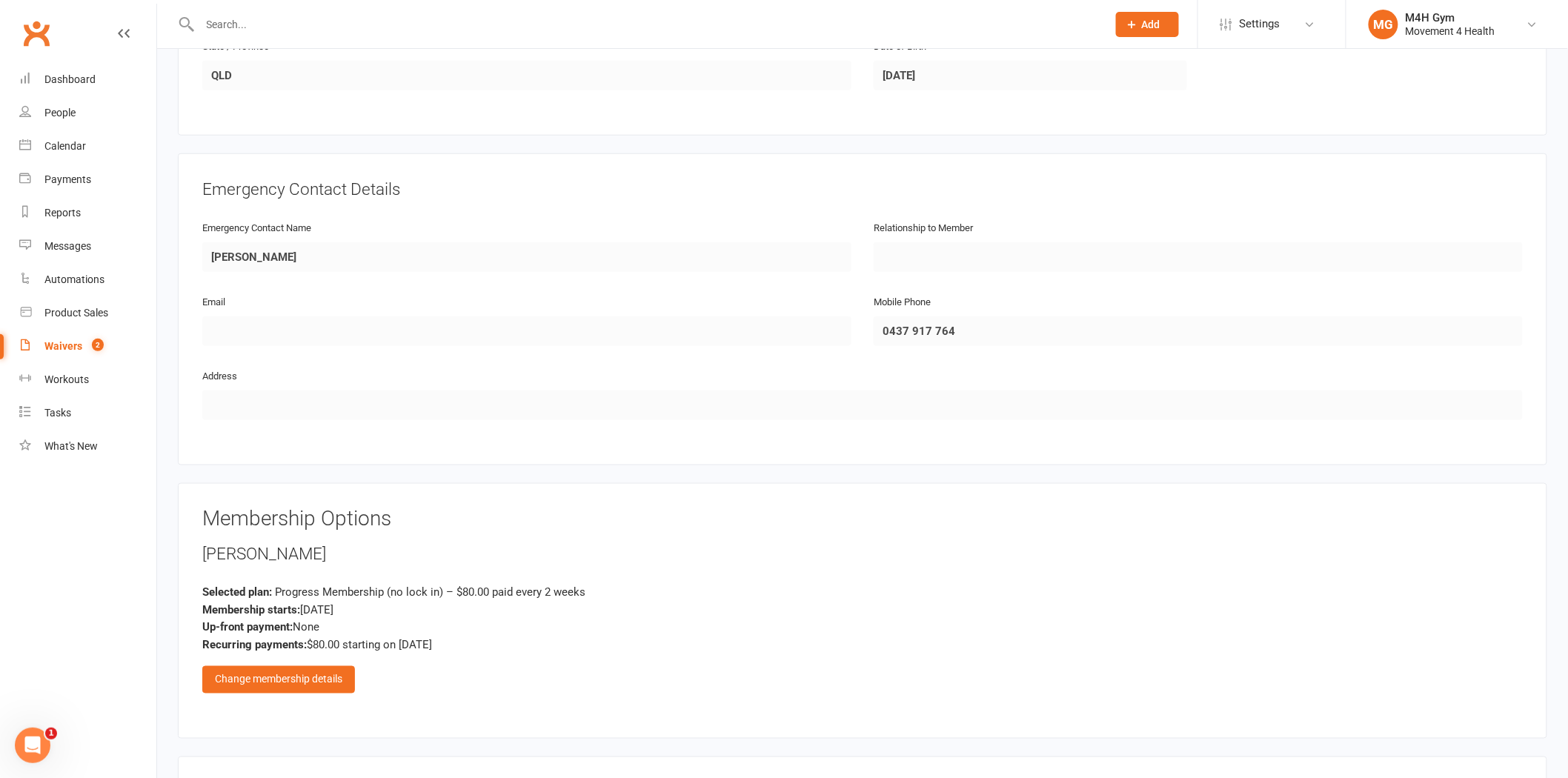
scroll to position [741, 0]
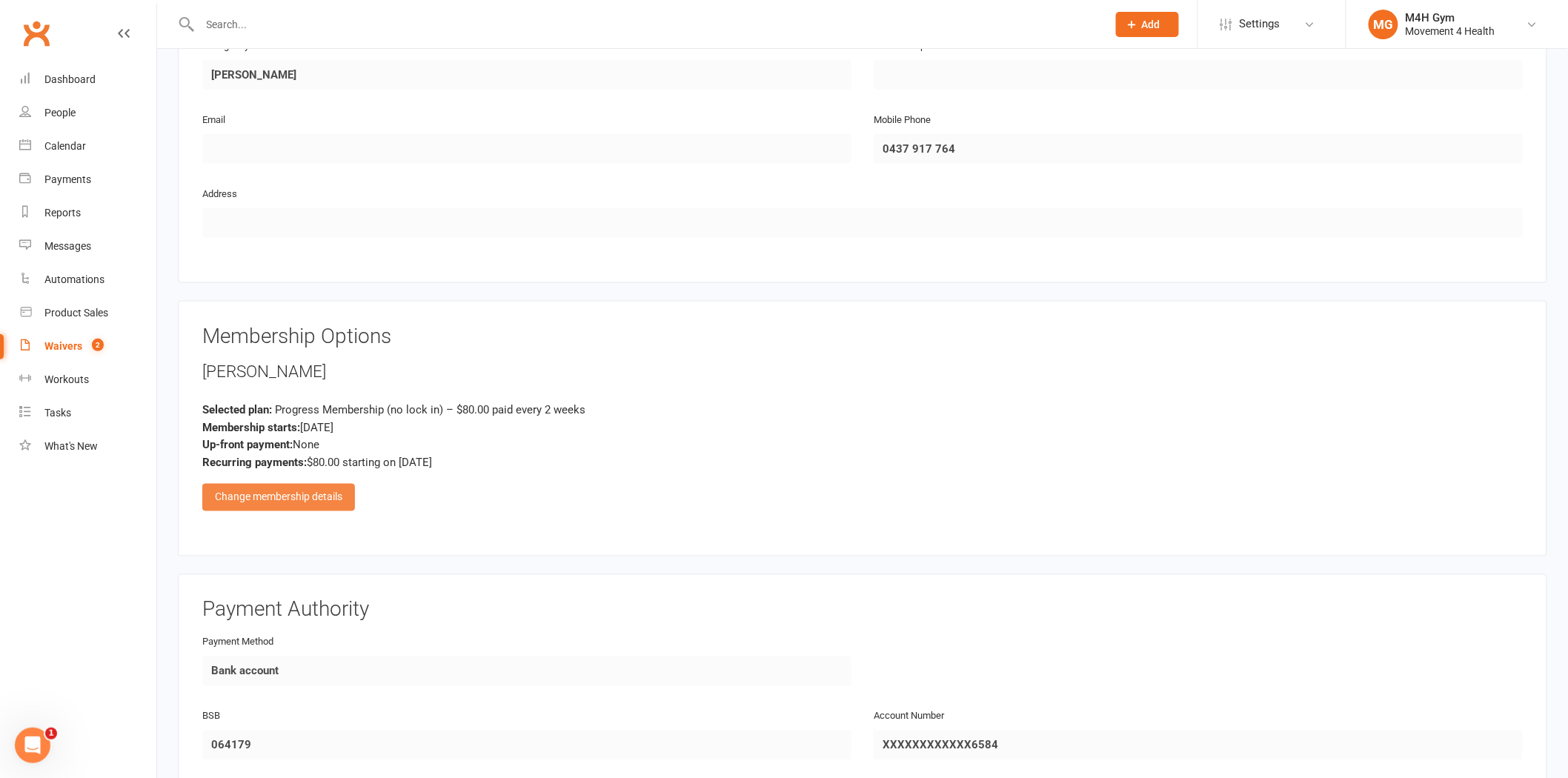
click at [249, 493] on div "Change membership details" at bounding box center [279, 497] width 153 height 27
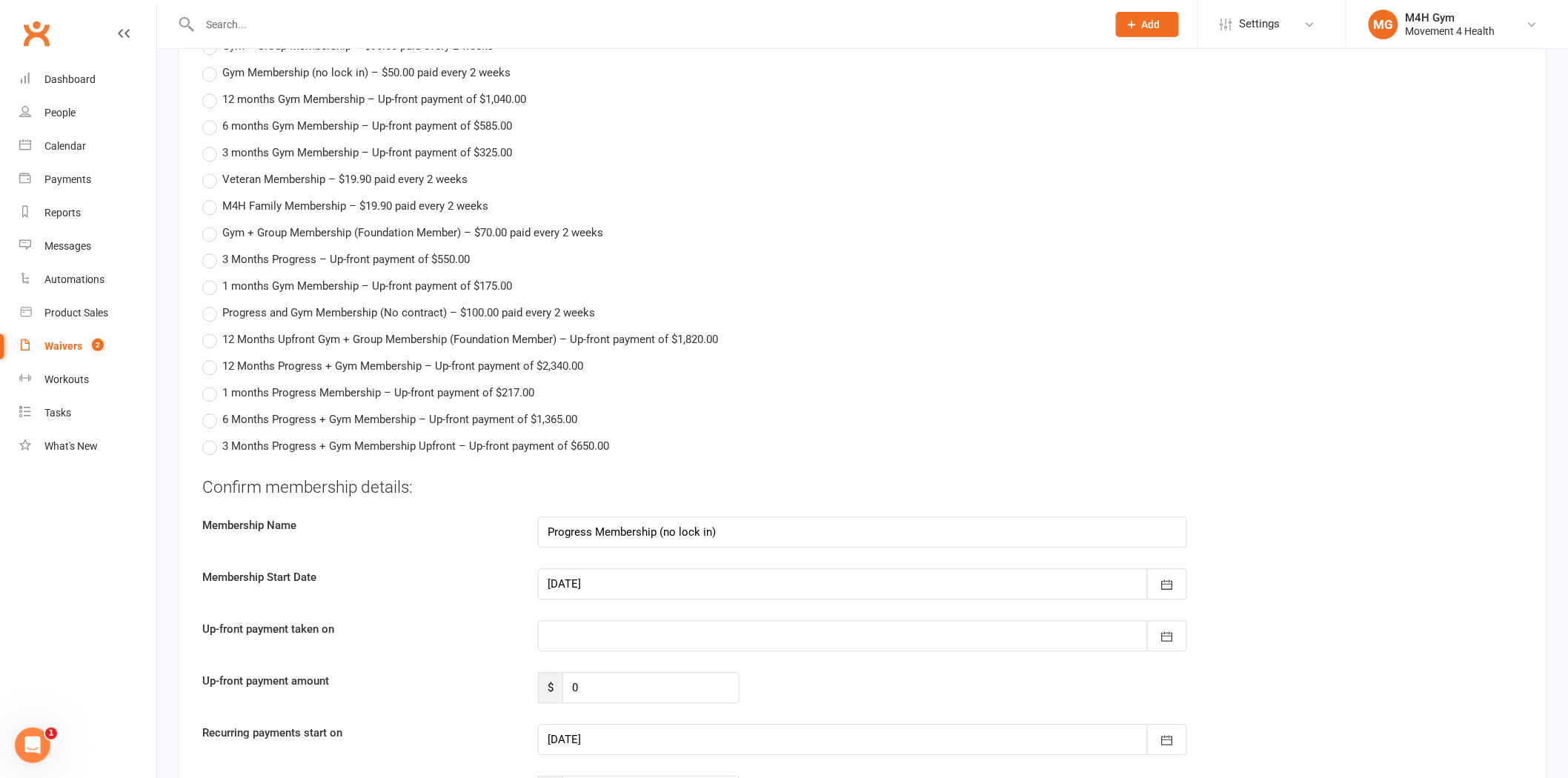
scroll to position [1316, 0]
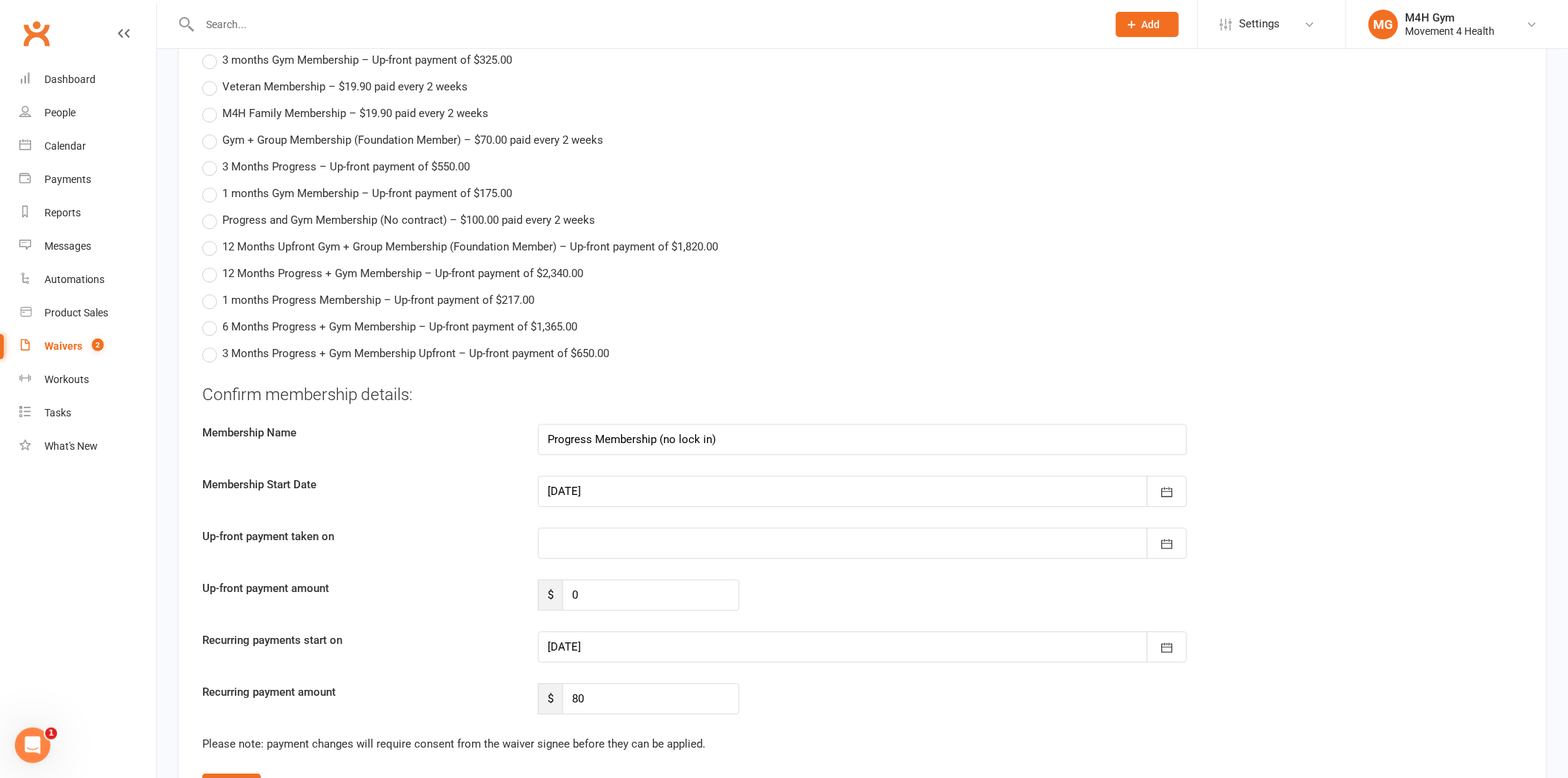
click at [566, 500] on div at bounding box center [863, 491] width 650 height 32
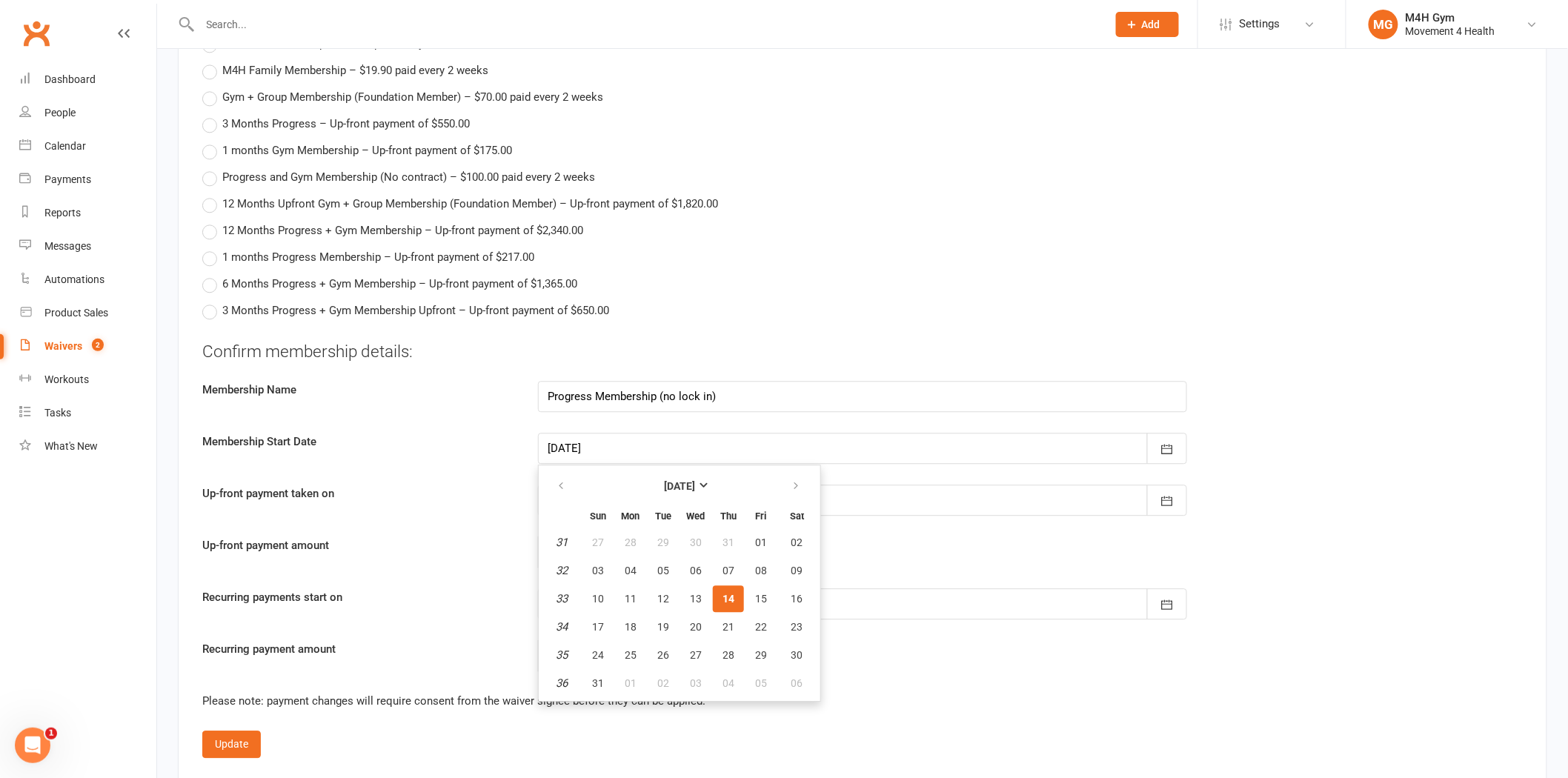
scroll to position [1399, 0]
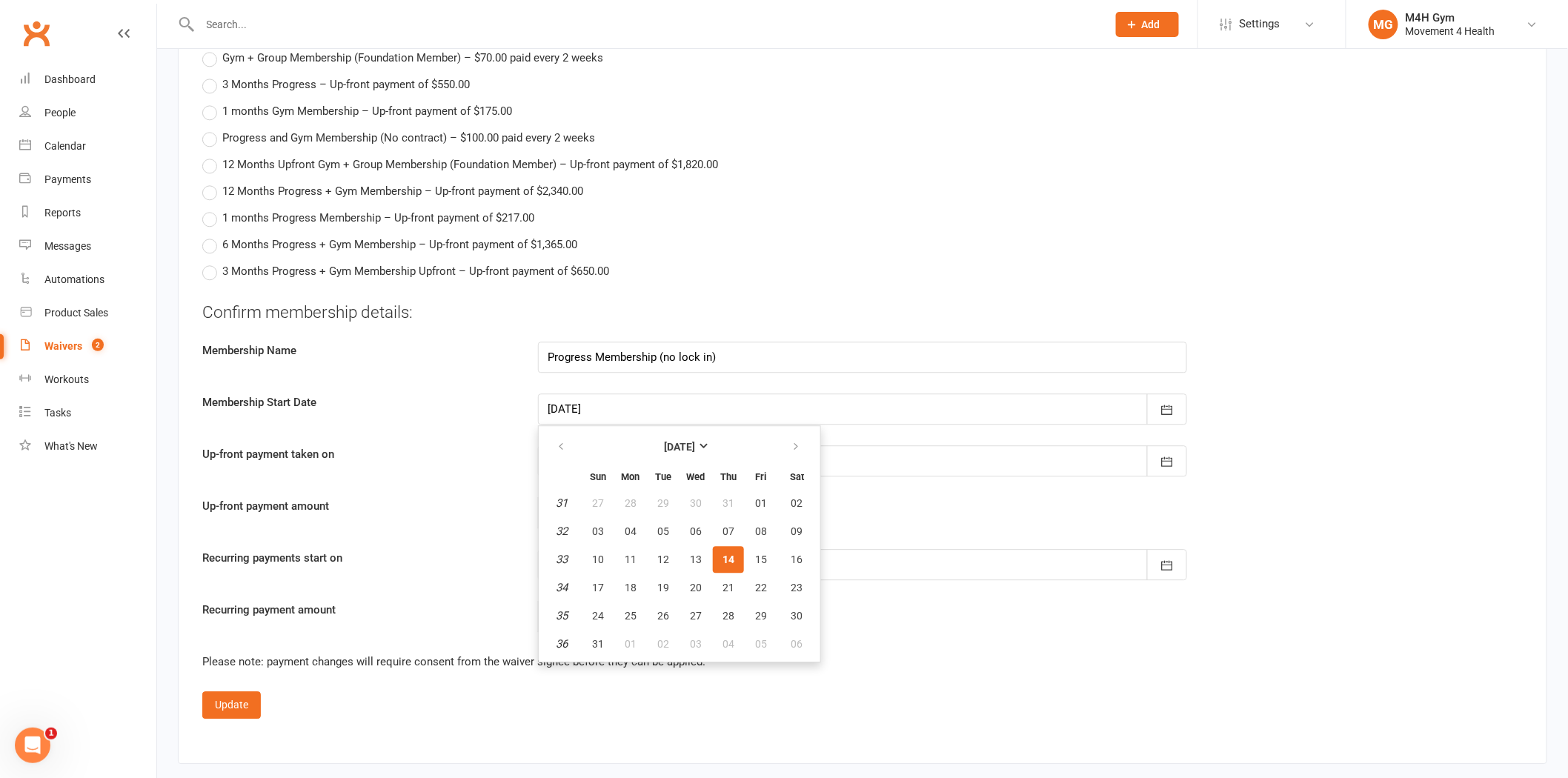
click at [1210, 387] on div "Confirm membership details: Membership Name Progress Membership (no lock in) Me…" at bounding box center [863, 467] width 1321 height 332
click at [673, 396] on div at bounding box center [863, 409] width 650 height 32
click at [625, 581] on span "18" at bounding box center [631, 587] width 12 height 12
type input "18 Aug 2025"
click at [635, 564] on div at bounding box center [863, 565] width 650 height 32
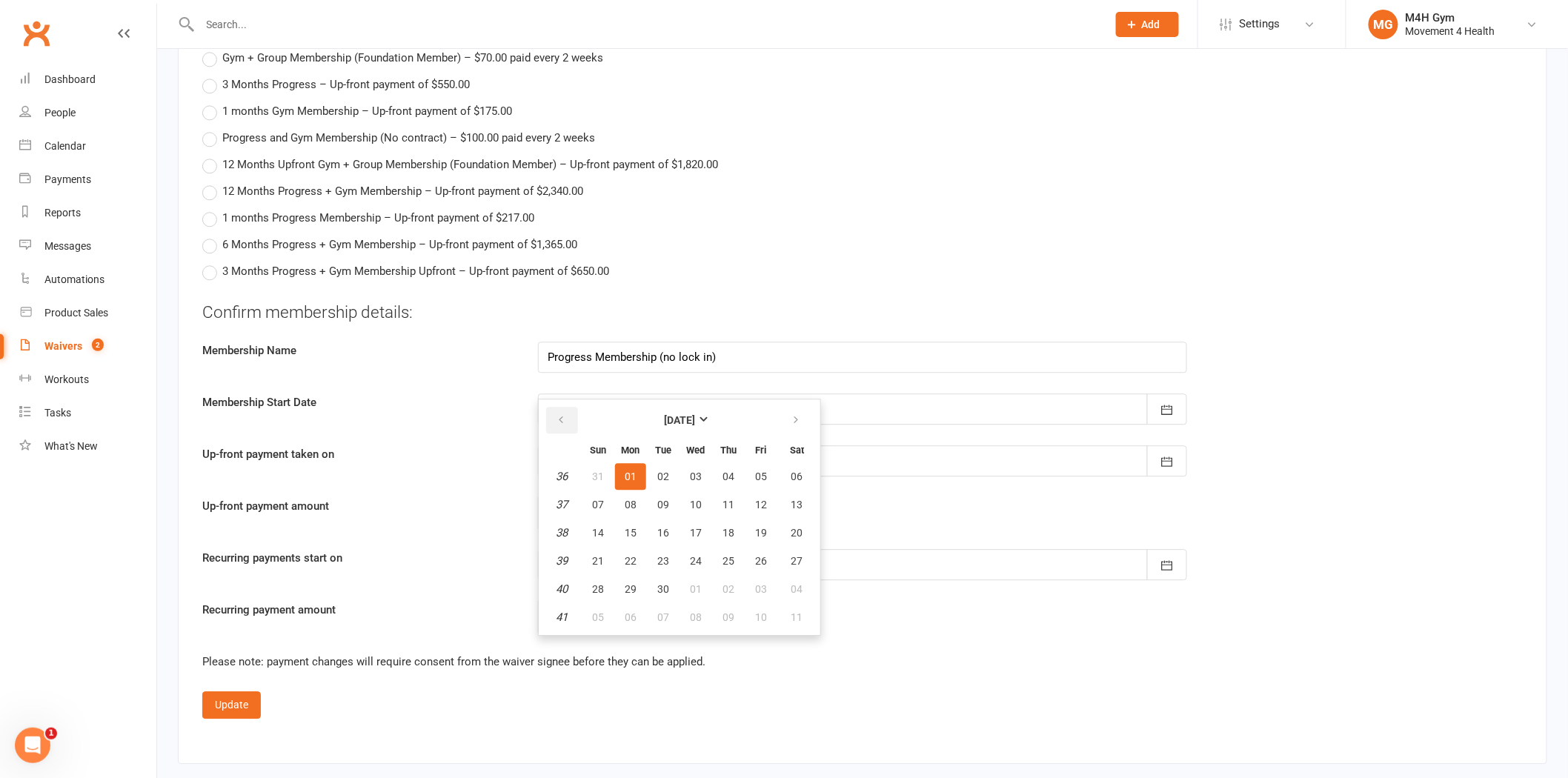
click at [559, 414] on icon "button" at bounding box center [561, 420] width 11 height 12
click at [724, 555] on span "21" at bounding box center [728, 561] width 12 height 12
type input "21 Aug 2025"
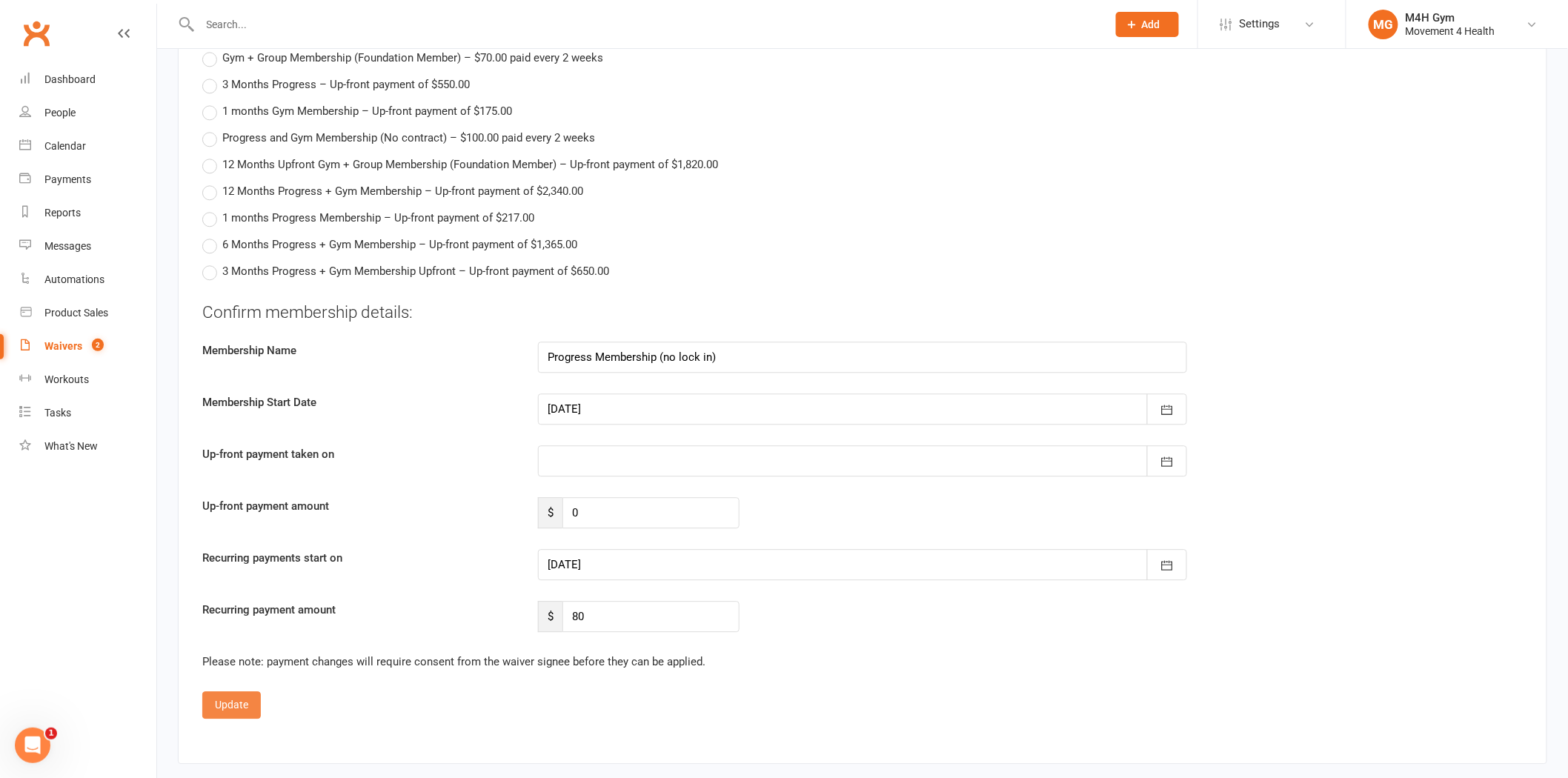
click at [218, 697] on button "Update" at bounding box center [231, 704] width 59 height 27
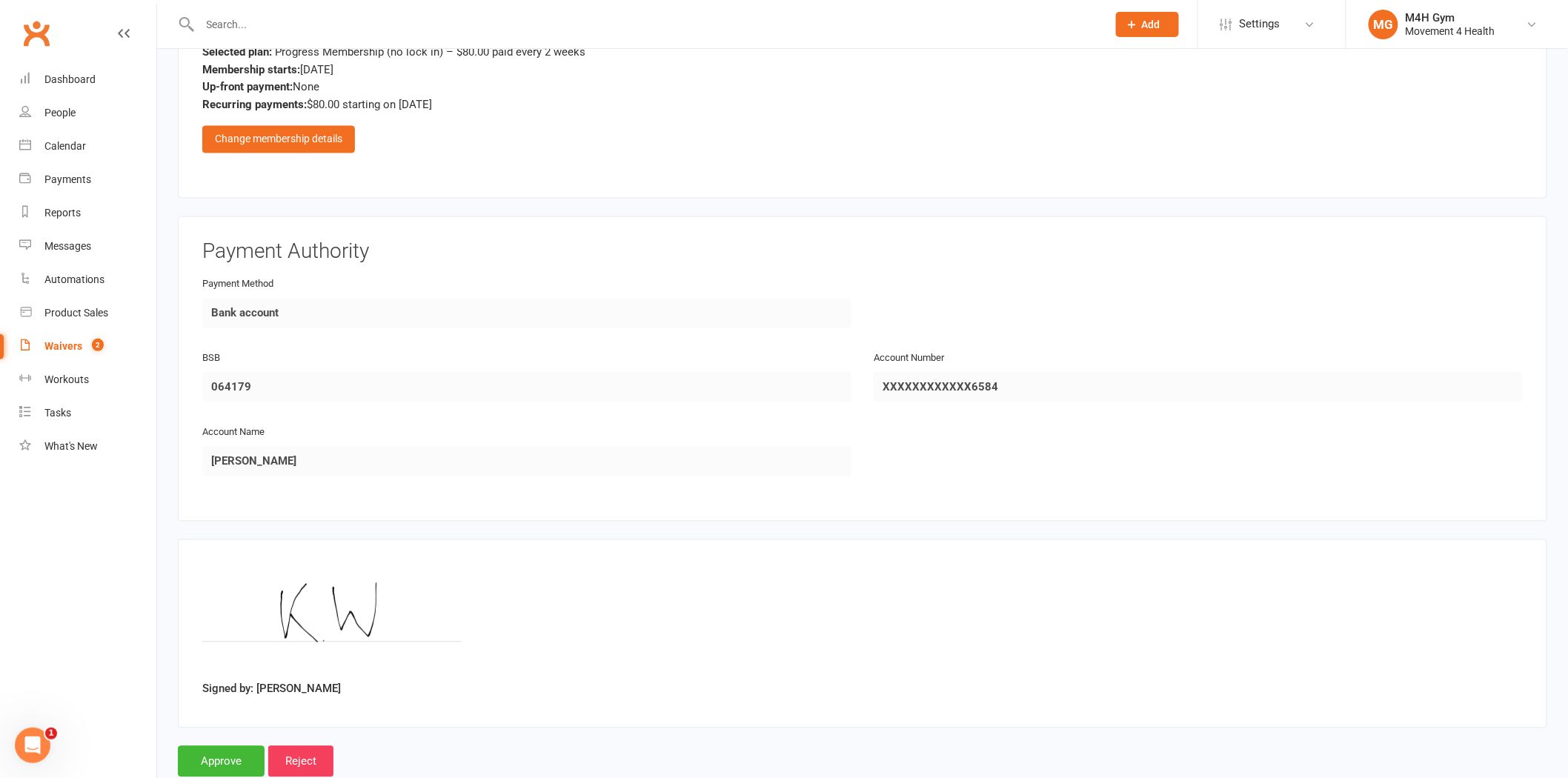
scroll to position [1135, 0]
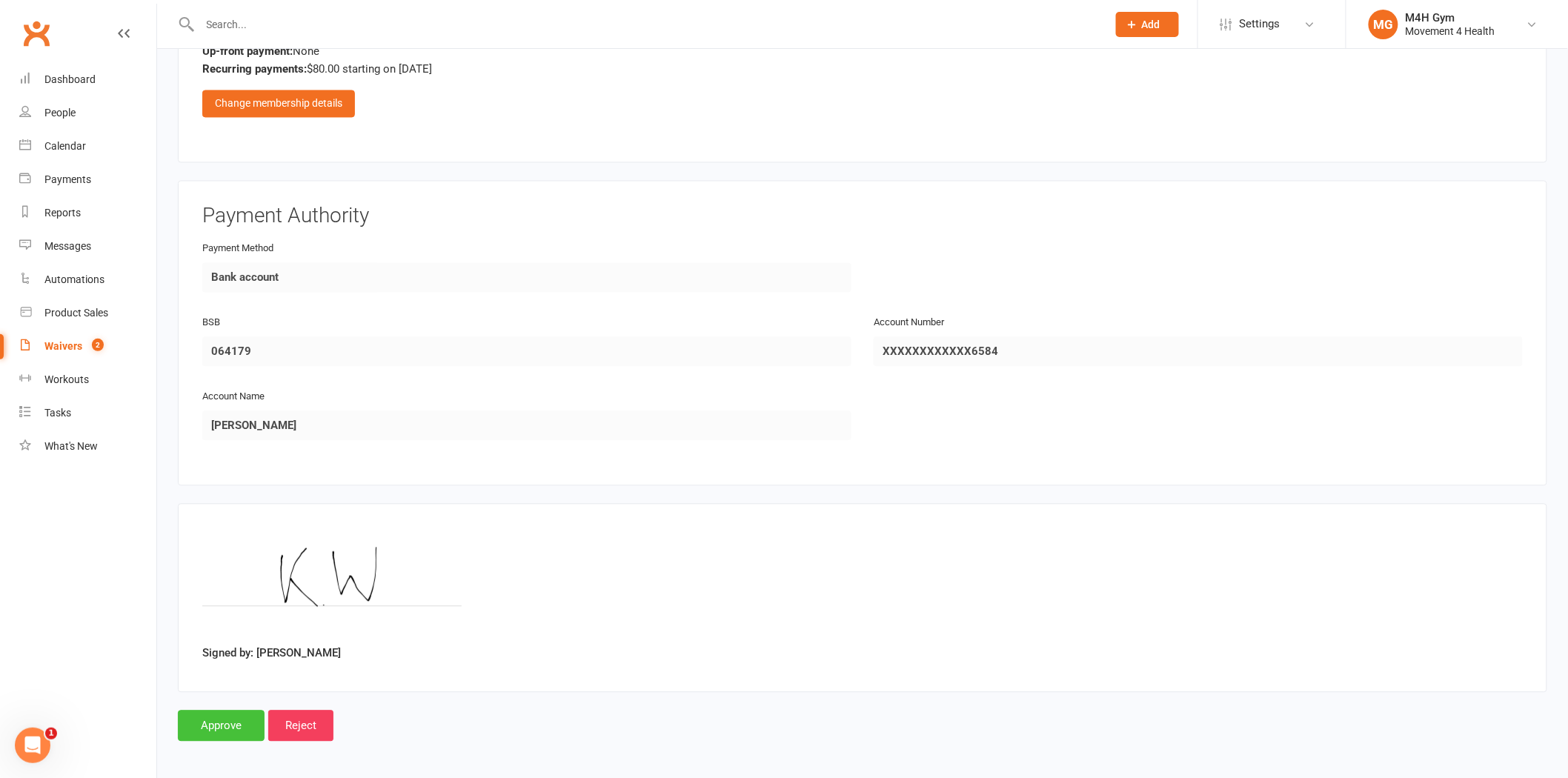
click at [232, 726] on input "Approve" at bounding box center [221, 727] width 87 height 32
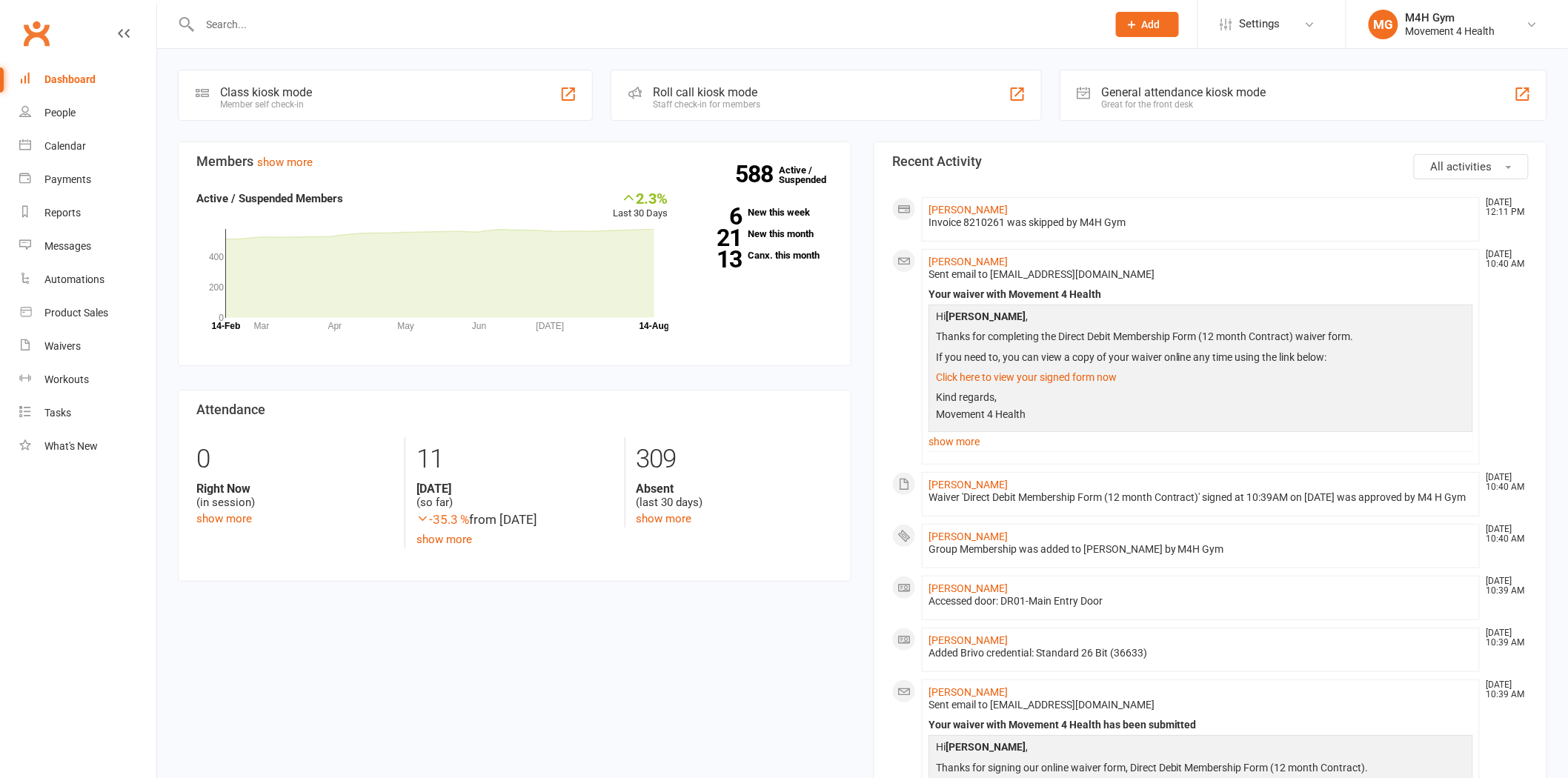
click at [275, 17] on input "text" at bounding box center [646, 24] width 901 height 21
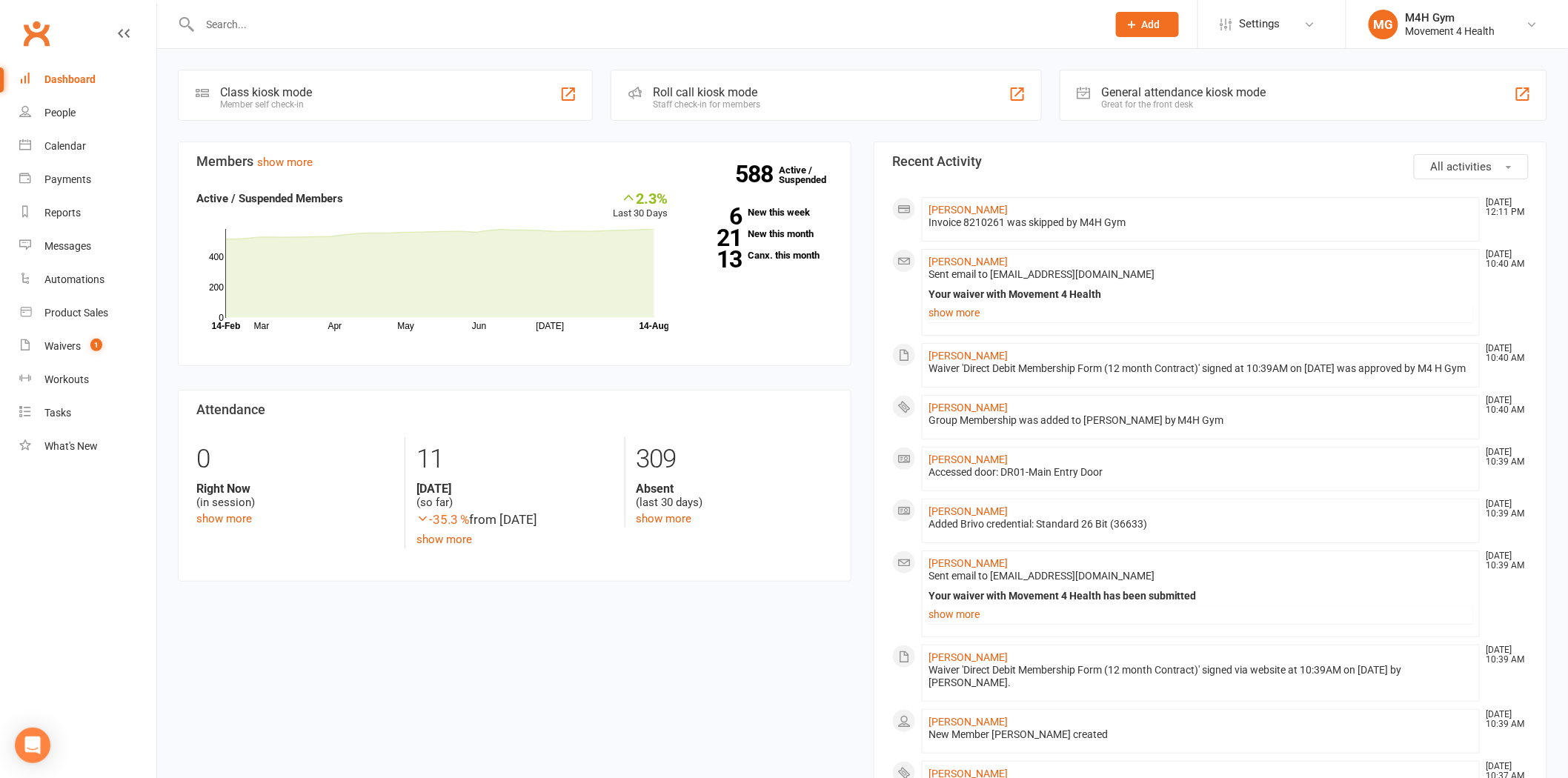
paste input "Greeneberg"
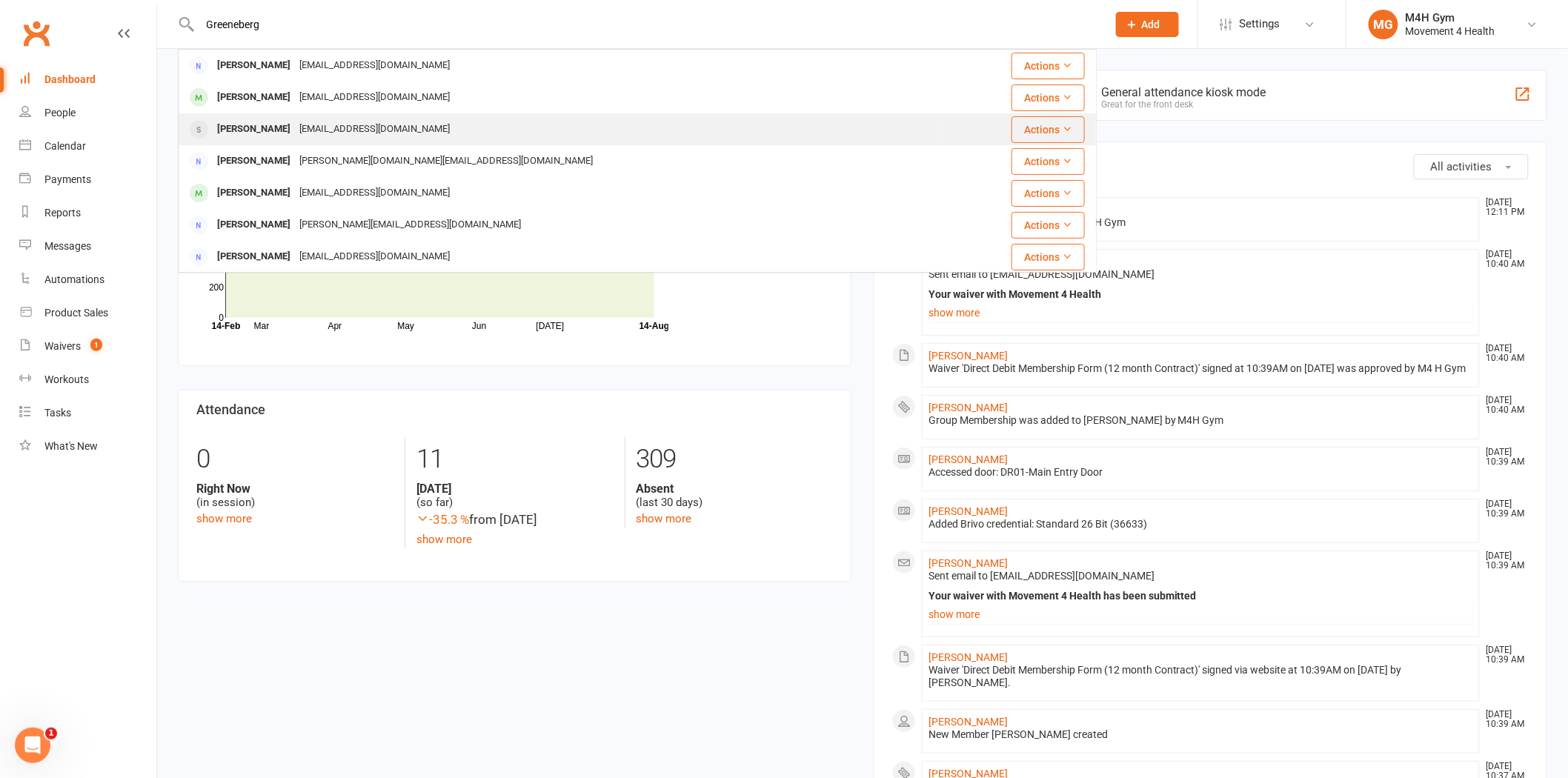
type input "Greeneberg"
click at [361, 135] on div "[EMAIL_ADDRESS][DOMAIN_NAME]" at bounding box center [375, 129] width 159 height 22
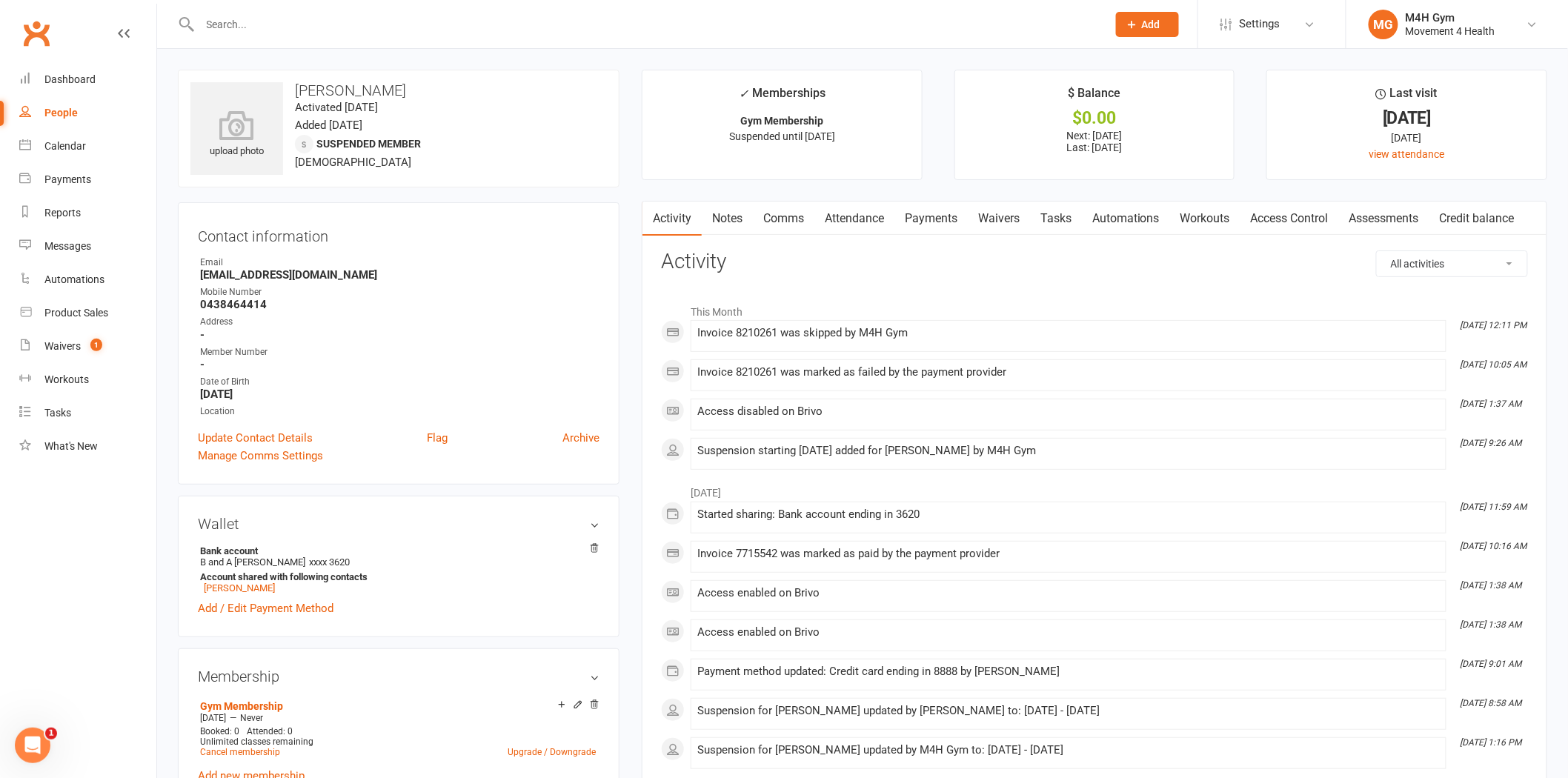
click at [935, 228] on link "Payments" at bounding box center [931, 218] width 73 height 34
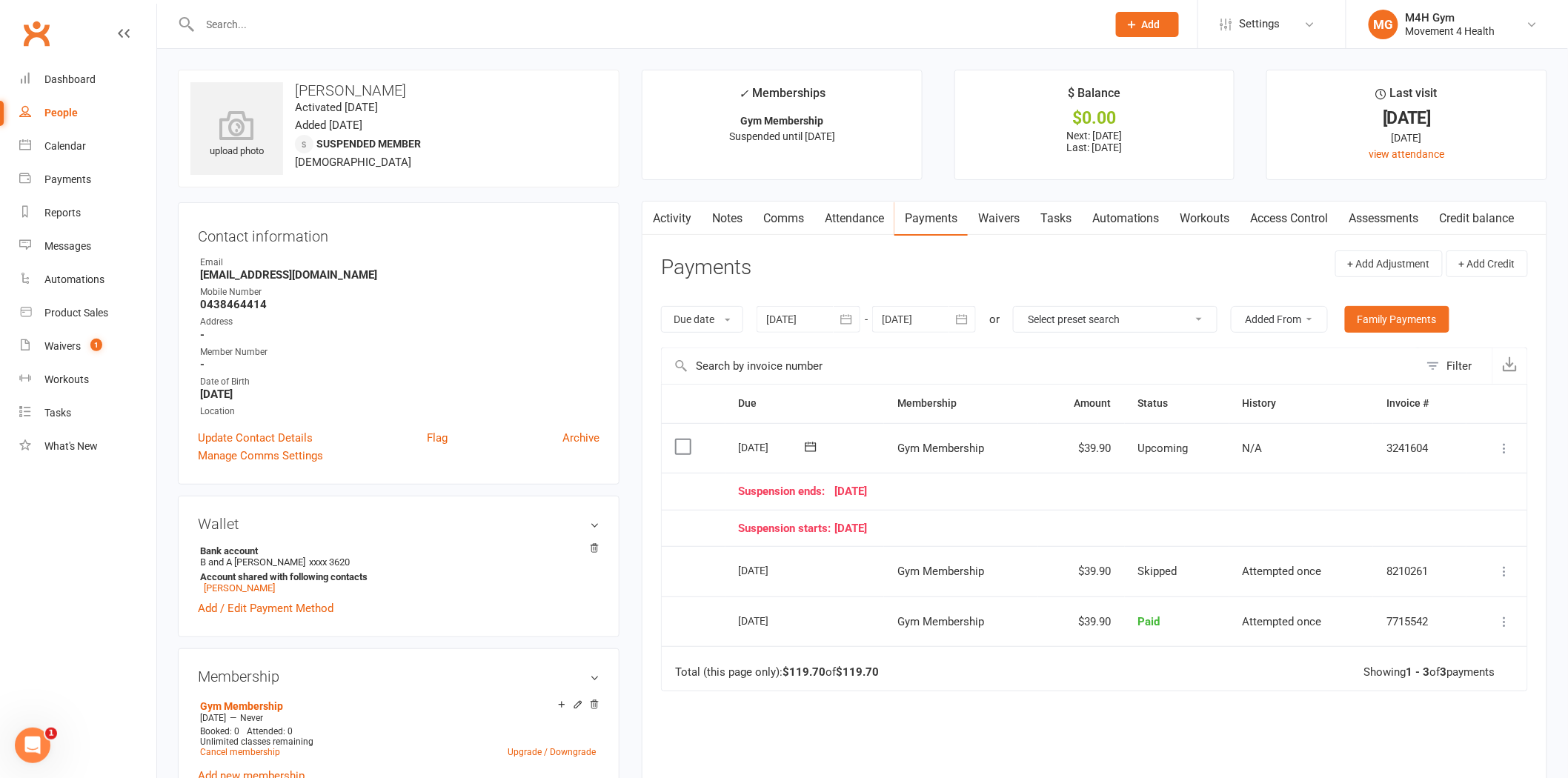
click at [791, 329] on div at bounding box center [808, 319] width 104 height 27
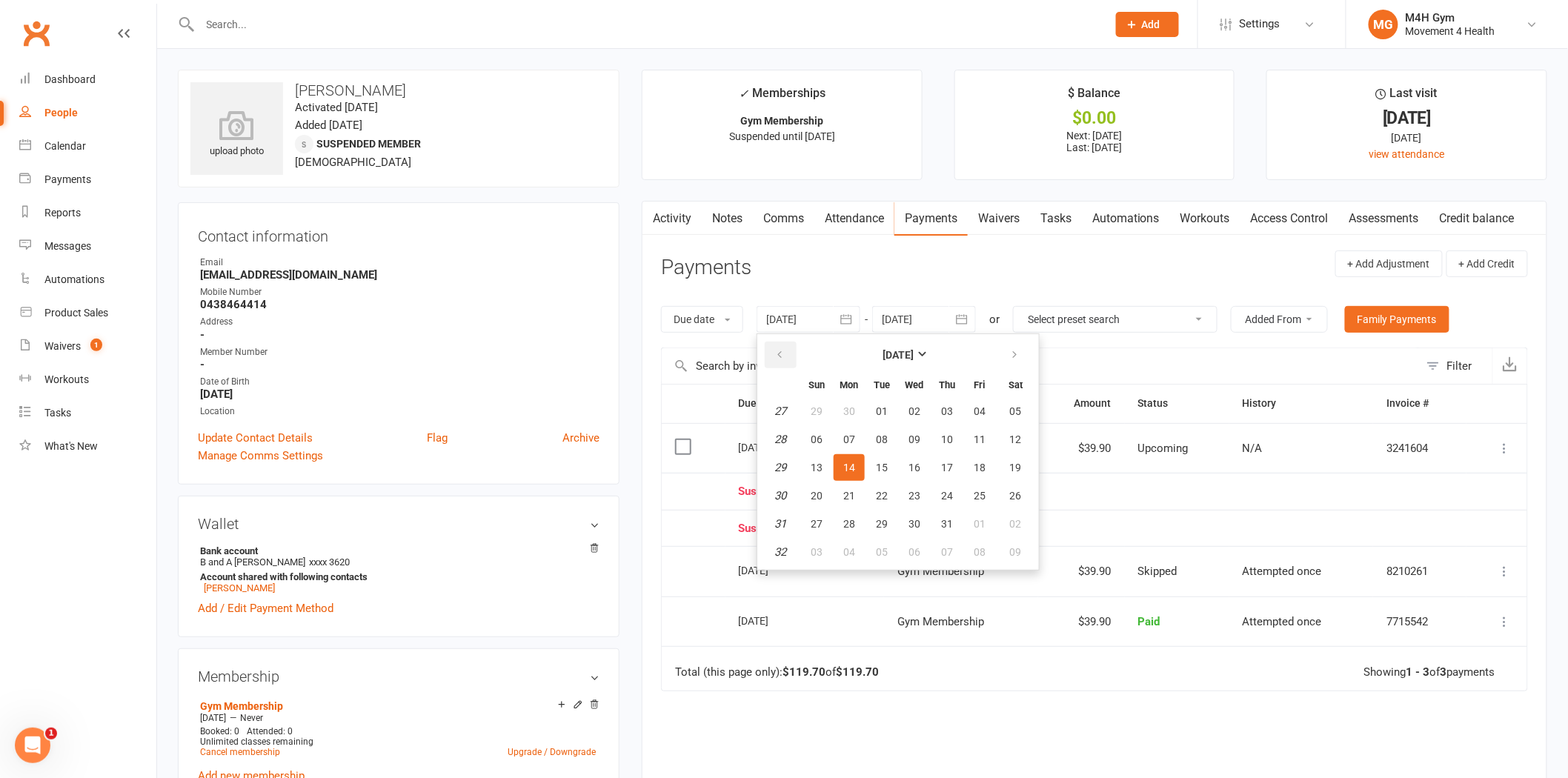
click at [791, 357] on button "button" at bounding box center [781, 355] width 32 height 27
click at [821, 437] on span "06" at bounding box center [816, 440] width 12 height 12
type input "[DATE]"
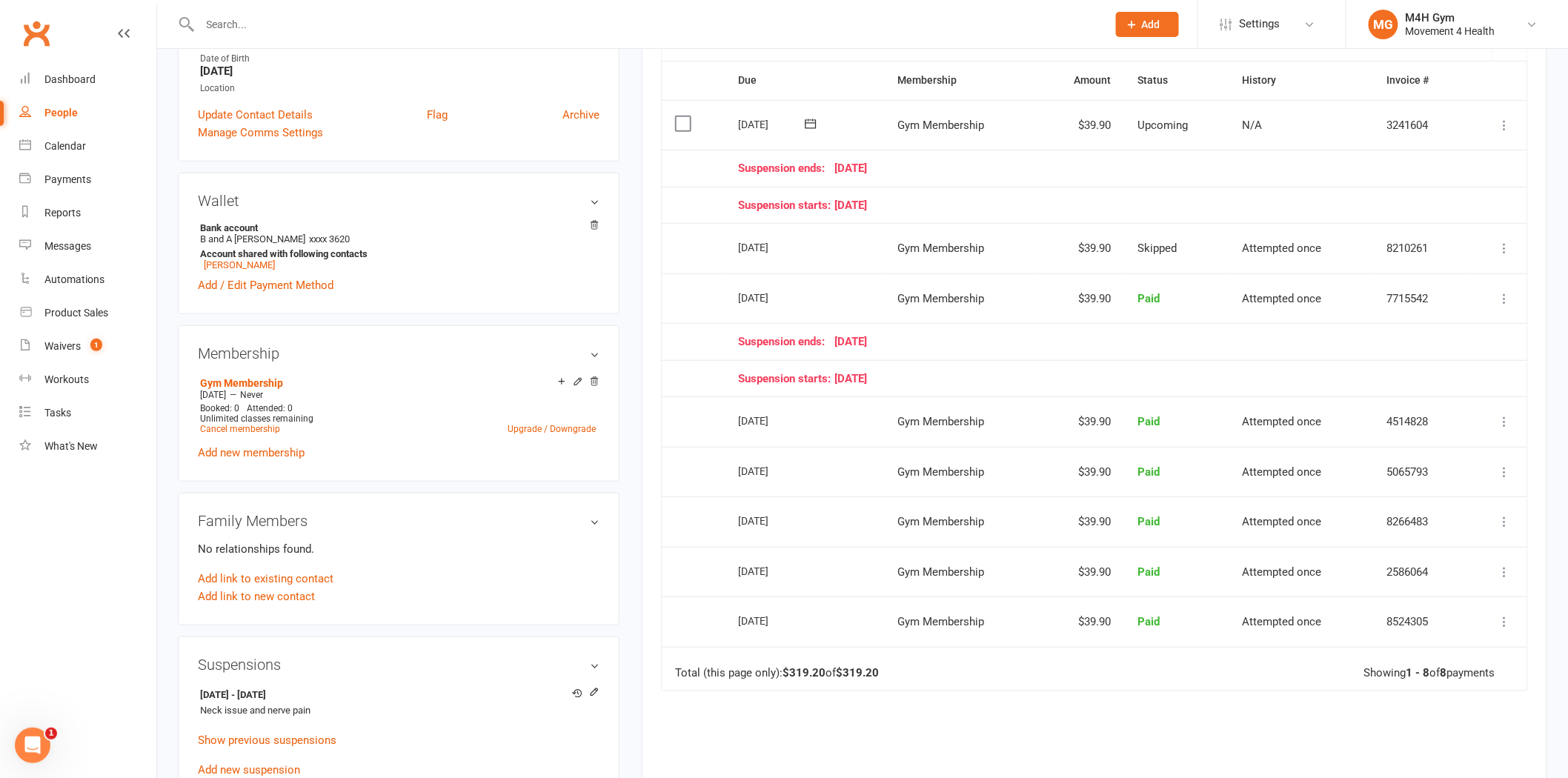
scroll to position [164, 0]
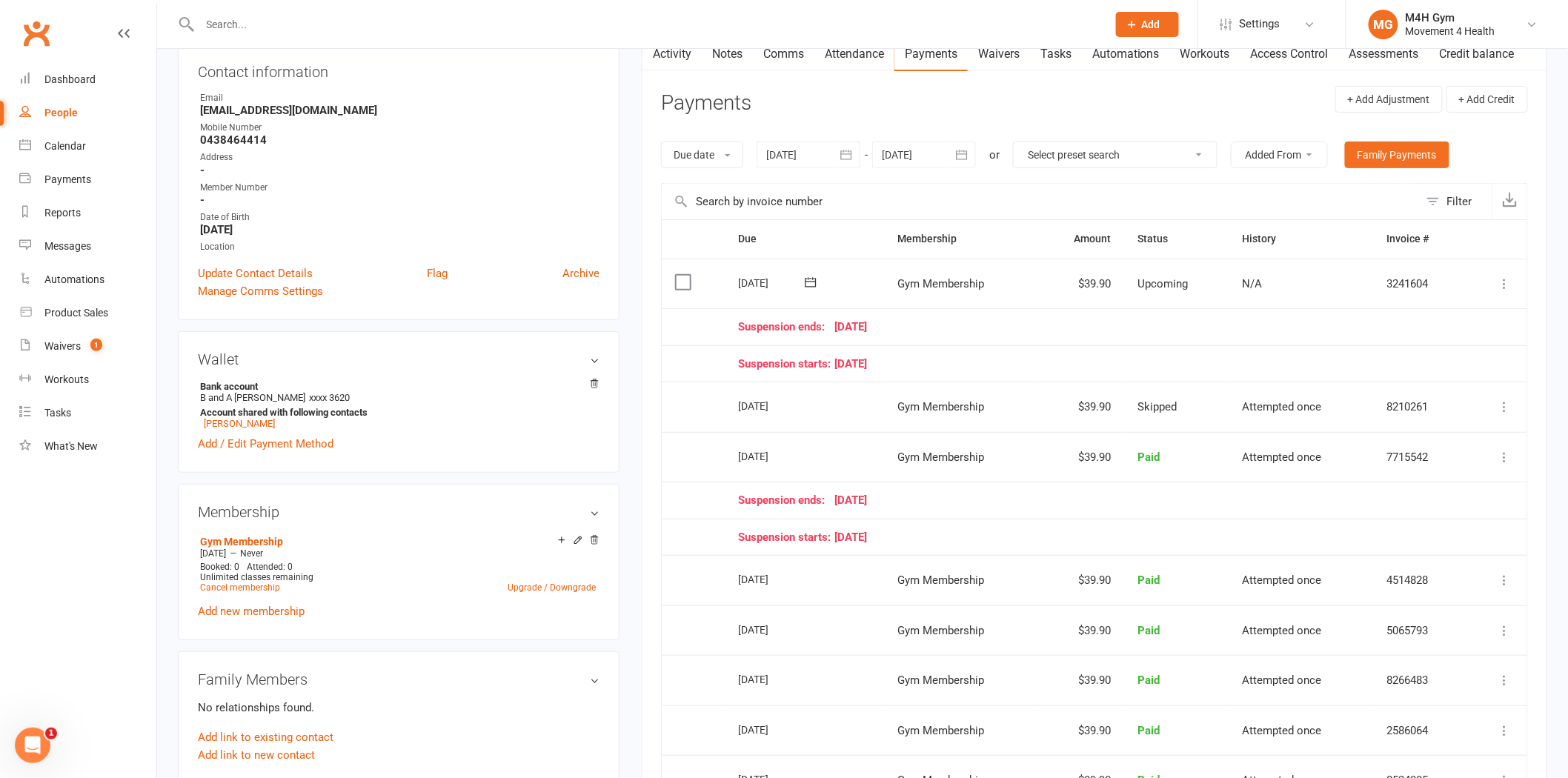
click at [922, 152] on div at bounding box center [923, 155] width 104 height 27
click at [1119, 187] on button "button" at bounding box center [1131, 190] width 32 height 27
click at [1049, 276] on button "09" at bounding box center [1063, 275] width 32 height 27
type input "09 Oct 2025"
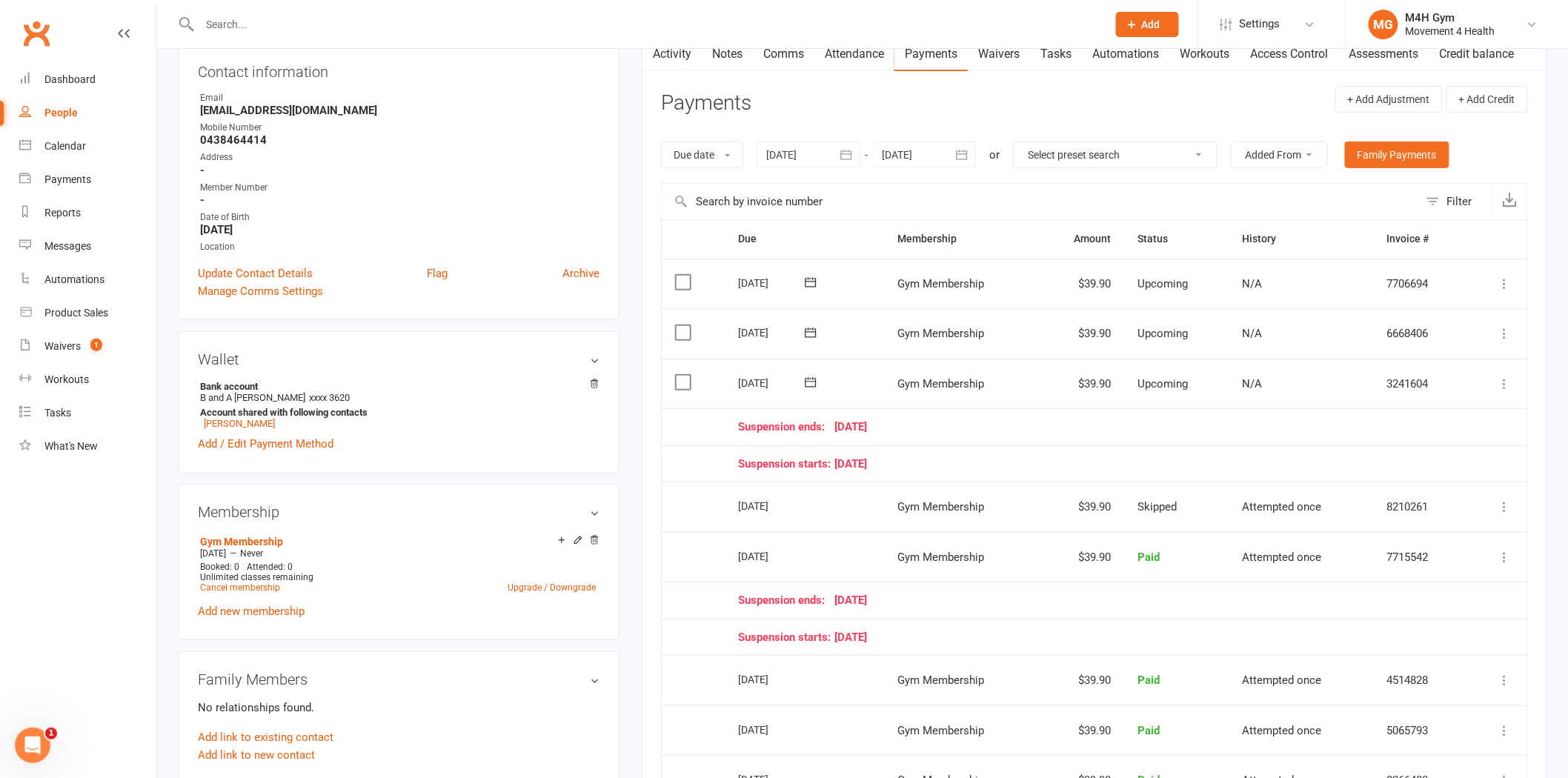
scroll to position [0, 0]
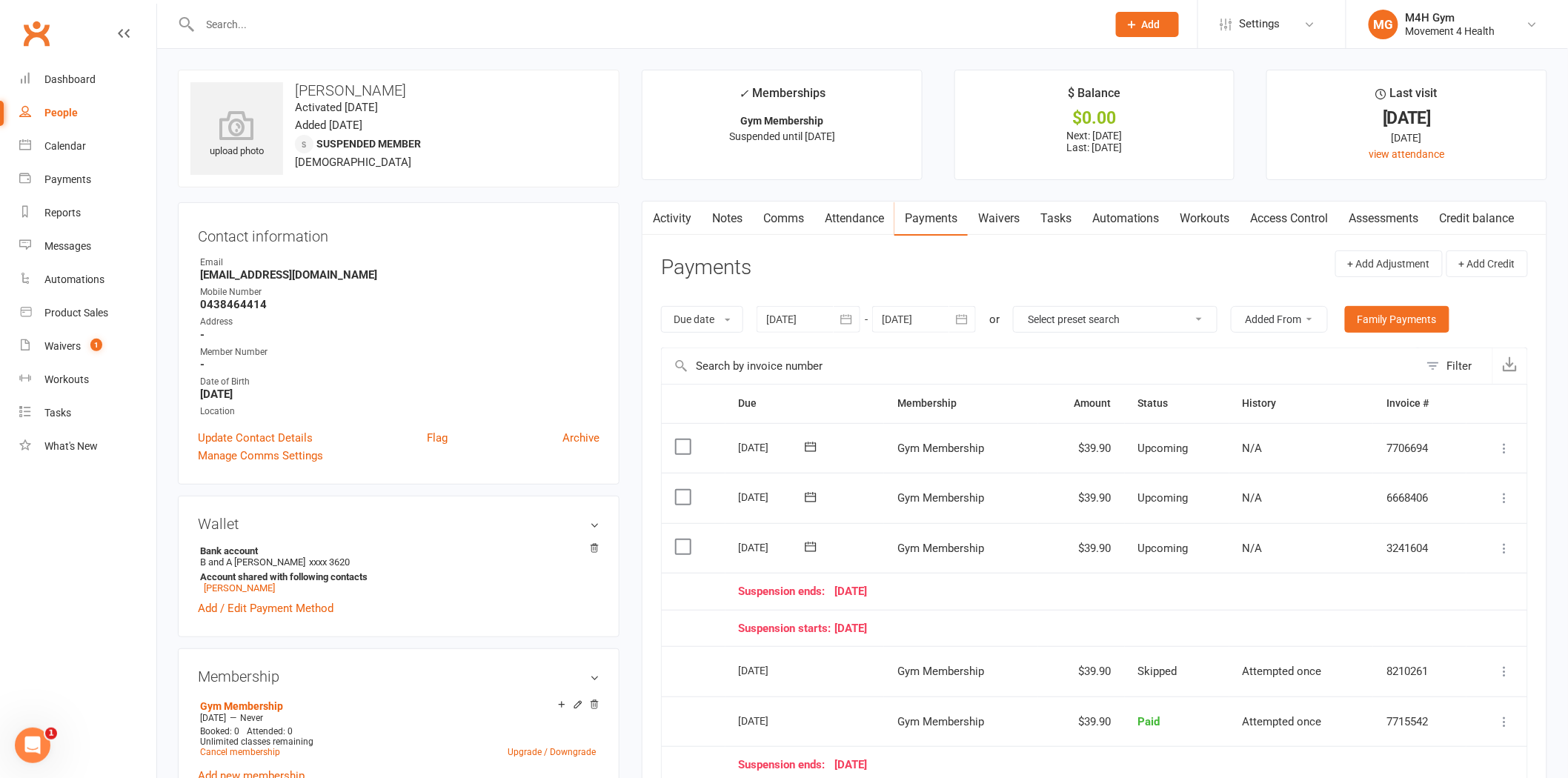
drag, startPoint x: 298, startPoint y: 87, endPoint x: 416, endPoint y: 90, distance: 118.0
click at [416, 90] on h3 "[PERSON_NAME]" at bounding box center [399, 90] width 416 height 17
copy h3 "[PERSON_NAME]"
click at [373, 20] on input "text" at bounding box center [646, 24] width 901 height 21
paste input "Isabel Campbell"
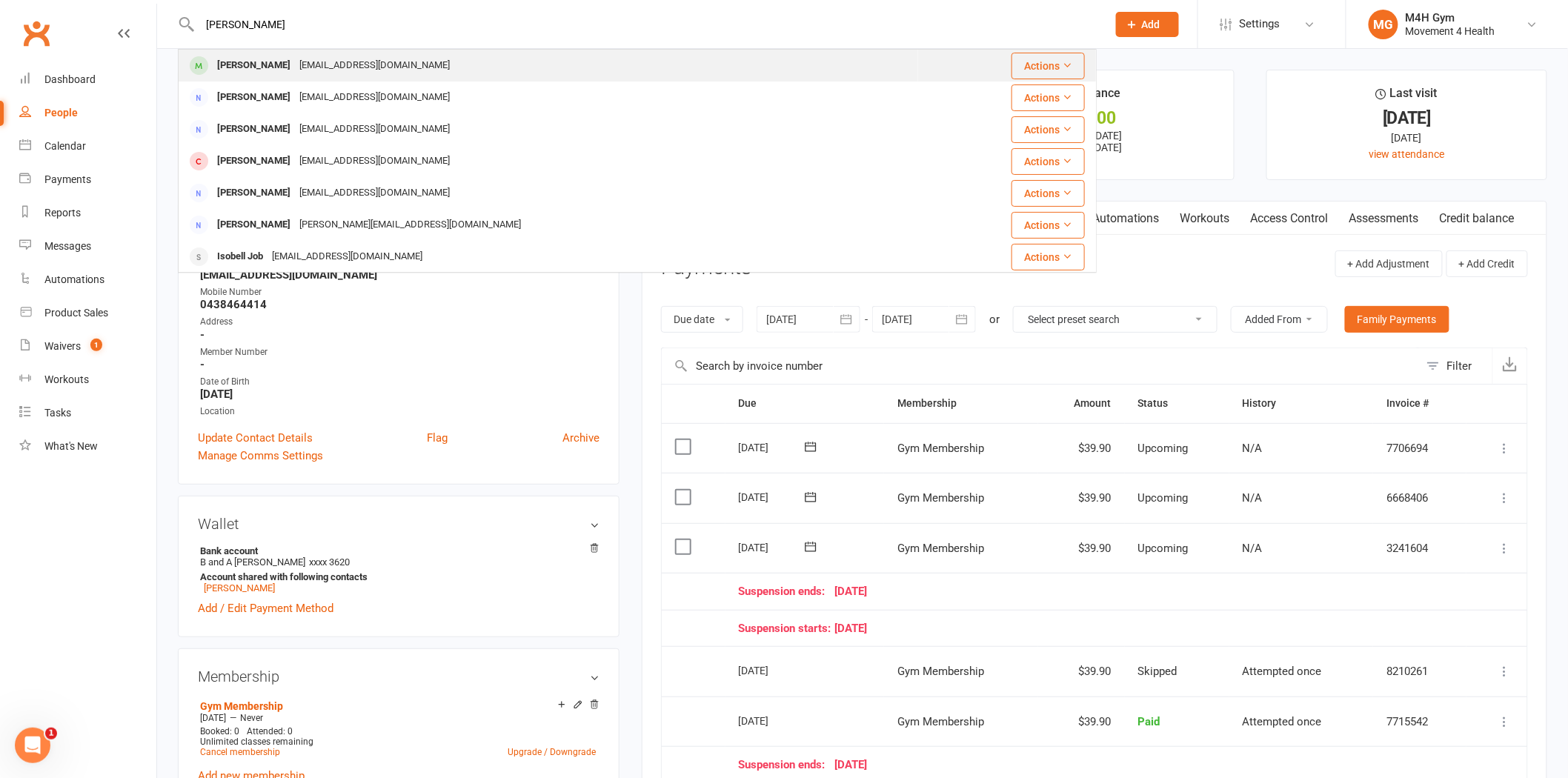
type input "Isabel Campbell"
click at [286, 70] on div "Isabel Campbell" at bounding box center [253, 66] width 82 height 22
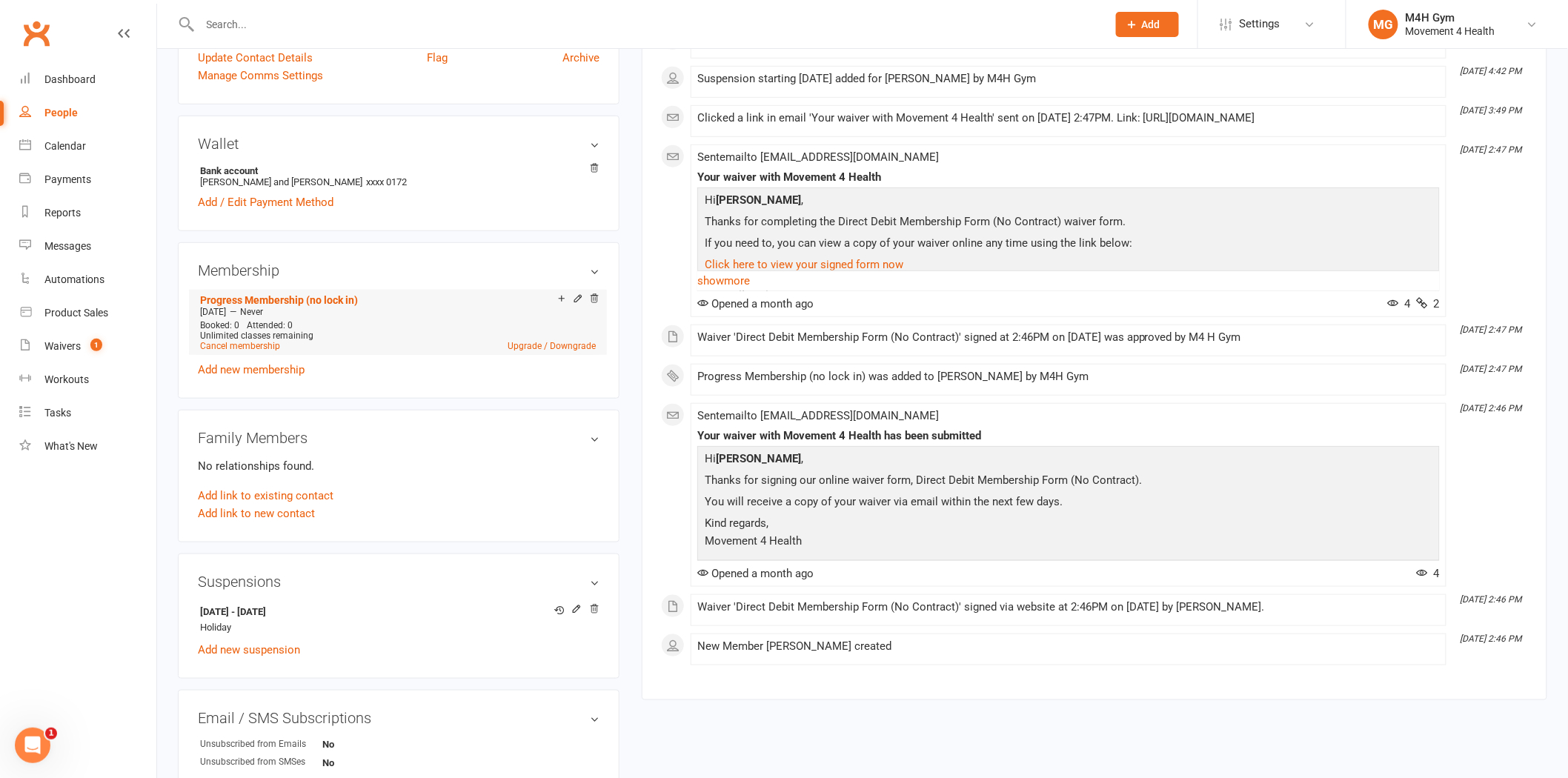
scroll to position [494, 0]
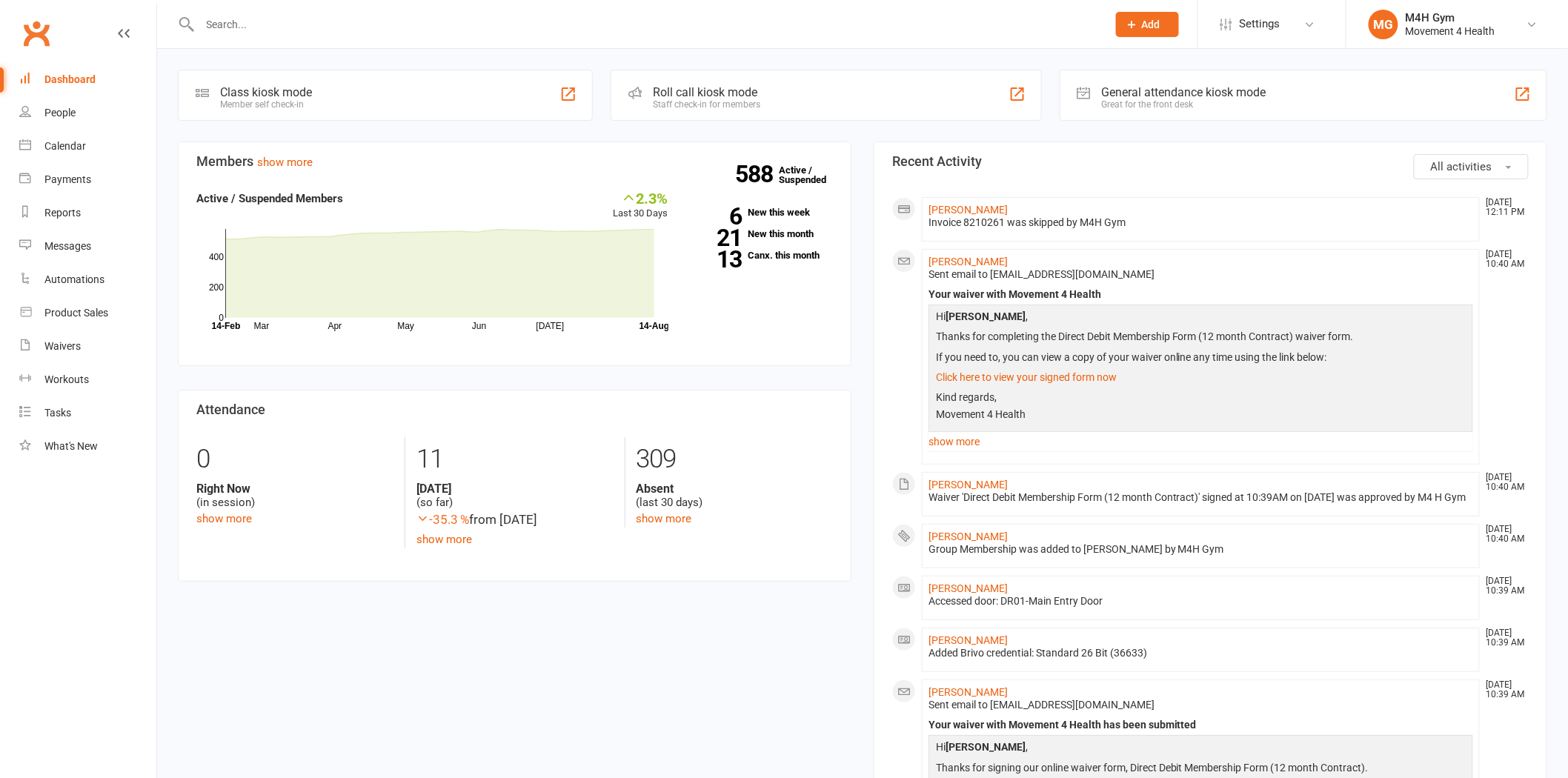
click at [304, 17] on input "text" at bounding box center [646, 24] width 901 height 21
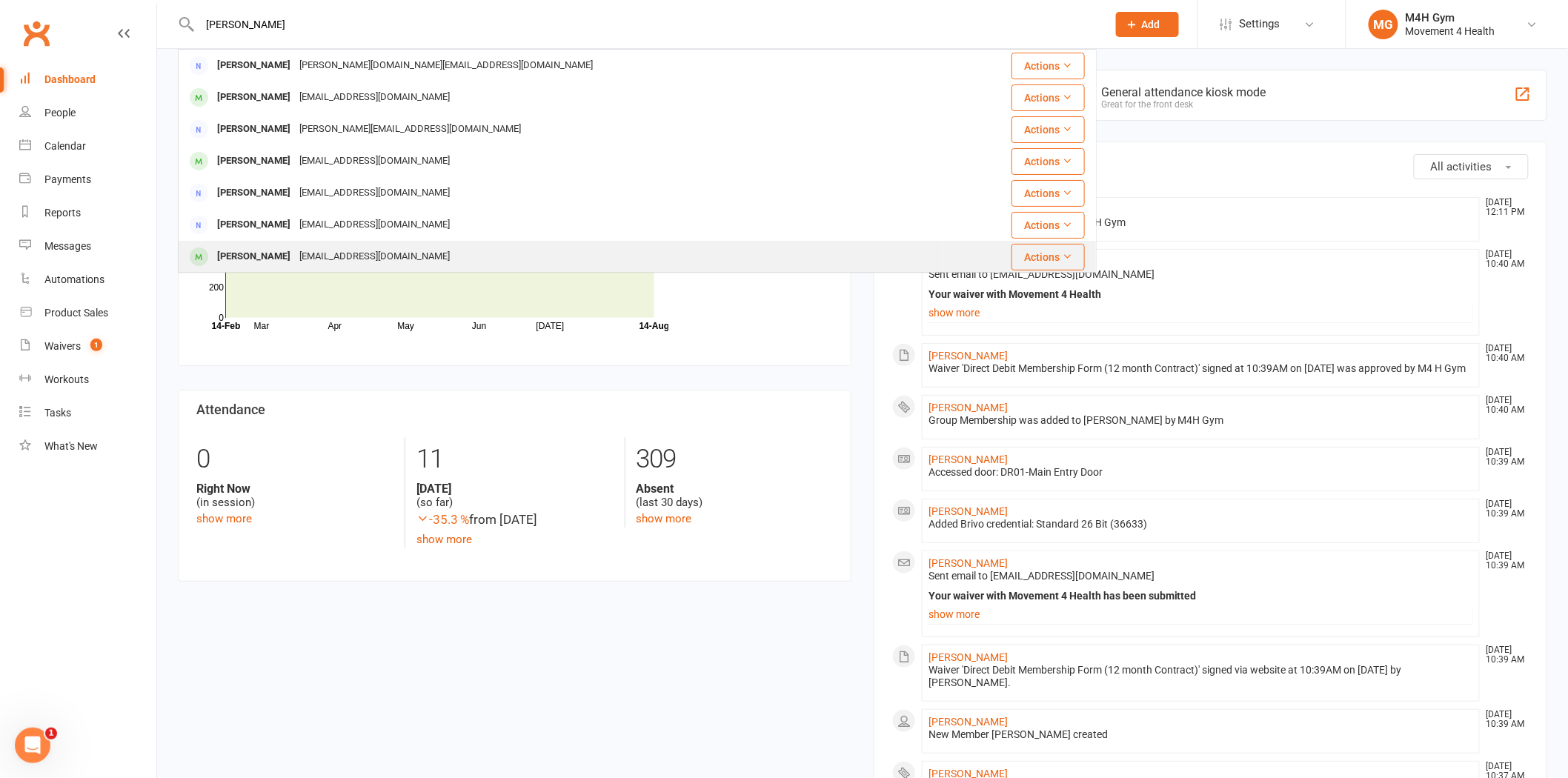
type input "[PERSON_NAME]"
click at [338, 248] on div "[EMAIL_ADDRESS][DOMAIN_NAME]" at bounding box center [375, 257] width 159 height 22
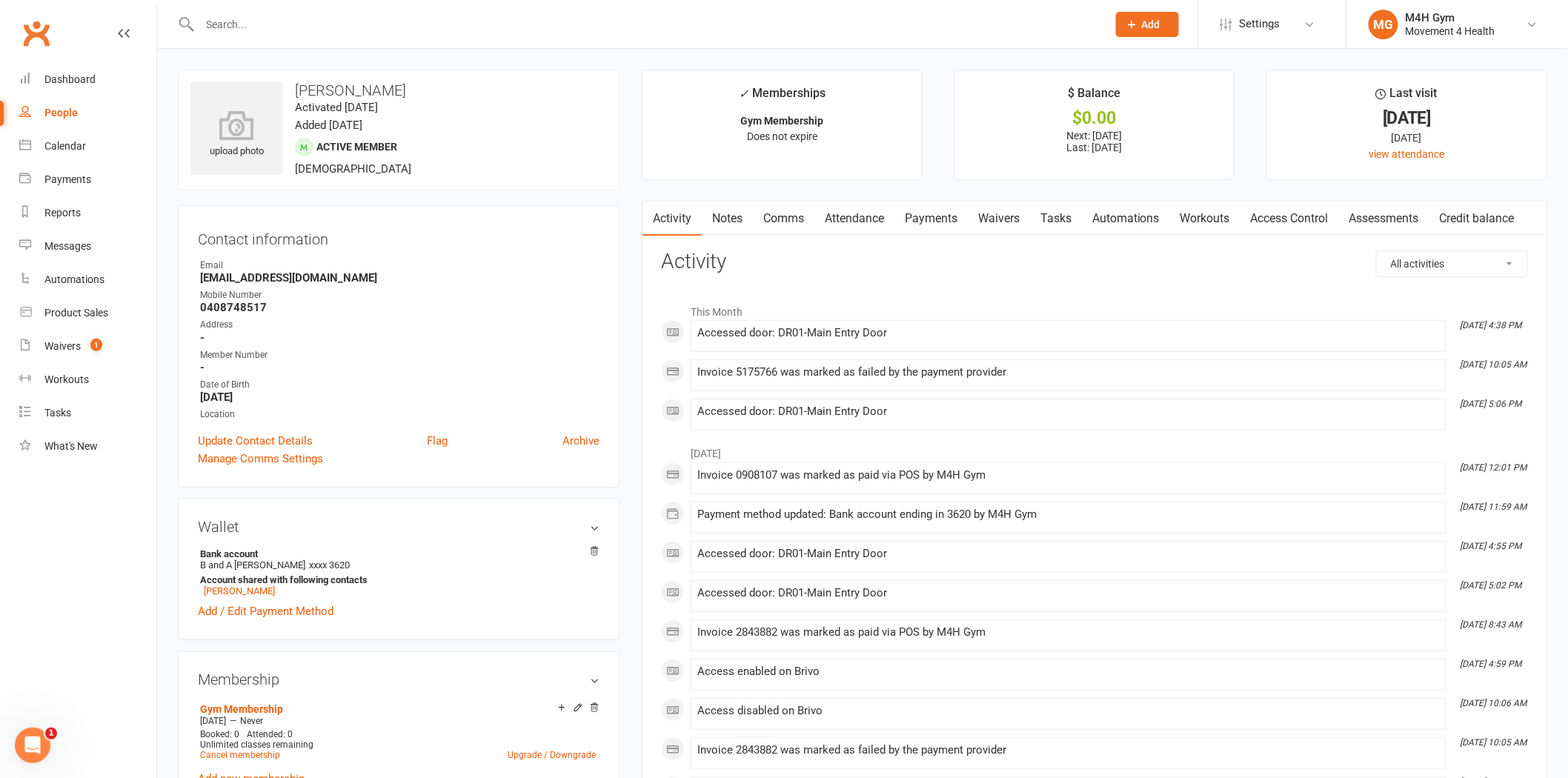
click at [368, 87] on h3 "[PERSON_NAME]" at bounding box center [399, 90] width 416 height 17
click at [311, 26] on input "text" at bounding box center [646, 24] width 901 height 21
paste input "Greeneberg"
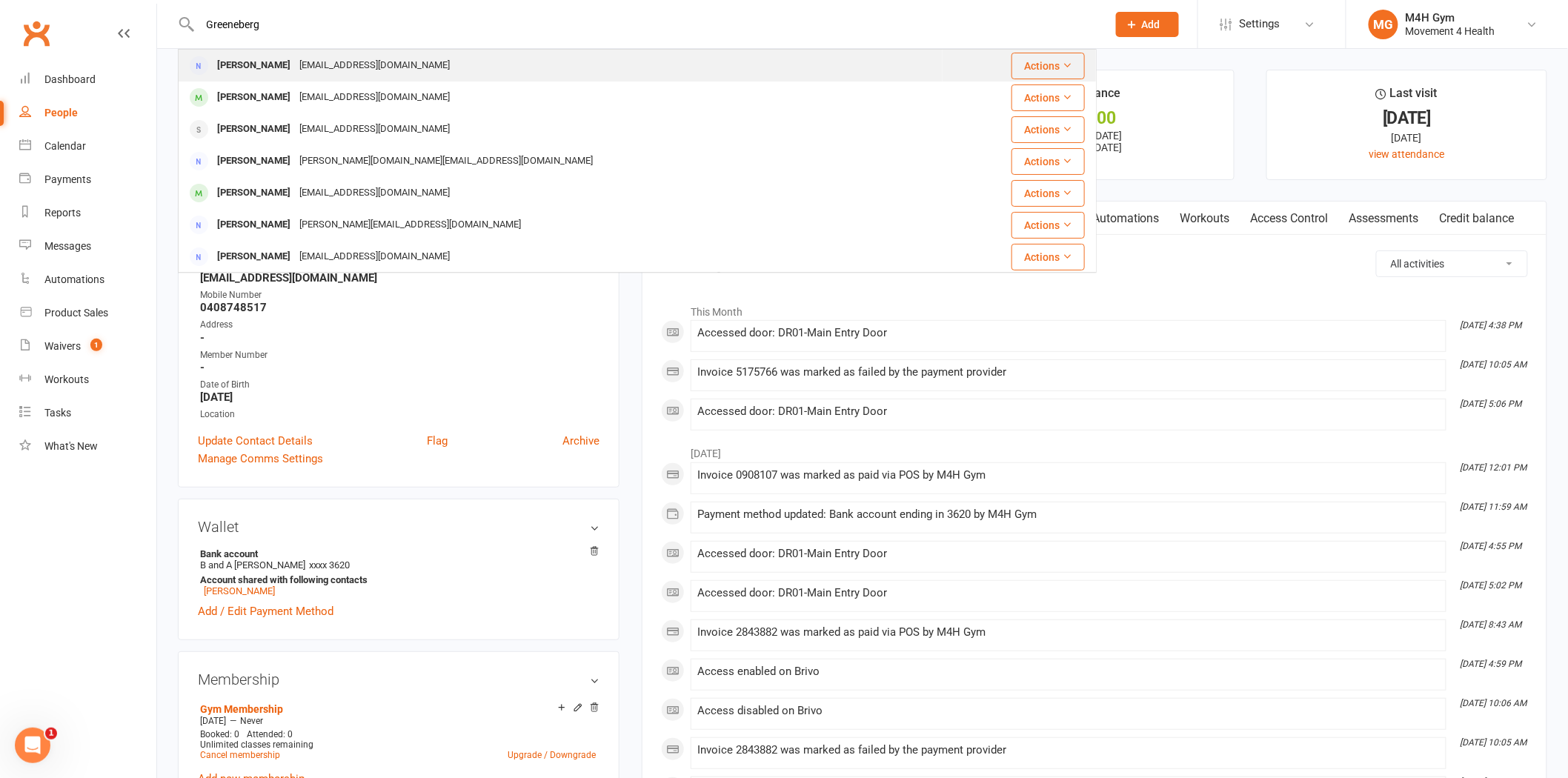
type input "Greeneberg"
click at [337, 69] on div "[EMAIL_ADDRESS][DOMAIN_NAME]" at bounding box center [375, 66] width 159 height 22
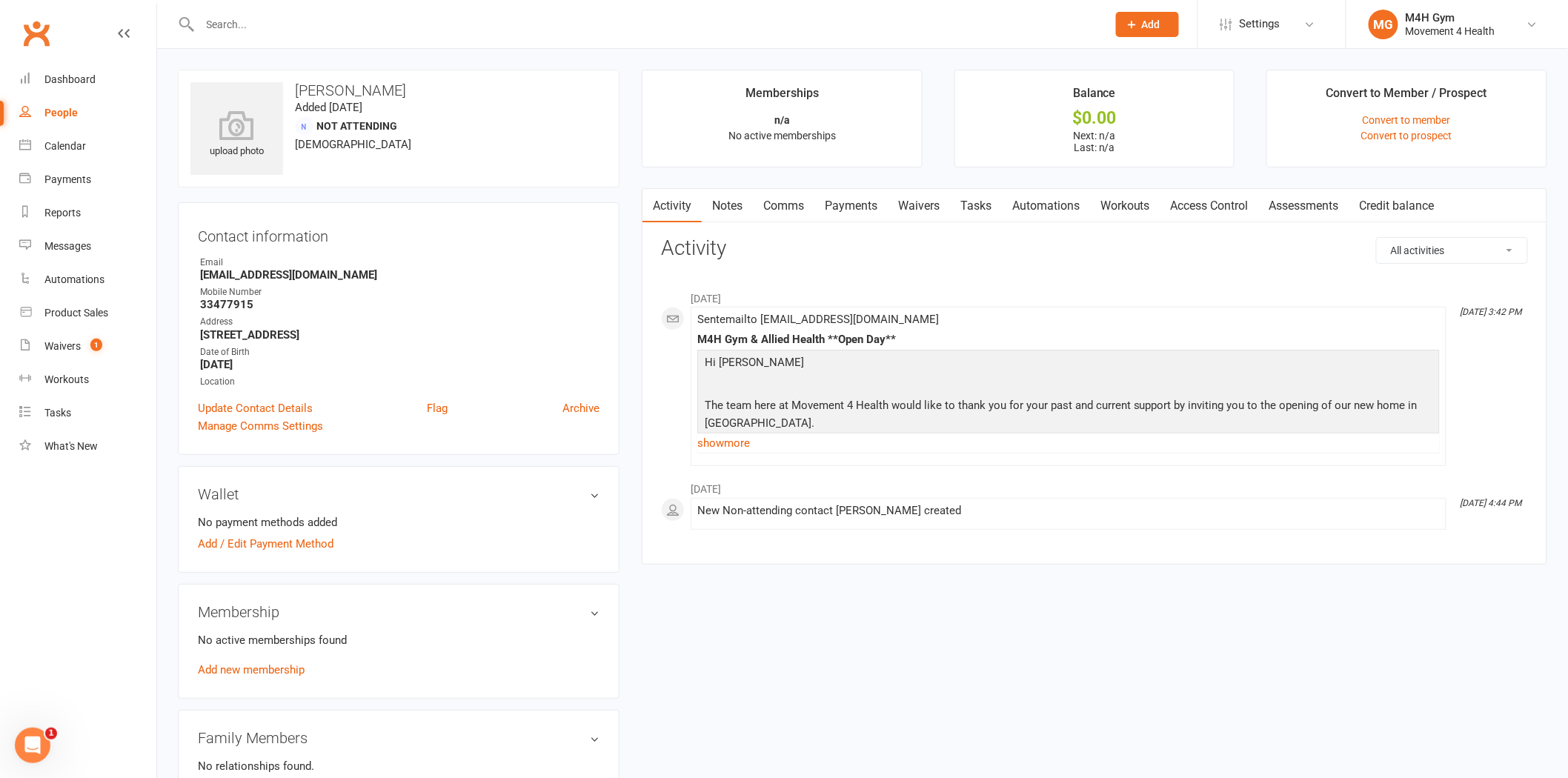
click at [879, 201] on link "Payments" at bounding box center [851, 206] width 73 height 34
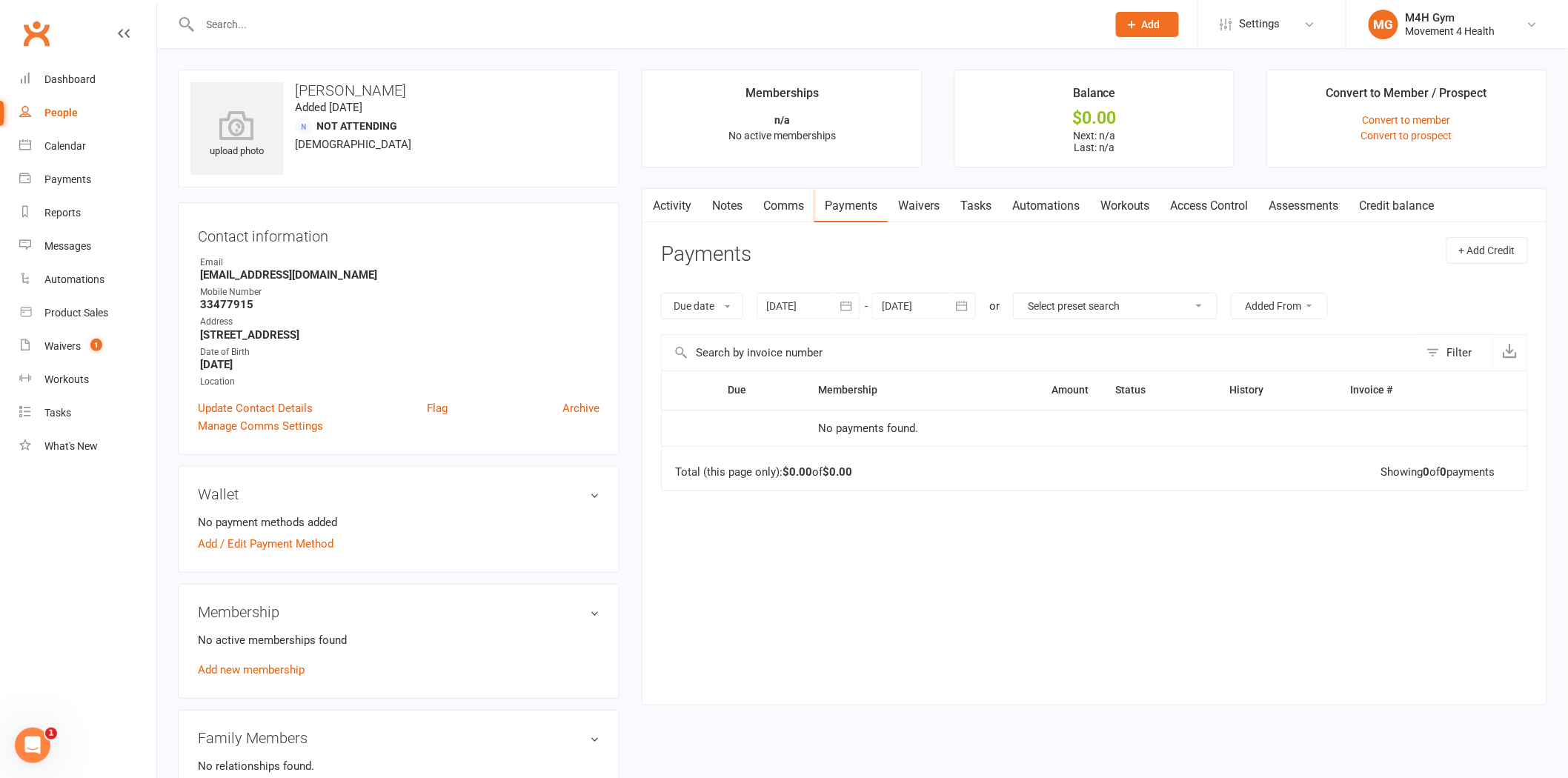
click at [799, 299] on div at bounding box center [808, 306] width 104 height 27
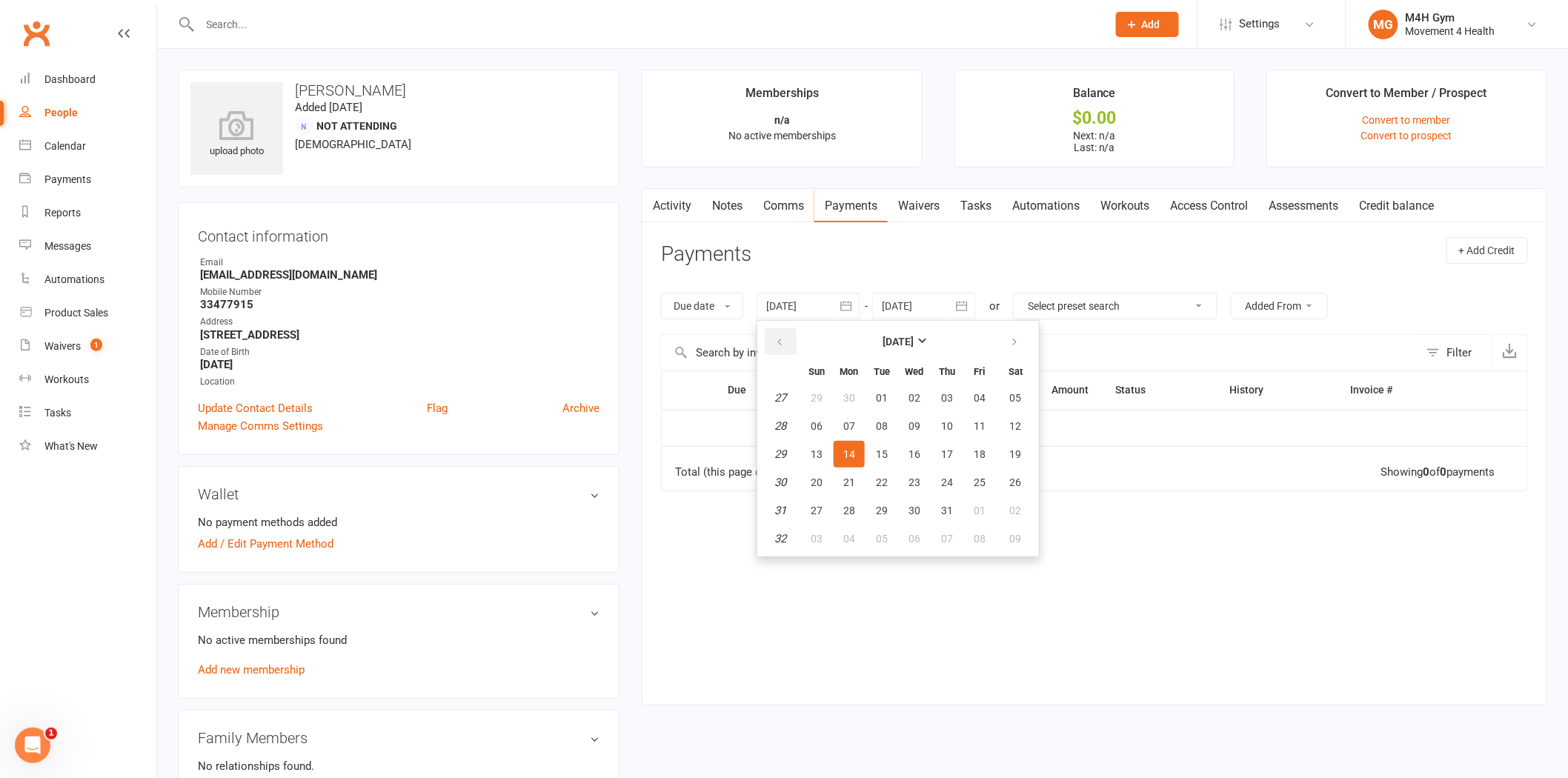
click at [783, 334] on button "button" at bounding box center [781, 342] width 32 height 27
click at [812, 420] on span "06" at bounding box center [816, 425] width 12 height 12
type input "[DATE]"
